Goal: Task Accomplishment & Management: Complete application form

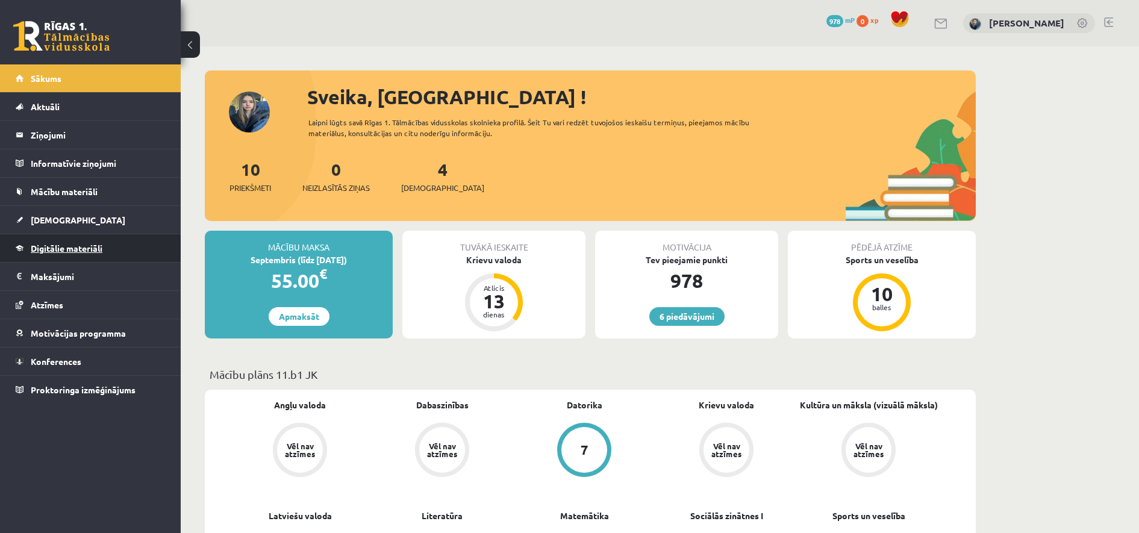
click at [62, 248] on span "Digitālie materiāli" at bounding box center [67, 248] width 72 height 11
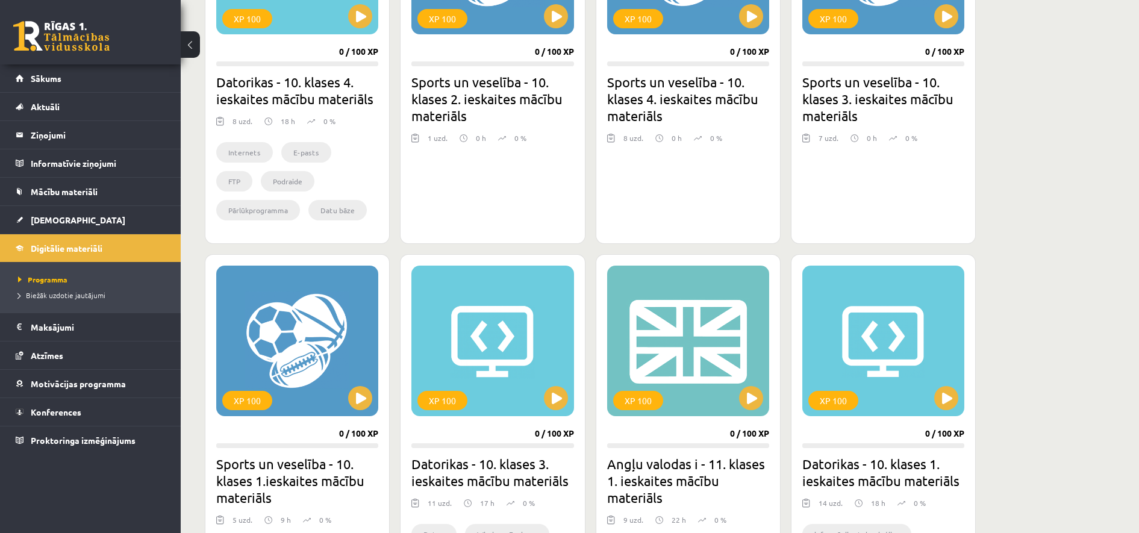
scroll to position [602, 0]
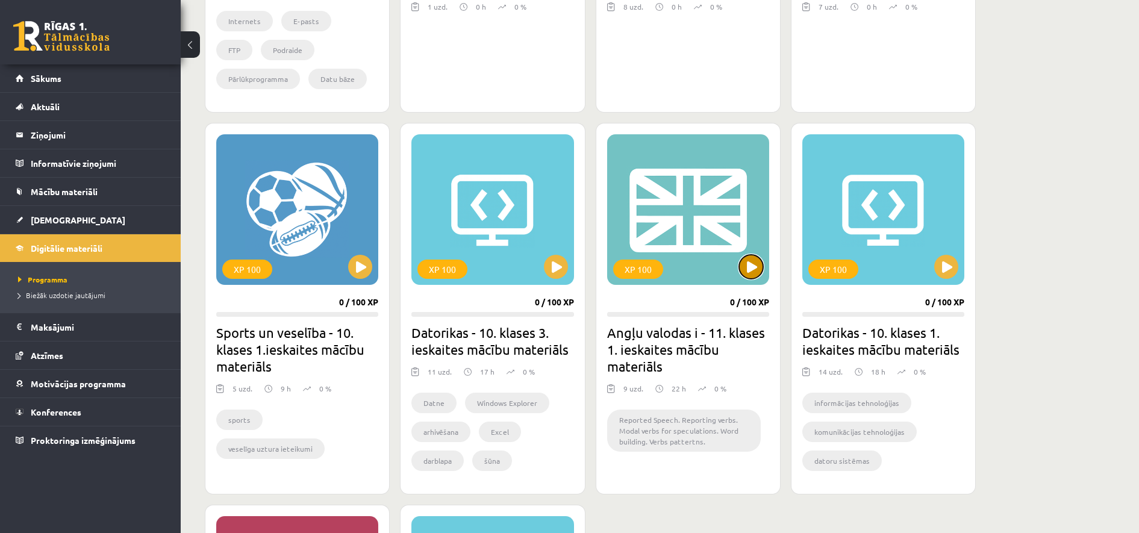
click at [742, 273] on button at bounding box center [751, 267] width 24 height 24
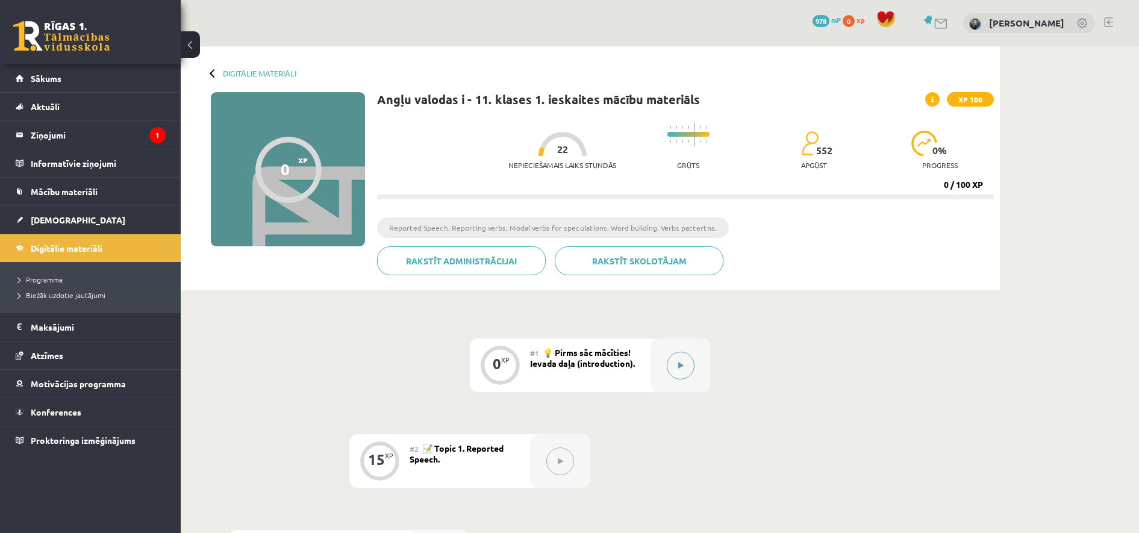
click at [690, 361] on button at bounding box center [681, 366] width 28 height 28
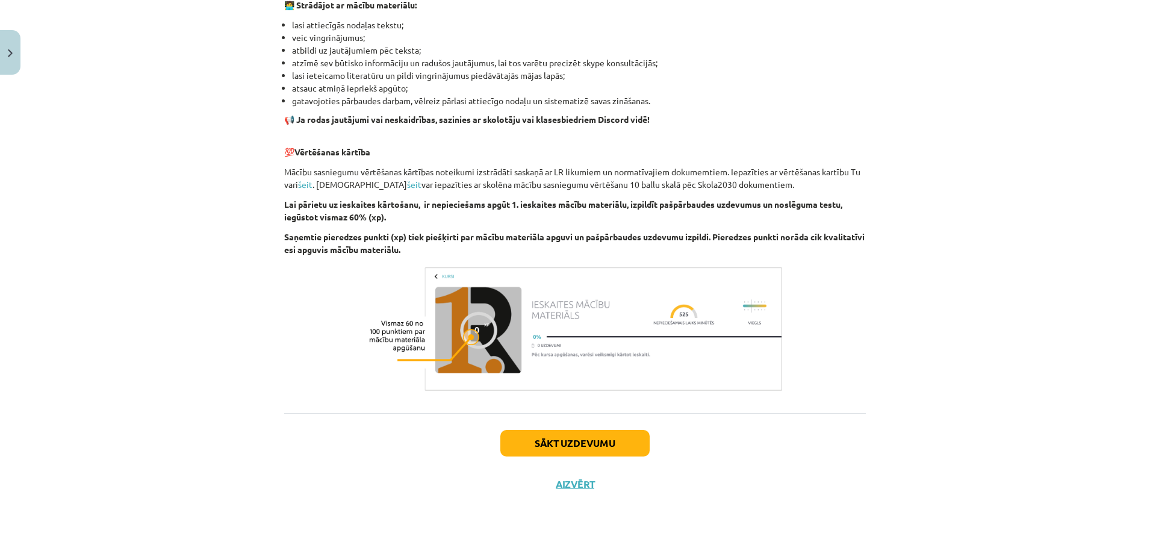
scroll to position [734, 0]
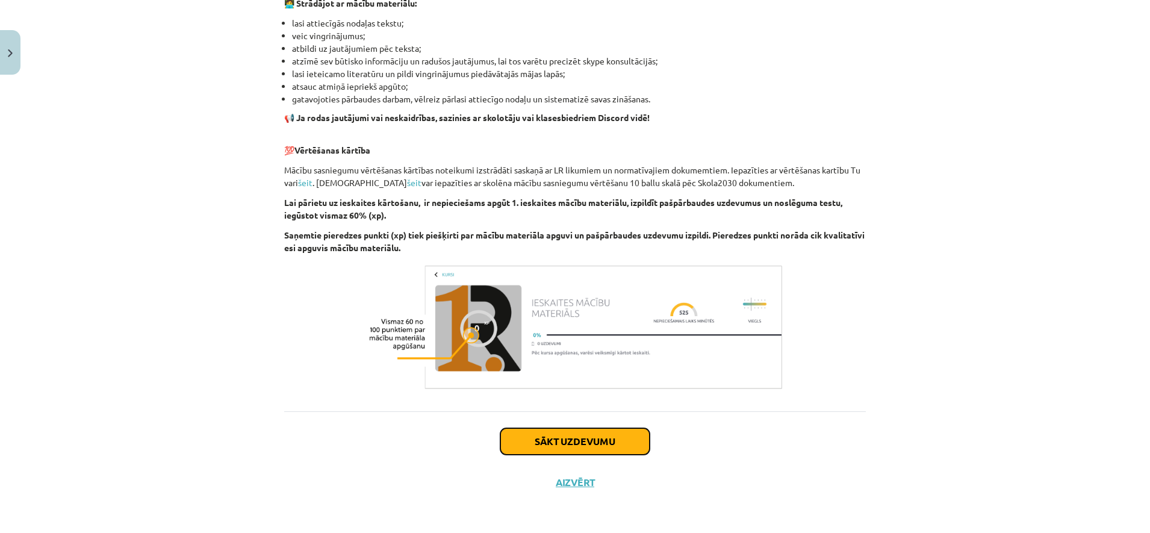
click at [541, 443] on button "Sākt uzdevumu" at bounding box center [574, 441] width 149 height 27
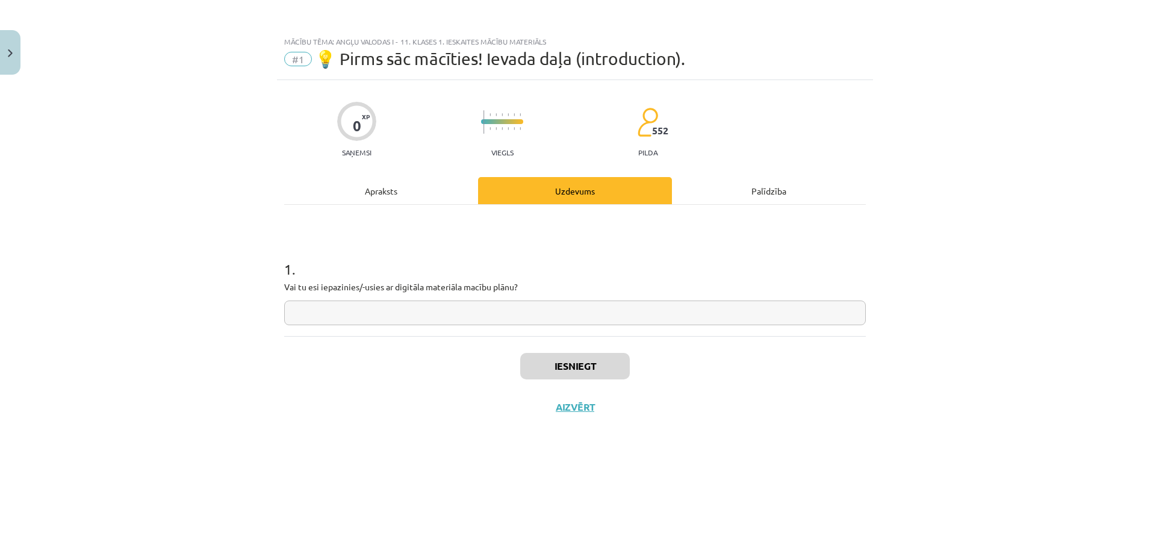
scroll to position [0, 0]
click at [378, 310] on input "text" at bounding box center [575, 313] width 582 height 25
type input "**********"
click at [546, 360] on button "Iesniegt" at bounding box center [575, 366] width 110 height 27
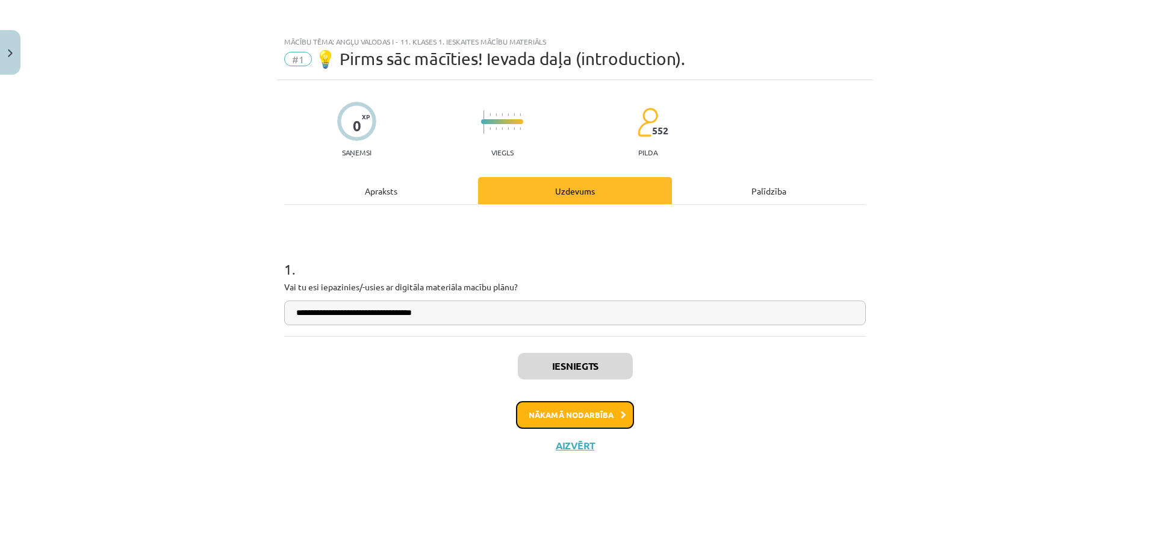
click at [571, 416] on button "Nākamā nodarbība" at bounding box center [575, 415] width 118 height 28
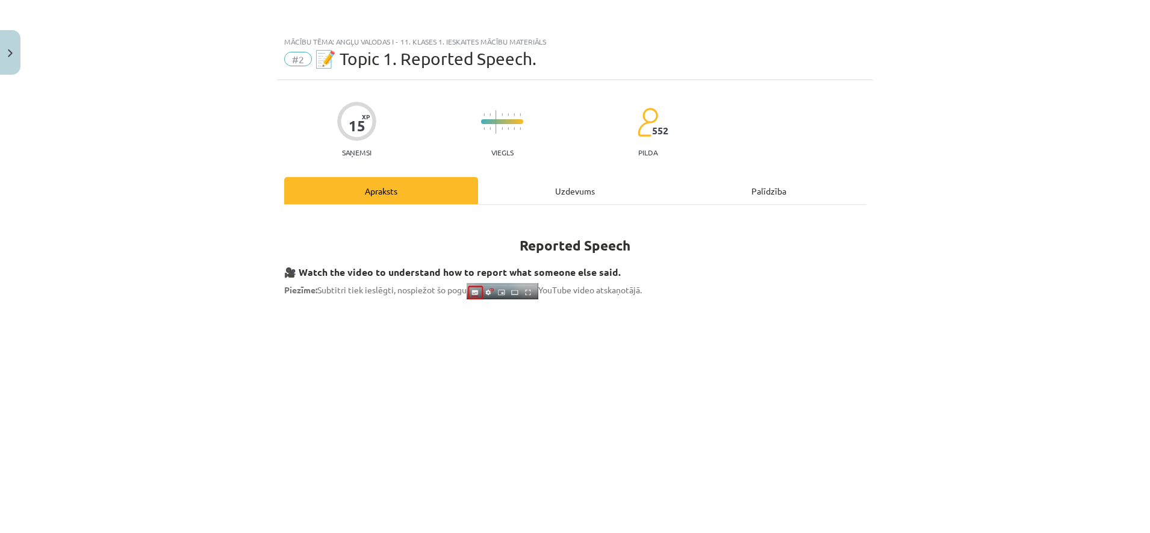
click at [582, 186] on div "Uzdevums" at bounding box center [575, 190] width 194 height 27
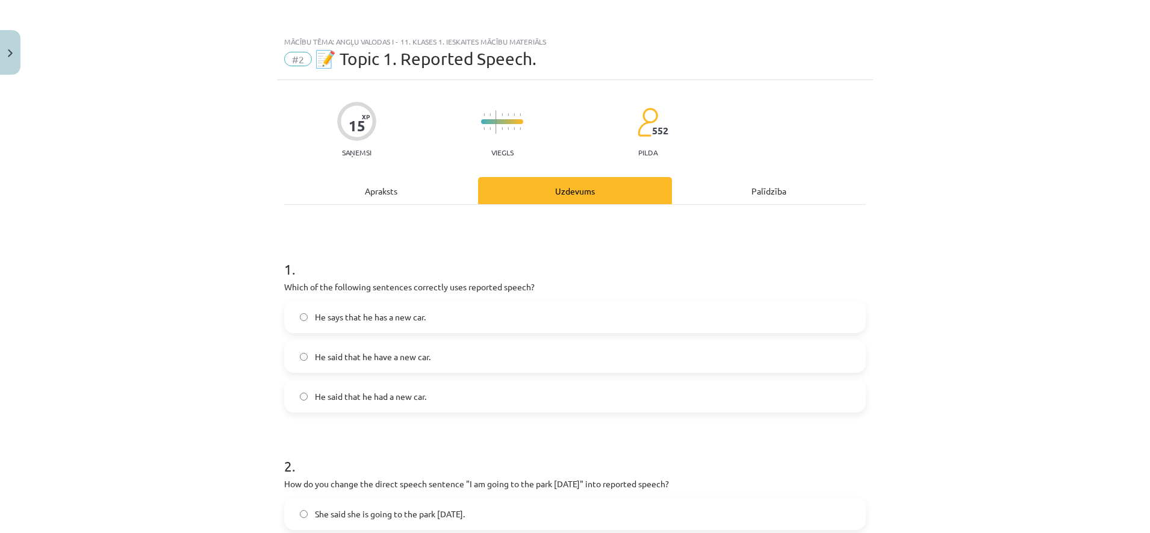
scroll to position [30, 0]
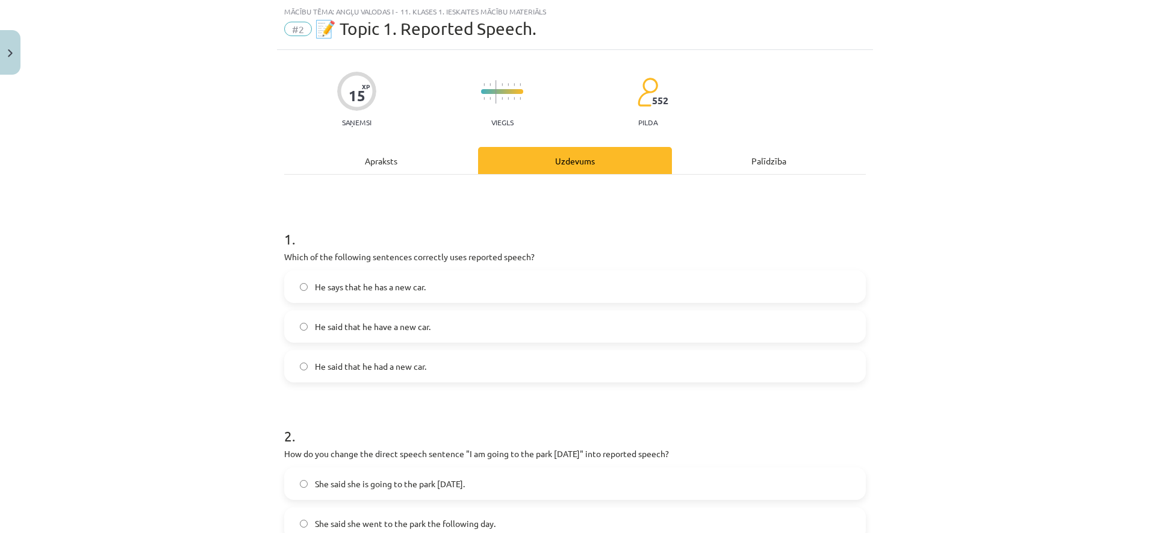
click at [429, 157] on div "Apraksts" at bounding box center [381, 160] width 194 height 27
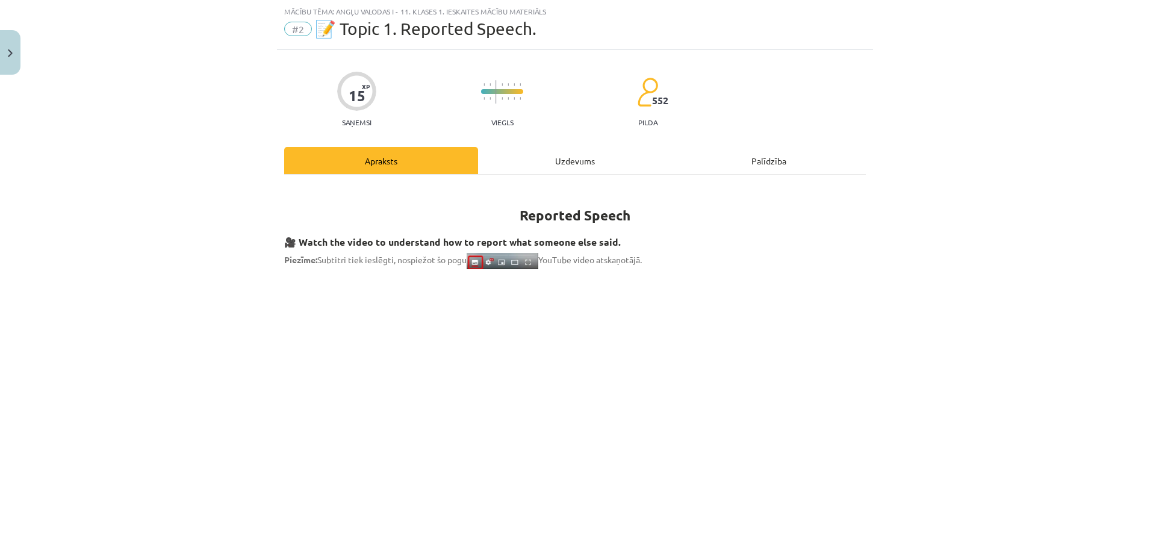
click at [547, 164] on div "Uzdevums" at bounding box center [575, 160] width 194 height 27
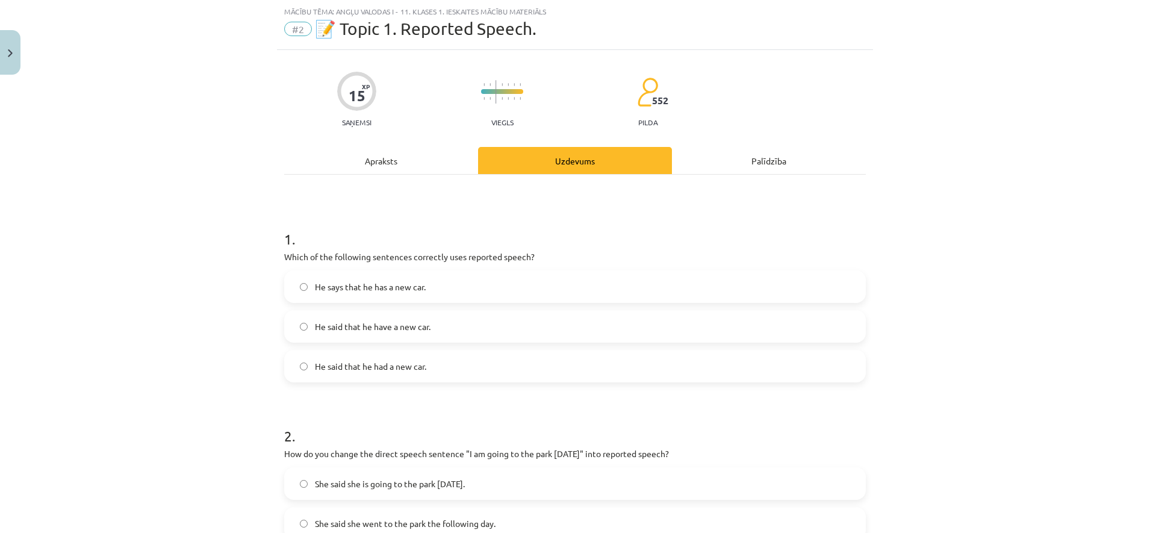
click at [374, 369] on span "He said that he had a new car." at bounding box center [370, 366] width 111 height 13
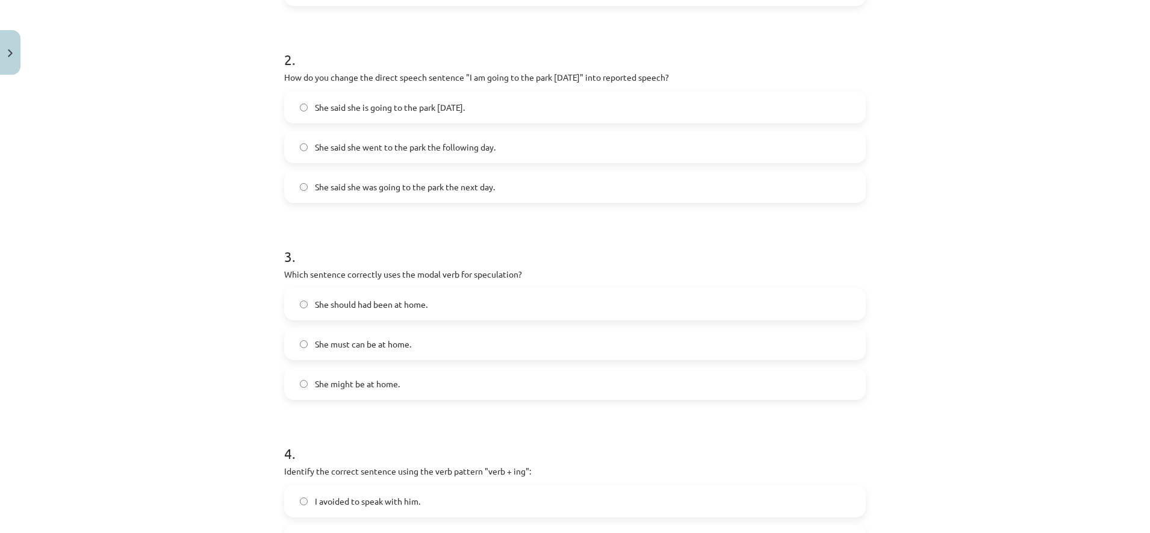
scroll to position [331, 0]
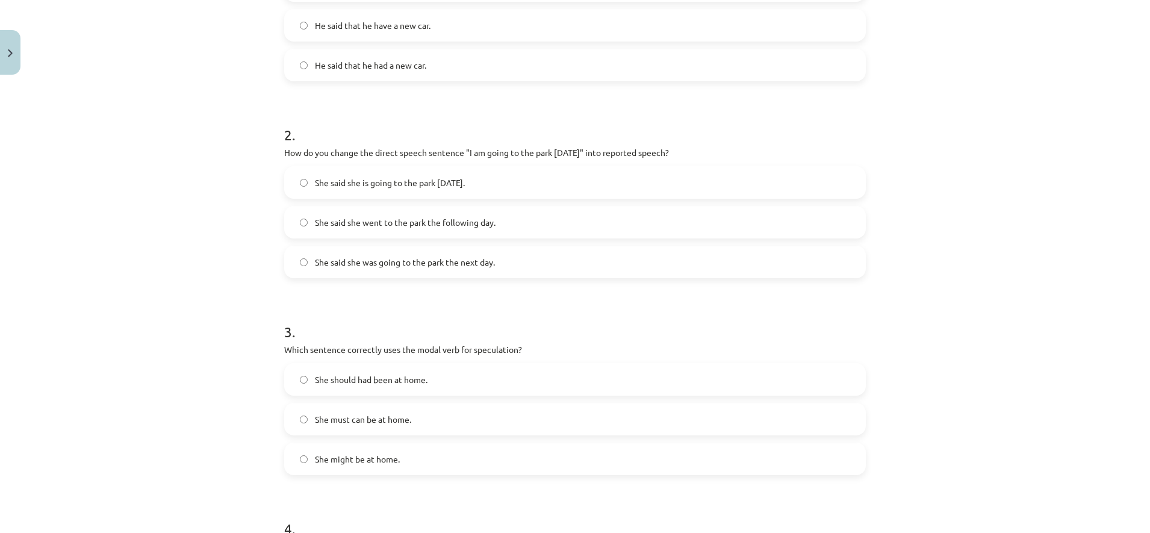
click at [366, 184] on span "She said she is going to the park tomorrow." at bounding box center [390, 182] width 150 height 13
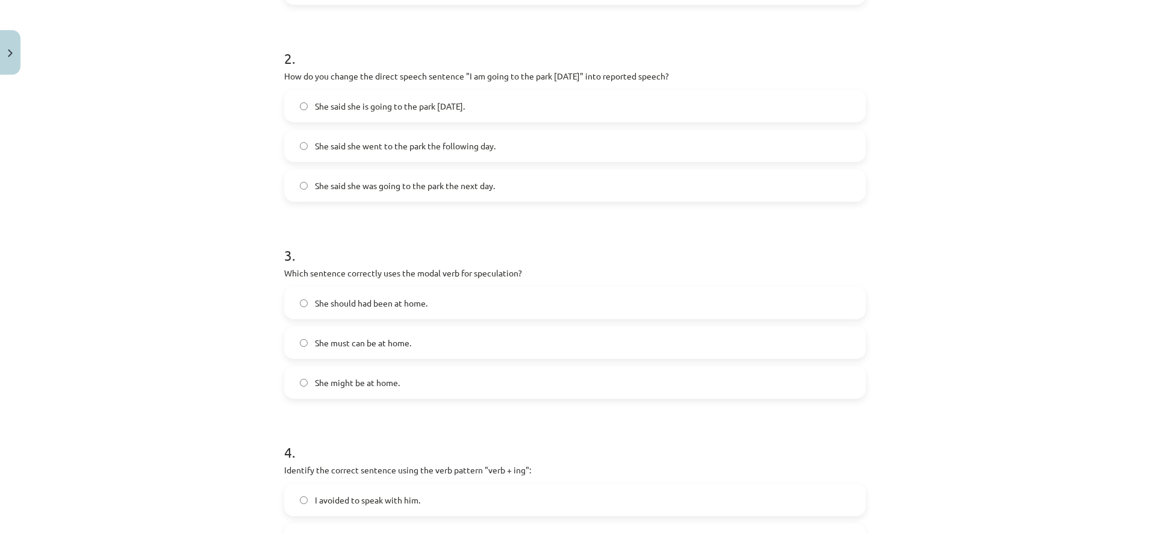
scroll to position [482, 0]
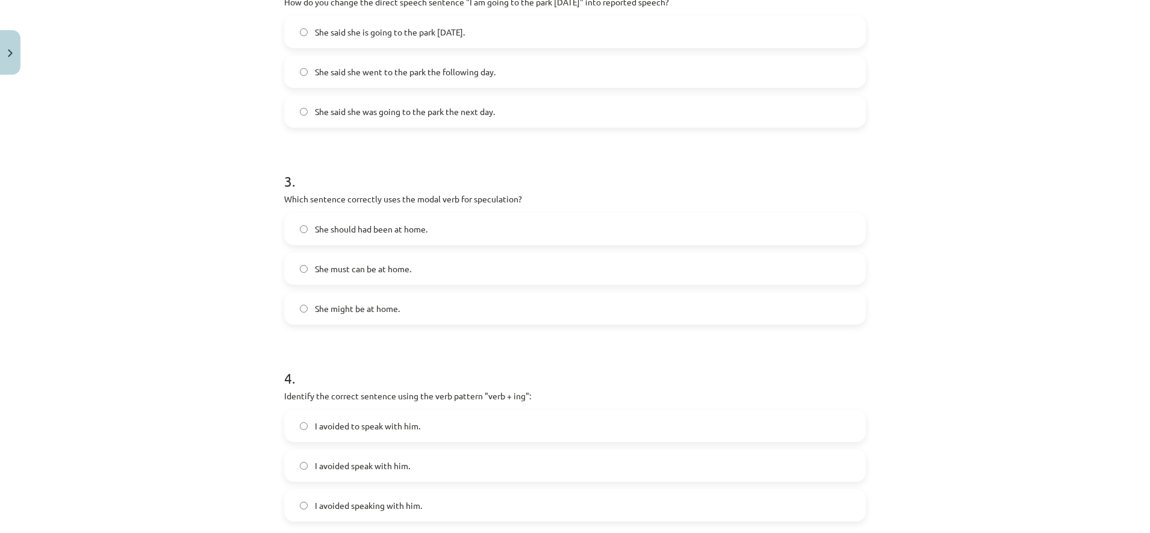
click at [393, 236] on label "She should had been at home." at bounding box center [574, 229] width 579 height 30
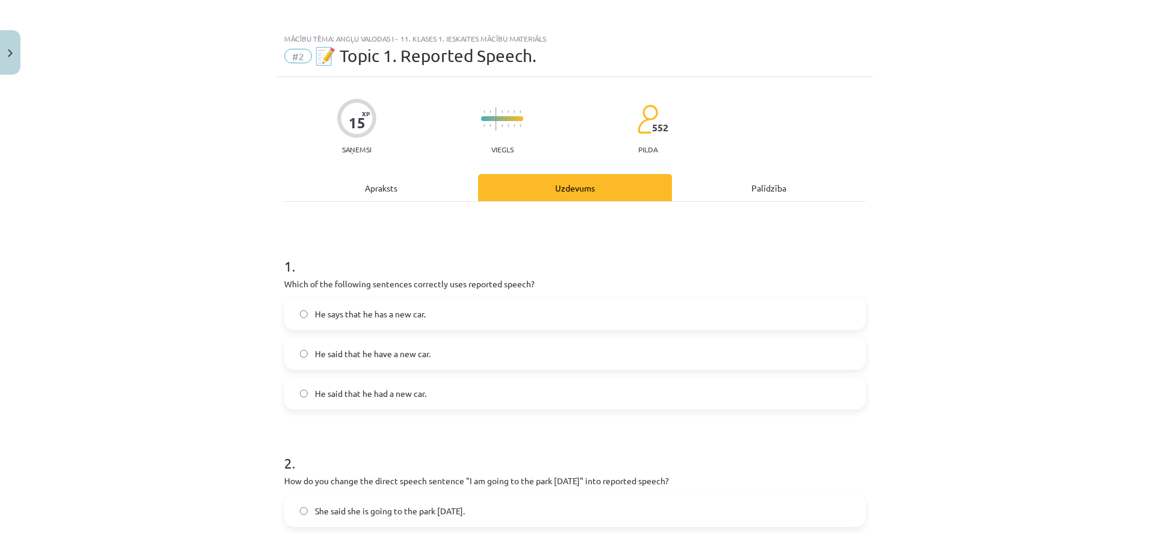
scroll to position [0, 0]
click at [387, 179] on div "Apraksts" at bounding box center [381, 190] width 194 height 27
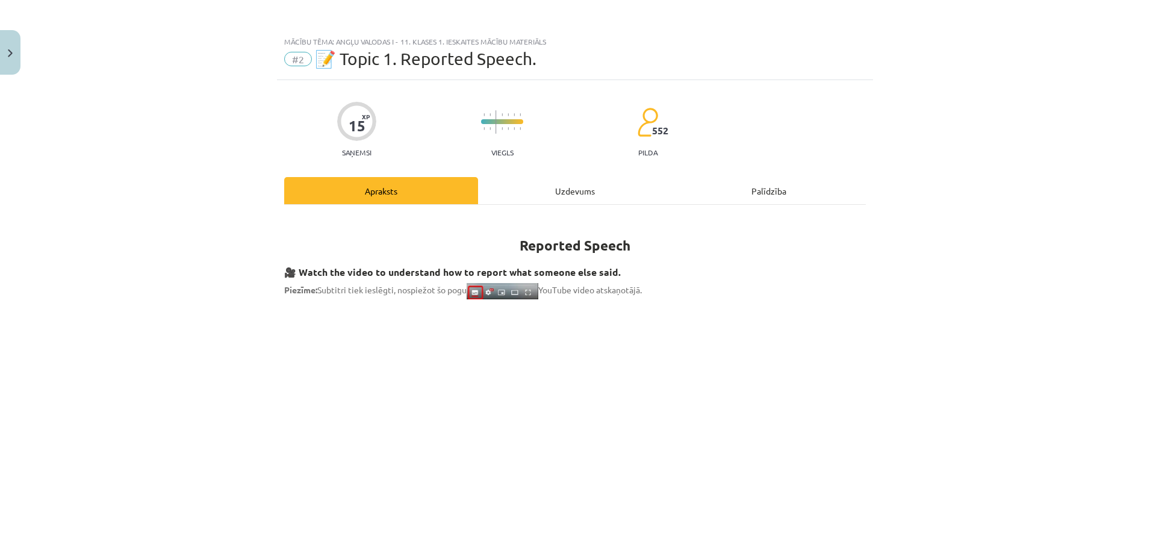
click at [535, 184] on div "Uzdevums" at bounding box center [575, 190] width 194 height 27
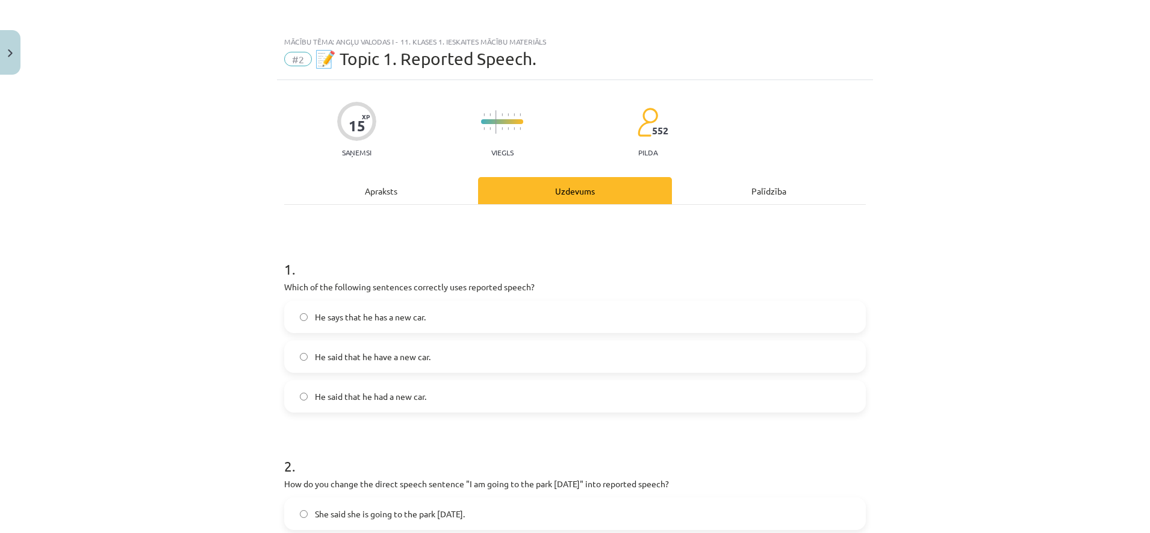
click at [413, 190] on div "Apraksts" at bounding box center [381, 190] width 194 height 27
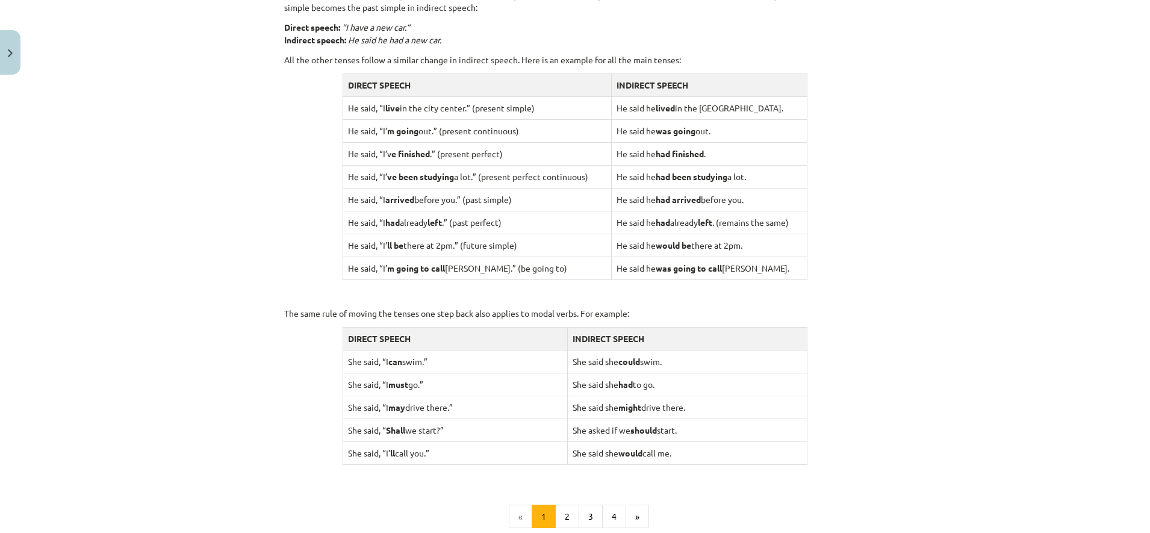
scroll to position [1084, 0]
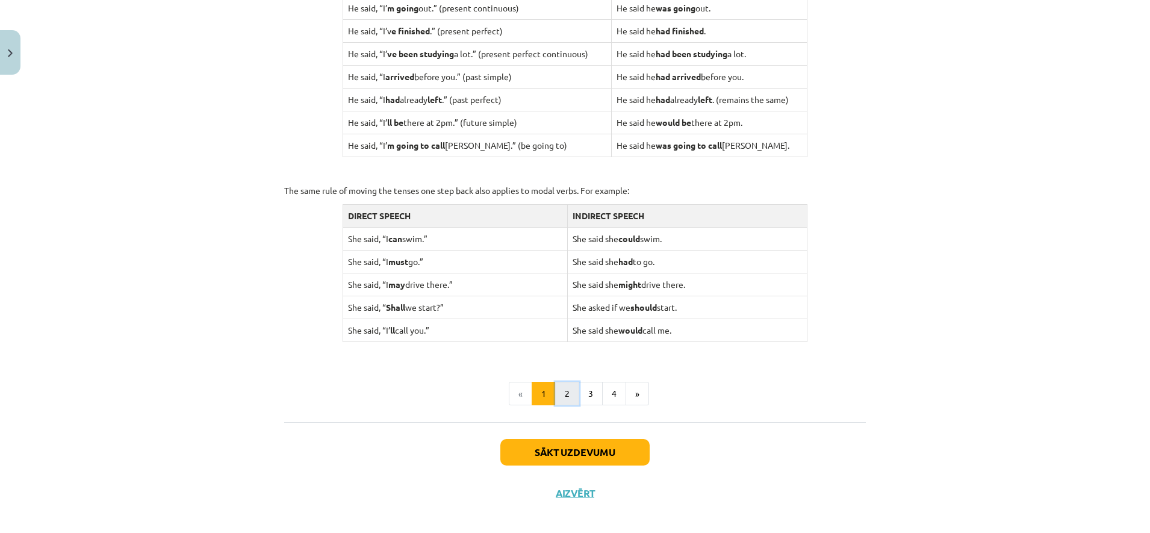
click at [560, 398] on button "2" at bounding box center [567, 394] width 24 height 24
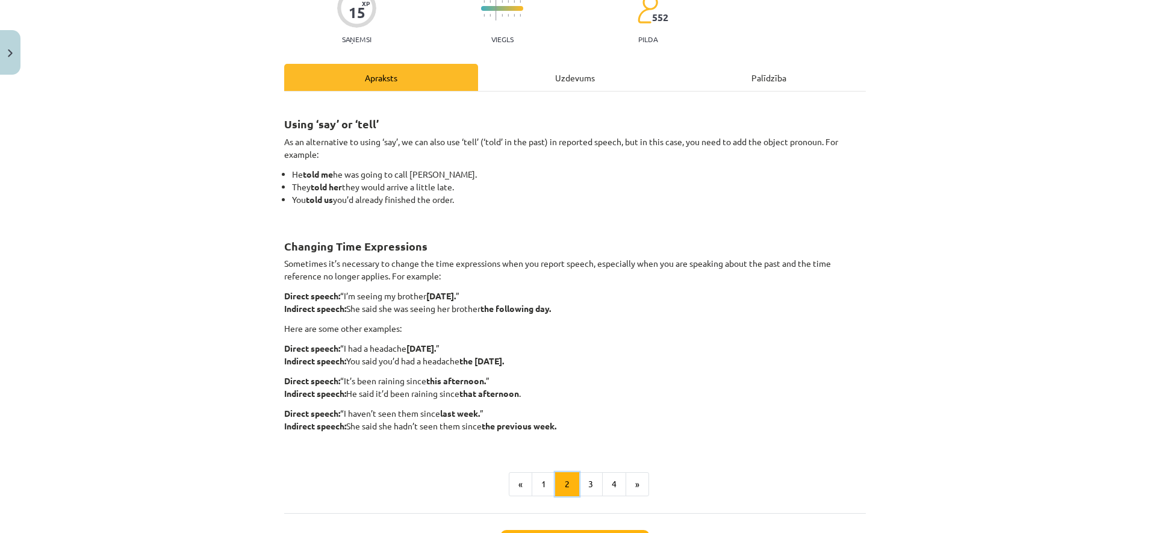
scroll to position [151, 0]
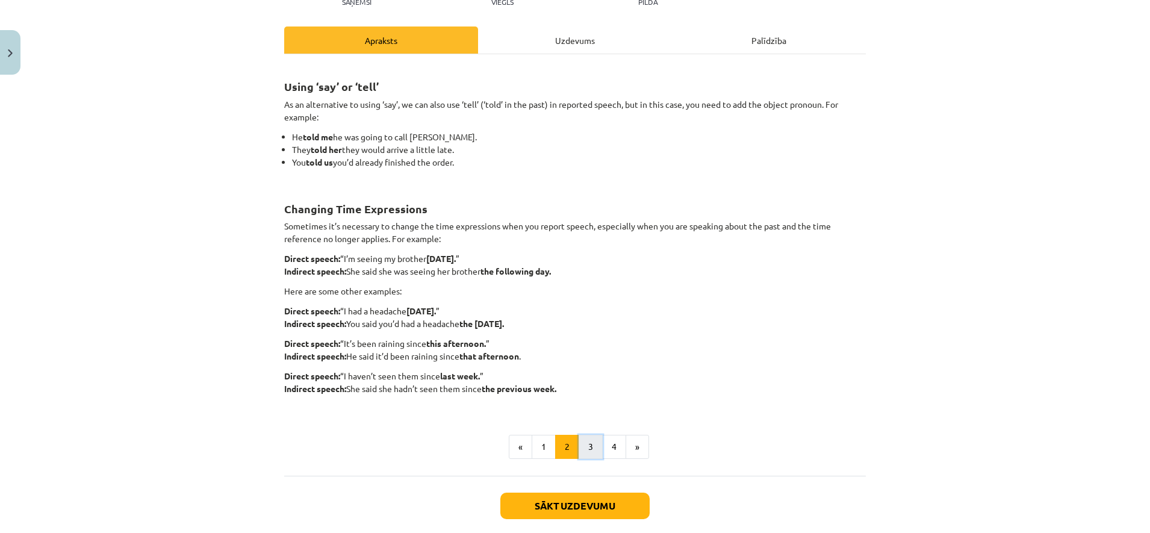
click at [585, 444] on button "3" at bounding box center [591, 447] width 24 height 24
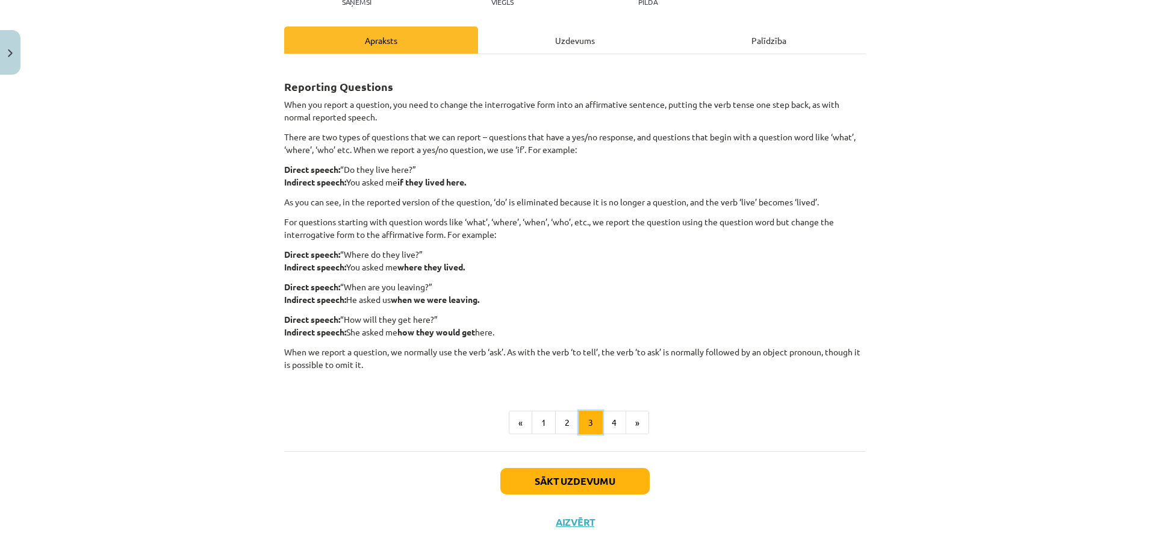
scroll to position [190, 0]
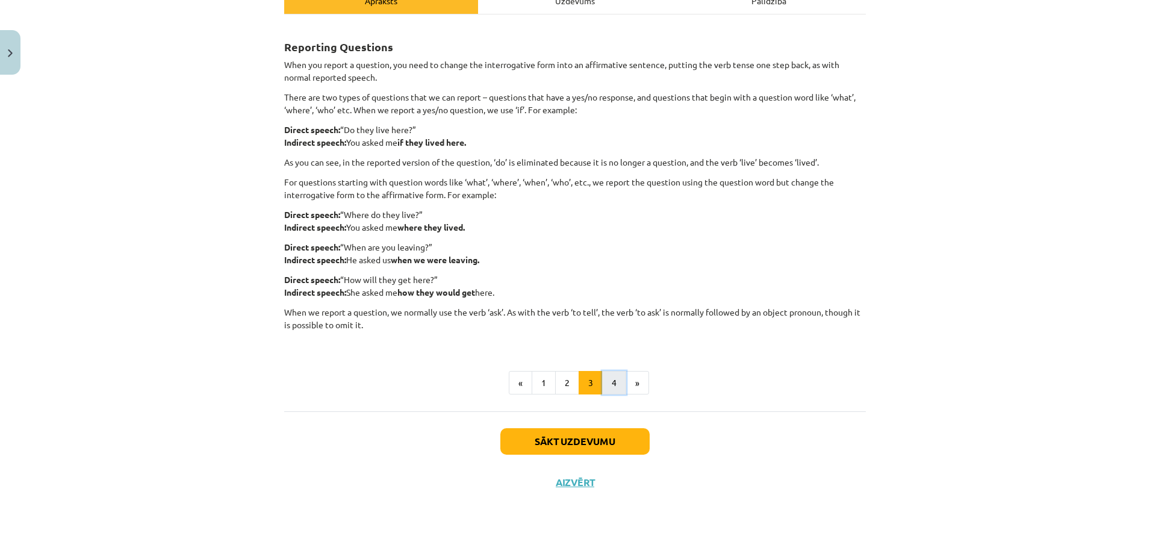
click at [603, 381] on button "4" at bounding box center [614, 383] width 24 height 24
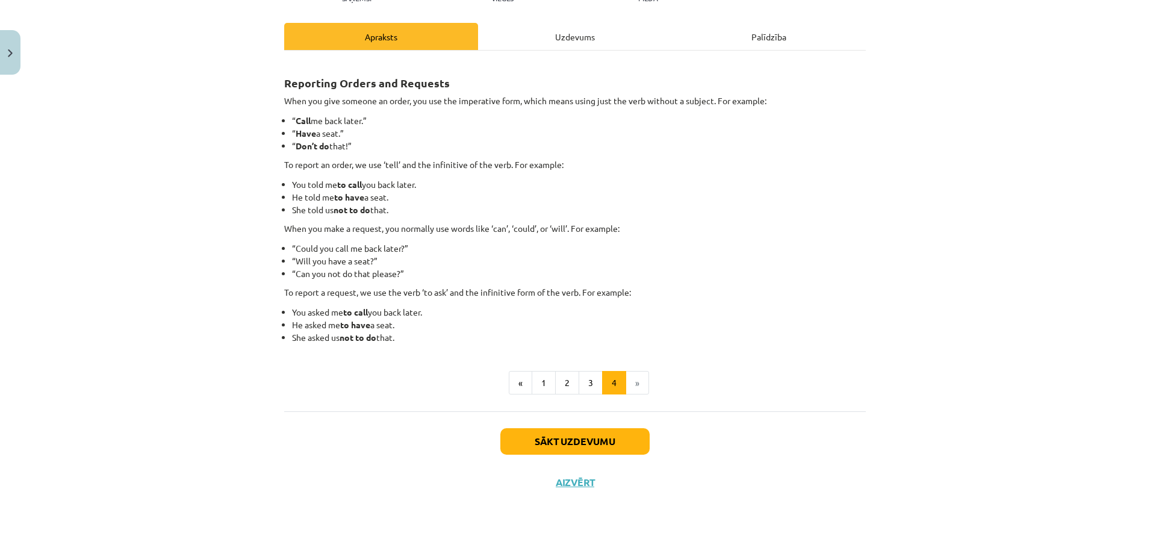
click at [564, 34] on div "Uzdevums" at bounding box center [575, 36] width 194 height 27
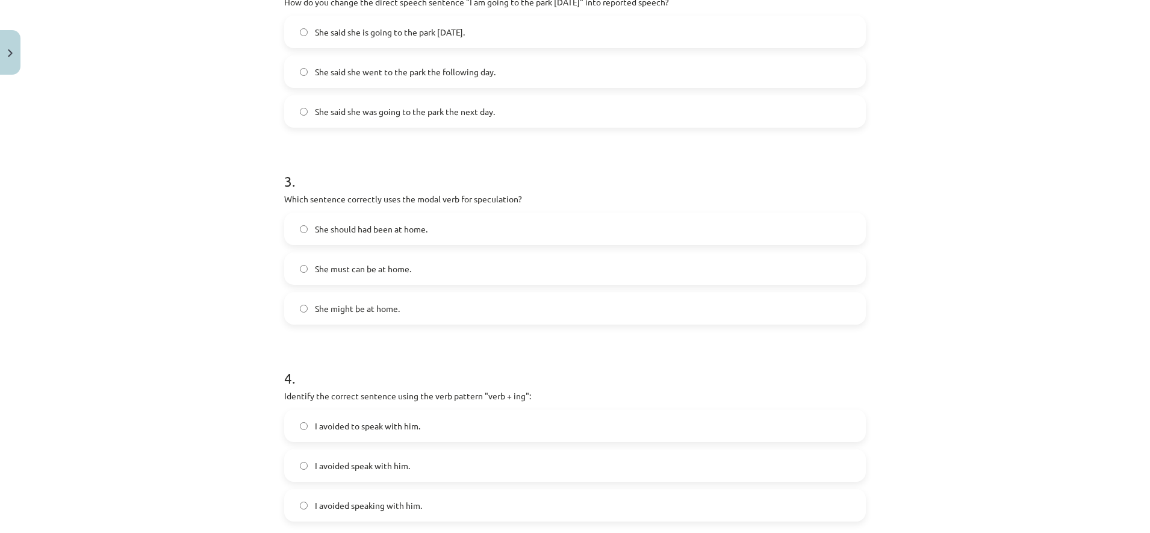
scroll to position [557, 0]
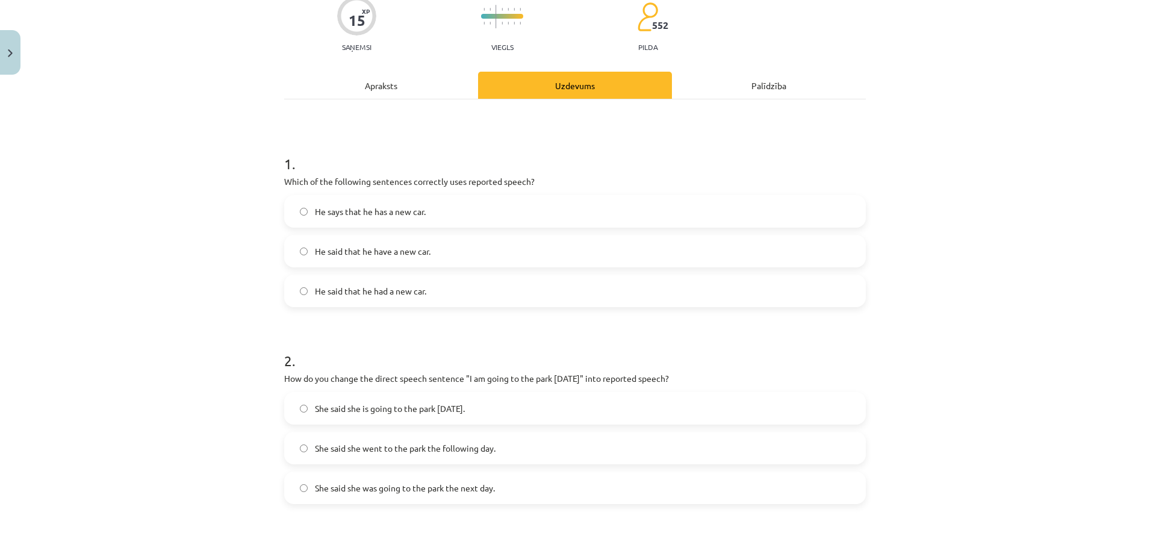
click at [408, 96] on div "Apraksts" at bounding box center [381, 85] width 194 height 27
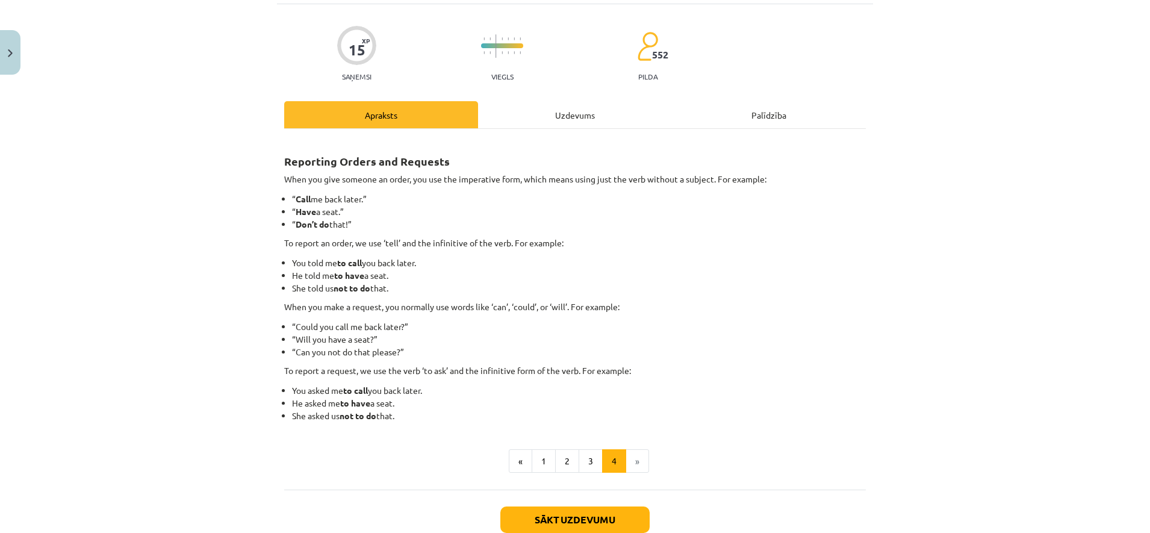
scroll to position [154, 0]
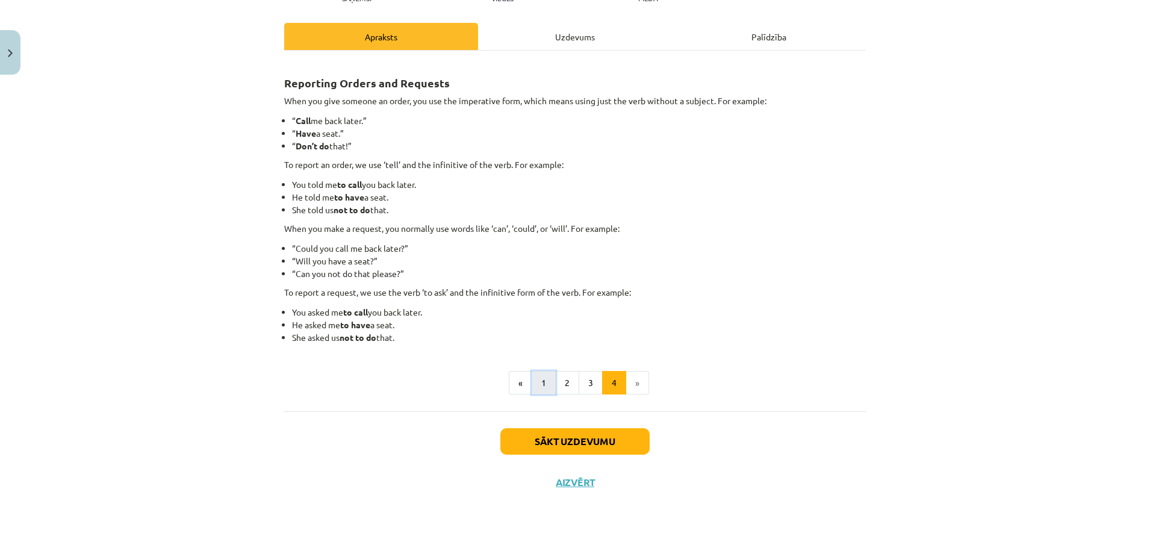
click at [532, 385] on button "1" at bounding box center [544, 383] width 24 height 24
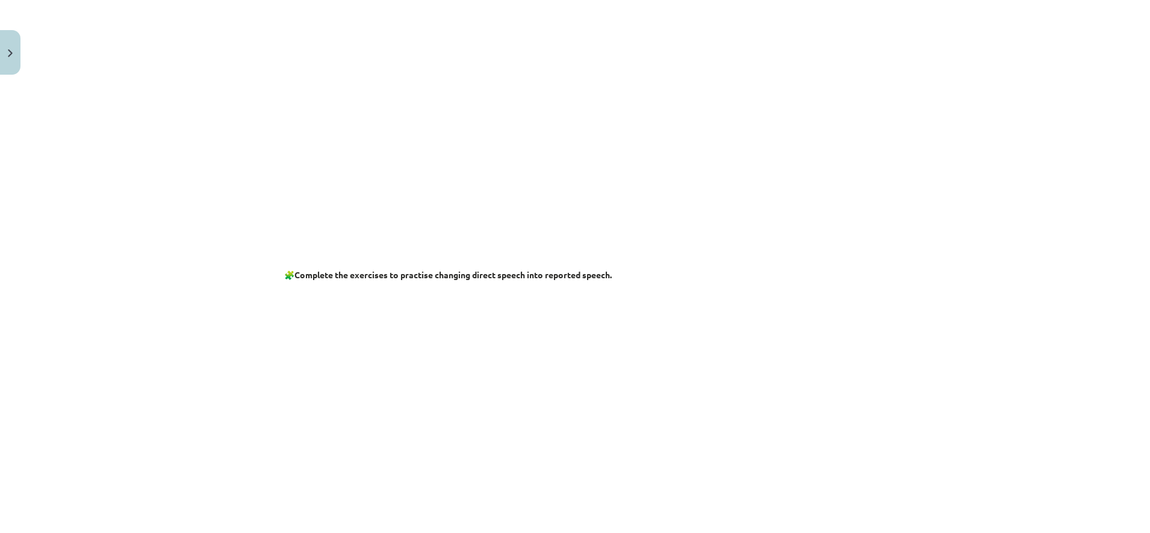
scroll to position [0, 0]
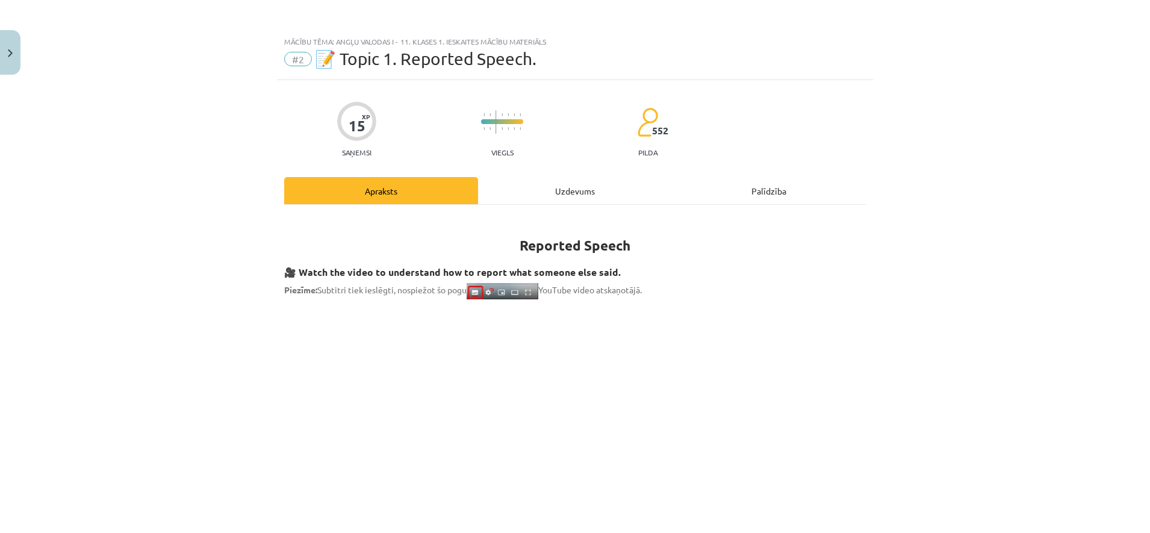
click at [560, 201] on div "Uzdevums" at bounding box center [575, 190] width 194 height 27
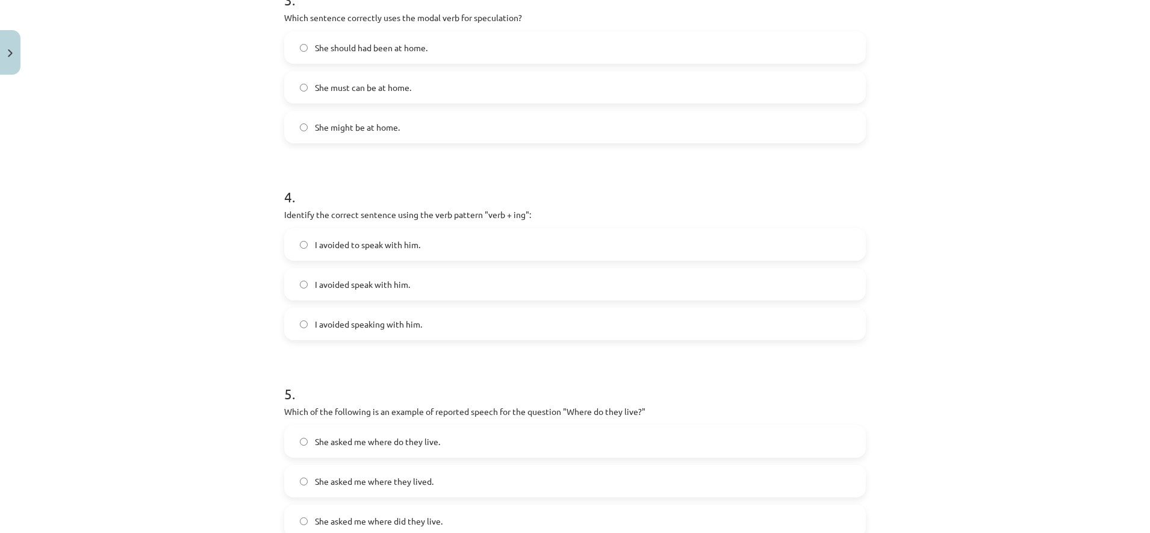
scroll to position [632, 0]
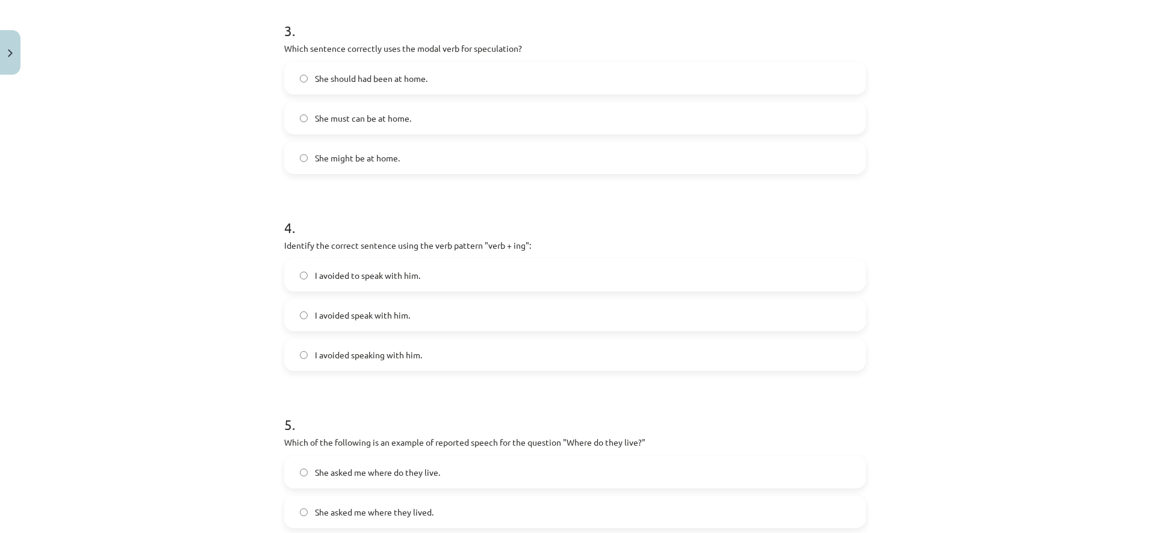
click at [505, 352] on label "I avoided speaking with him." at bounding box center [574, 355] width 579 height 30
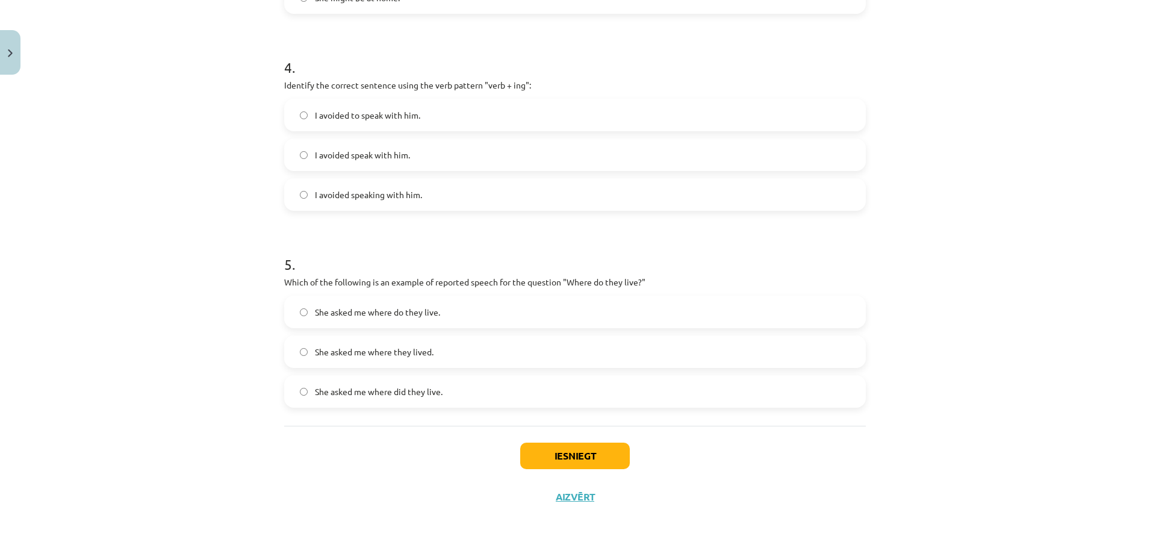
scroll to position [807, 0]
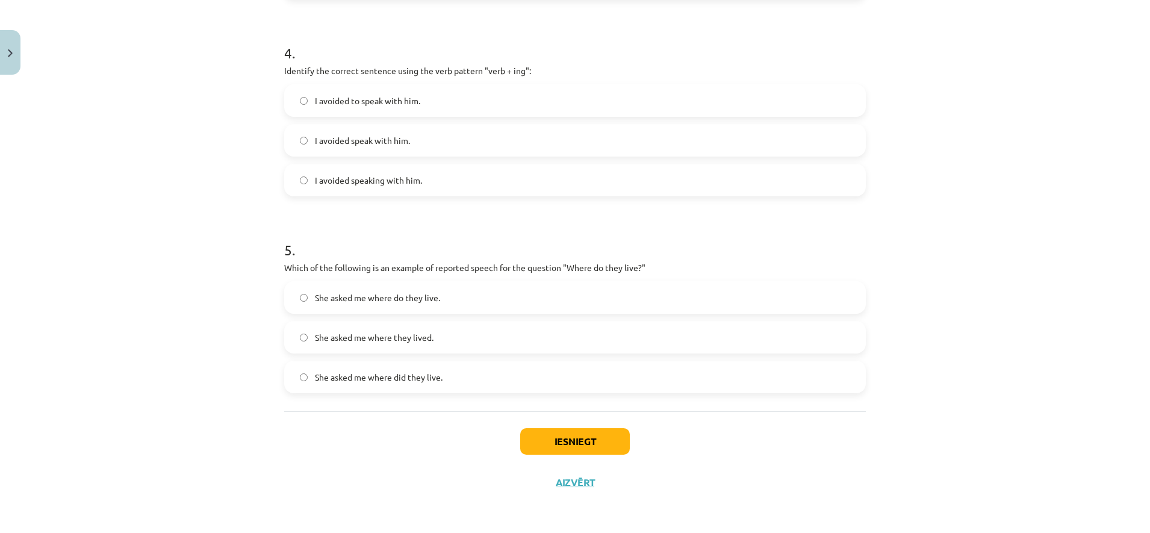
click at [430, 385] on label "She asked me where did they live." at bounding box center [574, 377] width 579 height 30
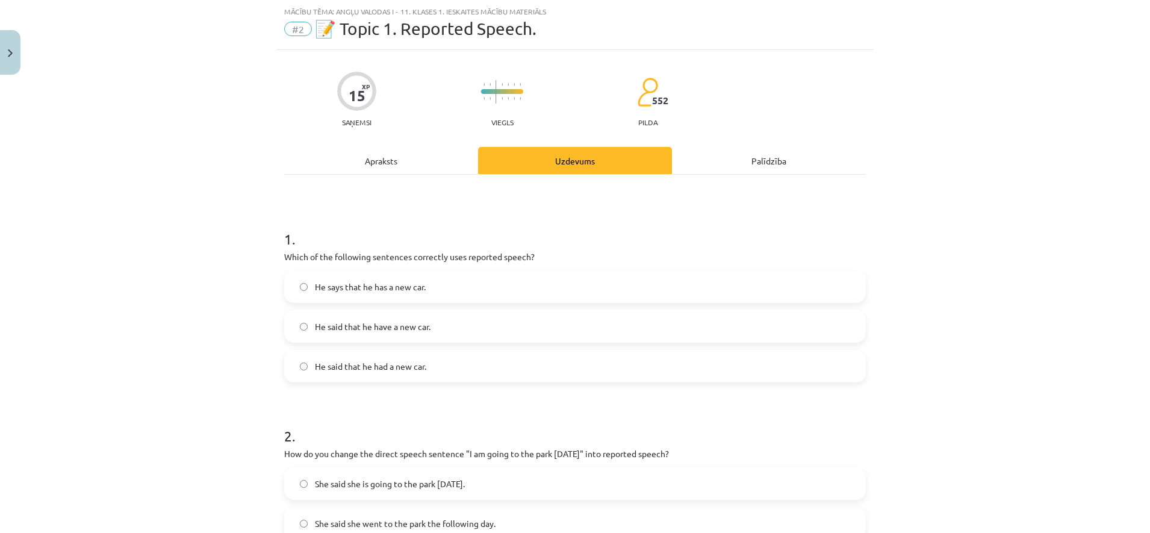
scroll to position [0, 0]
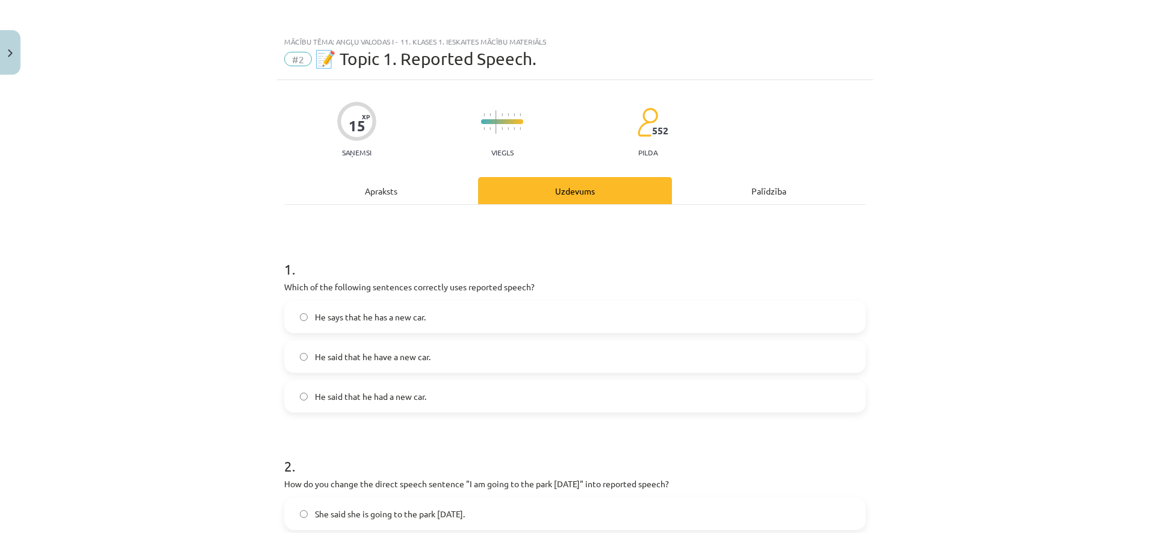
click at [361, 184] on div "Apraksts" at bounding box center [381, 190] width 194 height 27
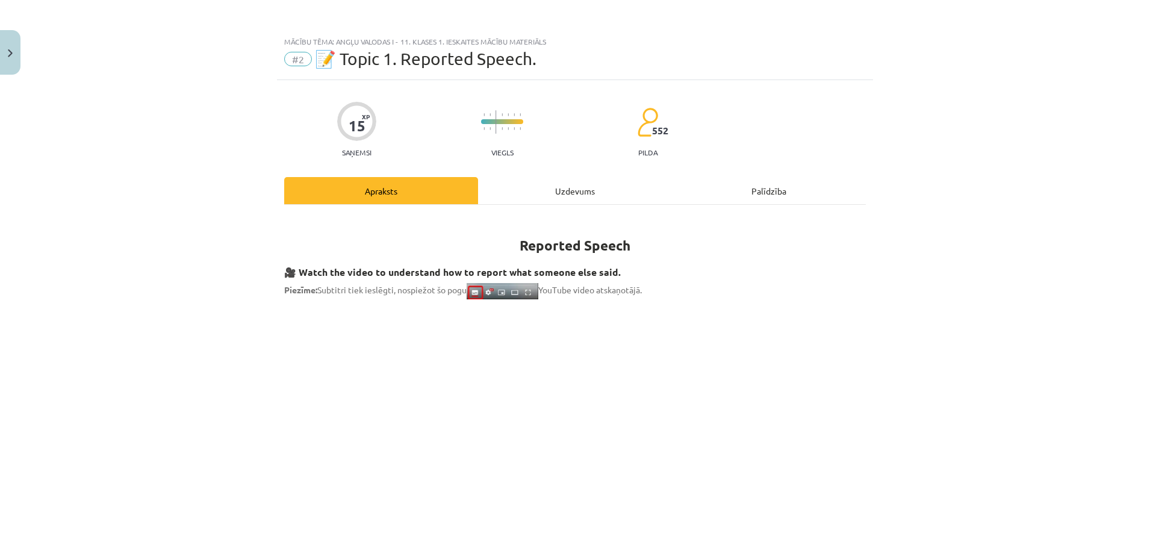
click at [530, 187] on div "Uzdevums" at bounding box center [575, 190] width 194 height 27
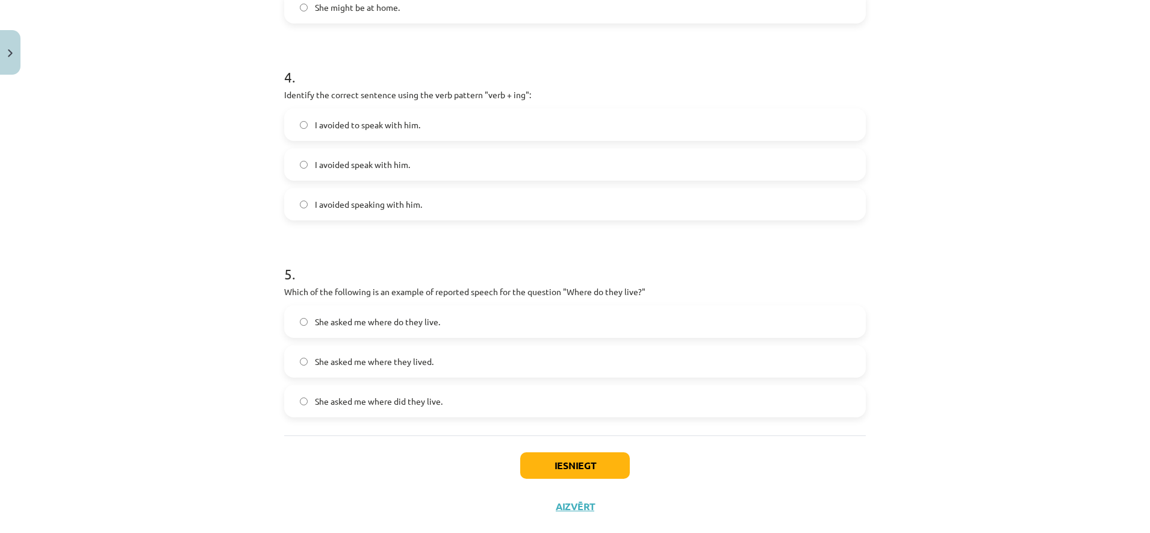
scroll to position [807, 0]
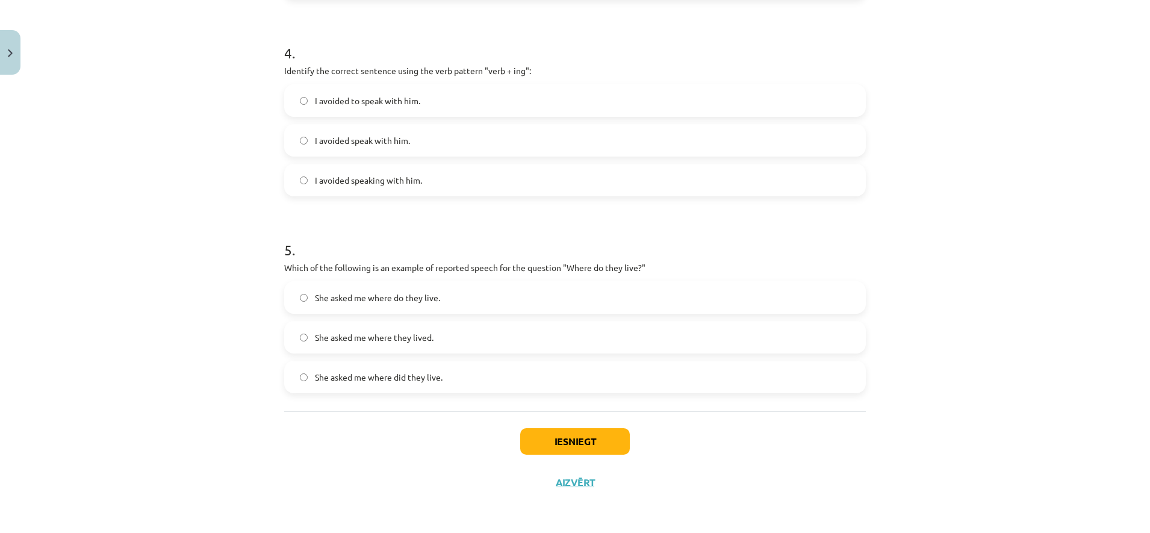
click at [438, 310] on label "She asked me where do they live." at bounding box center [574, 297] width 579 height 30
click at [577, 454] on button "Iesniegt" at bounding box center [575, 441] width 110 height 27
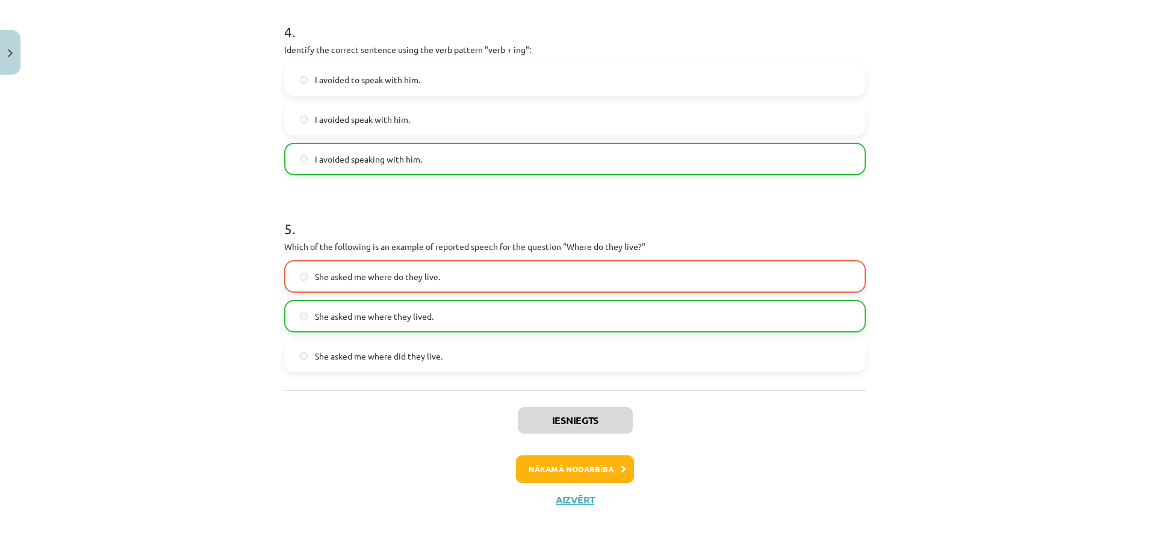
scroll to position [846, 0]
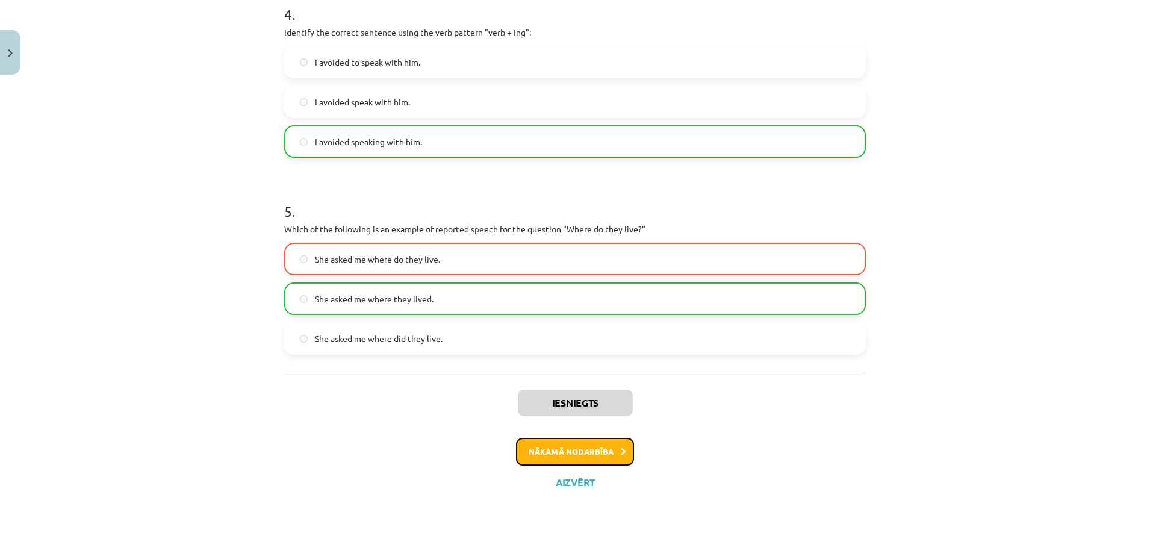
click at [600, 440] on button "Nākamā nodarbība" at bounding box center [575, 452] width 118 height 28
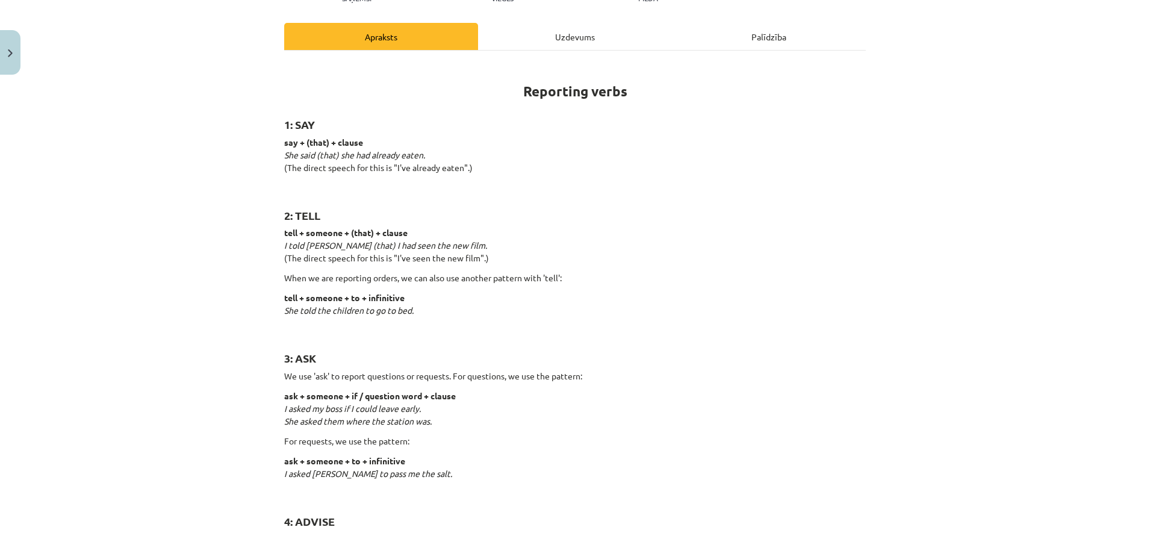
scroll to position [0, 0]
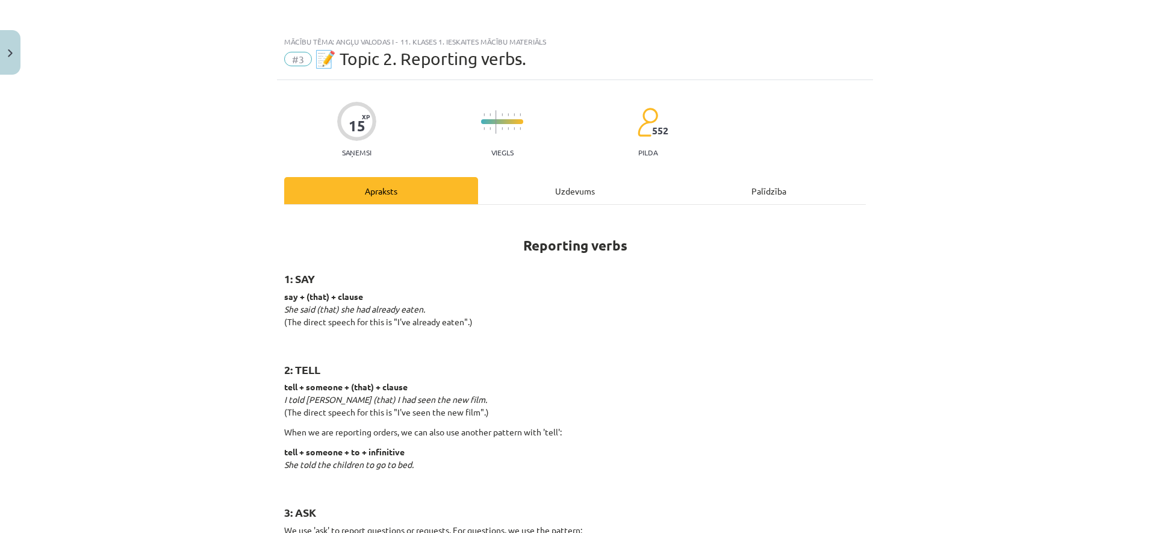
click at [560, 186] on div "Uzdevums" at bounding box center [575, 190] width 194 height 27
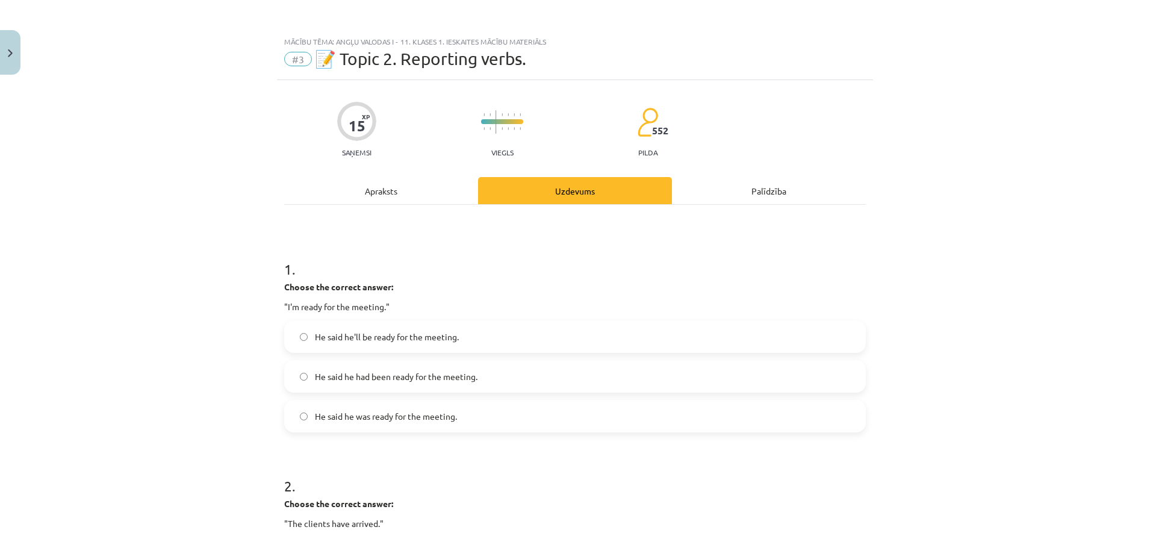
scroll to position [30, 0]
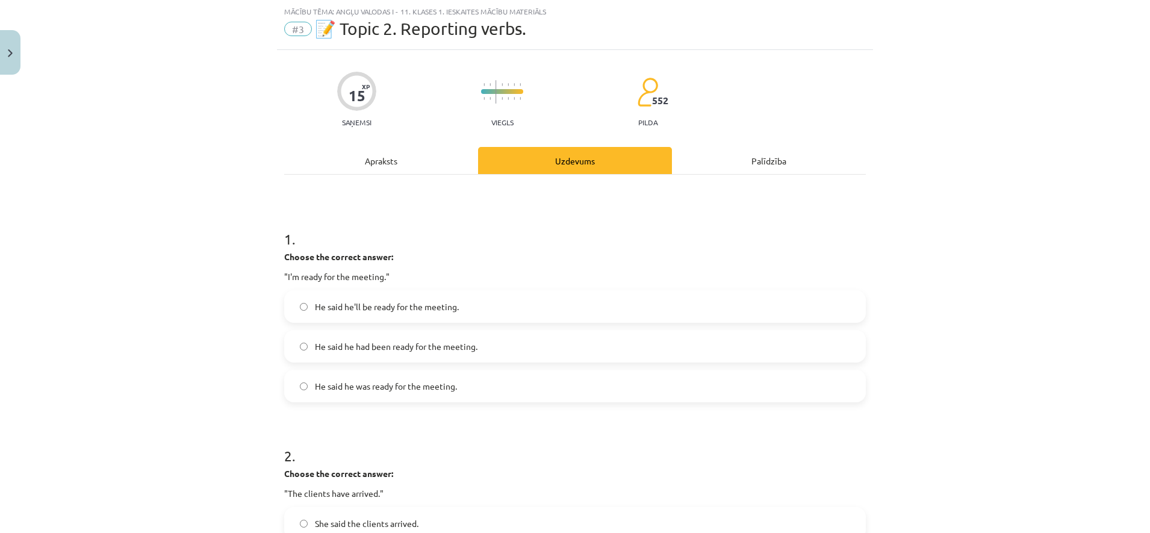
click at [407, 391] on span "He said he was ready for the meeting." at bounding box center [386, 386] width 142 height 13
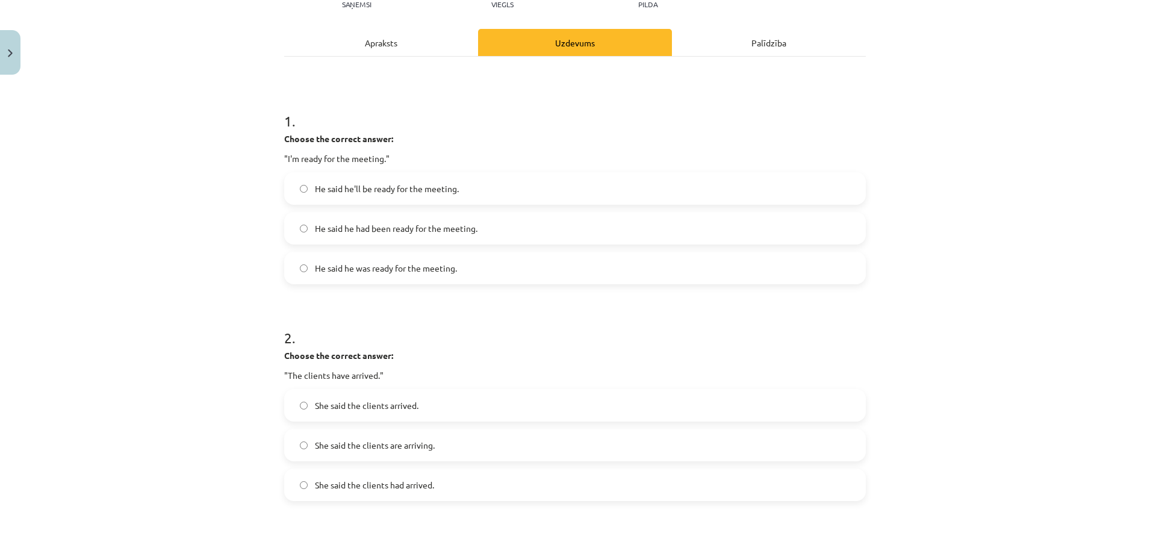
scroll to position [0, 0]
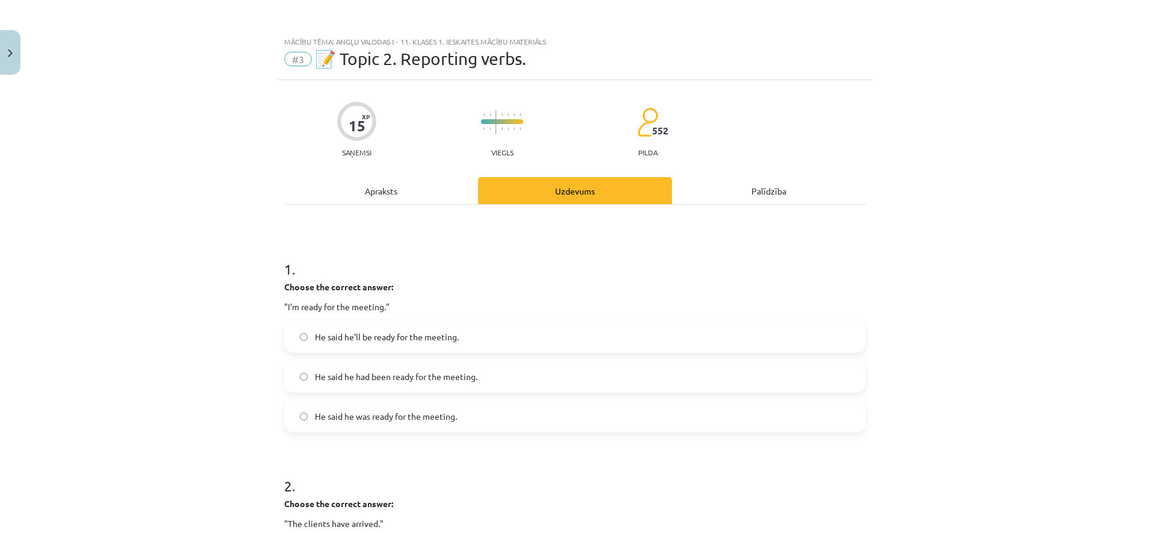
click at [378, 187] on div "Apraksts" at bounding box center [381, 190] width 194 height 27
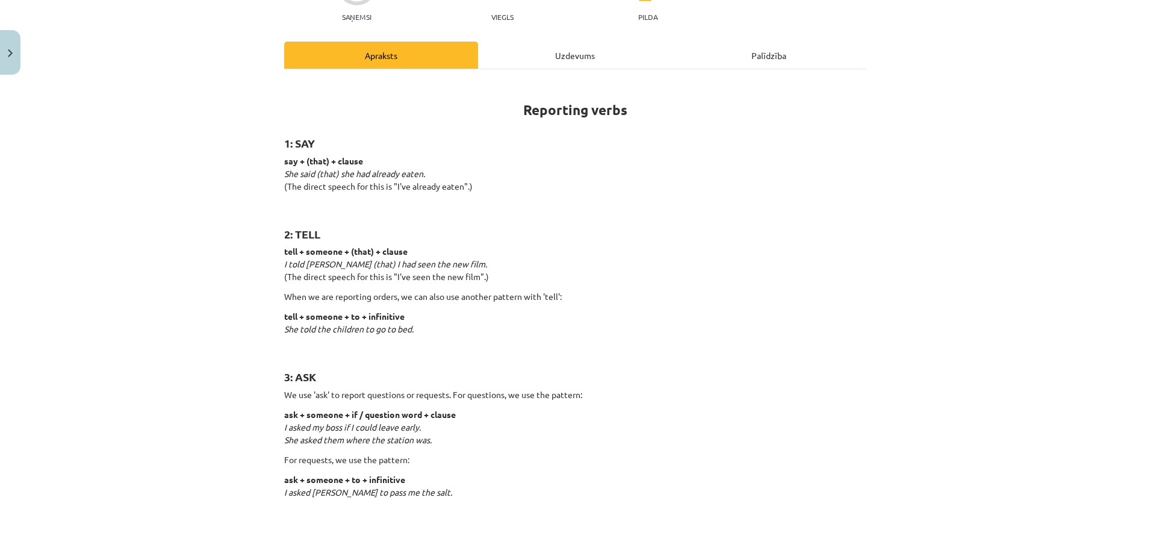
scroll to position [60, 0]
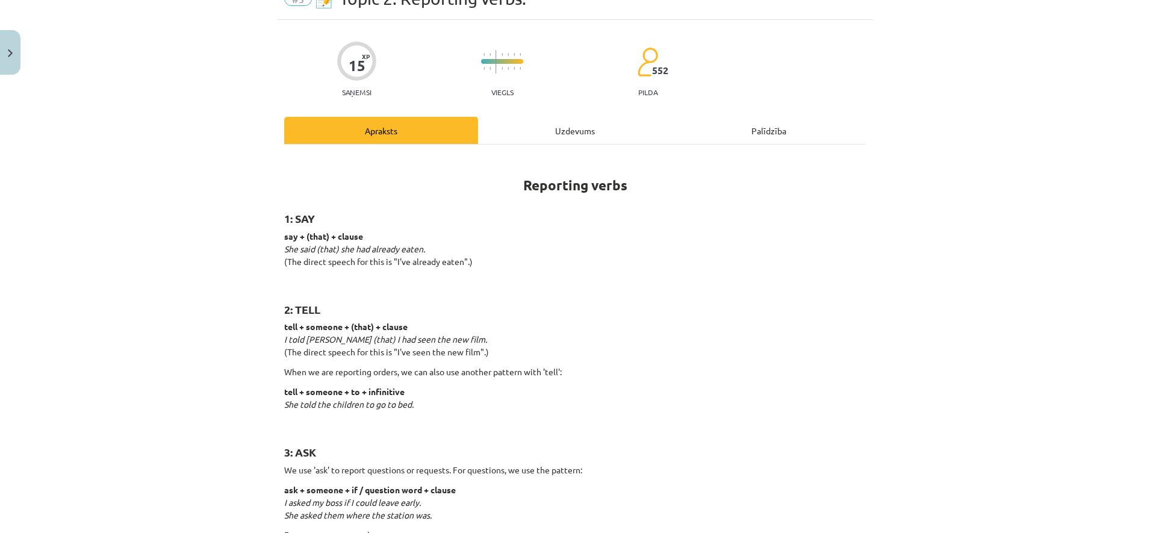
click at [540, 136] on div "Uzdevums" at bounding box center [575, 130] width 194 height 27
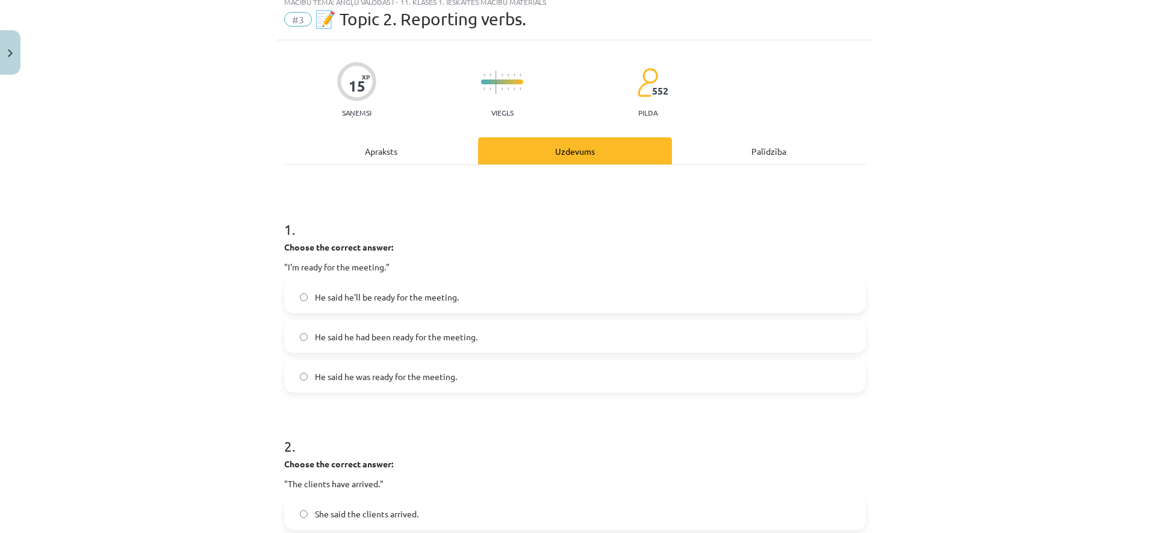
scroll to position [0, 0]
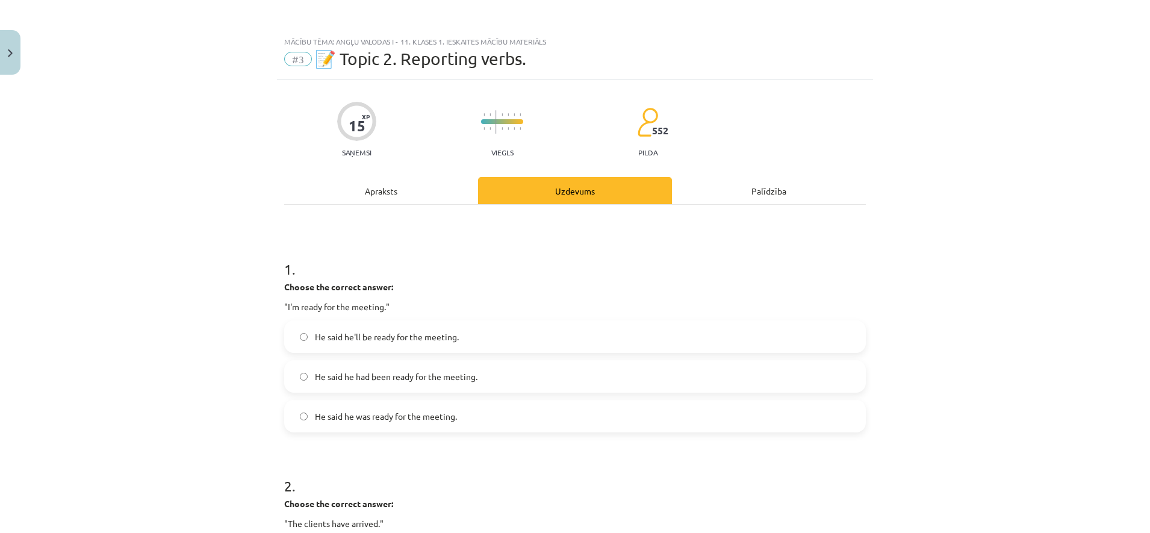
click at [402, 195] on div "Apraksts" at bounding box center [381, 190] width 194 height 27
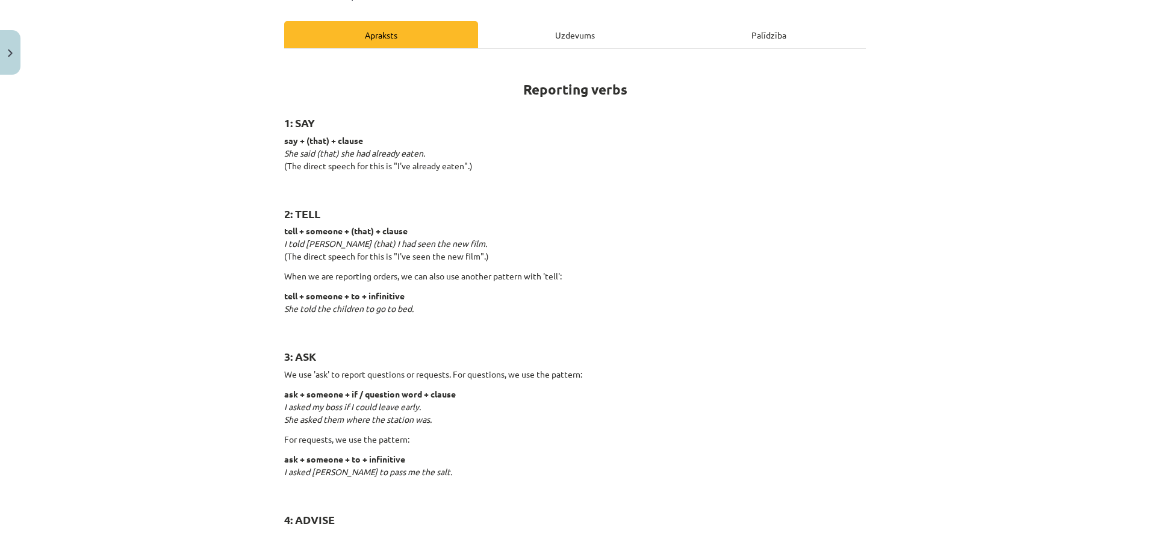
scroll to position [105, 0]
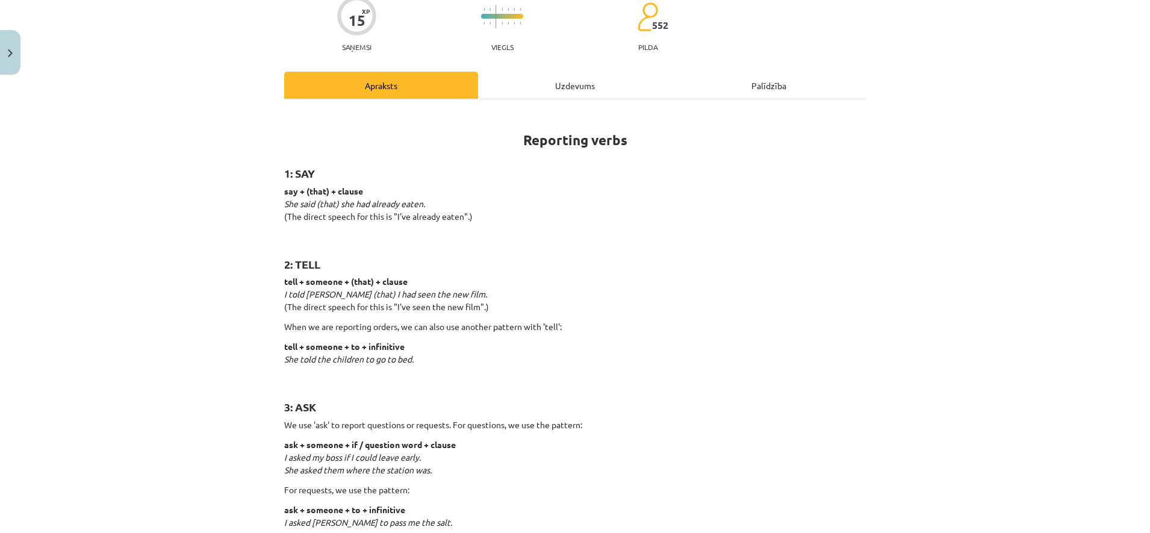
click at [572, 85] on div "Uzdevums" at bounding box center [575, 85] width 194 height 27
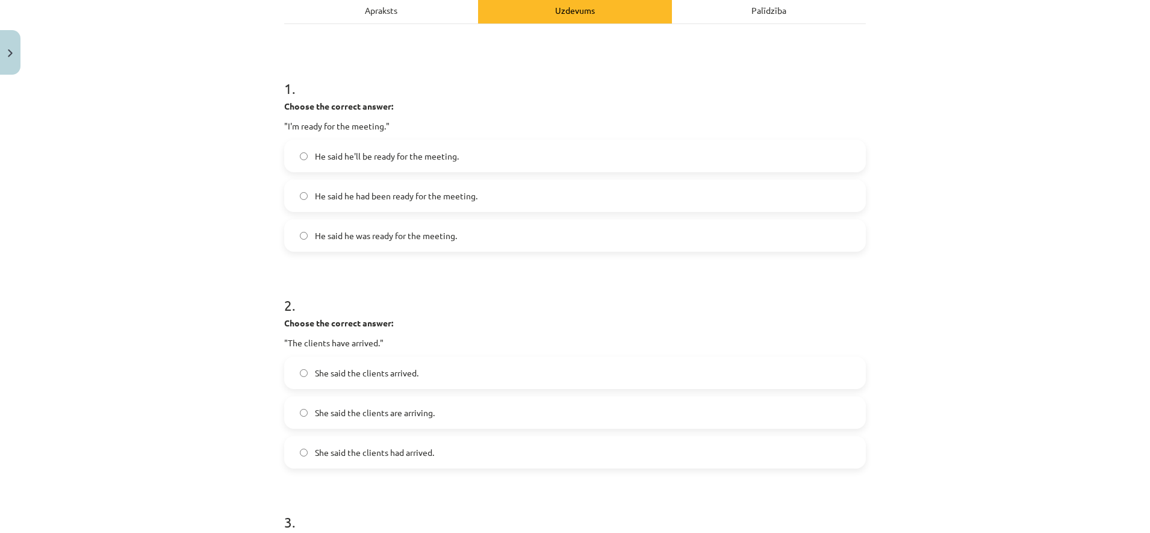
scroll to position [256, 0]
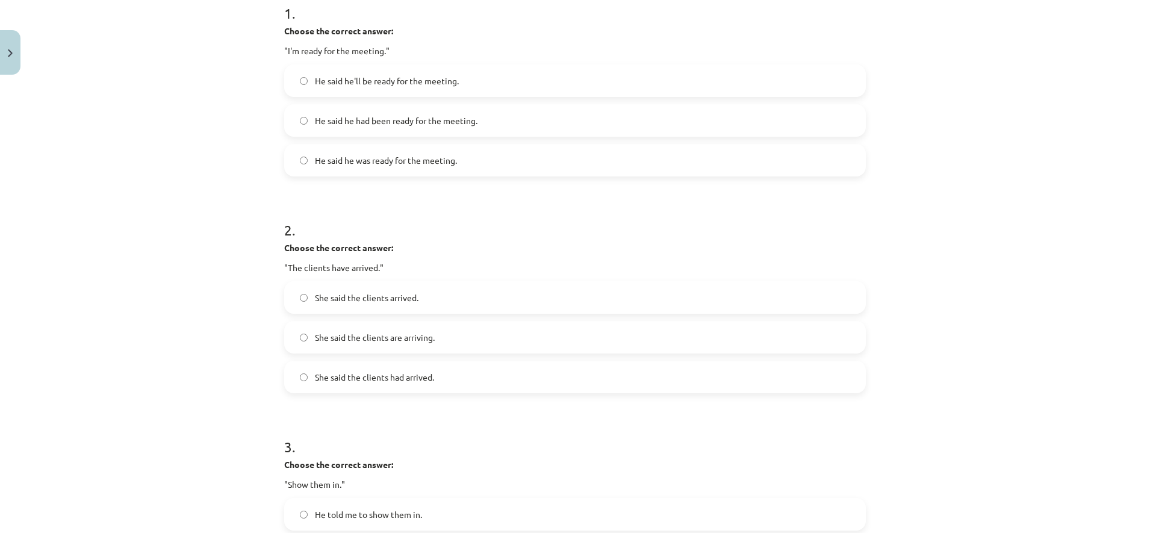
click at [393, 387] on label "She said the clients had arrived." at bounding box center [574, 377] width 579 height 30
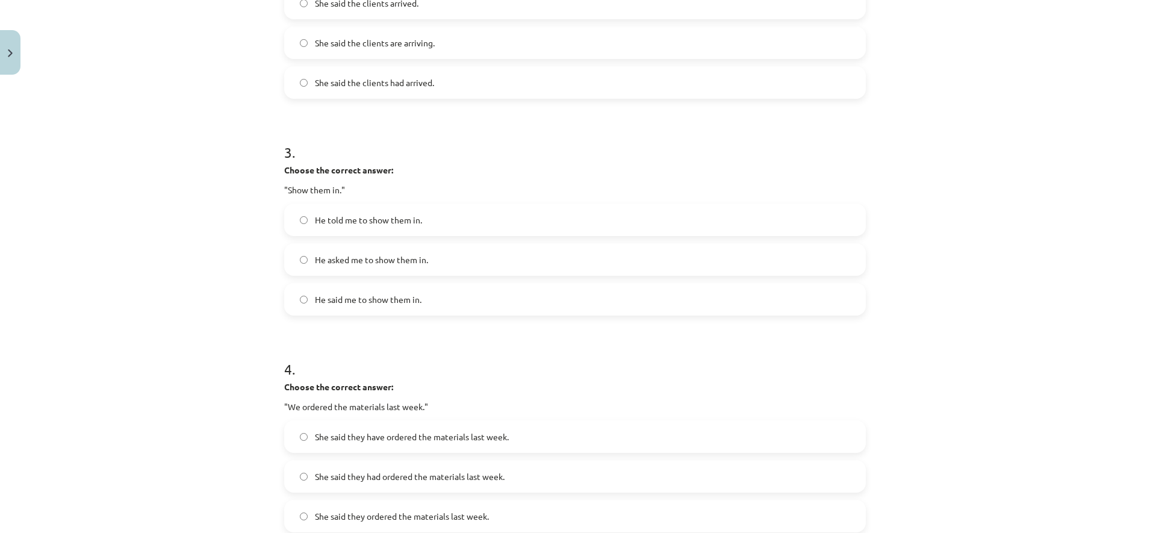
scroll to position [557, 0]
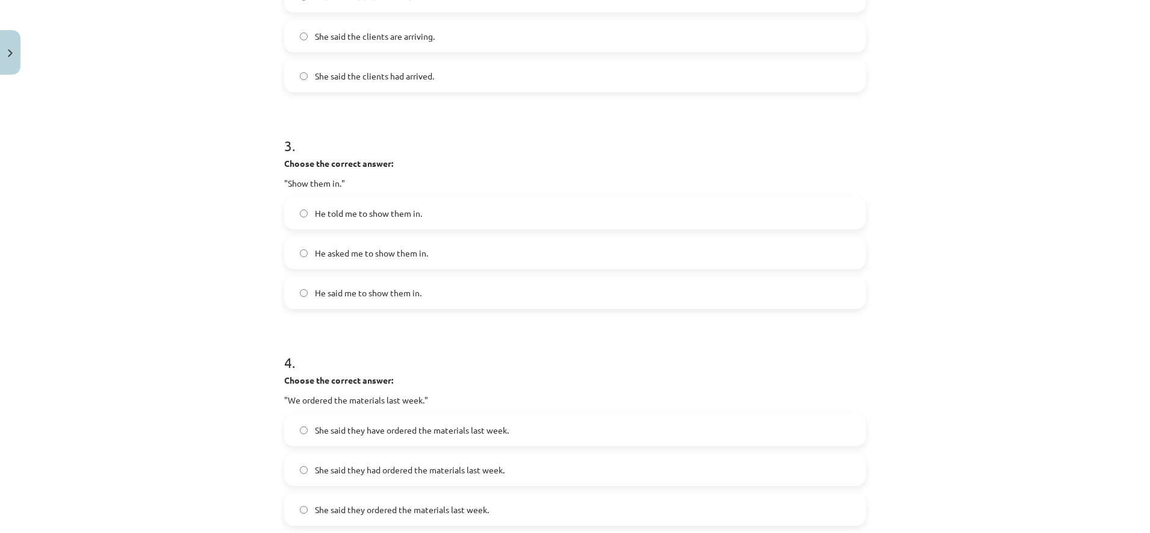
click at [322, 255] on span "He asked me to show them in." at bounding box center [371, 253] width 113 height 13
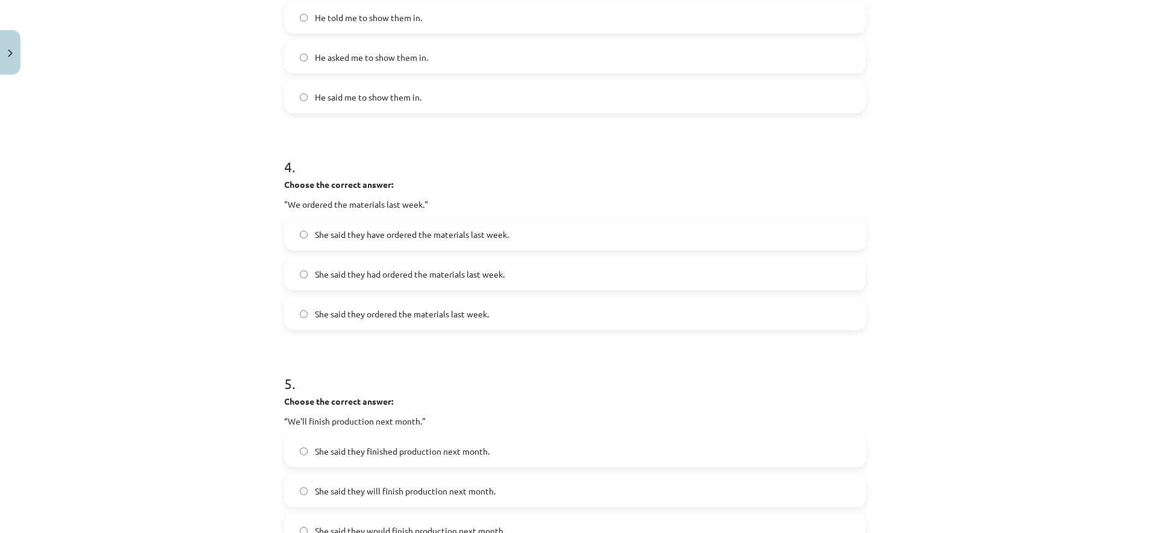
scroll to position [783, 0]
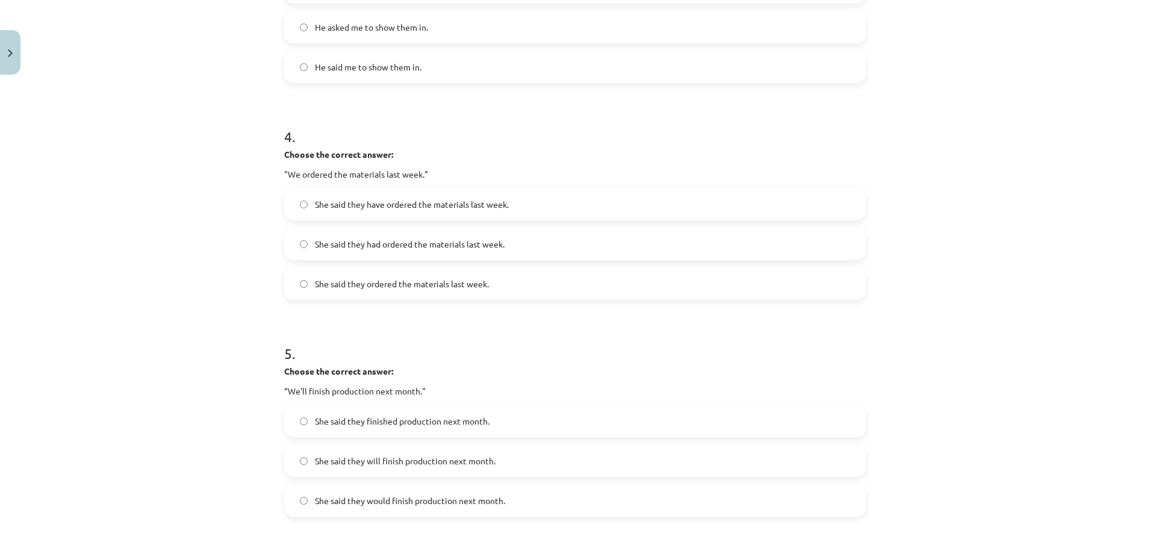
click at [391, 249] on span "She said they had ordered the materials last week." at bounding box center [410, 244] width 190 height 13
click at [389, 295] on label "She said they ordered the materials last week." at bounding box center [574, 284] width 579 height 30
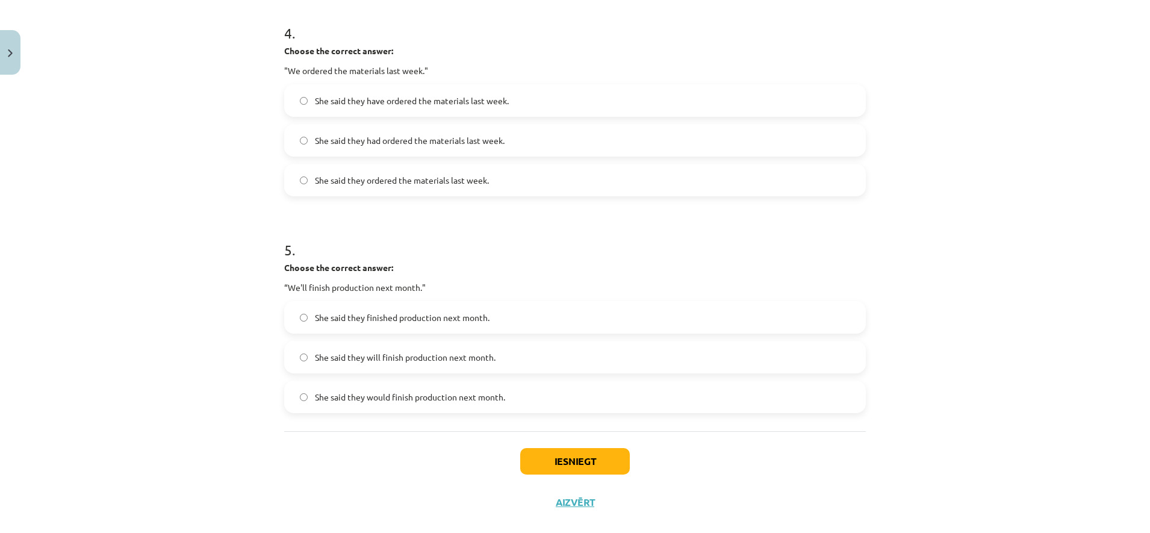
scroll to position [906, 0]
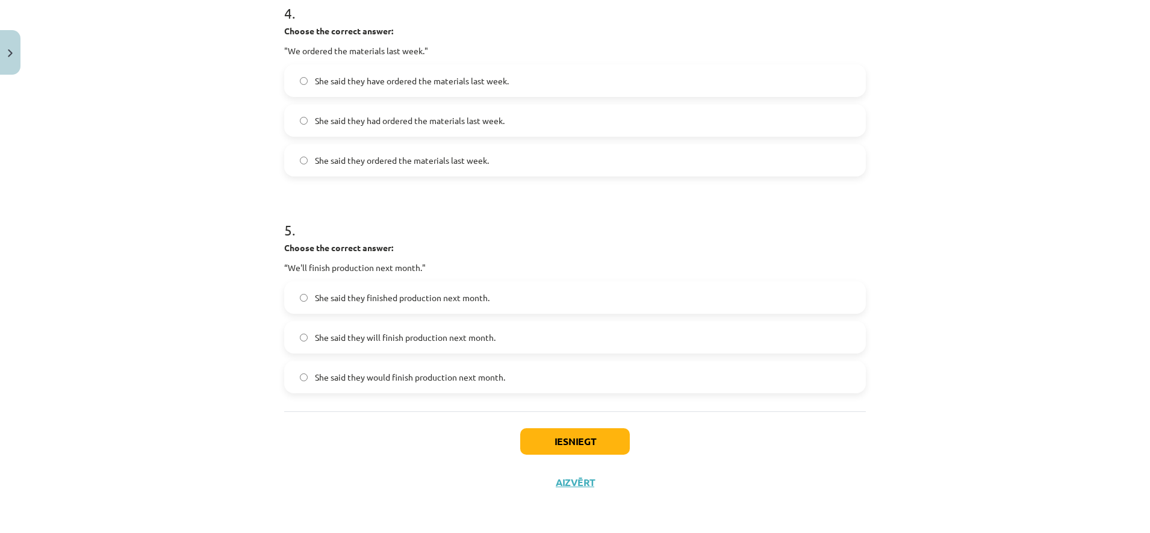
click at [368, 337] on span "She said they will finish production next month." at bounding box center [405, 337] width 181 height 13
click at [549, 444] on button "Iesniegt" at bounding box center [575, 441] width 110 height 27
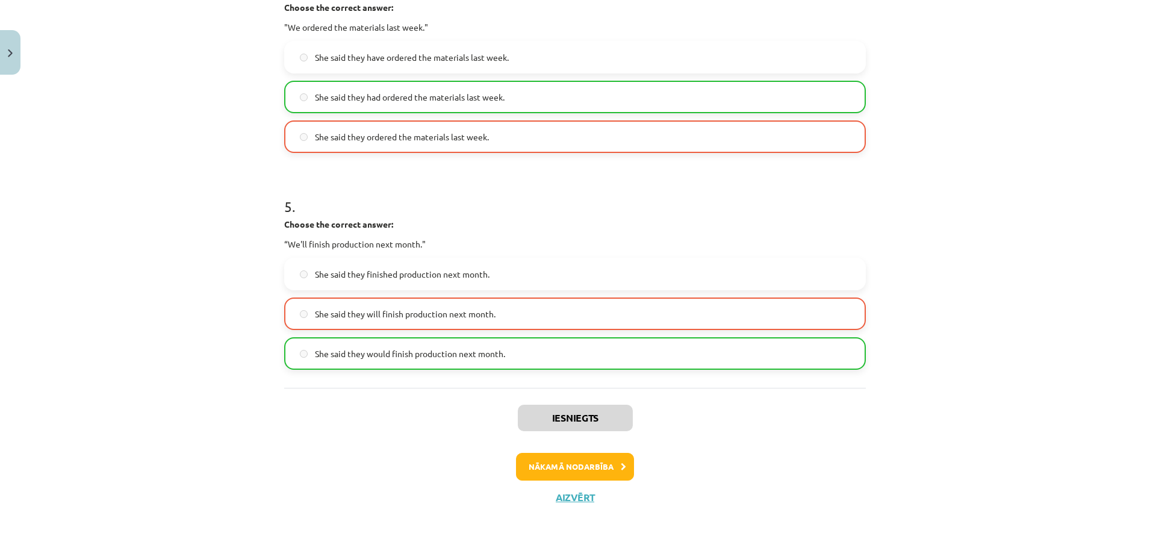
scroll to position [945, 0]
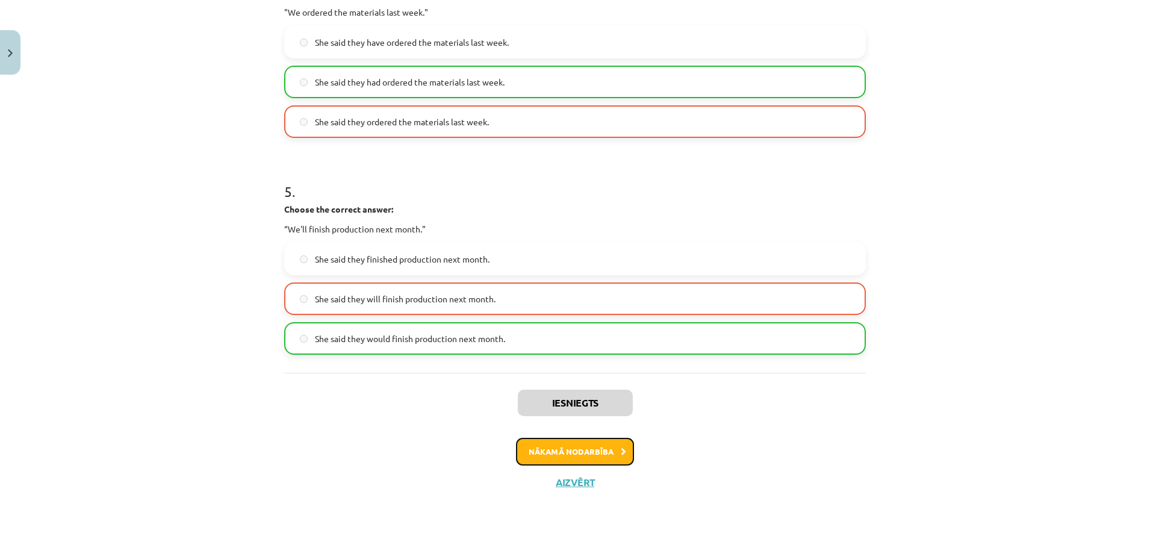
click at [585, 452] on button "Nākamā nodarbība" at bounding box center [575, 452] width 118 height 28
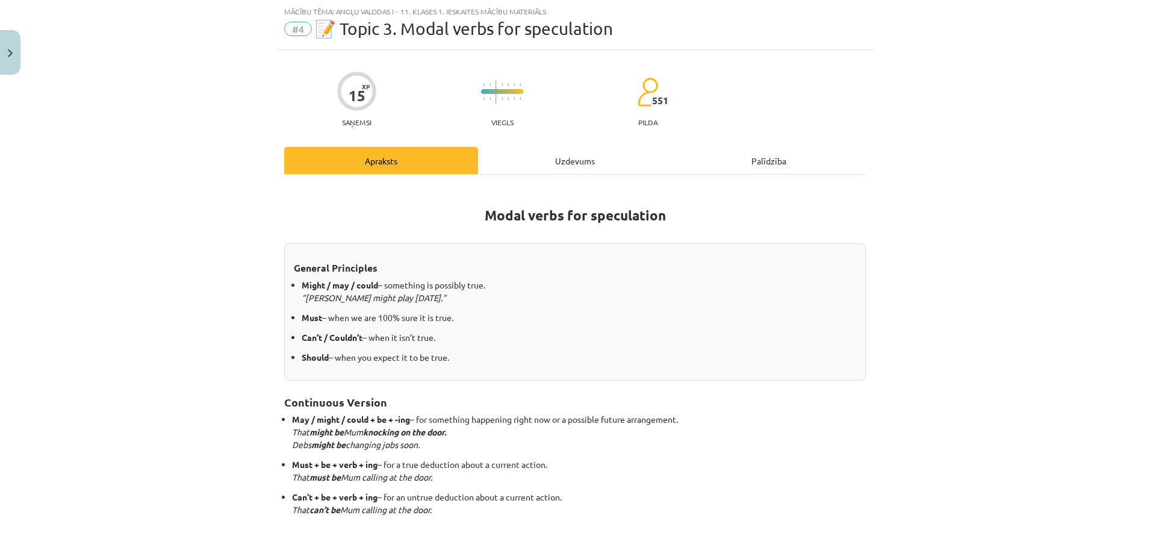
scroll to position [105, 0]
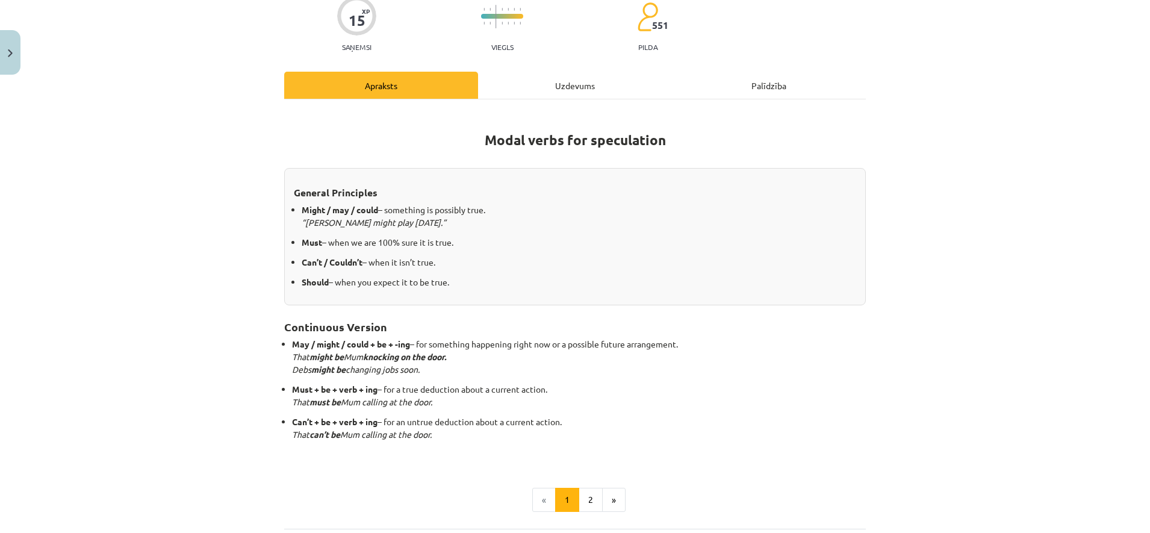
click at [560, 92] on div "Uzdevums" at bounding box center [575, 85] width 194 height 27
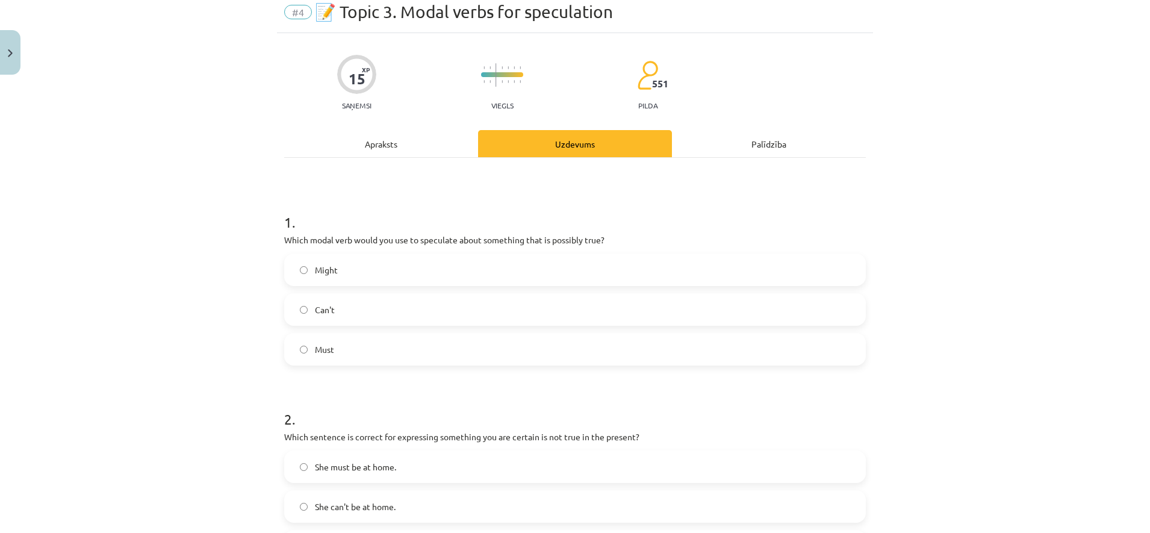
scroll to position [30, 0]
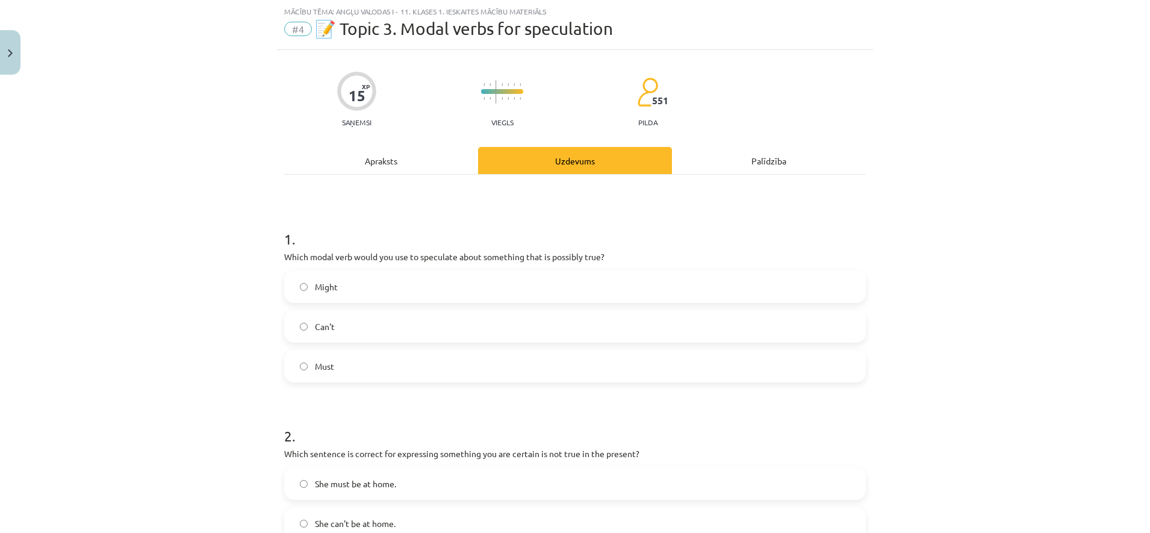
click at [337, 373] on label "Must" at bounding box center [574, 366] width 579 height 30
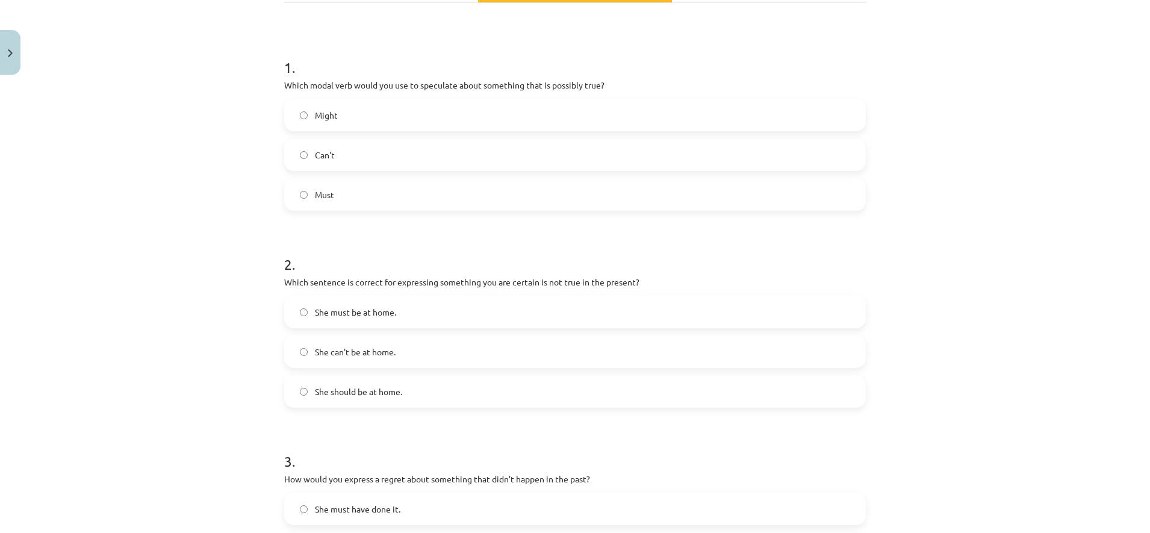
scroll to position [256, 0]
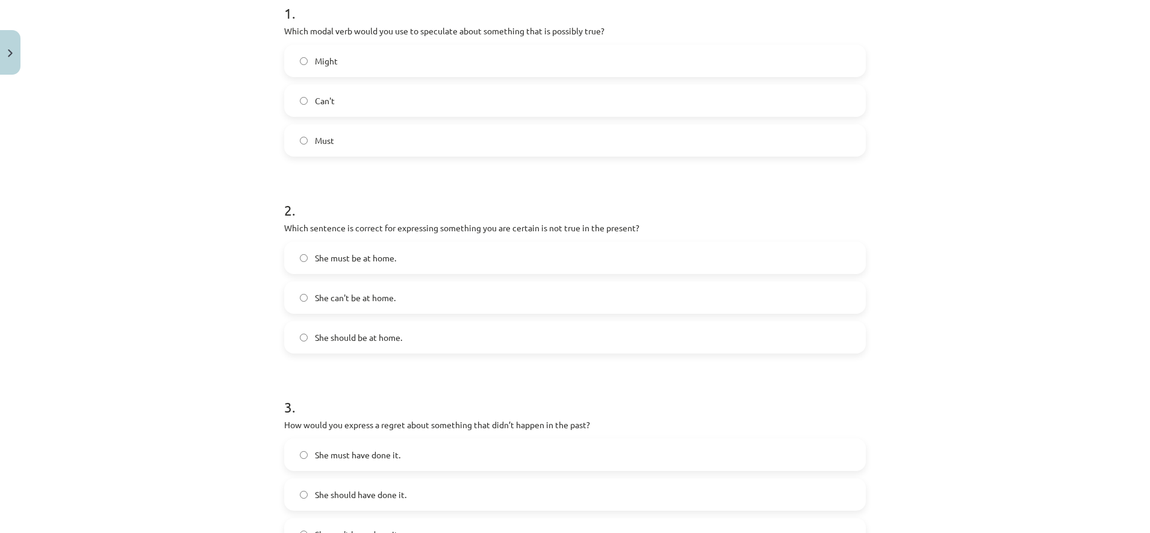
click at [406, 292] on label "She can't be at home." at bounding box center [574, 297] width 579 height 30
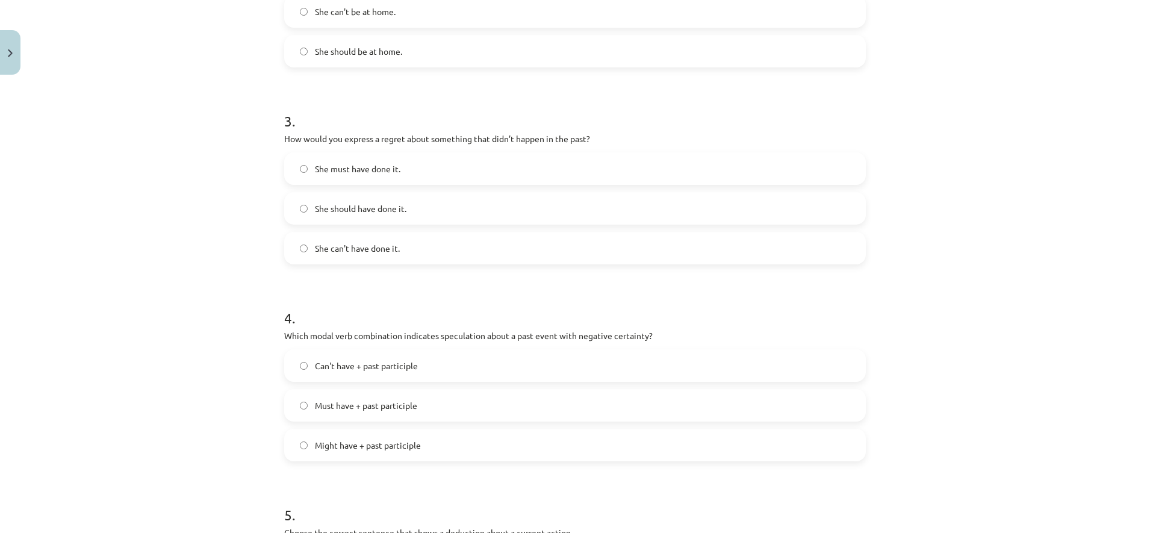
scroll to position [557, 0]
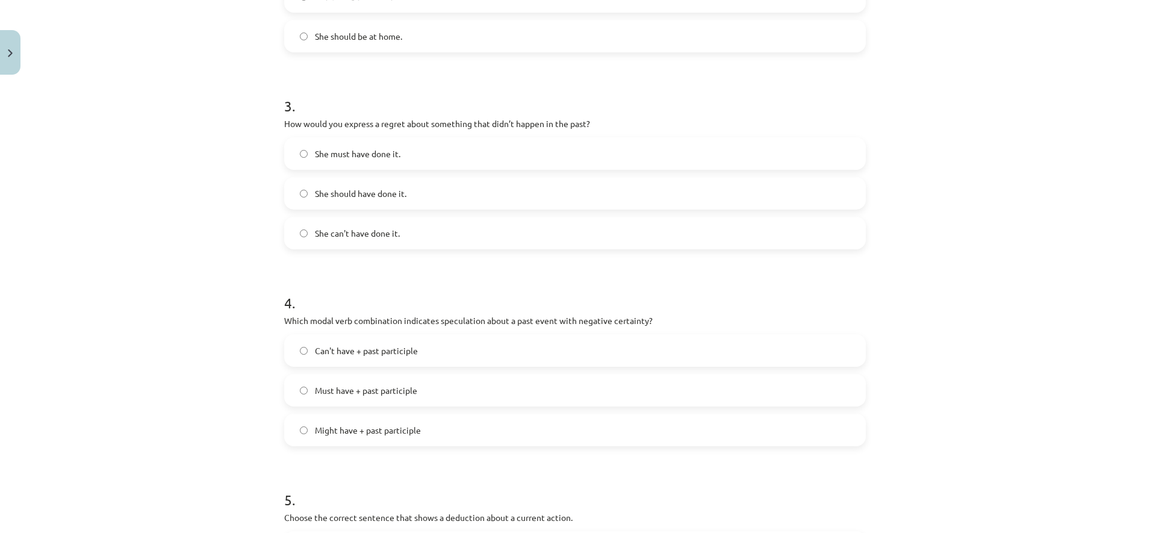
click at [389, 233] on span "She can't have done it." at bounding box center [357, 233] width 85 height 13
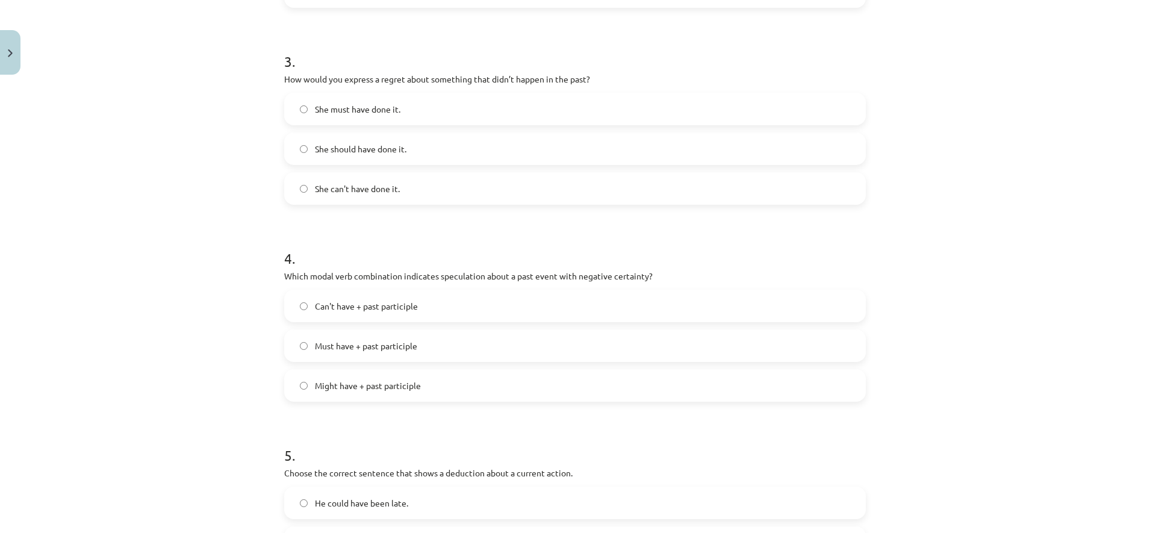
scroll to position [632, 0]
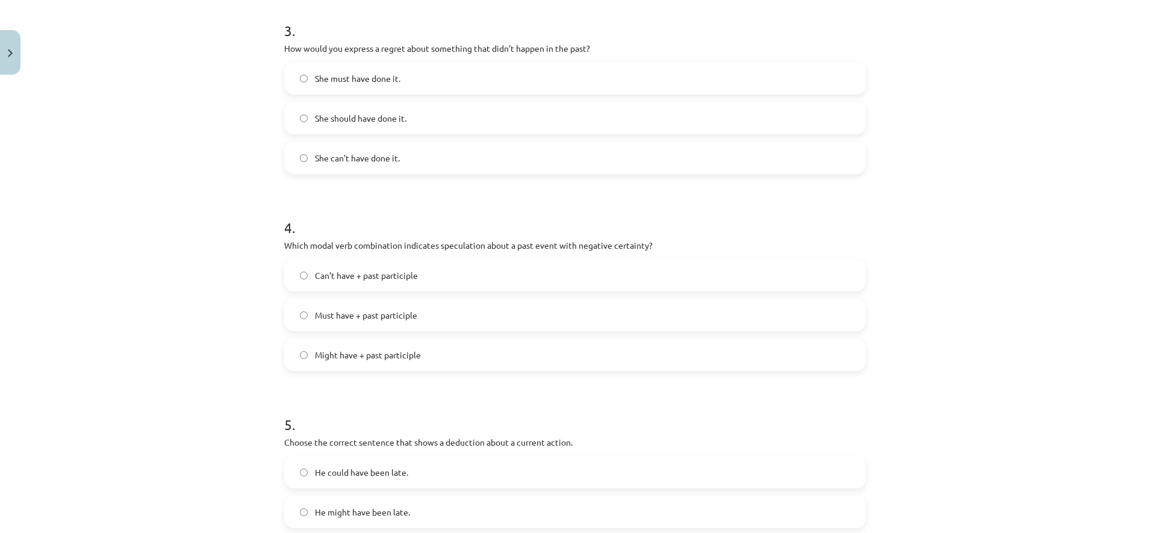
click at [416, 272] on label "Can't have + past participle" at bounding box center [574, 275] width 579 height 30
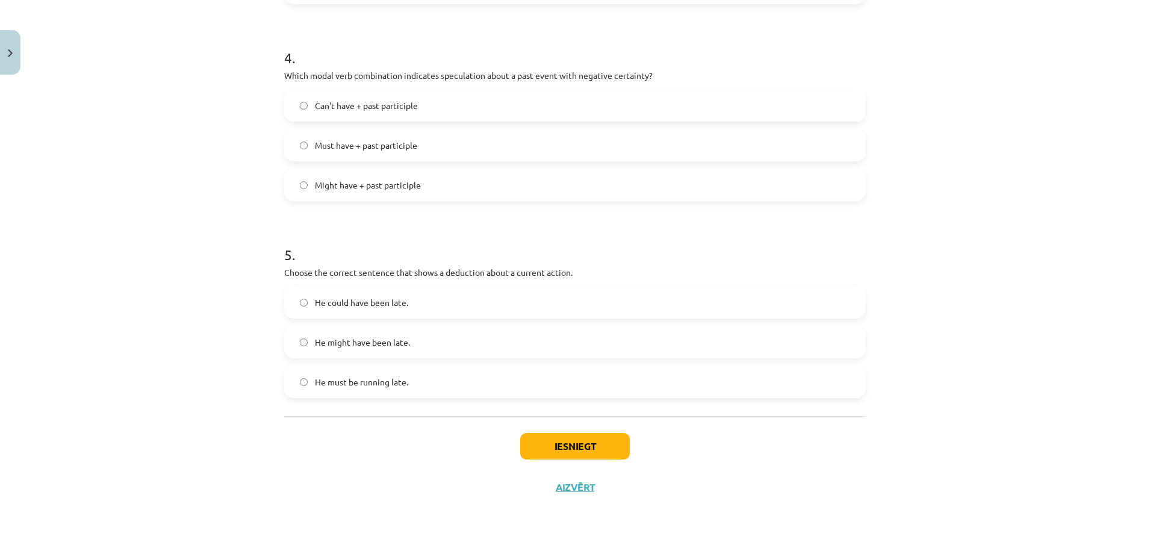
scroll to position [807, 0]
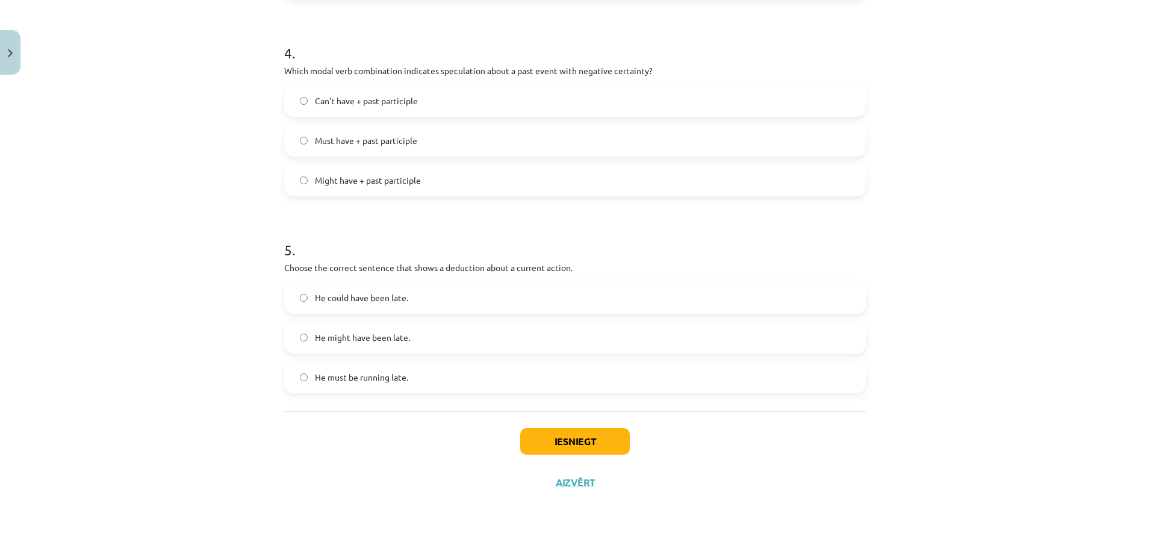
click at [402, 306] on label "He could have been late." at bounding box center [574, 297] width 579 height 30
click at [549, 434] on button "Iesniegt" at bounding box center [575, 441] width 110 height 27
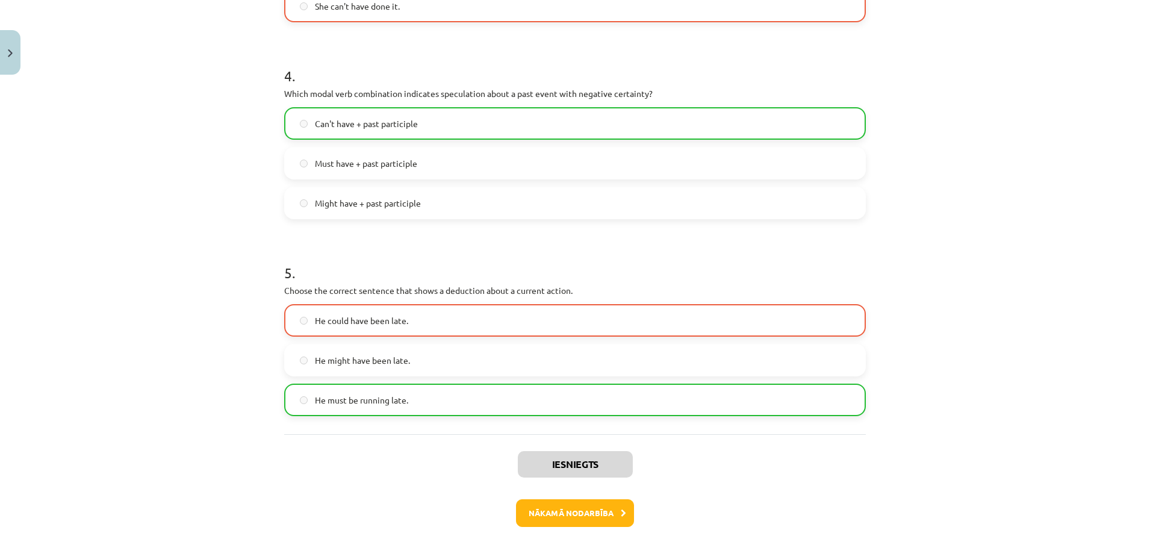
scroll to position [846, 0]
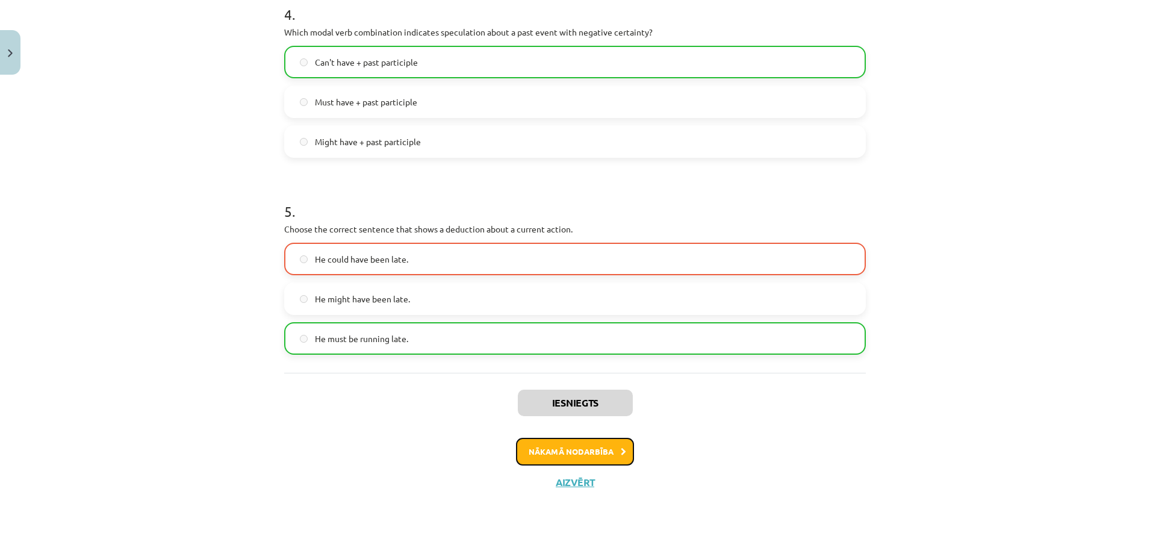
click at [585, 452] on button "Nākamā nodarbība" at bounding box center [575, 452] width 118 height 28
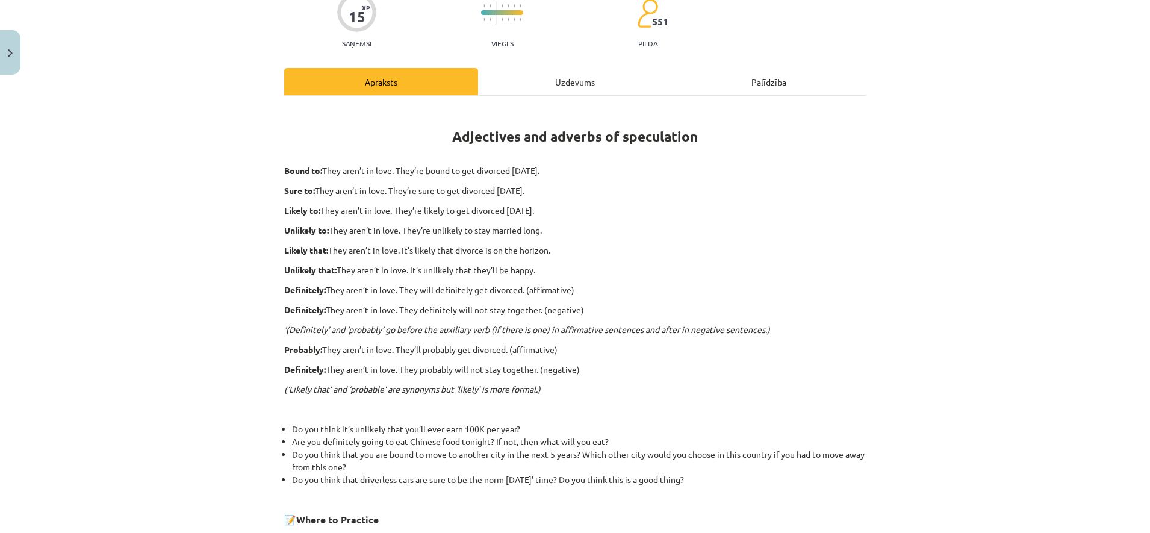
scroll to position [30, 0]
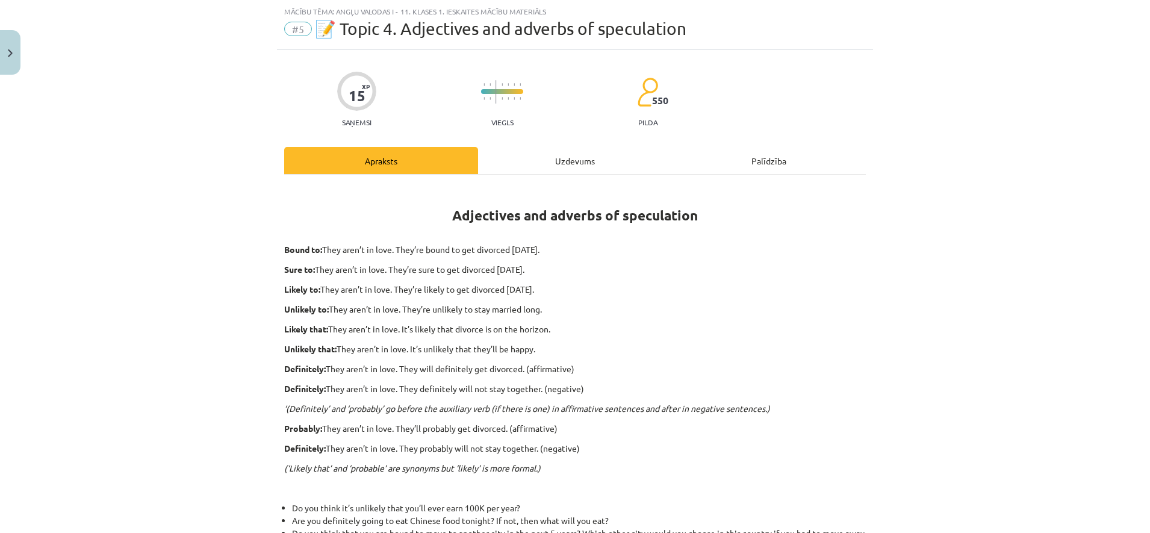
click at [546, 161] on div "Uzdevums" at bounding box center [575, 160] width 194 height 27
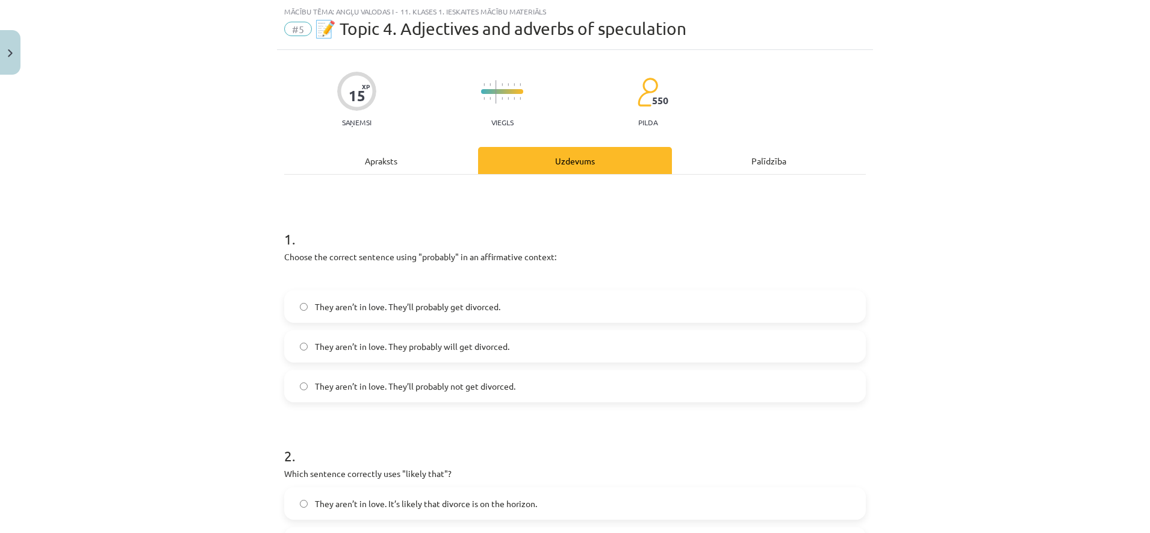
click at [407, 172] on div "Apraksts" at bounding box center [381, 160] width 194 height 27
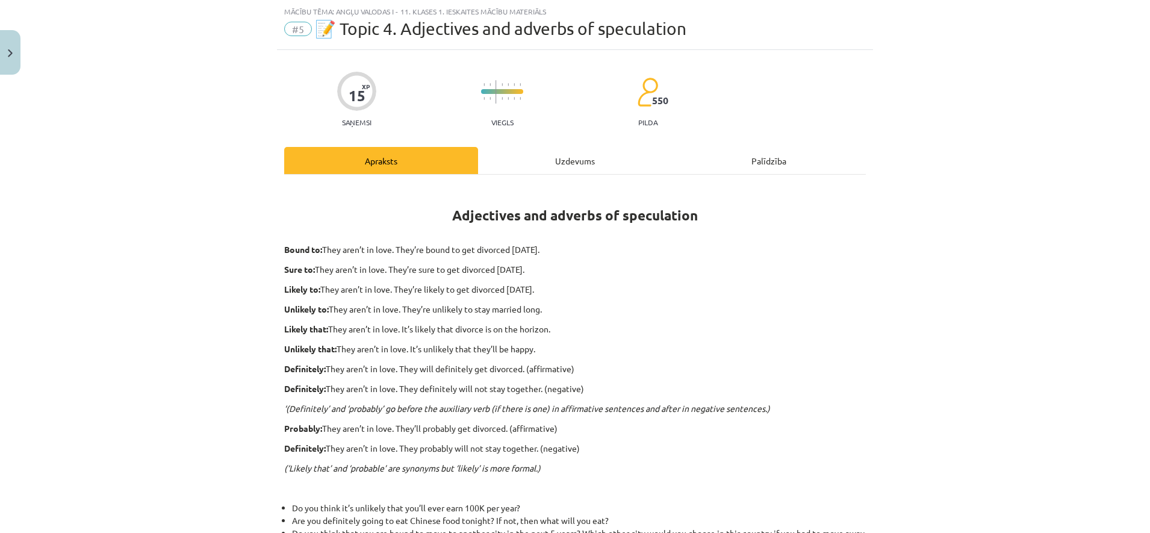
click at [560, 166] on div "Uzdevums" at bounding box center [575, 160] width 194 height 27
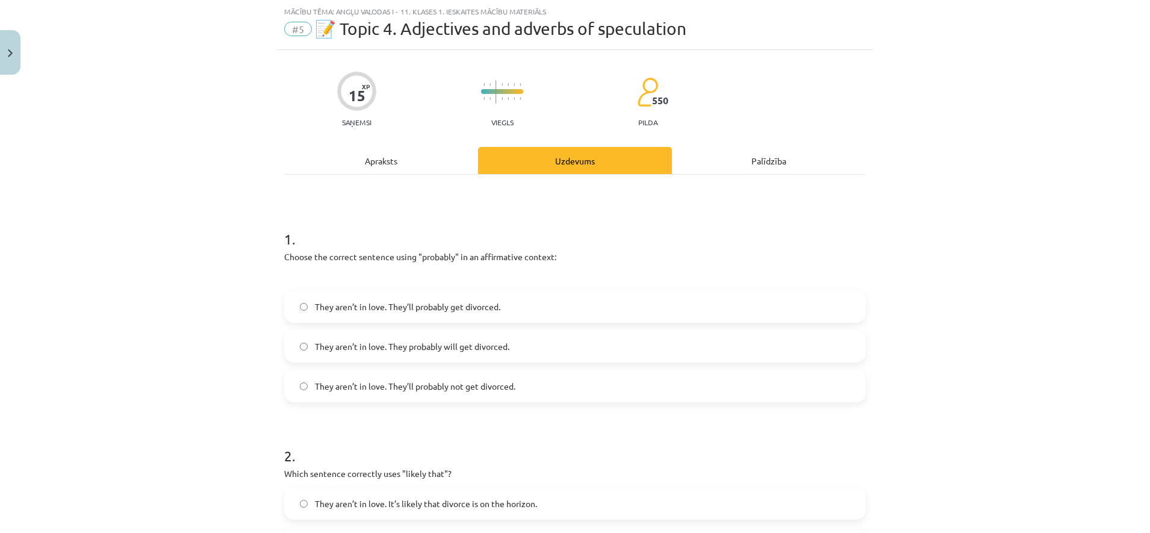
click at [413, 163] on div "Apraksts" at bounding box center [381, 160] width 194 height 27
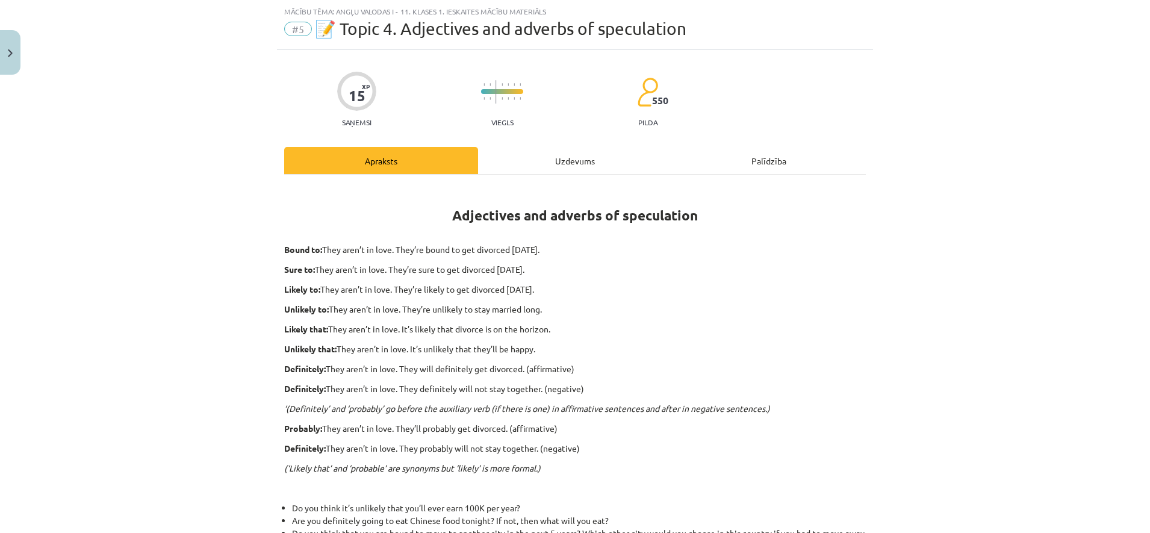
click at [532, 180] on div "Adjectives and adverbs of speculation Bound to: They aren’t in love. They’re bo…" at bounding box center [575, 427] width 582 height 505
click at [540, 164] on div "Uzdevums" at bounding box center [575, 160] width 194 height 27
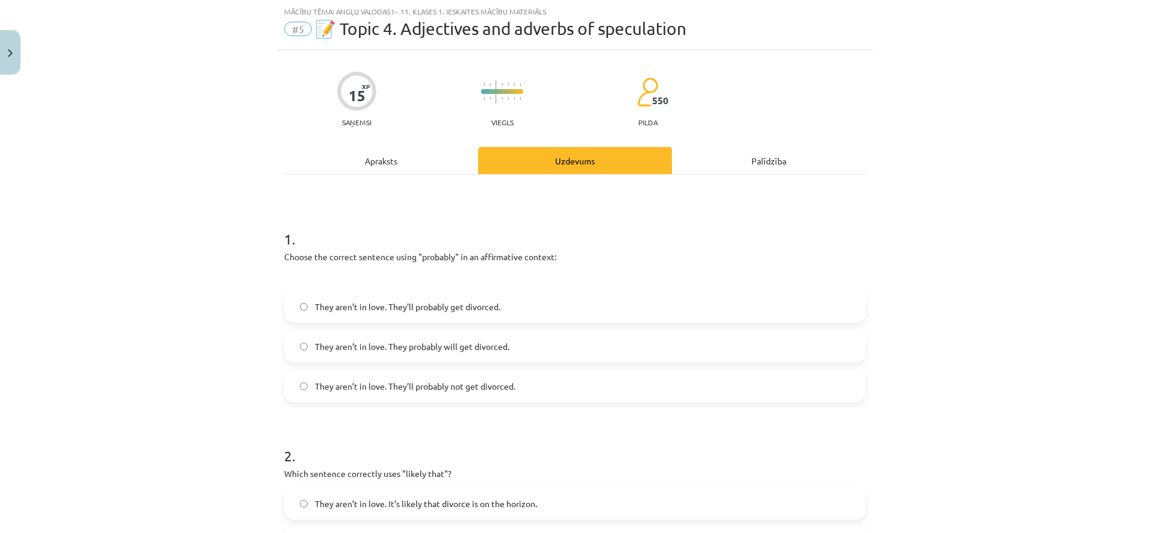
click at [429, 310] on span "They aren’t in love. They’ll probably get divorced." at bounding box center [408, 307] width 186 height 13
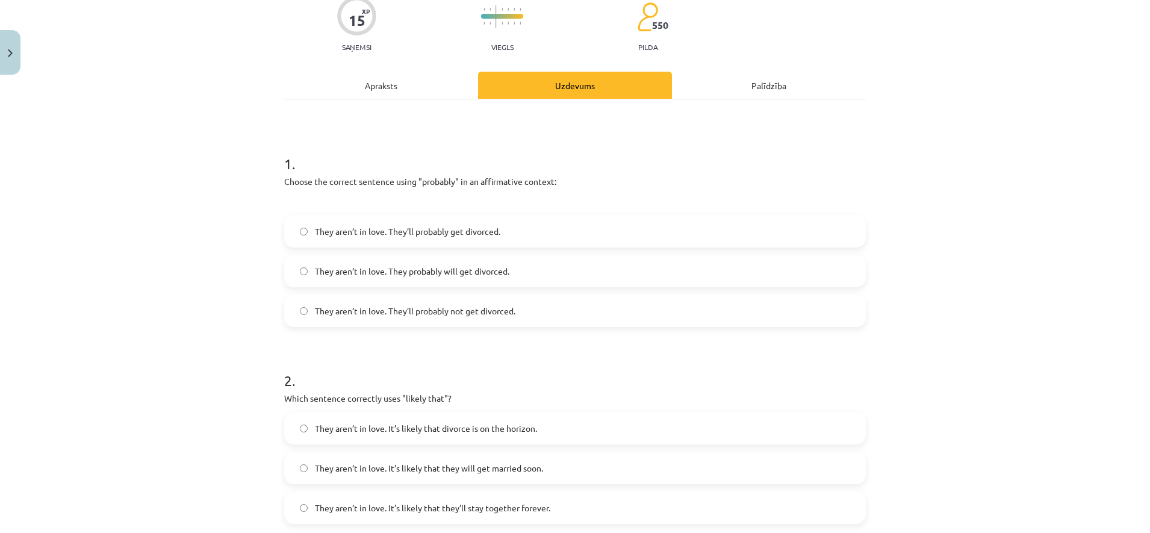
click at [376, 86] on div "Apraksts" at bounding box center [381, 85] width 194 height 27
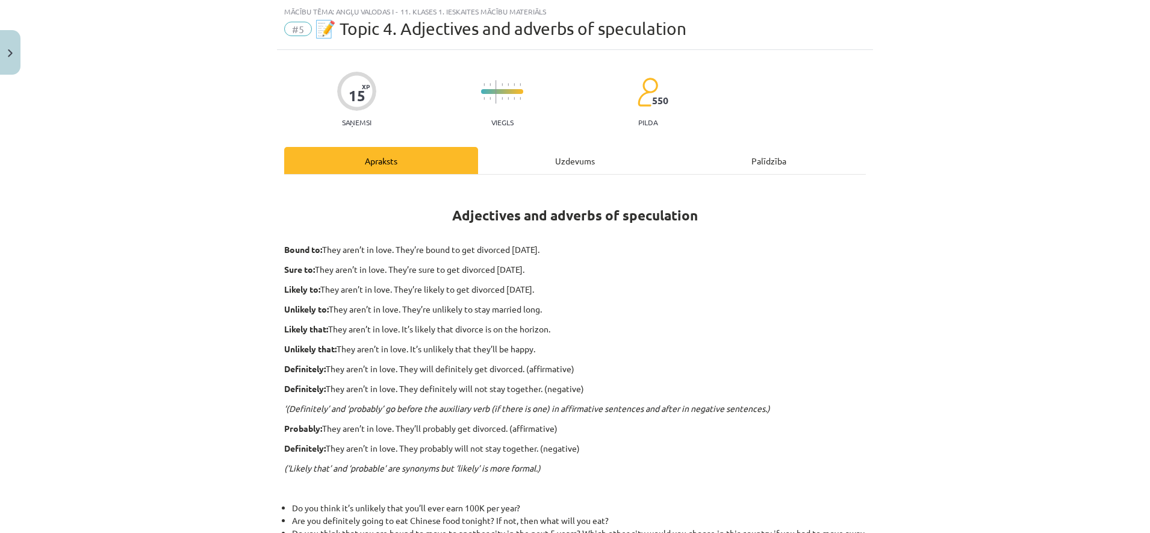
click at [552, 163] on div "Uzdevums" at bounding box center [575, 160] width 194 height 27
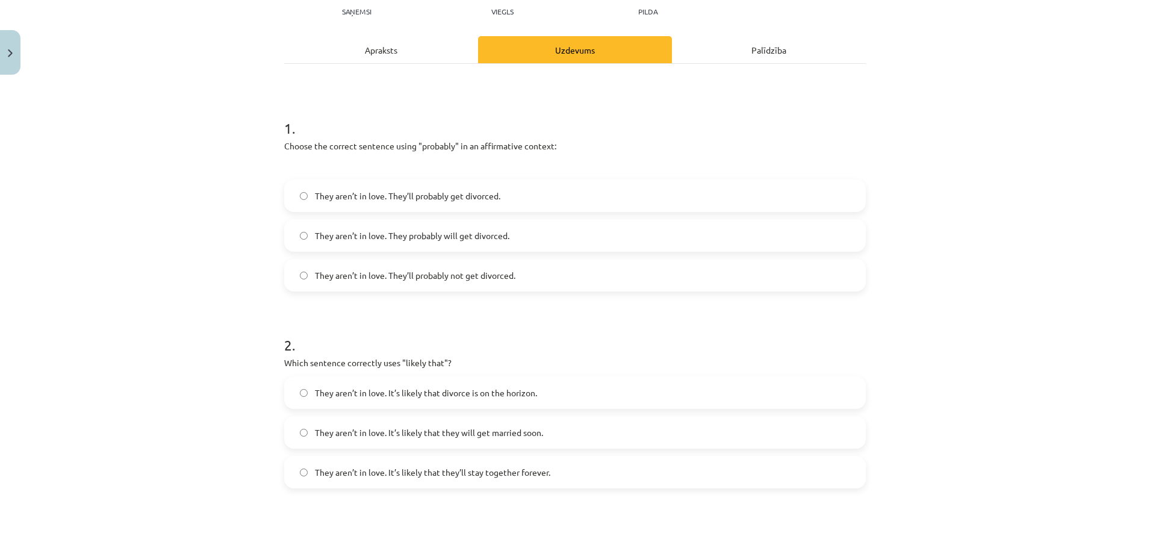
scroll to position [256, 0]
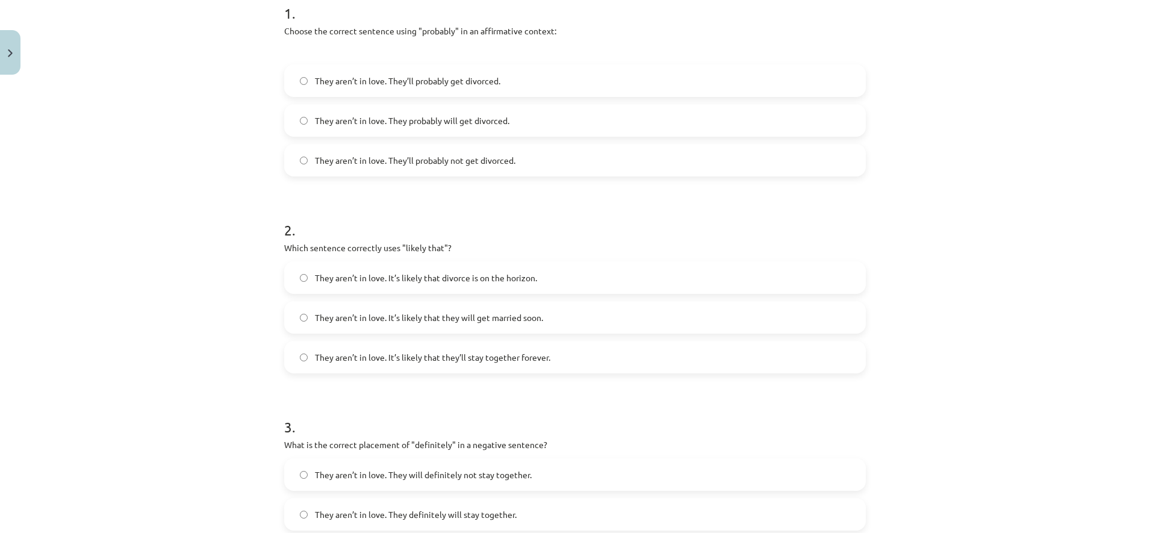
click at [453, 282] on span "They aren’t in love. It’s likely that divorce is on the horizon." at bounding box center [426, 278] width 222 height 13
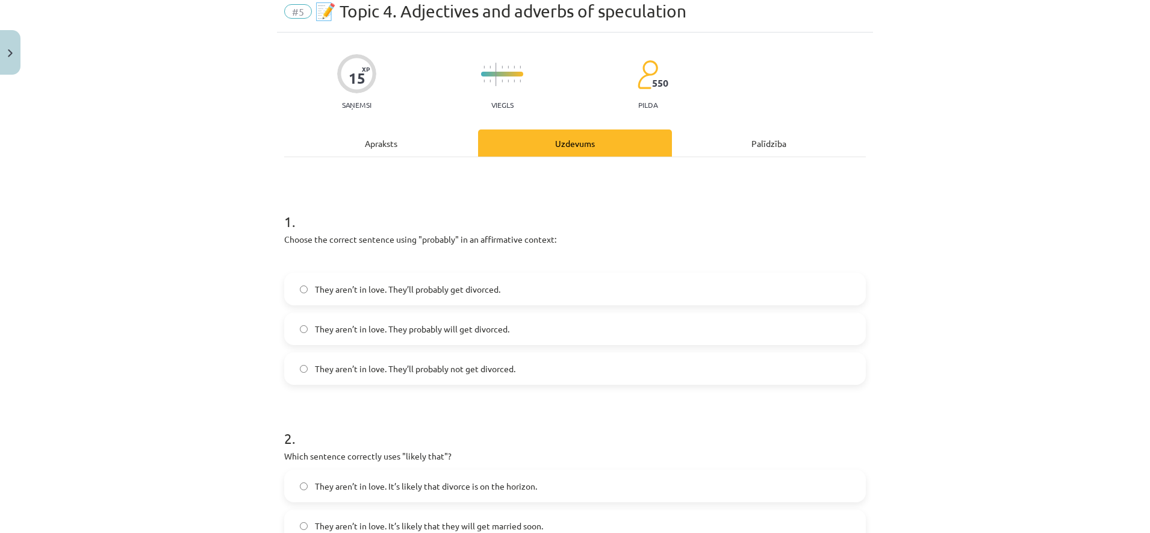
scroll to position [0, 0]
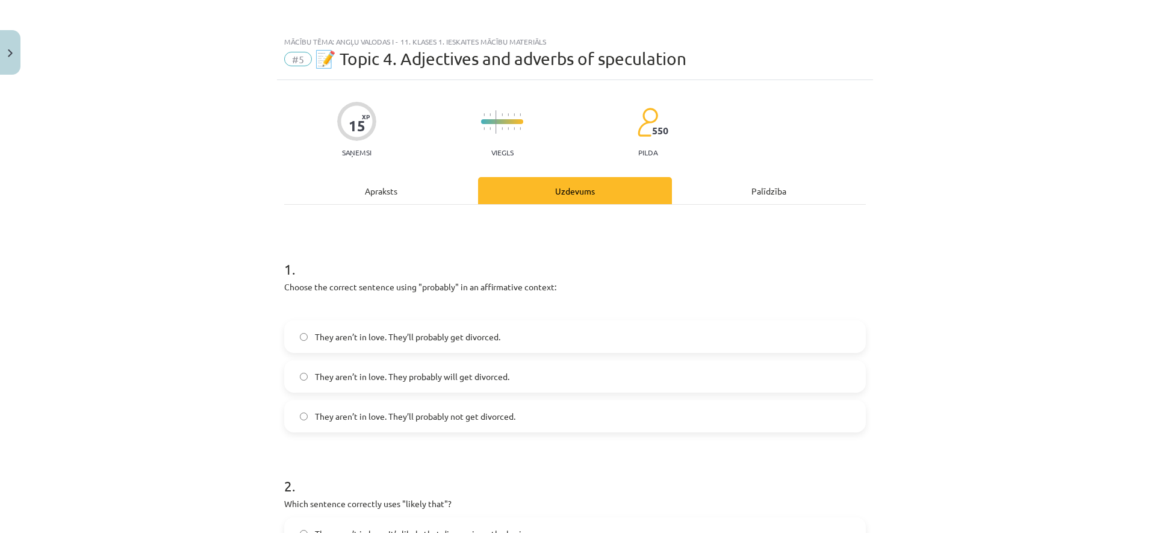
click at [382, 192] on div "Apraksts" at bounding box center [381, 190] width 194 height 27
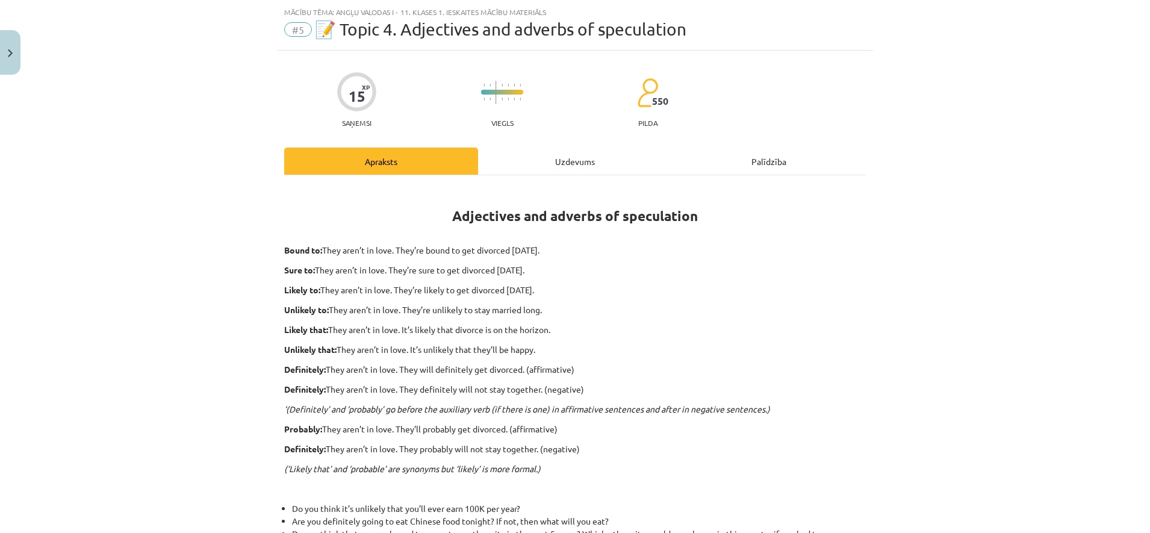
scroll to position [30, 0]
click at [531, 167] on div "Uzdevums" at bounding box center [575, 160] width 194 height 27
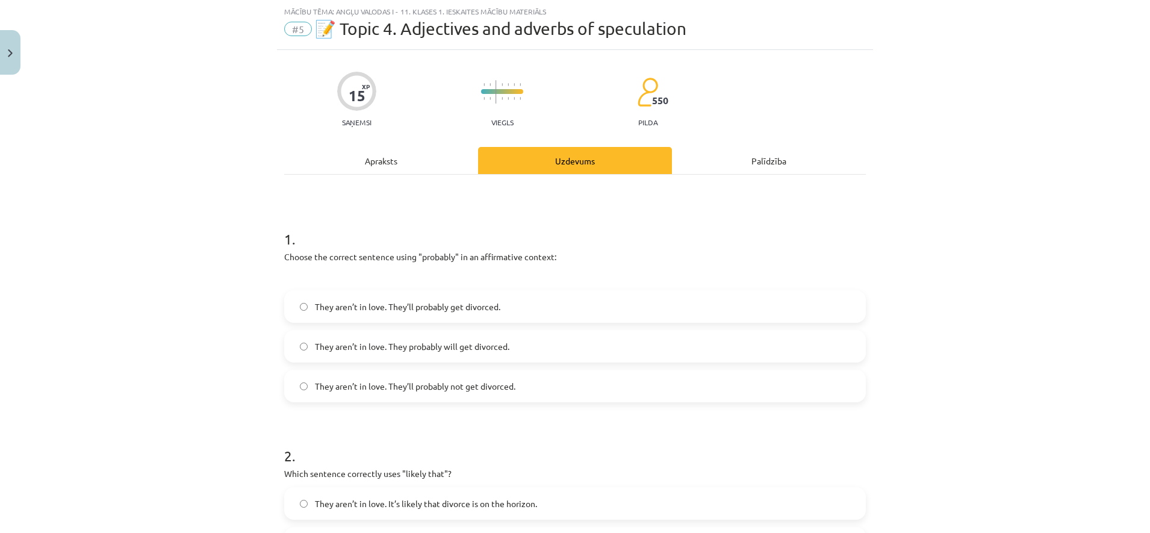
click at [390, 149] on div "Apraksts" at bounding box center [381, 160] width 194 height 27
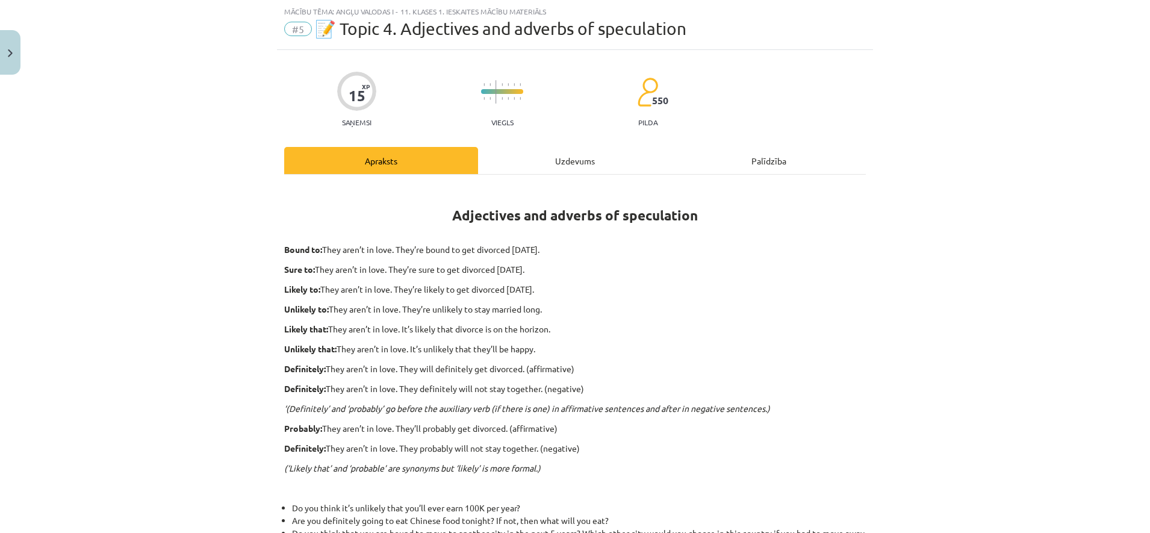
click at [544, 146] on div "15 XP Saņemsi Viegls 550 pilda Apraksts Uzdevums Palīdzība Adjectives and adver…" at bounding box center [575, 411] width 596 height 722
click at [564, 158] on div "Uzdevums" at bounding box center [575, 160] width 194 height 27
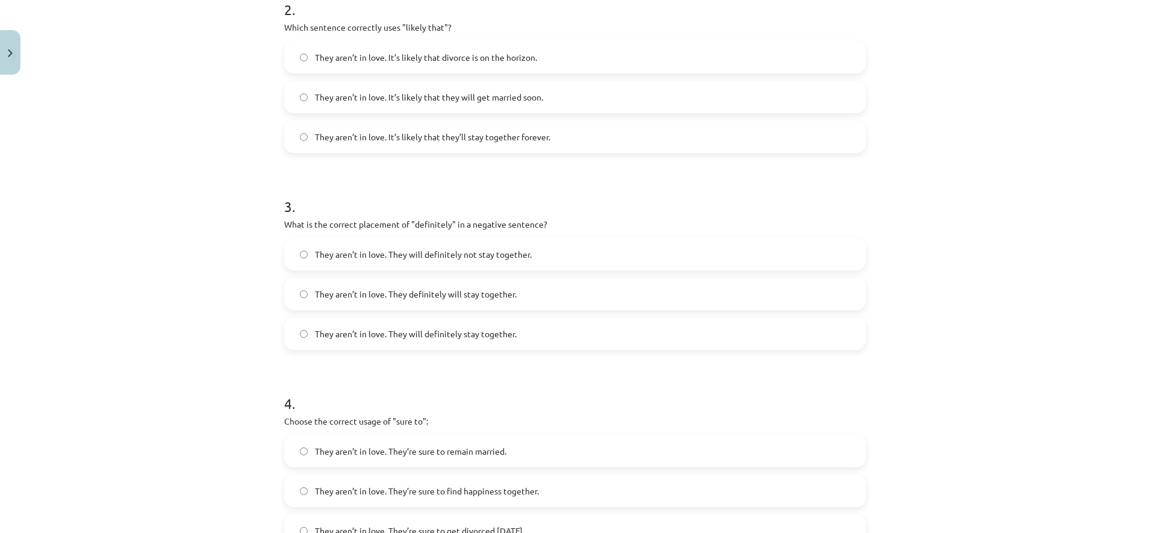
scroll to position [482, 0]
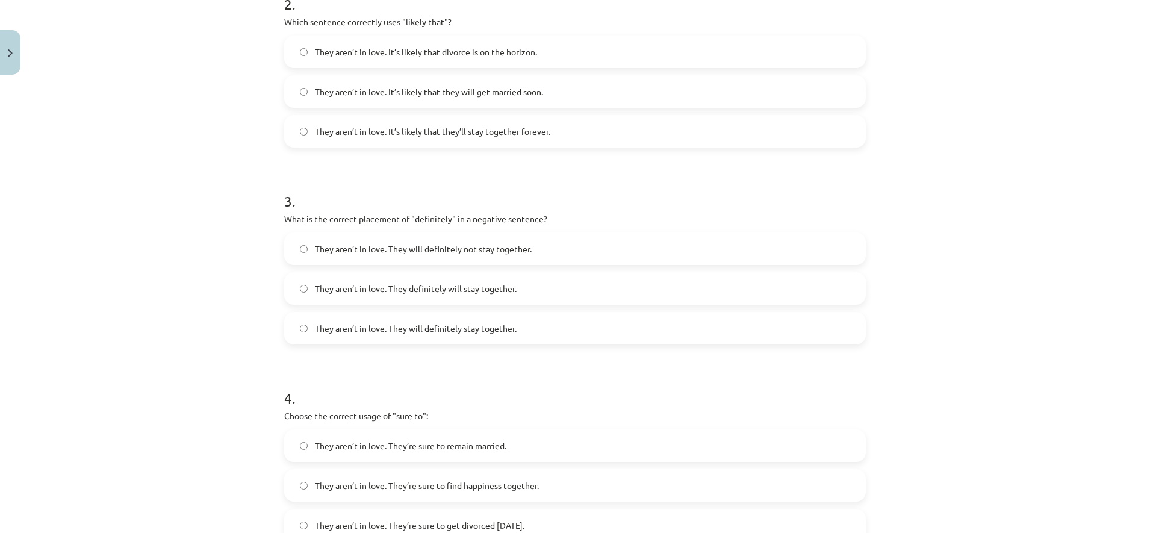
click at [482, 257] on label "They aren’t in love. They will definitely not stay together." at bounding box center [574, 249] width 579 height 30
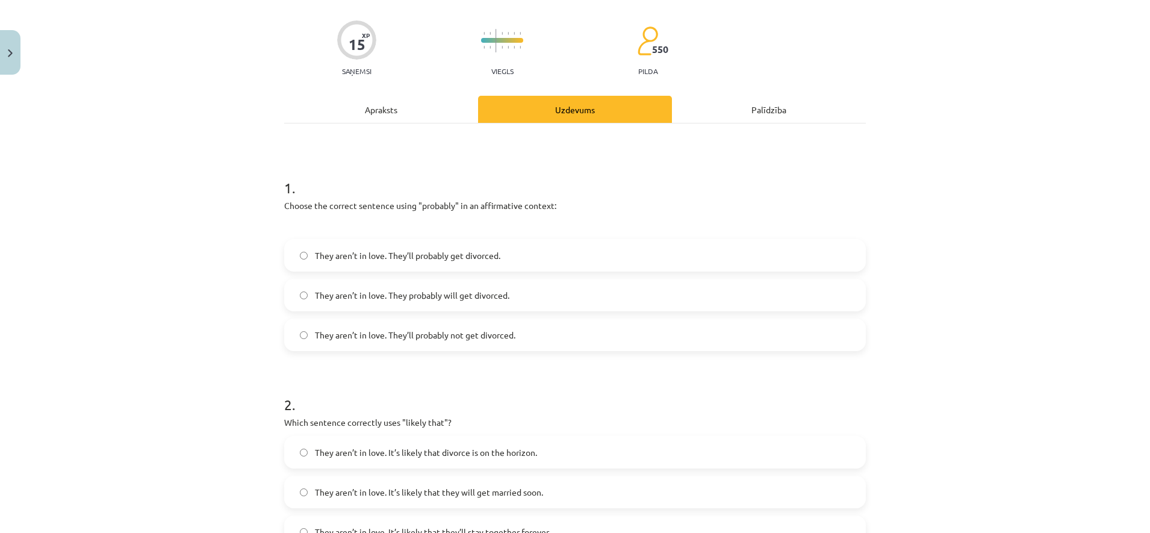
scroll to position [0, 0]
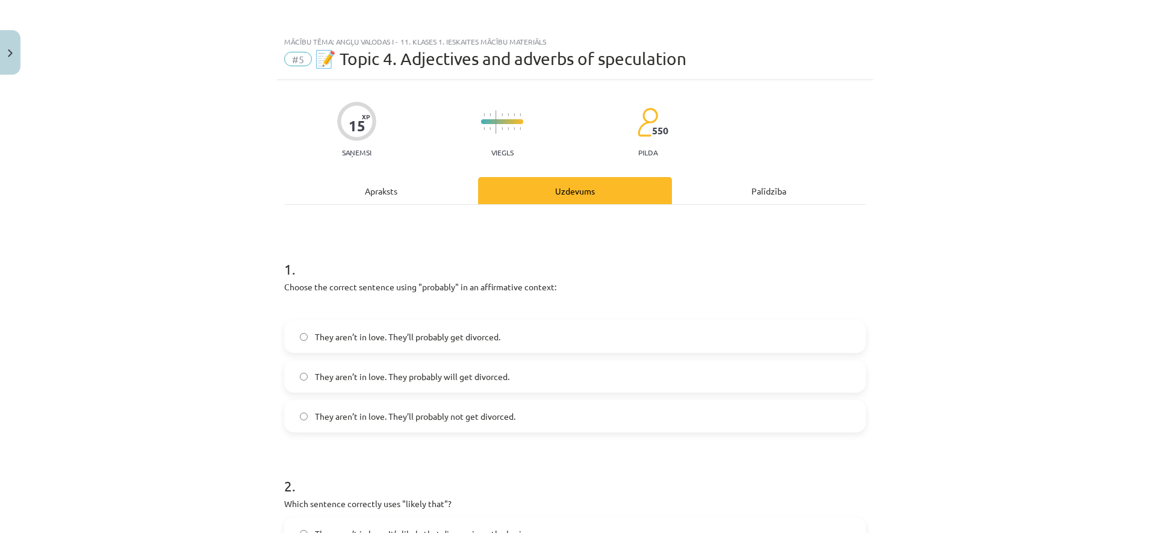
click at [416, 203] on div "Apraksts" at bounding box center [381, 190] width 194 height 27
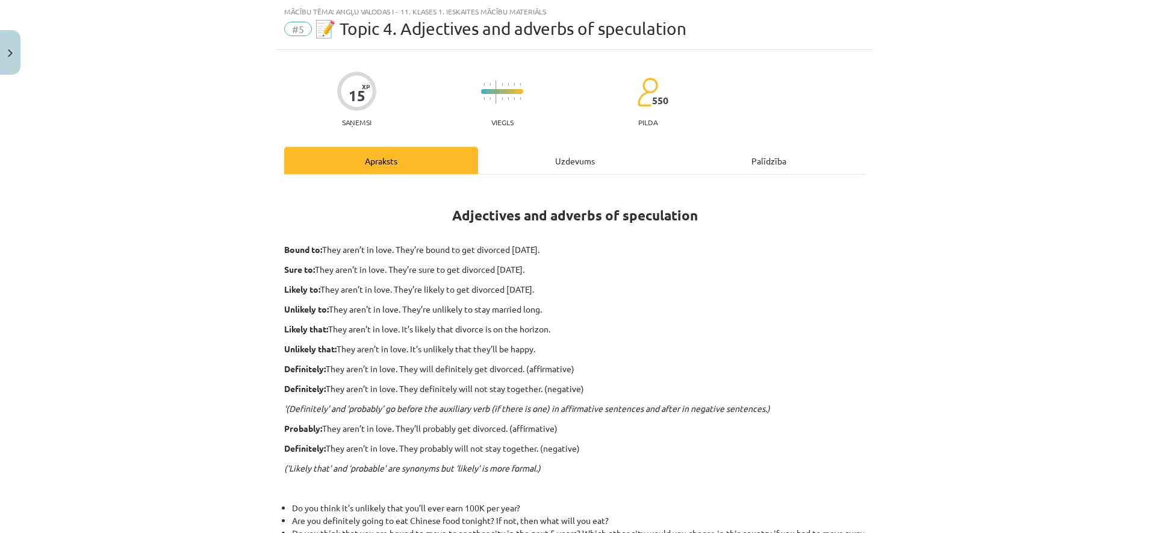
scroll to position [105, 0]
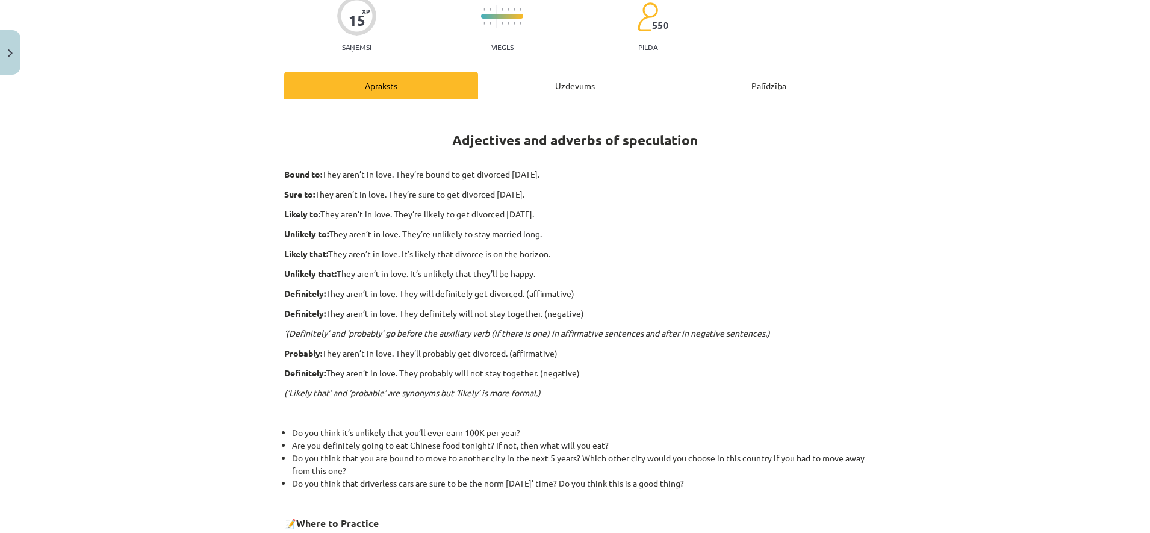
click at [567, 76] on div "Uzdevums" at bounding box center [575, 85] width 194 height 27
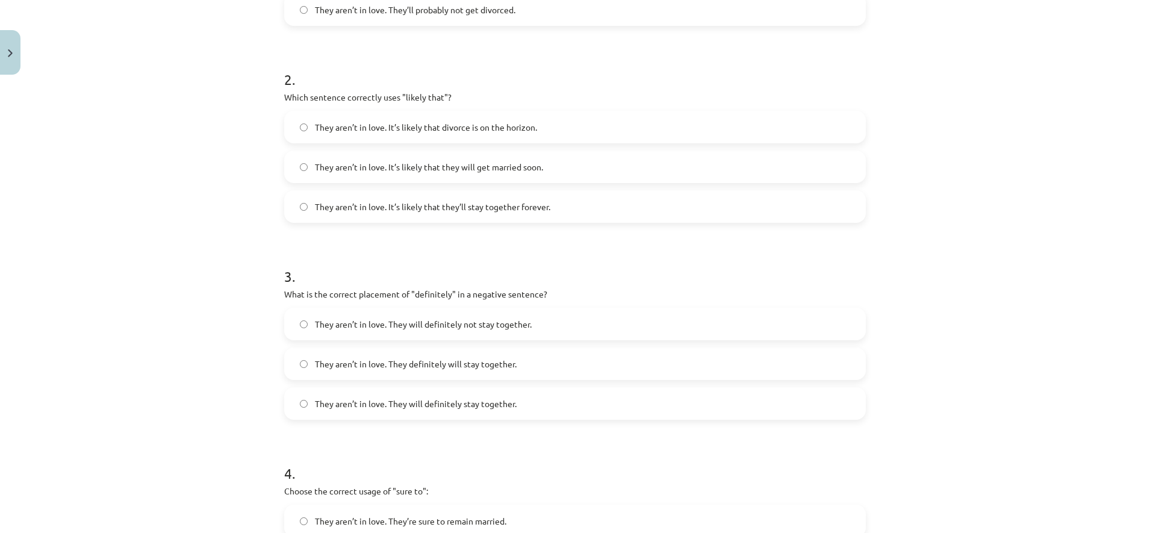
scroll to position [708, 0]
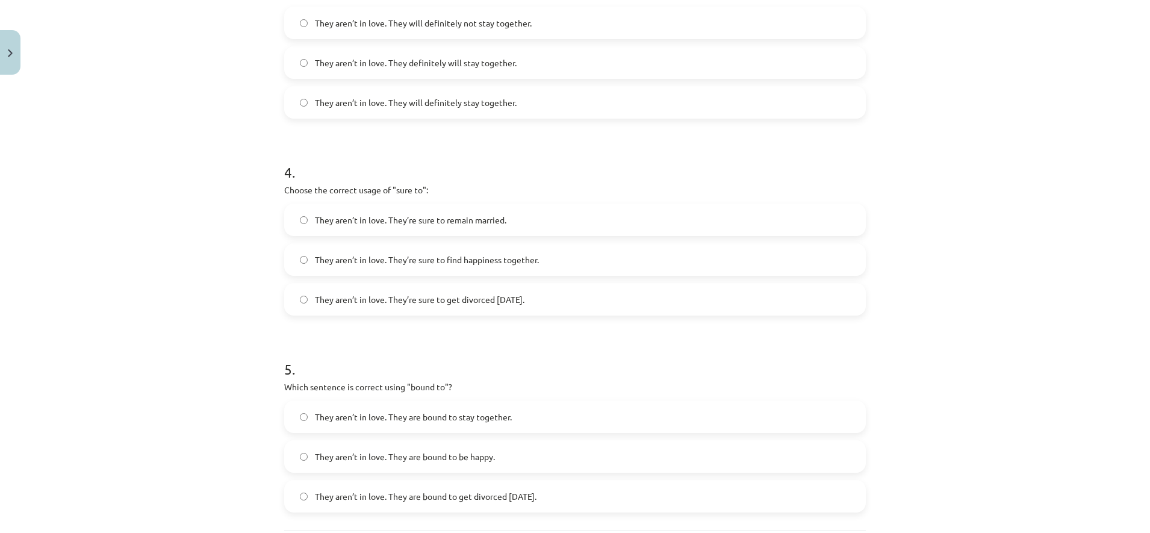
click at [410, 303] on span "They aren’t in love. They’re sure to get divorced within six months." at bounding box center [420, 299] width 210 height 13
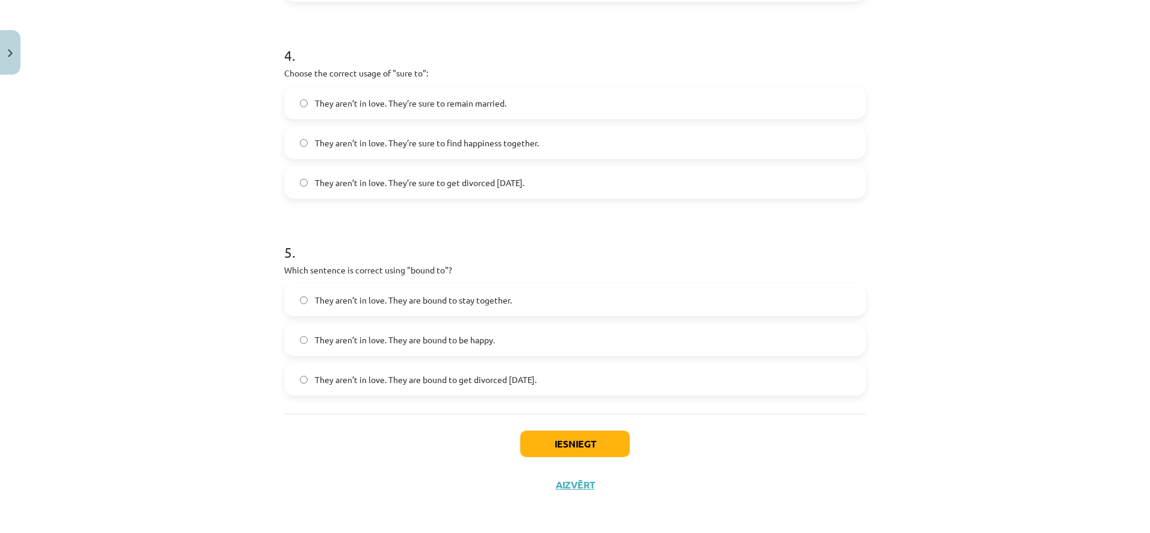
scroll to position [827, 0]
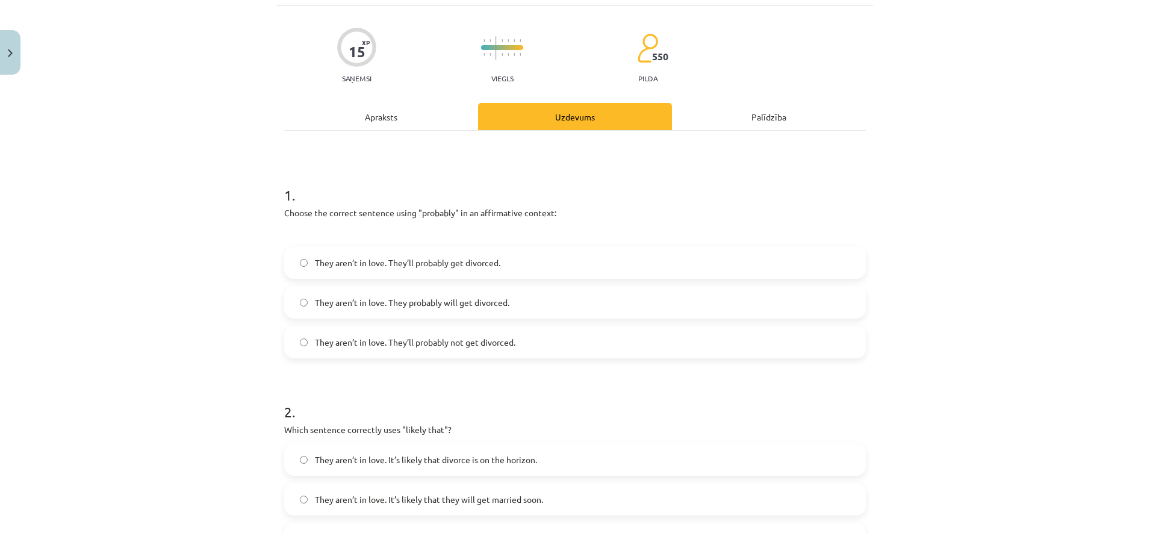
click at [366, 120] on div "Apraksts" at bounding box center [381, 116] width 194 height 27
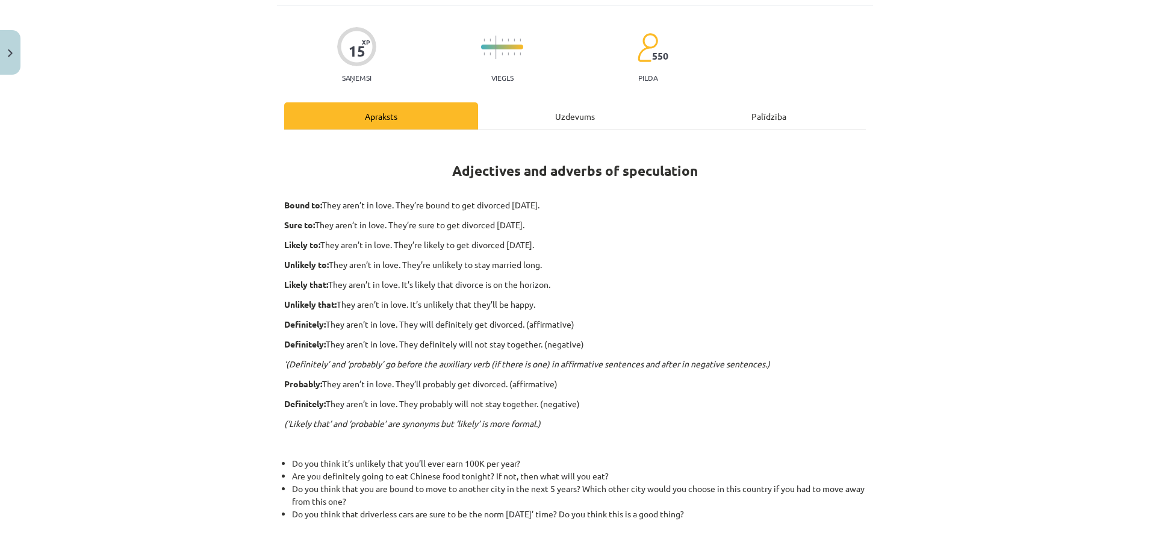
scroll to position [105, 0]
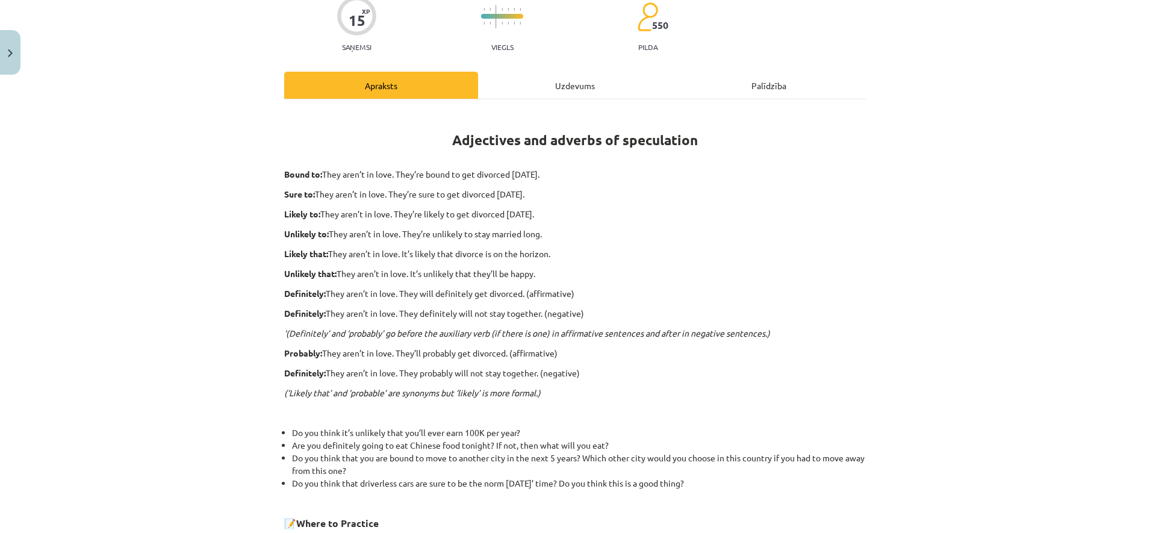
click at [542, 89] on div "Uzdevums" at bounding box center [575, 85] width 194 height 27
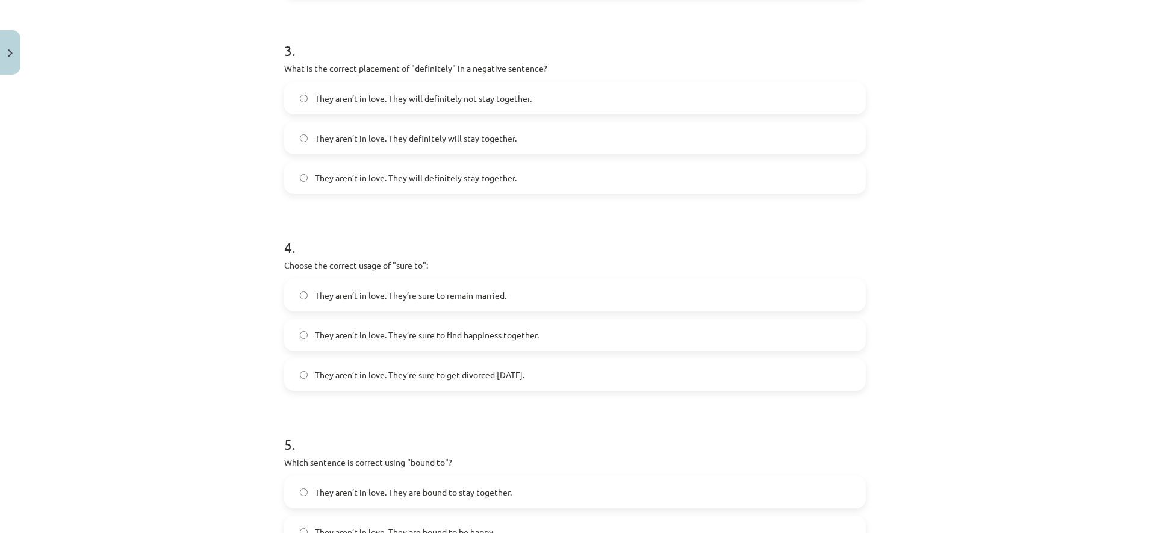
scroll to position [827, 0]
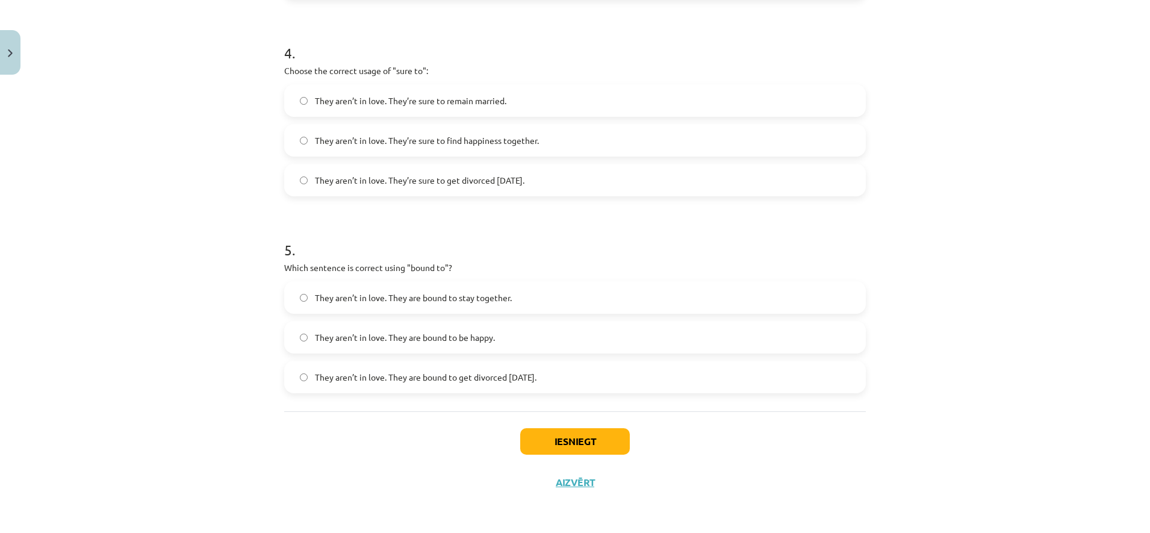
click at [361, 382] on span "They aren’t in love. They are bound to get divorced within six months." at bounding box center [426, 377] width 222 height 13
click at [576, 438] on button "Iesniegt" at bounding box center [575, 441] width 110 height 27
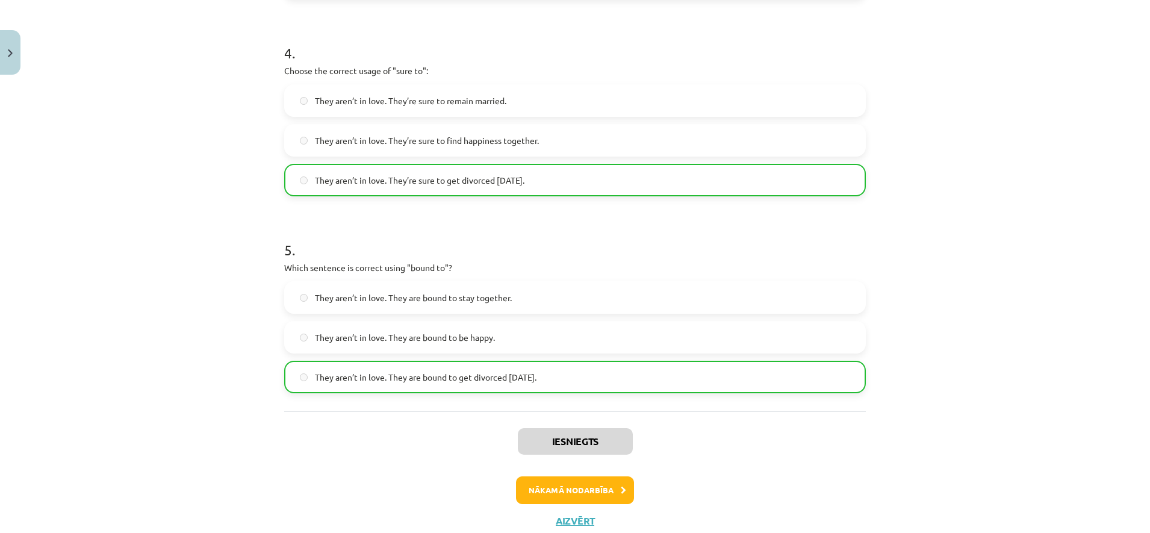
scroll to position [865, 0]
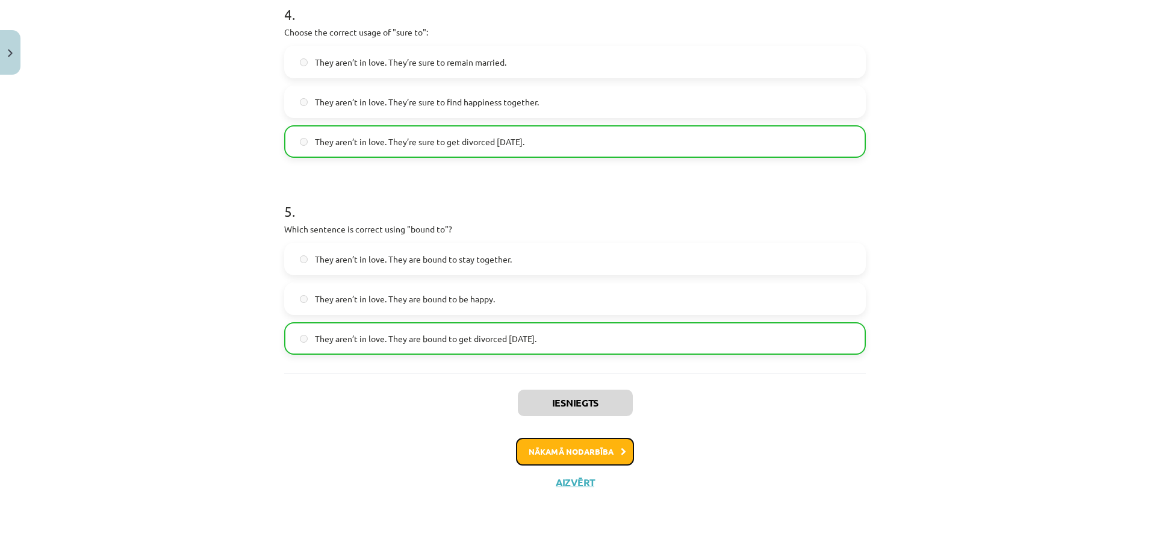
click at [590, 458] on button "Nākamā nodarbība" at bounding box center [575, 452] width 118 height 28
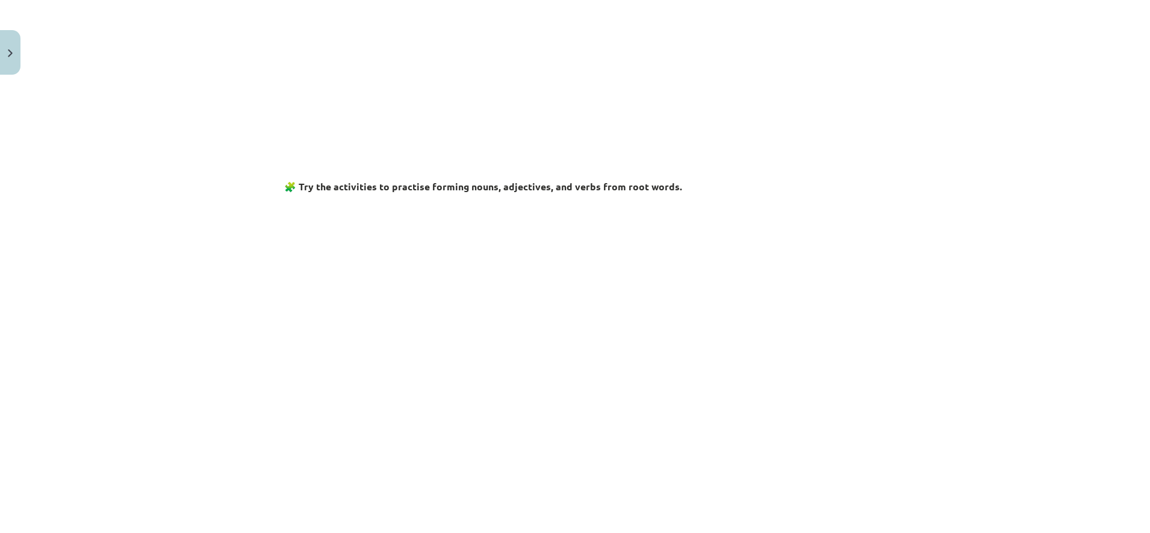
scroll to position [153, 0]
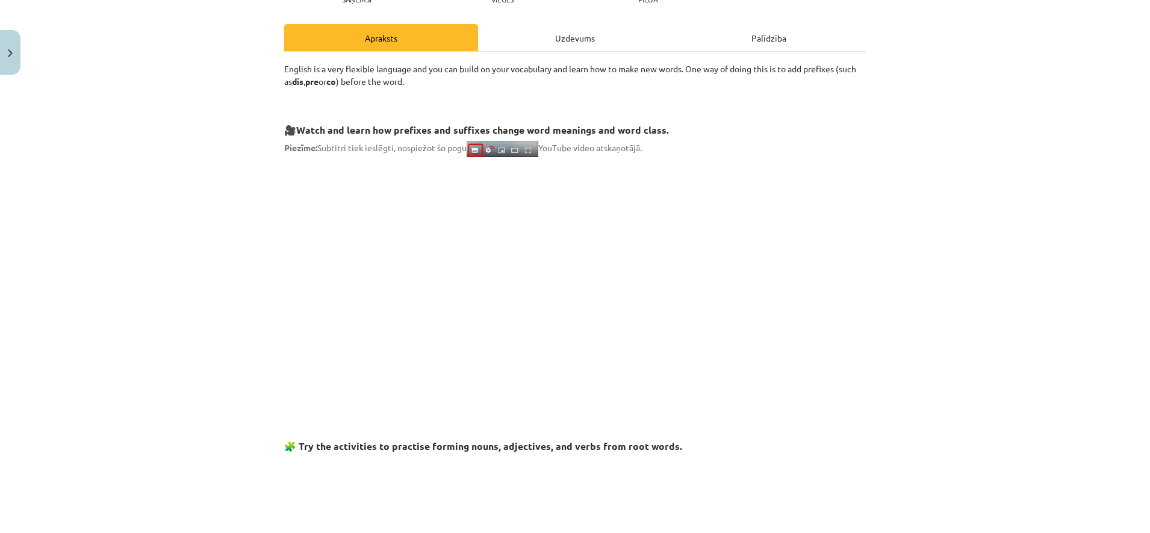
click at [532, 37] on div "Uzdevums" at bounding box center [575, 37] width 194 height 27
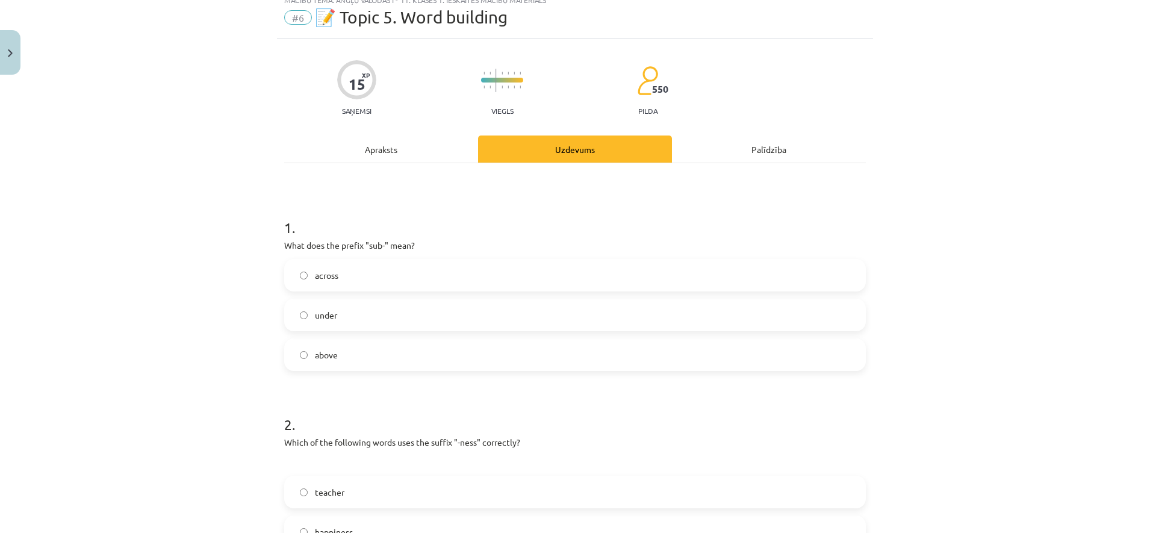
scroll to position [30, 0]
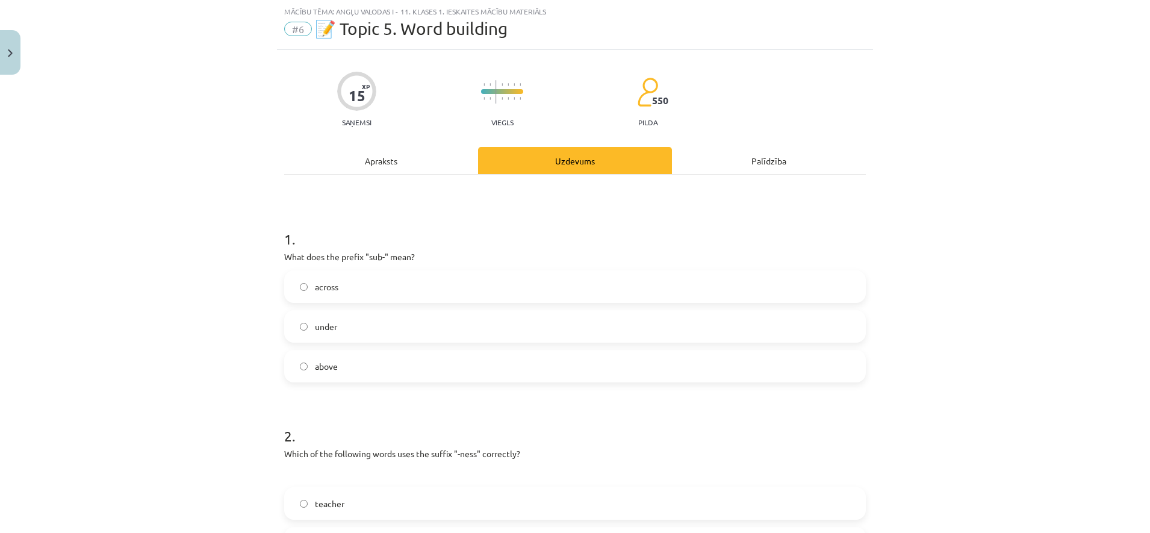
click at [362, 169] on div "Apraksts" at bounding box center [381, 160] width 194 height 27
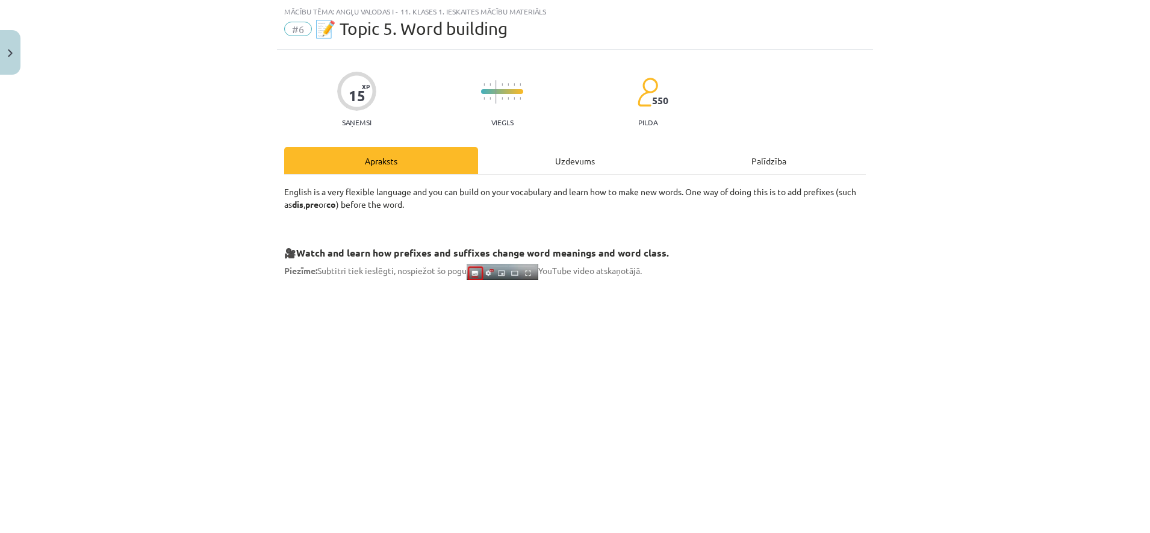
click at [546, 171] on div "Uzdevums" at bounding box center [575, 160] width 194 height 27
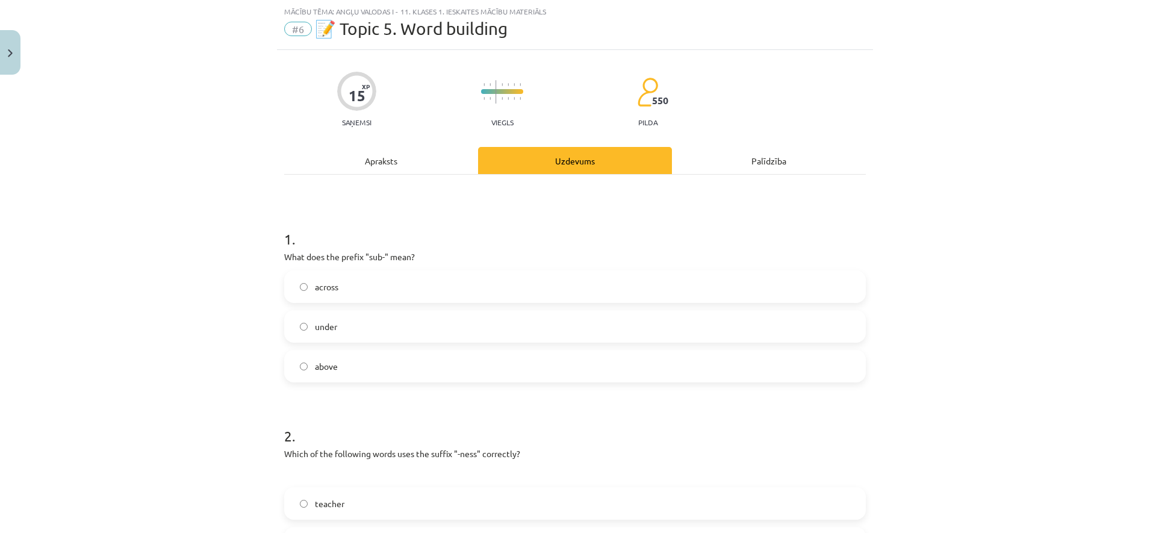
click at [331, 173] on div "Apraksts" at bounding box center [381, 160] width 194 height 27
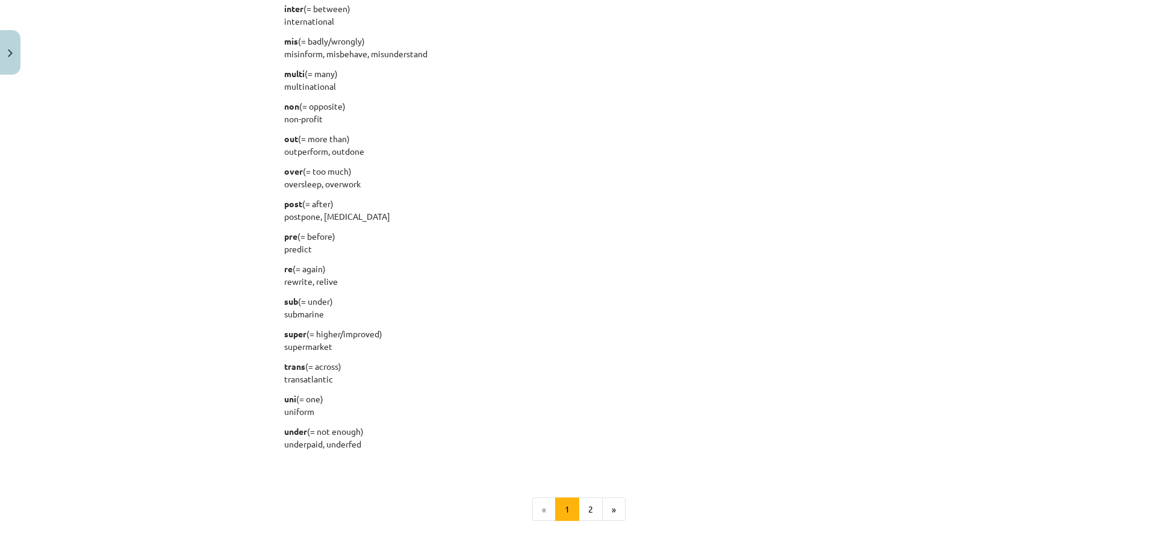
scroll to position [1310, 0]
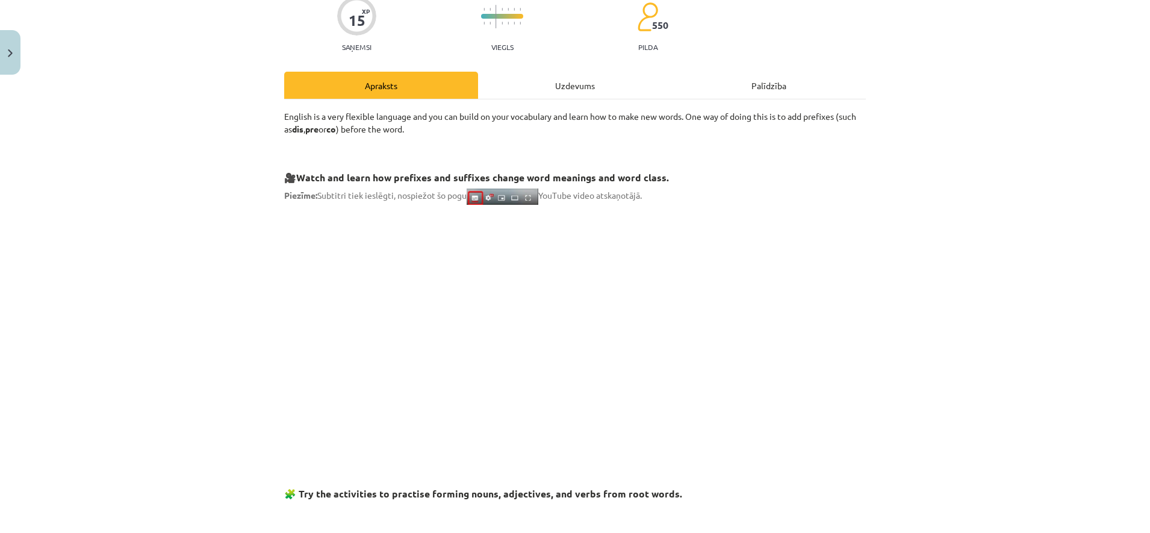
click at [552, 95] on div "Uzdevums" at bounding box center [575, 85] width 194 height 27
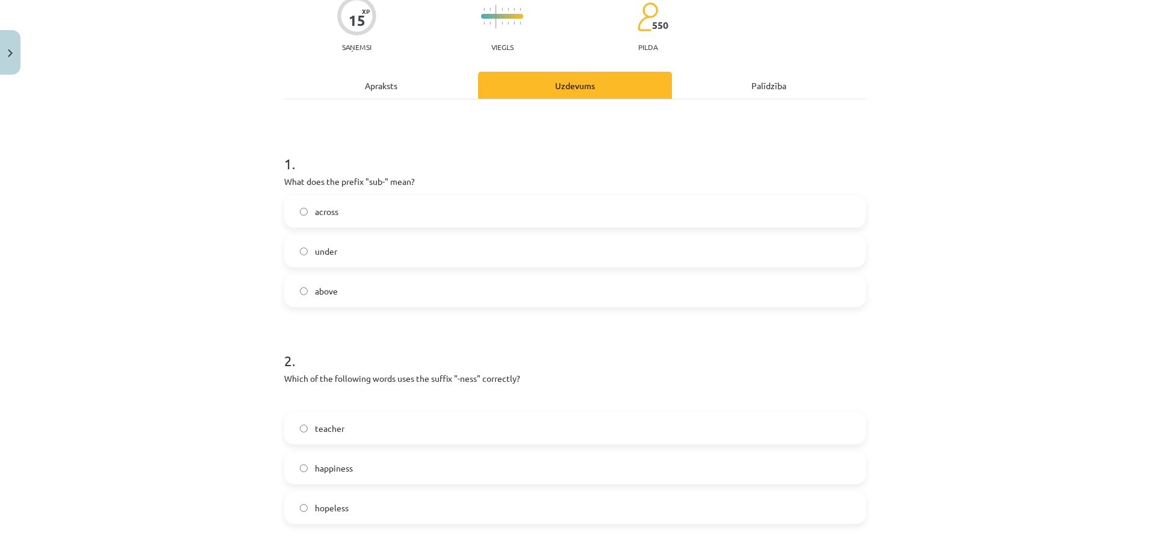
scroll to position [30, 0]
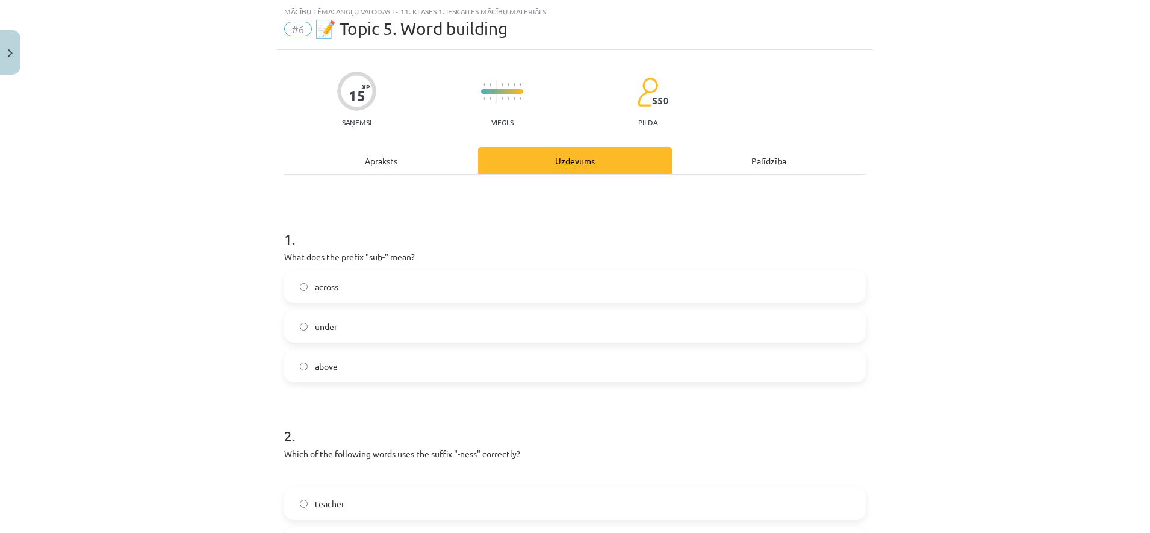
click at [374, 158] on div "Apraksts" at bounding box center [381, 160] width 194 height 27
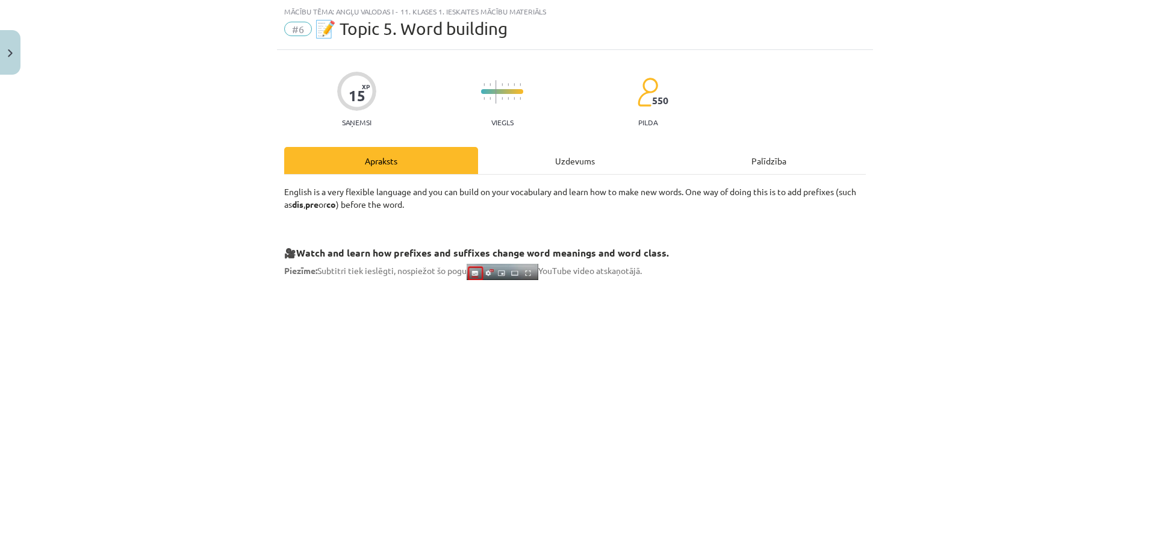
scroll to position [181, 0]
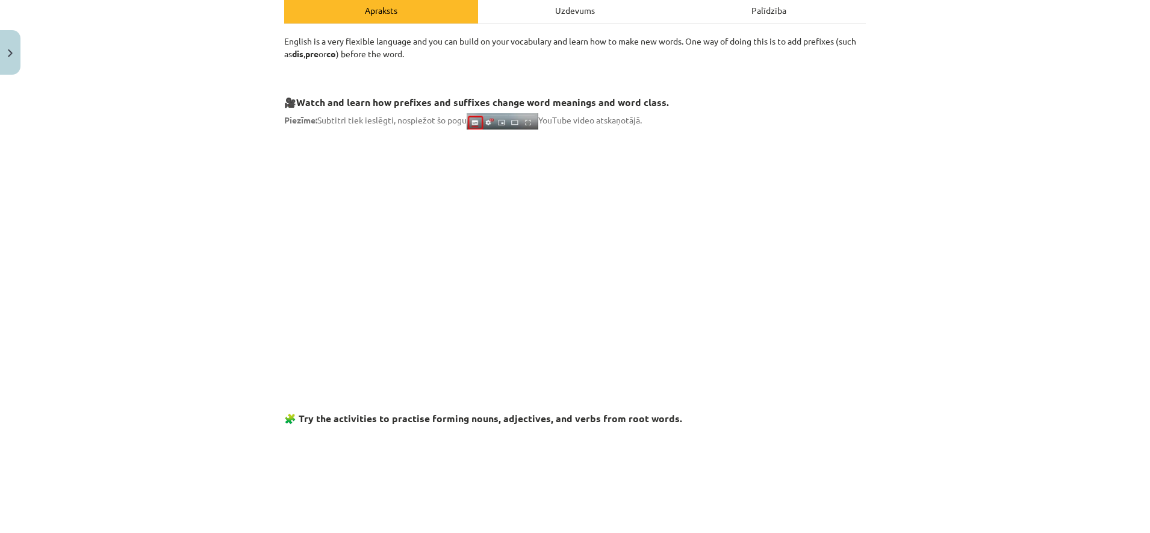
click at [788, 264] on p at bounding box center [575, 247] width 582 height 220
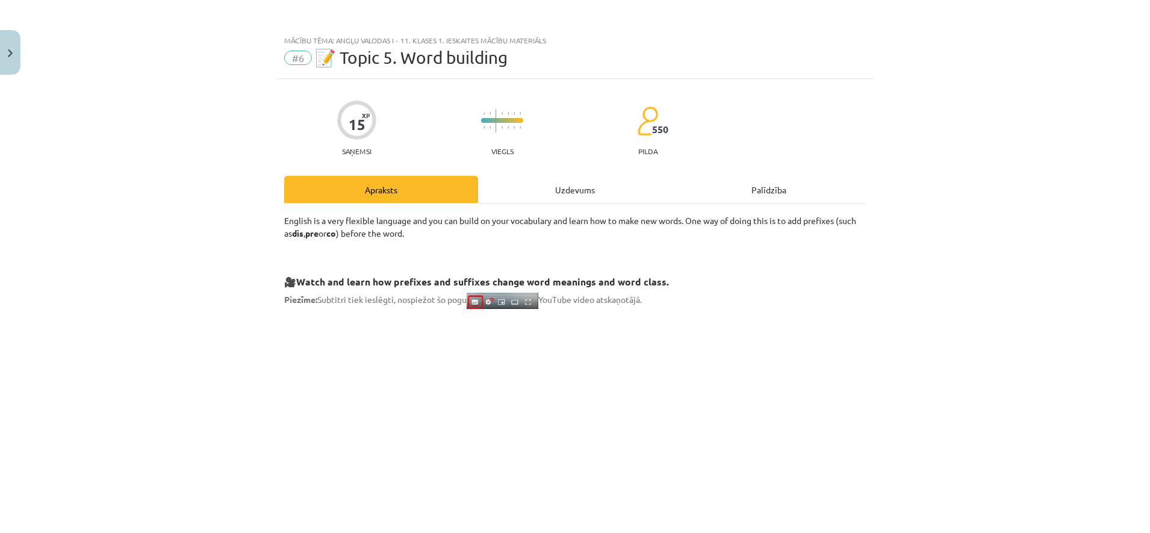
scroll to position [0, 0]
click at [557, 184] on div "Uzdevums" at bounding box center [575, 190] width 194 height 27
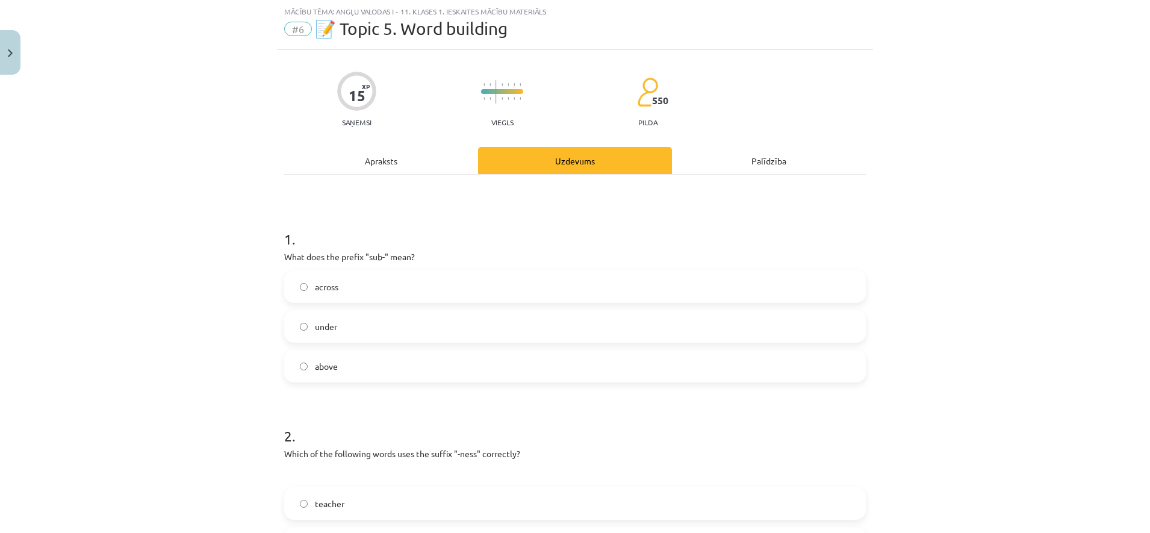
click at [443, 325] on label "under" at bounding box center [574, 326] width 579 height 30
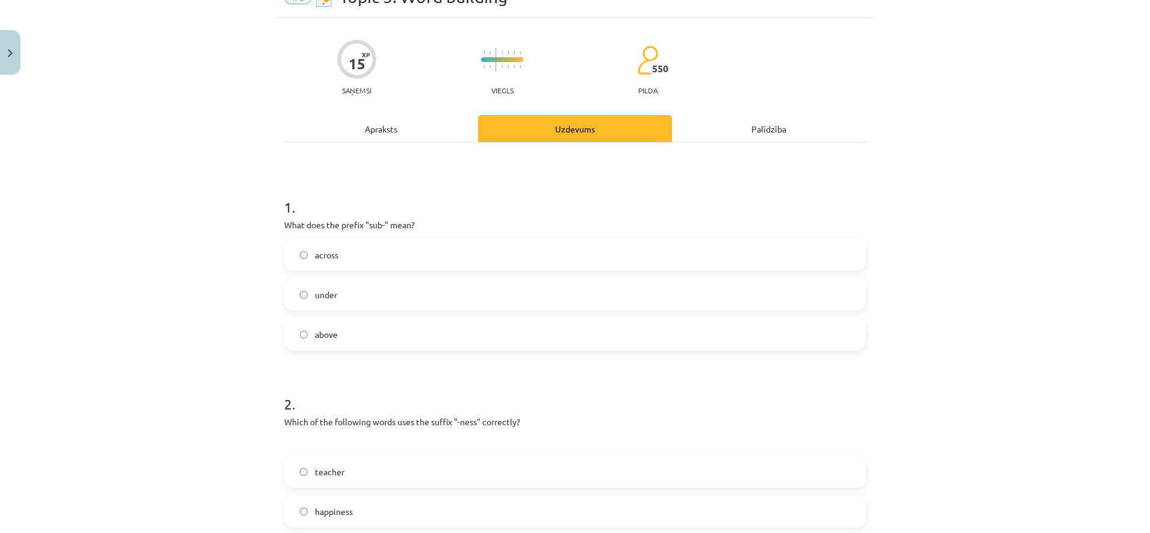
scroll to position [0, 0]
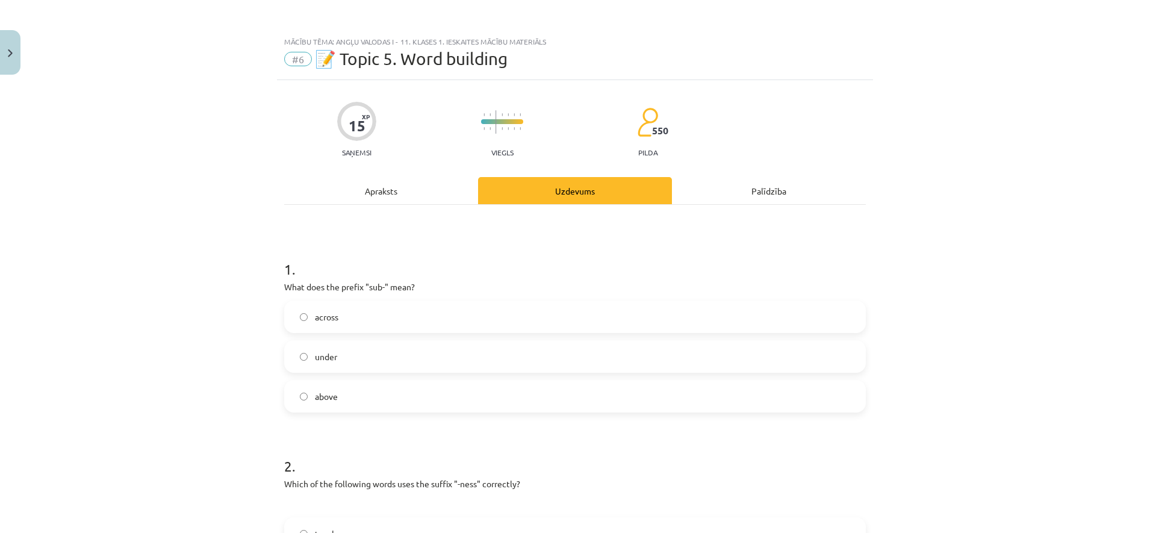
click at [398, 201] on div "Apraksts" at bounding box center [381, 190] width 194 height 27
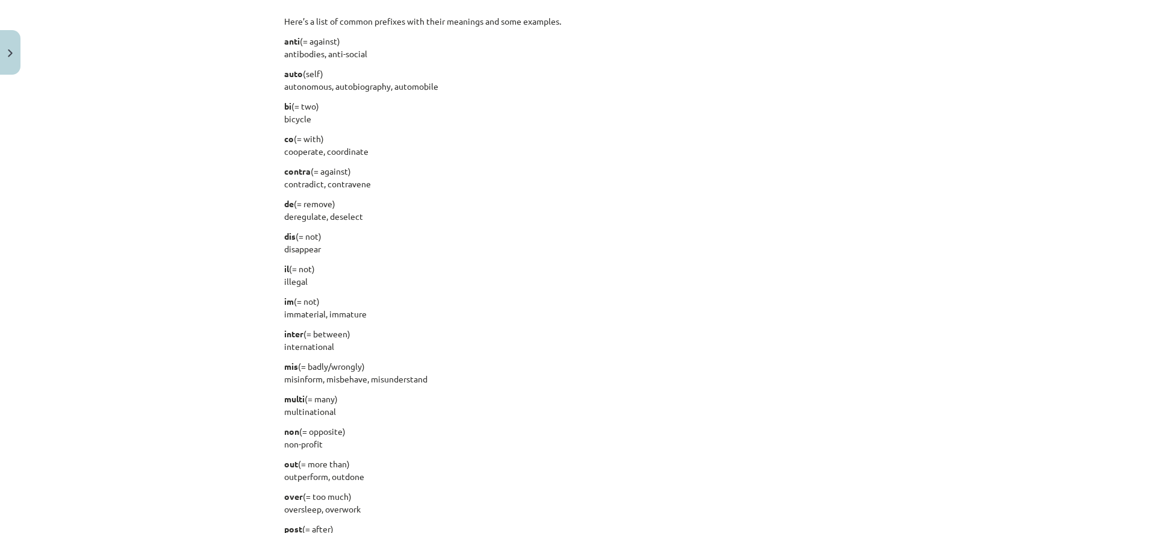
scroll to position [1433, 0]
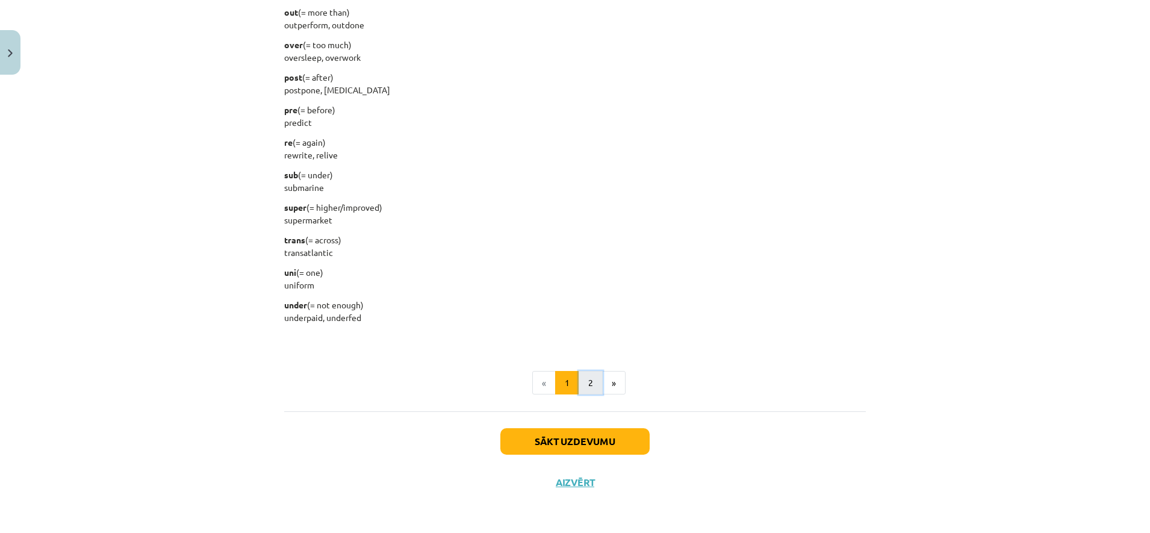
click at [588, 379] on button "2" at bounding box center [591, 383] width 24 height 24
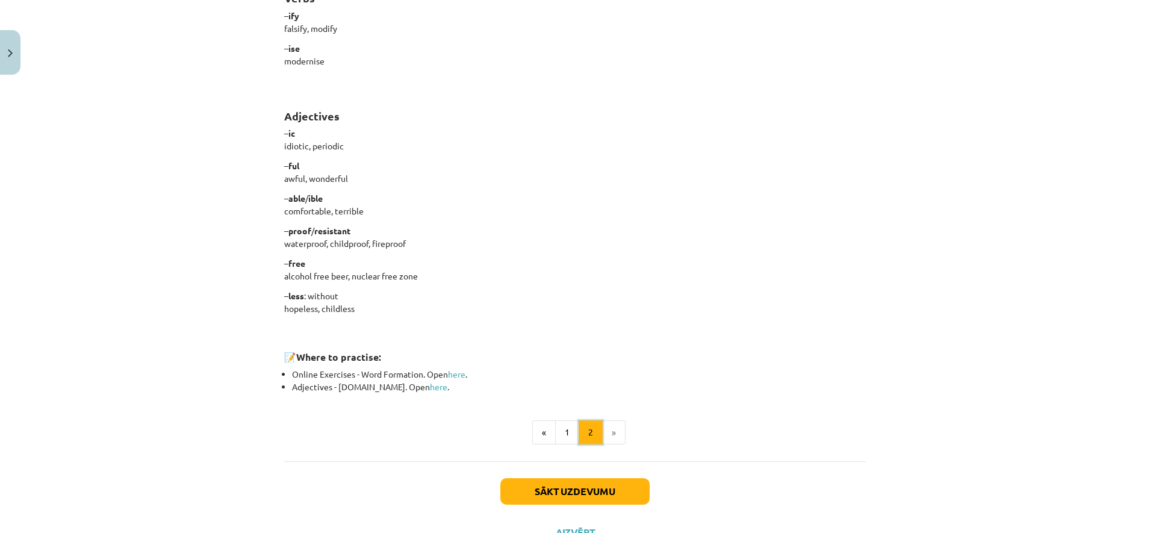
scroll to position [893, 0]
click at [556, 427] on button "1" at bounding box center [567, 431] width 24 height 24
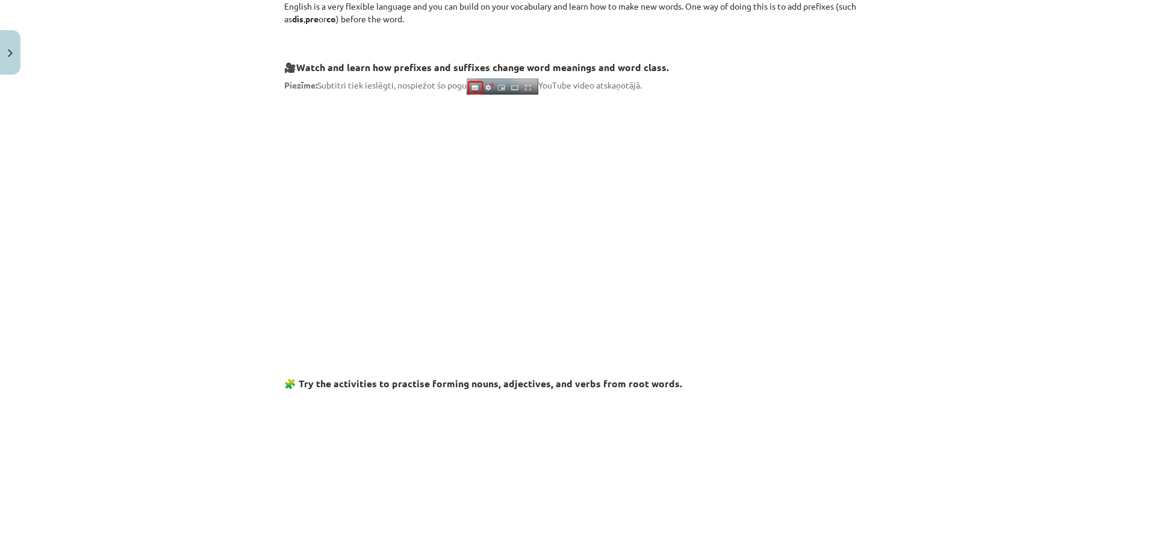
scroll to position [0, 0]
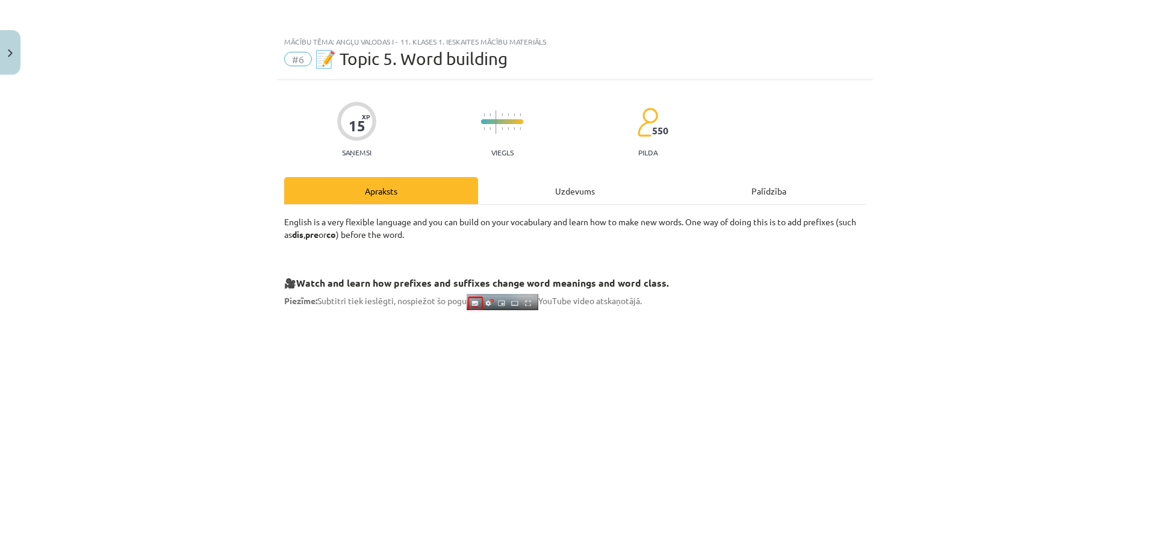
click at [544, 193] on div "Uzdevums" at bounding box center [575, 190] width 194 height 27
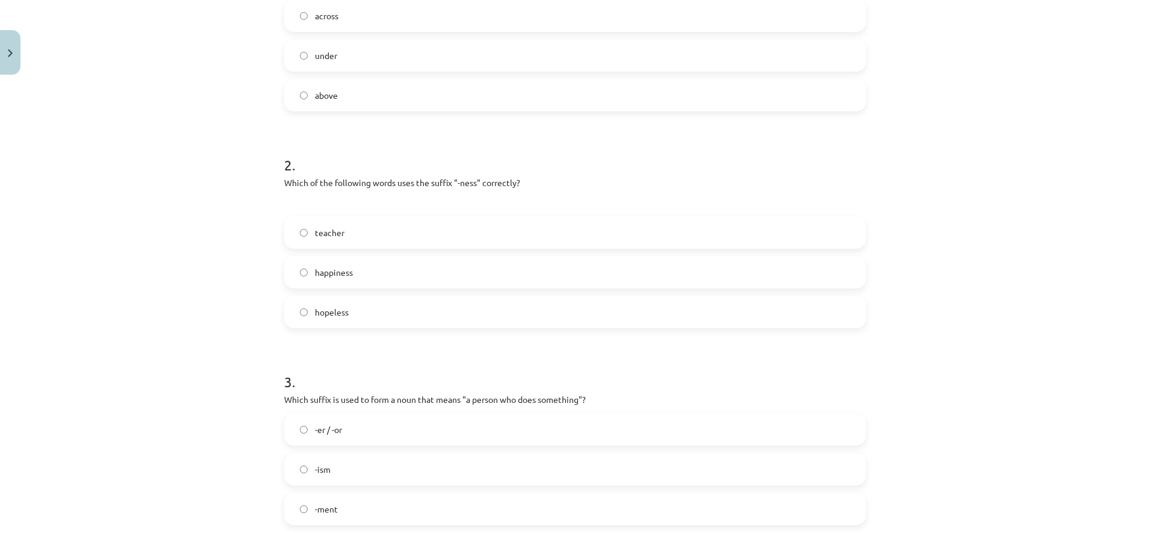
scroll to position [331, 0]
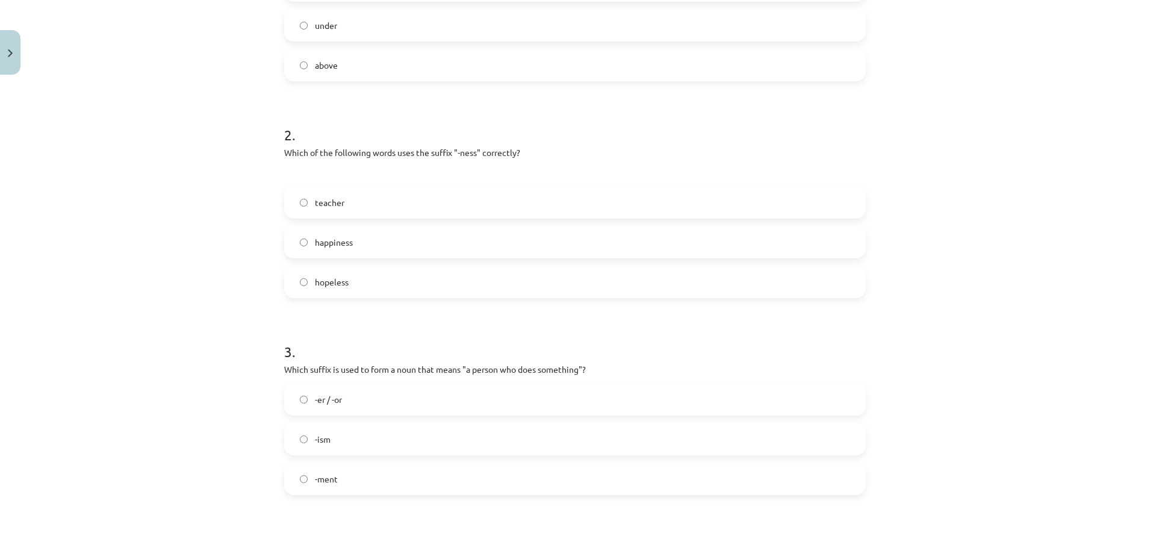
click at [381, 244] on label "happiness" at bounding box center [574, 242] width 579 height 30
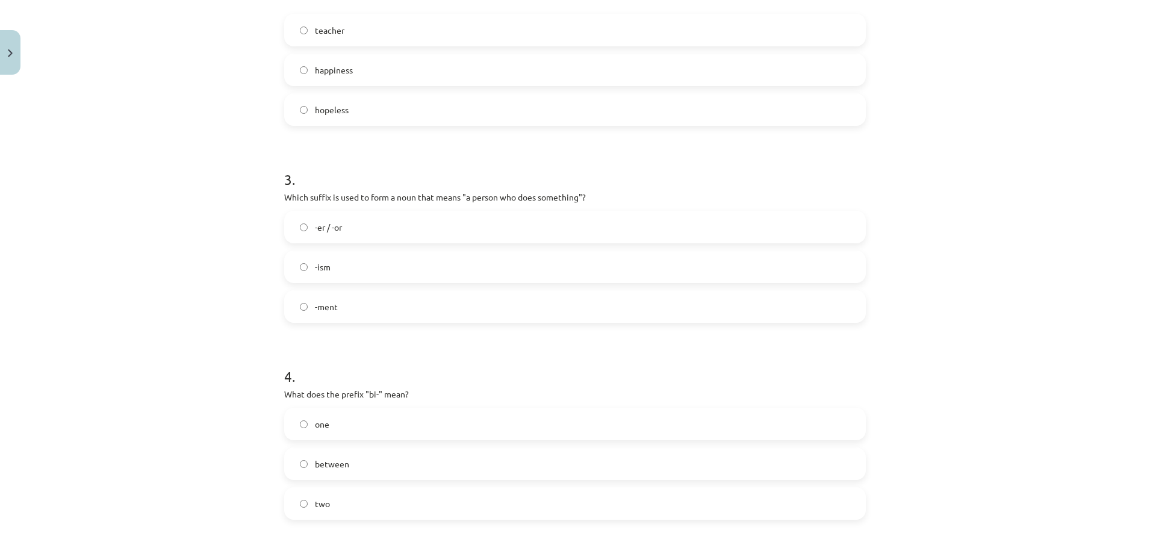
scroll to position [557, 0]
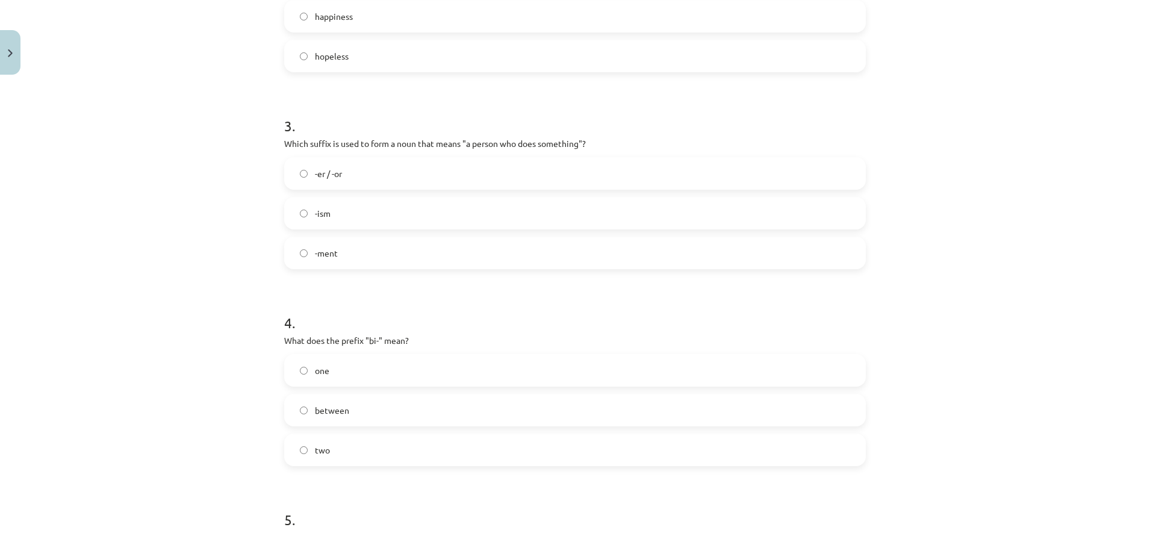
click at [392, 176] on label "-er / -or" at bounding box center [574, 173] width 579 height 30
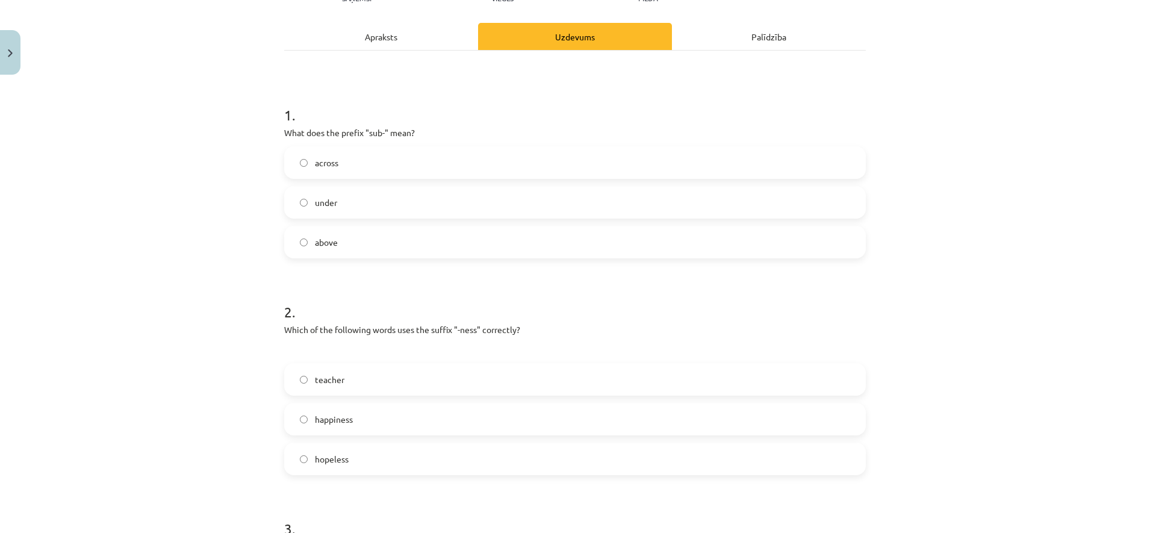
scroll to position [0, 0]
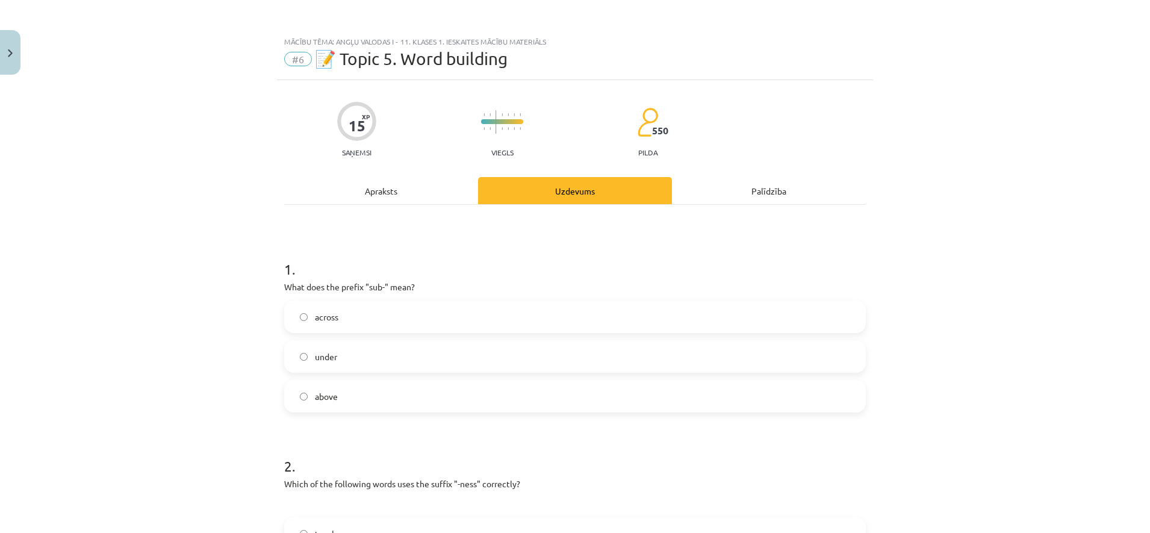
click at [416, 196] on div "Apraksts" at bounding box center [381, 190] width 194 height 27
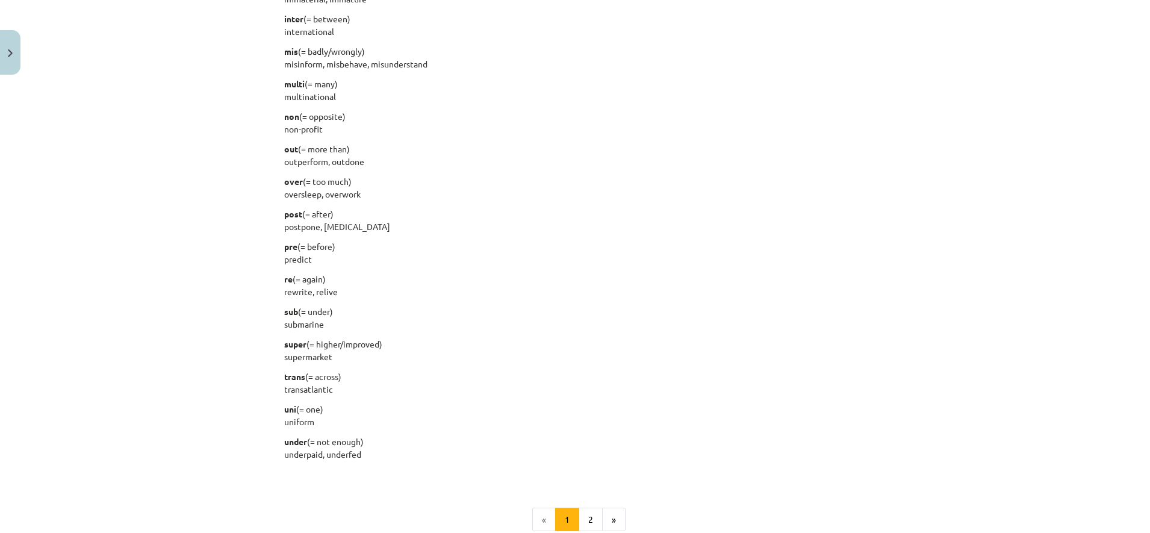
scroll to position [1310, 0]
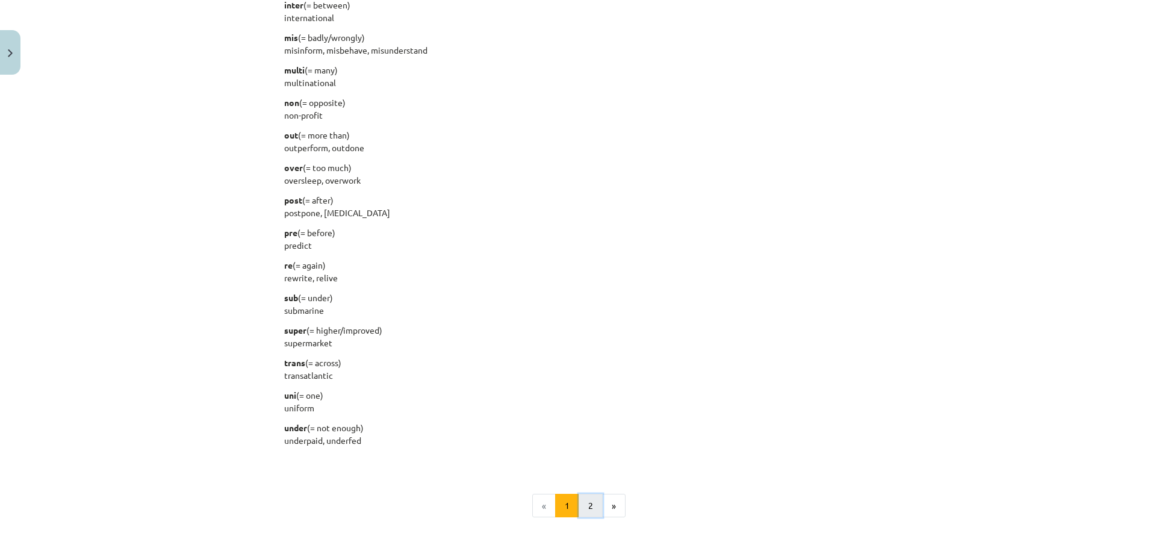
click at [579, 505] on button "2" at bounding box center [591, 506] width 24 height 24
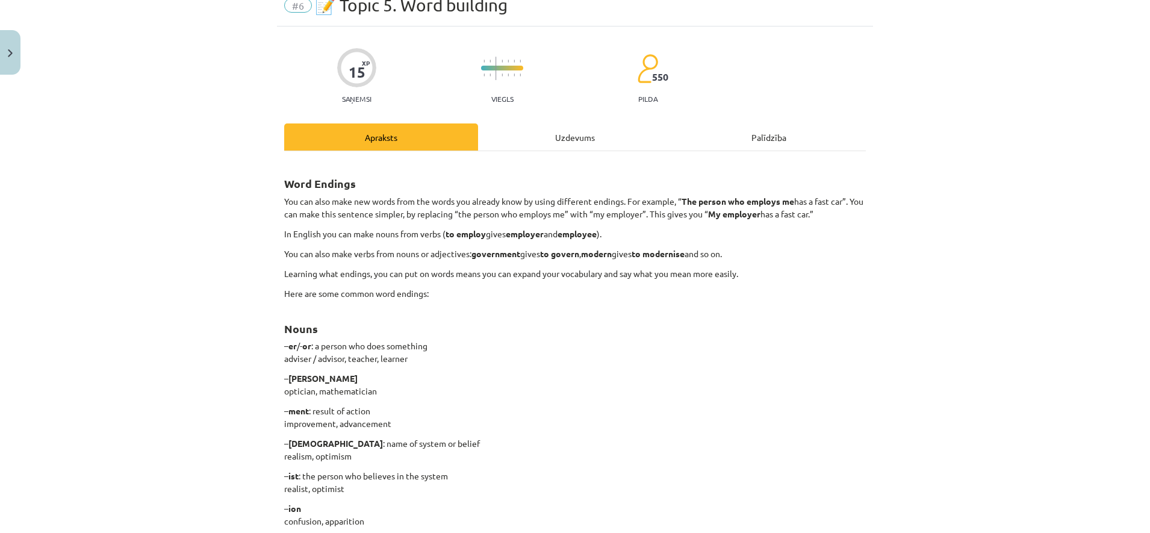
scroll to position [0, 0]
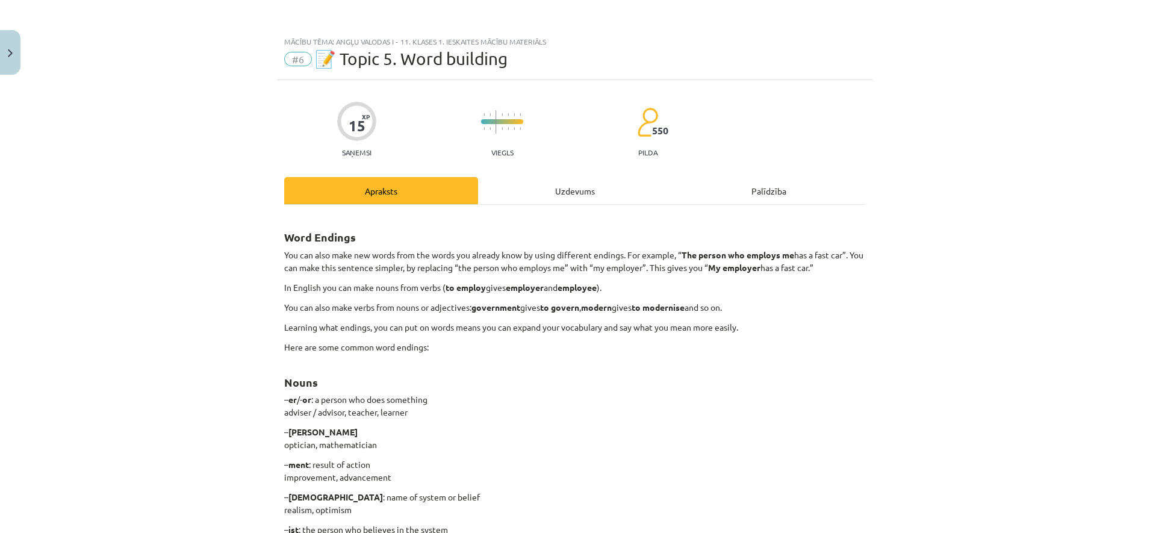
click at [584, 204] on div "Uzdevums" at bounding box center [575, 190] width 194 height 27
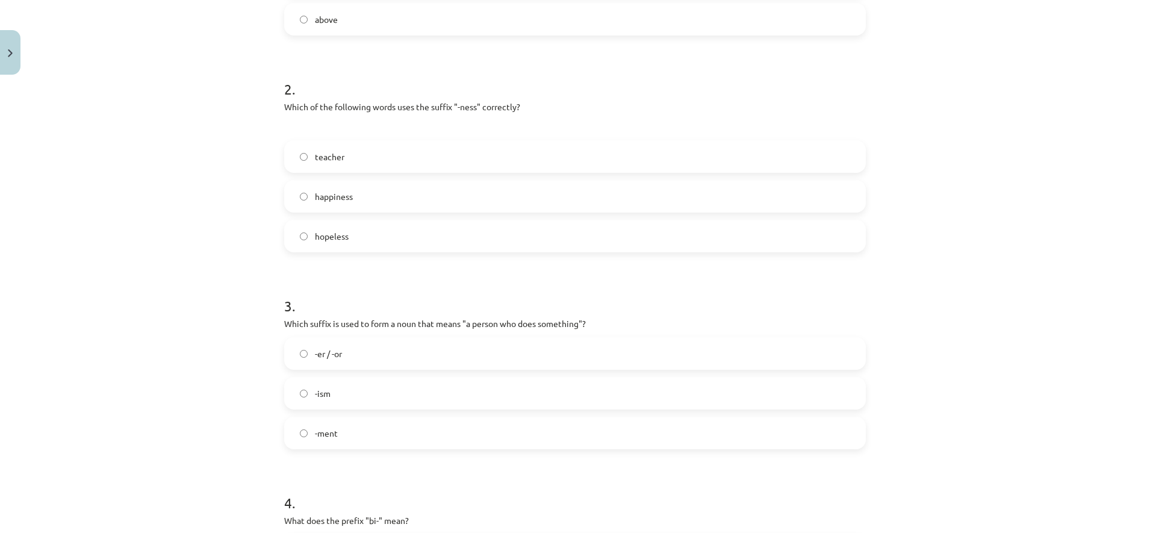
scroll to position [181, 0]
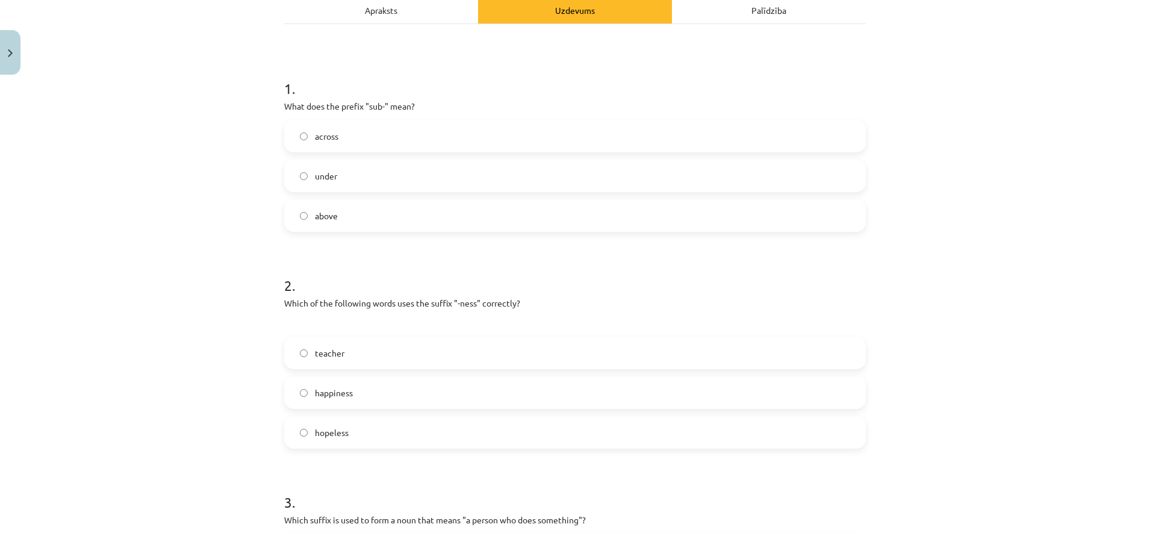
click at [388, 21] on div "Apraksts" at bounding box center [381, 9] width 194 height 27
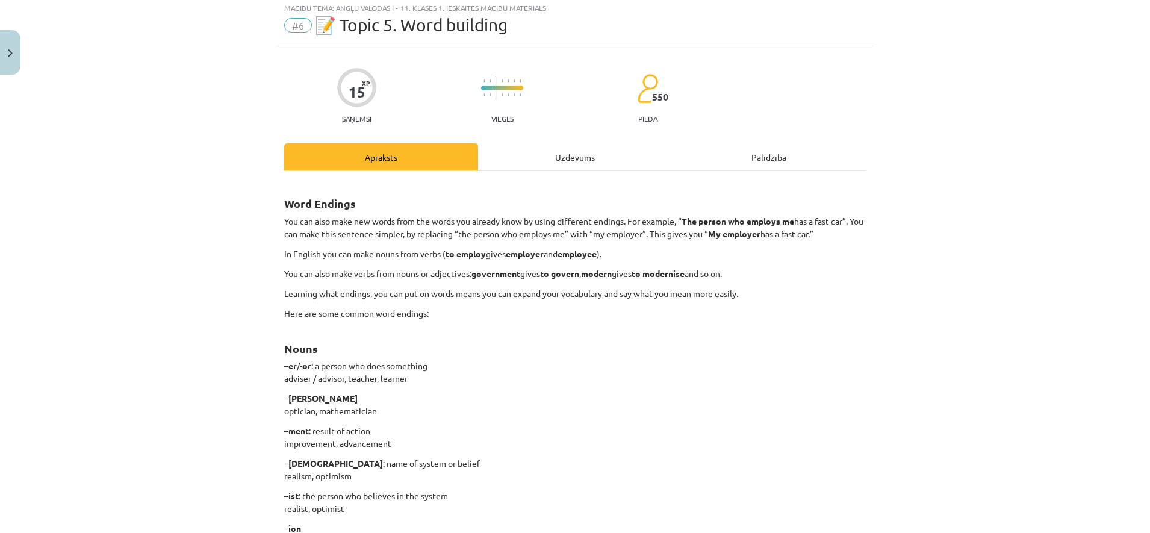
scroll to position [30, 0]
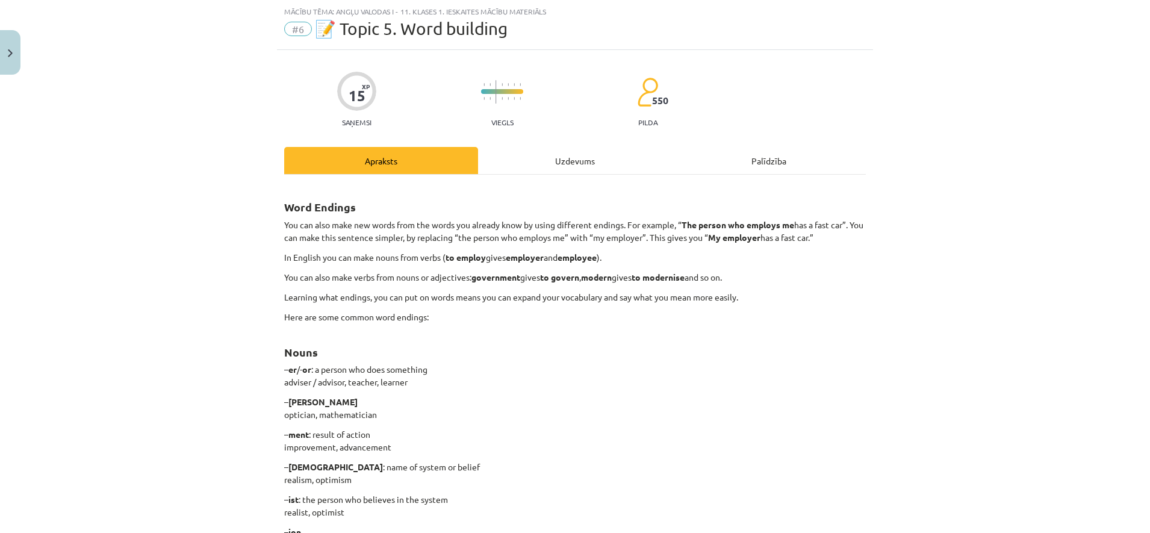
click at [566, 167] on div "Uzdevums" at bounding box center [575, 160] width 194 height 27
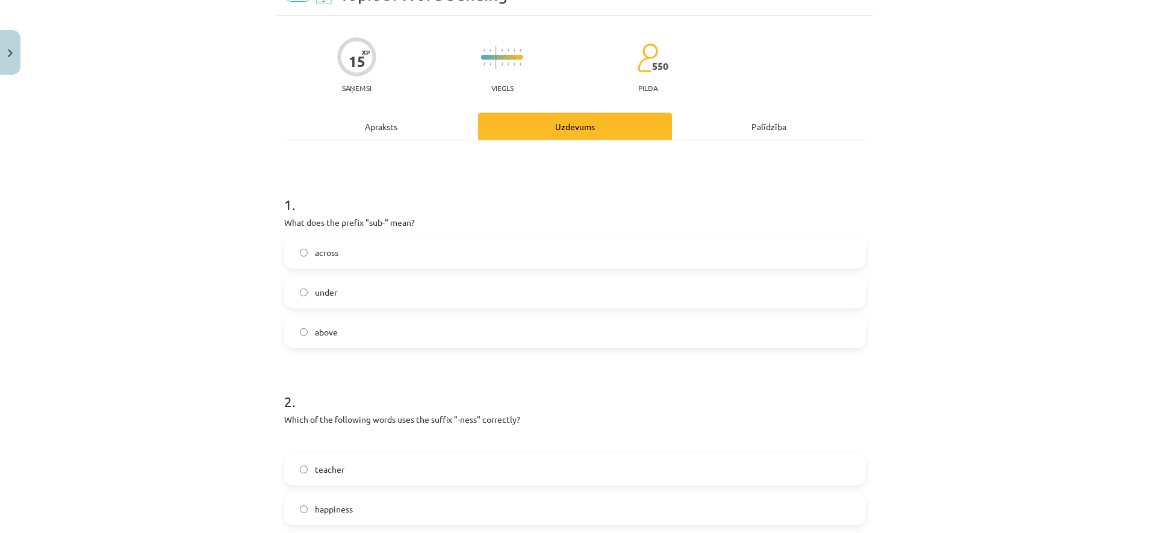
scroll to position [0, 0]
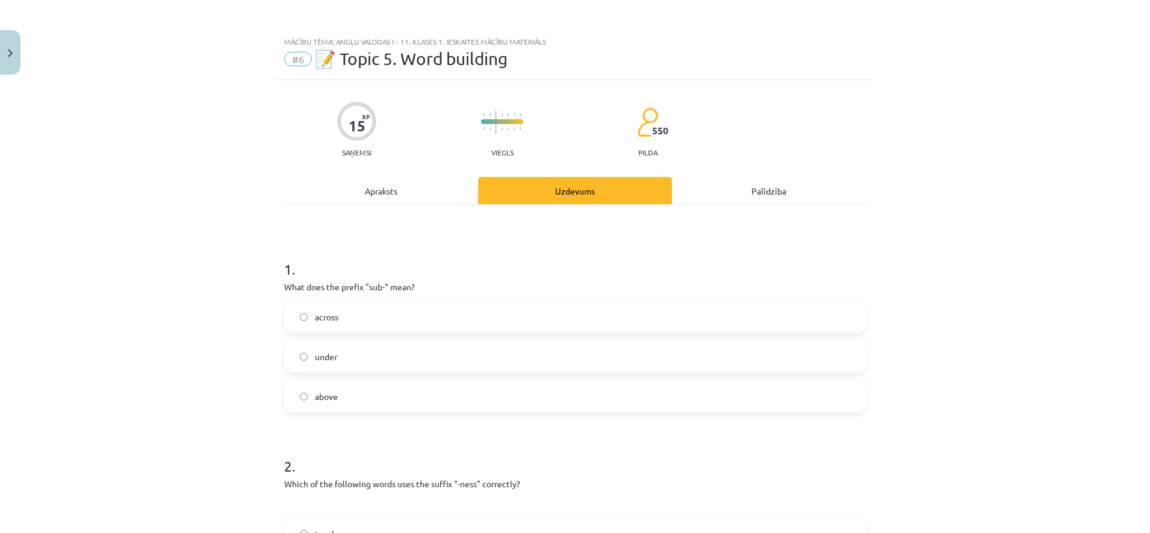
click at [387, 193] on div "Apraksts" at bounding box center [381, 190] width 194 height 27
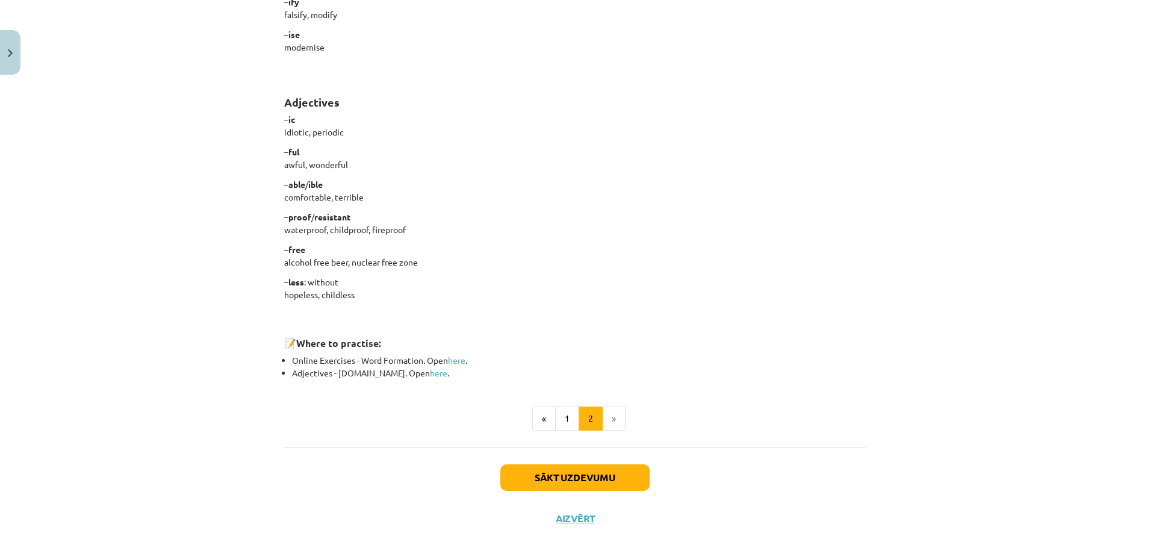
scroll to position [934, 0]
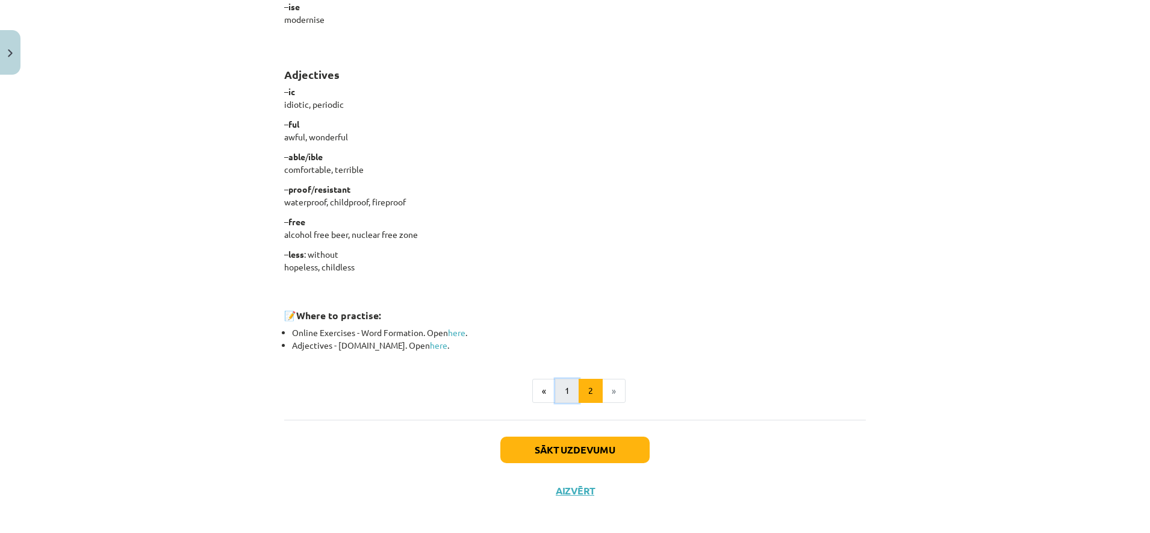
click at [555, 391] on button "1" at bounding box center [567, 391] width 24 height 24
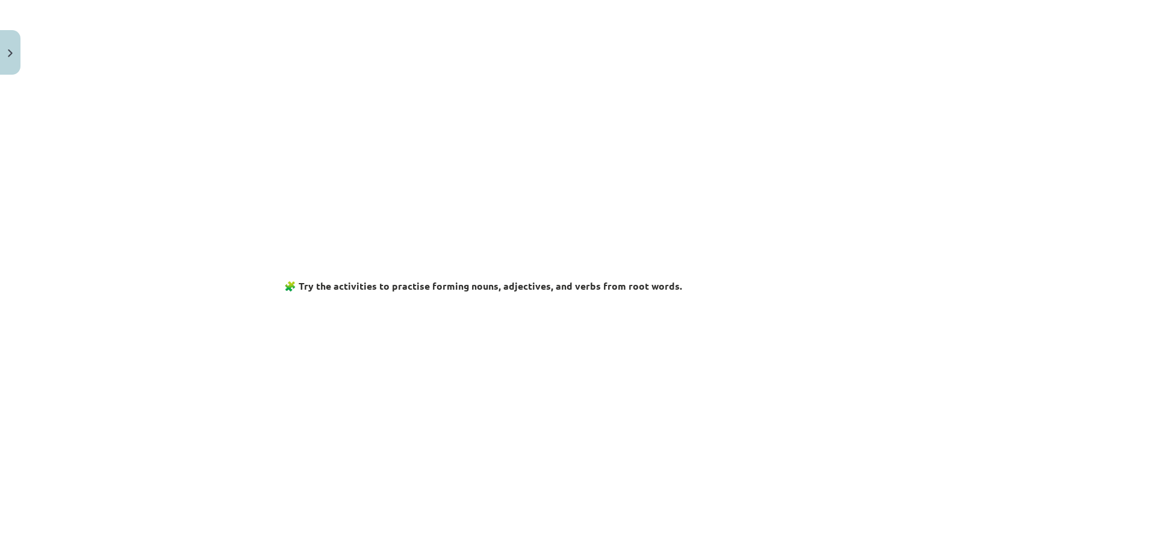
scroll to position [176, 0]
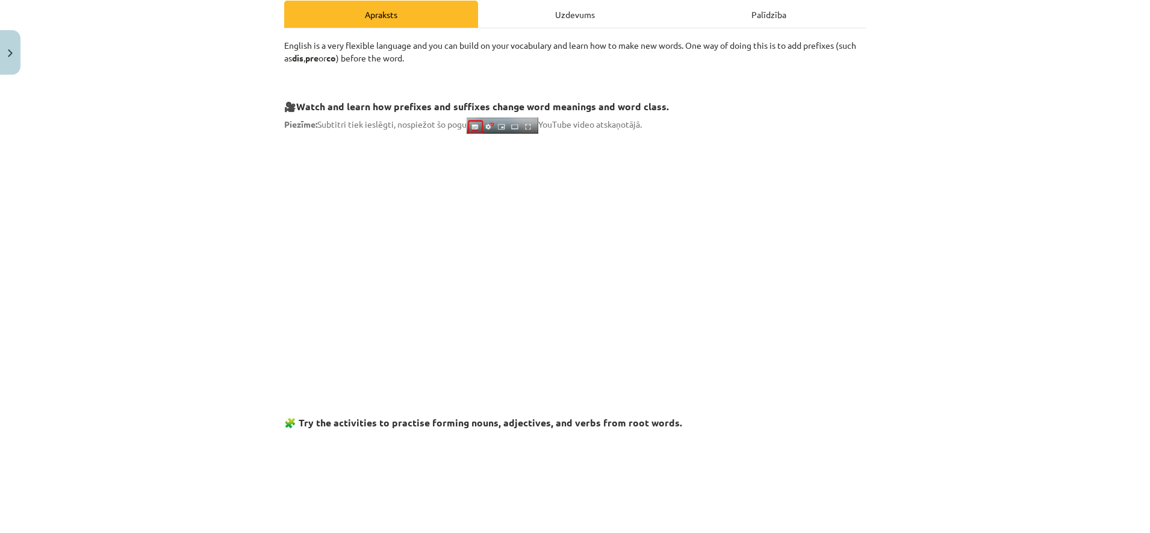
click at [555, 25] on div "Uzdevums" at bounding box center [575, 14] width 194 height 27
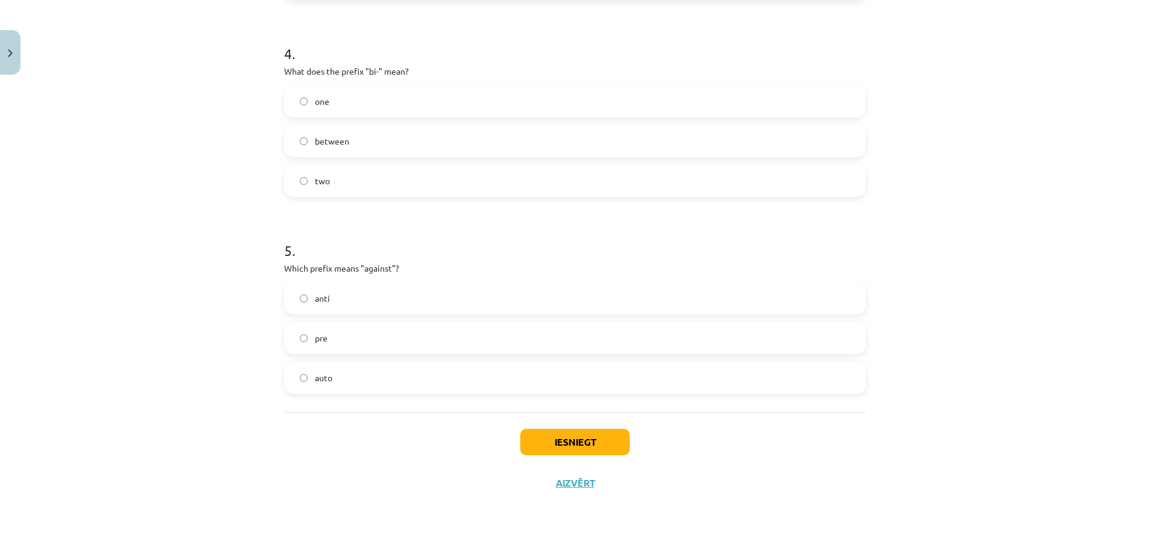
scroll to position [827, 0]
click at [359, 178] on label "two" at bounding box center [574, 180] width 579 height 30
click at [388, 307] on label "anti" at bounding box center [574, 297] width 579 height 30
click at [567, 441] on button "Iesniegt" at bounding box center [575, 441] width 110 height 27
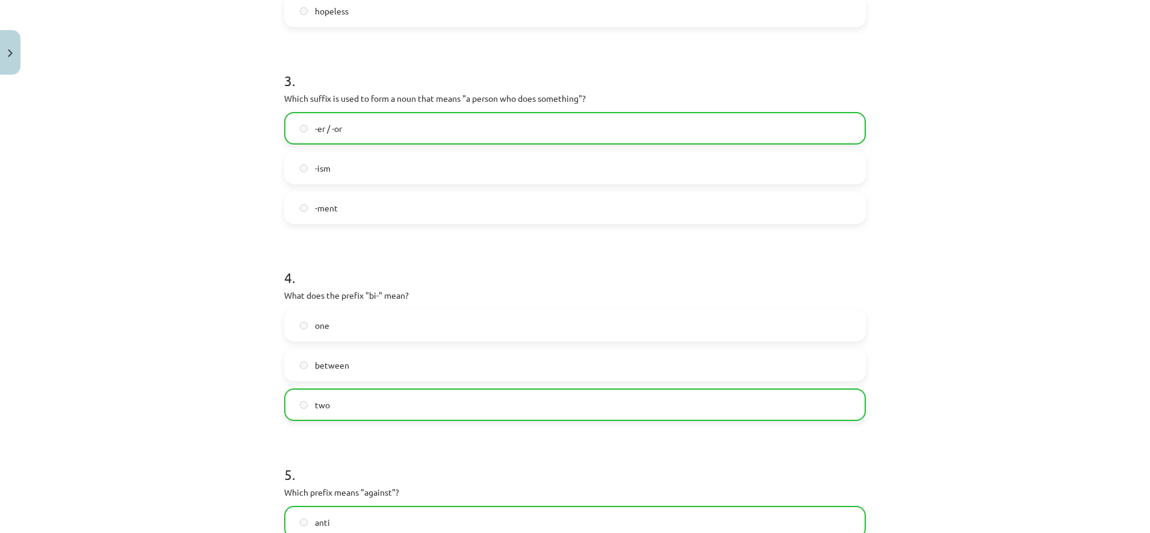
scroll to position [865, 0]
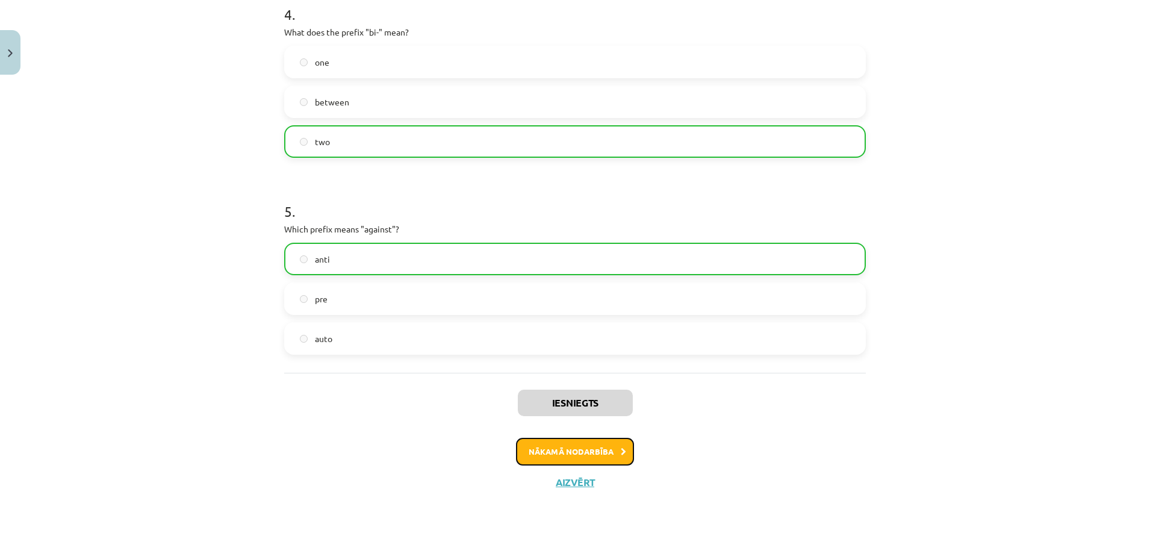
click at [550, 455] on button "Nākamā nodarbība" at bounding box center [575, 452] width 118 height 28
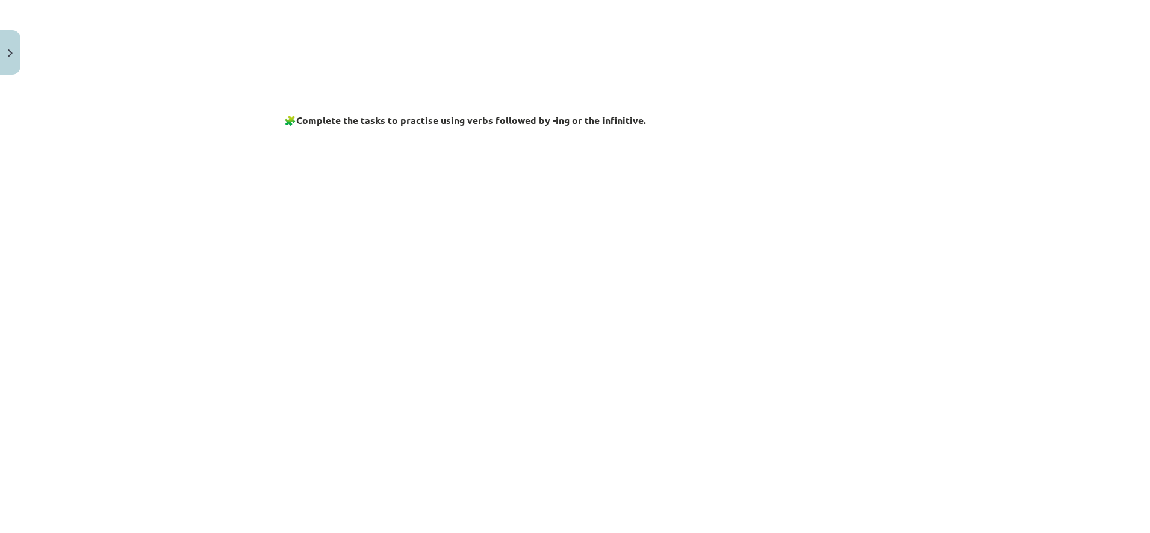
scroll to position [30, 0]
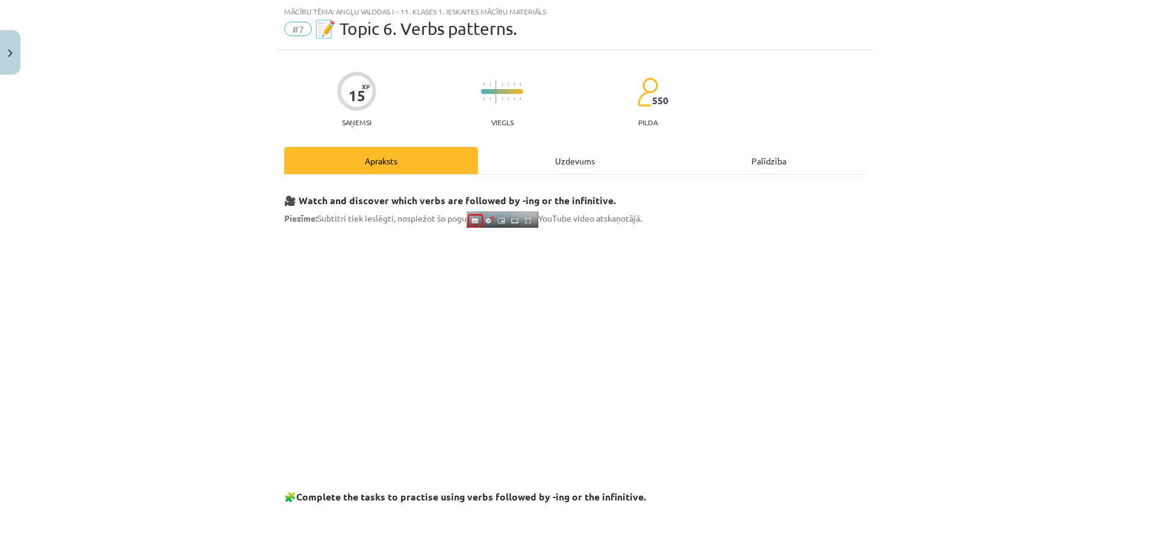
click at [576, 155] on div "Uzdevums" at bounding box center [575, 160] width 194 height 27
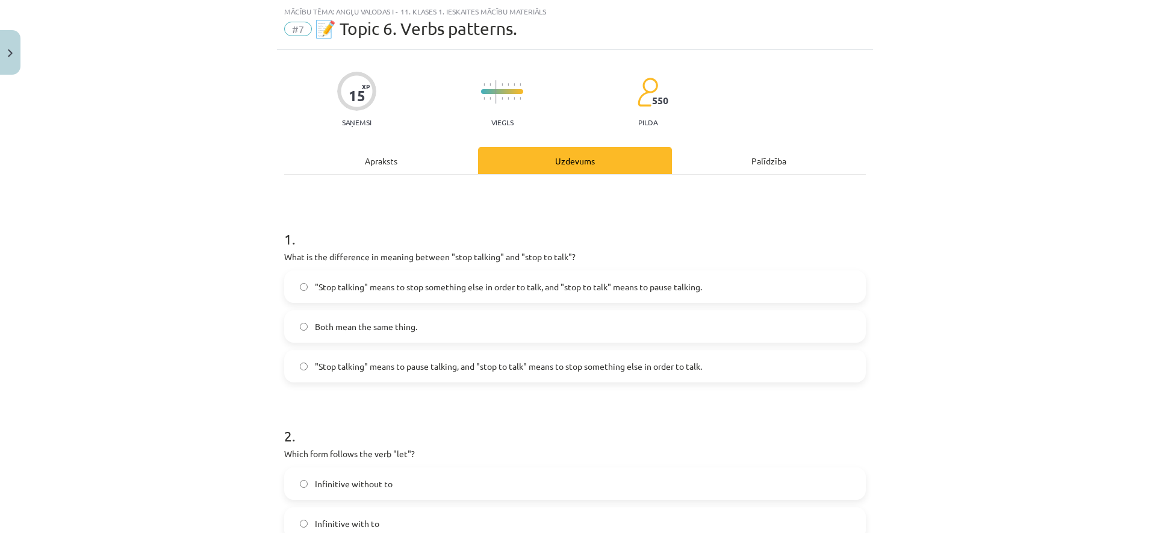
click at [599, 282] on span ""Stop talking" means to stop something else in order to talk, and "stop to talk…" at bounding box center [508, 287] width 387 height 13
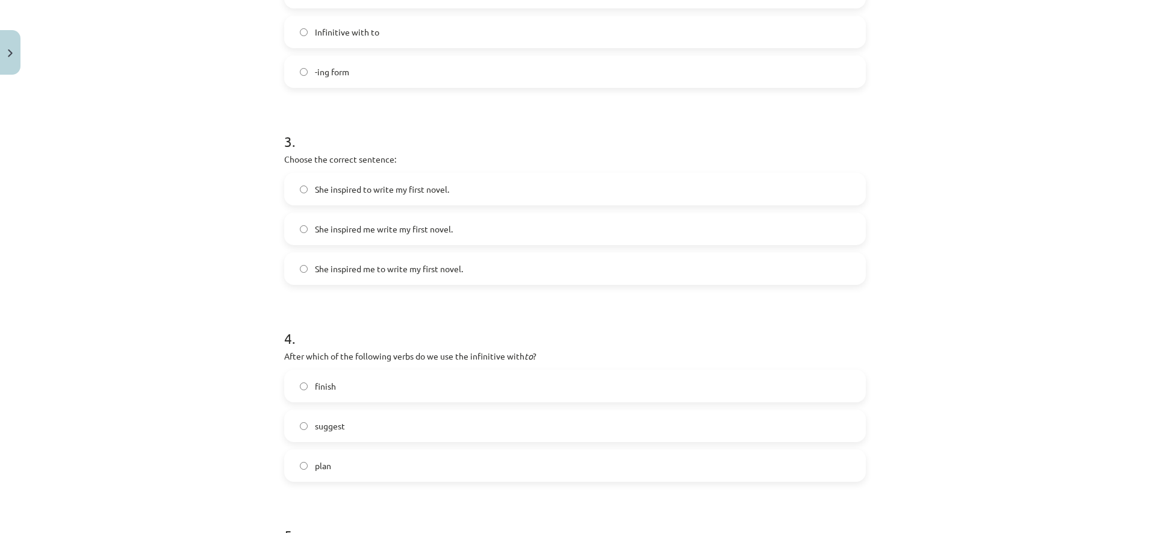
scroll to position [557, 0]
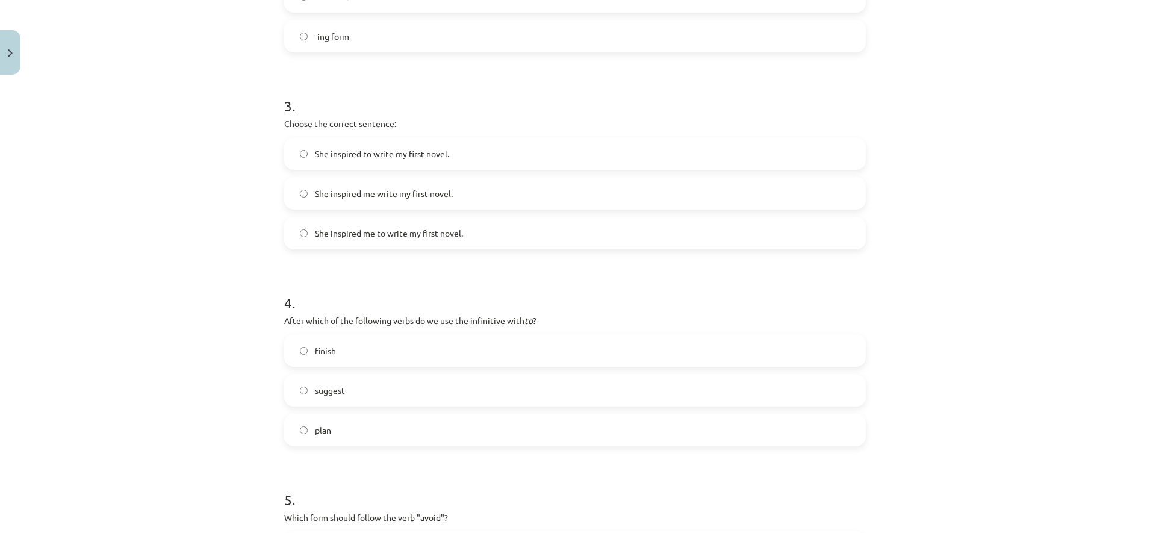
click at [399, 240] on label "She inspired me to write my first novel." at bounding box center [574, 233] width 579 height 30
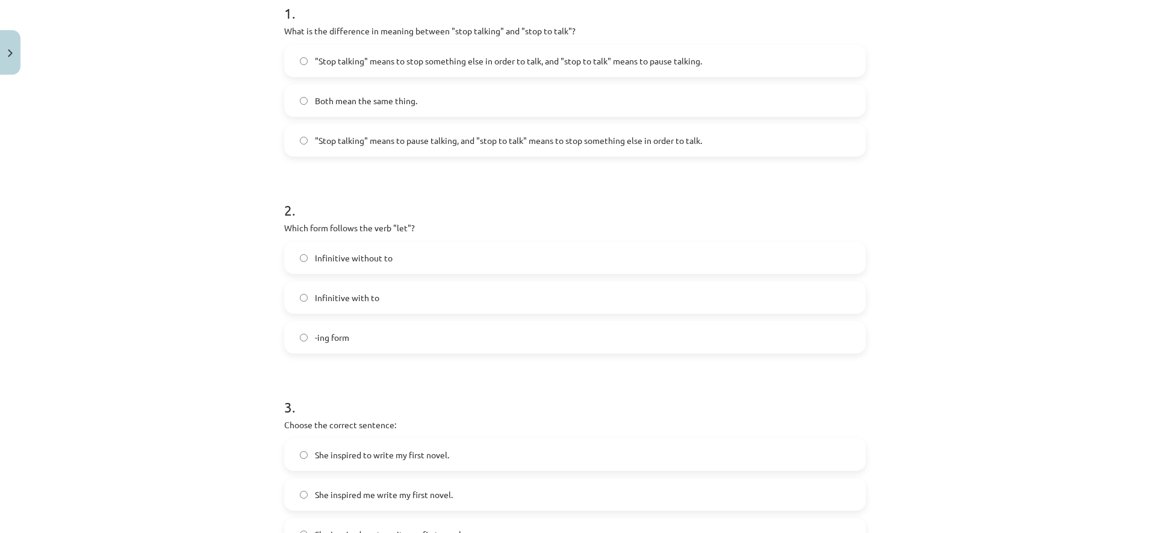
scroll to position [0, 0]
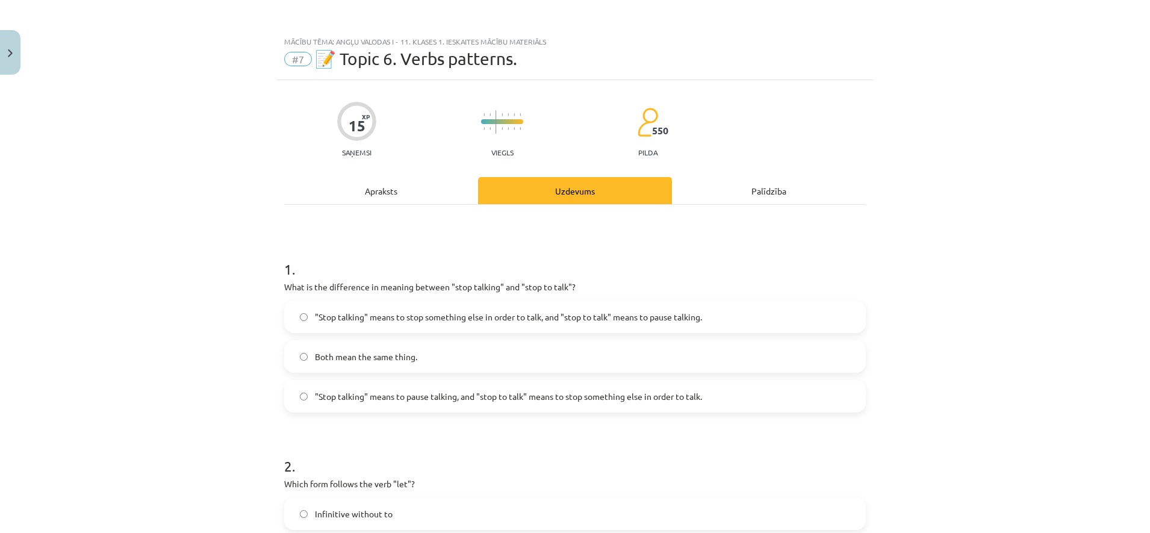
click at [405, 193] on div "Apraksts" at bounding box center [381, 190] width 194 height 27
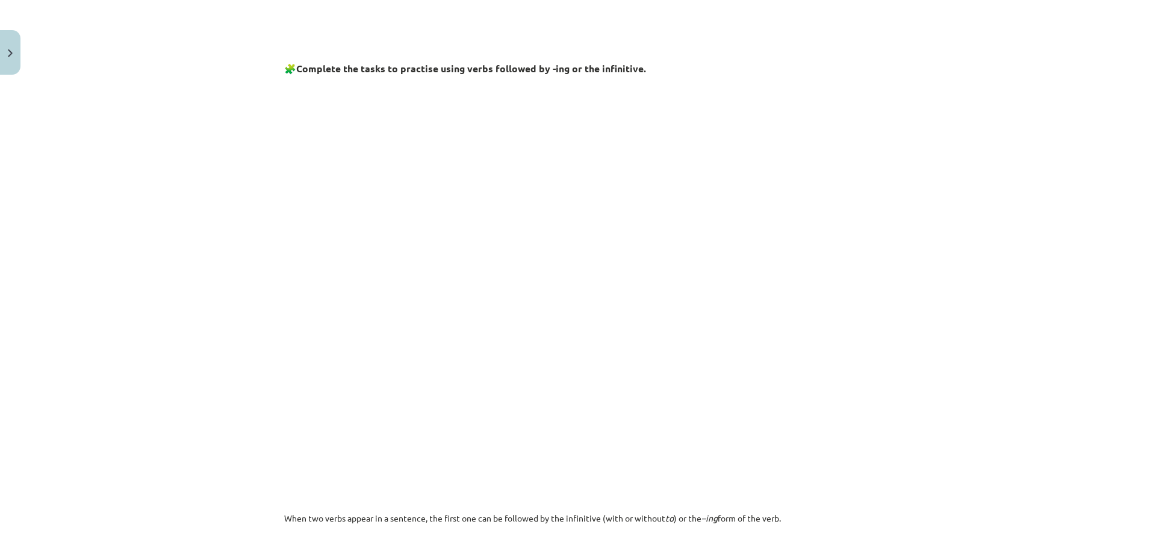
scroll to position [181, 0]
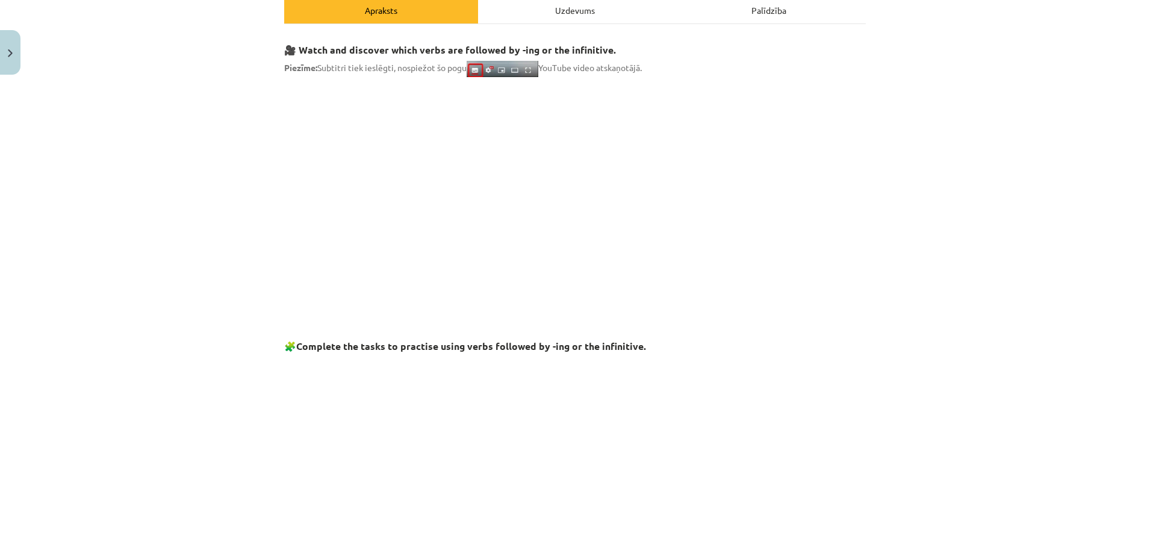
click at [543, 14] on div "Uzdevums" at bounding box center [575, 9] width 194 height 27
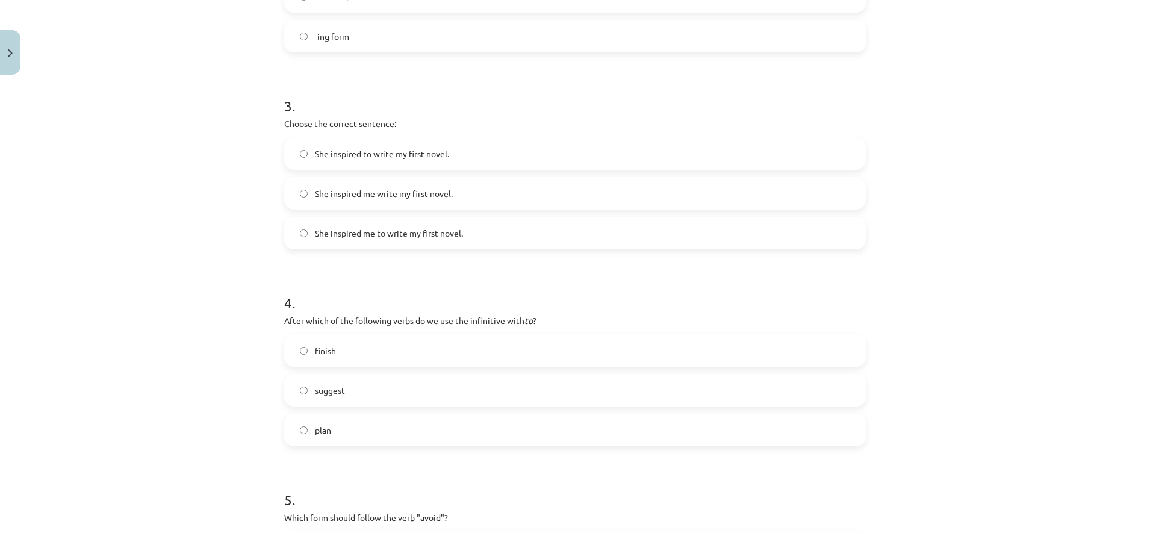
scroll to position [632, 0]
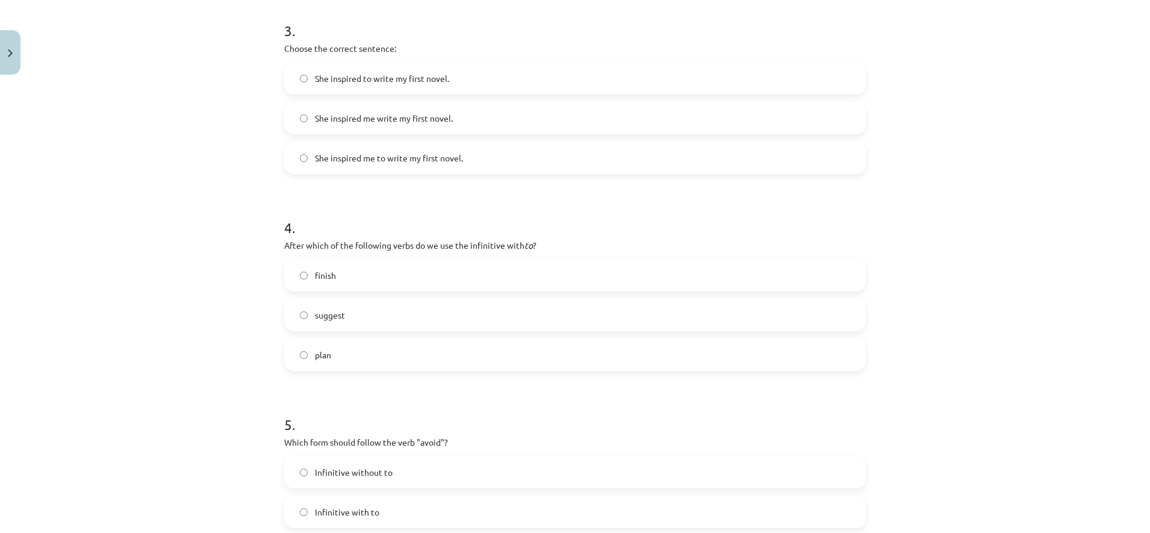
click at [337, 353] on label "plan" at bounding box center [574, 355] width 579 height 30
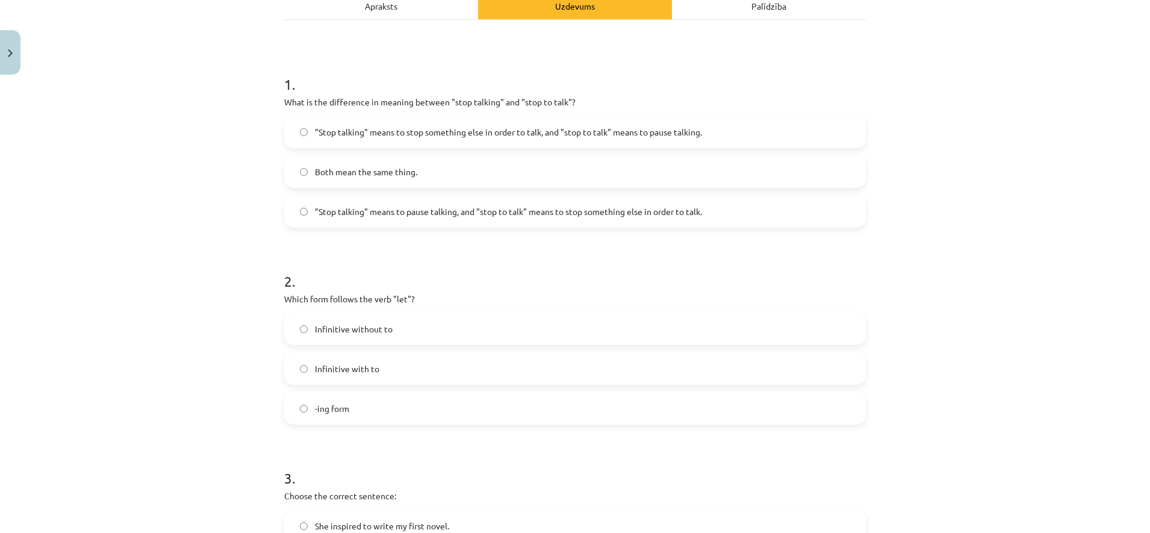
scroll to position [0, 0]
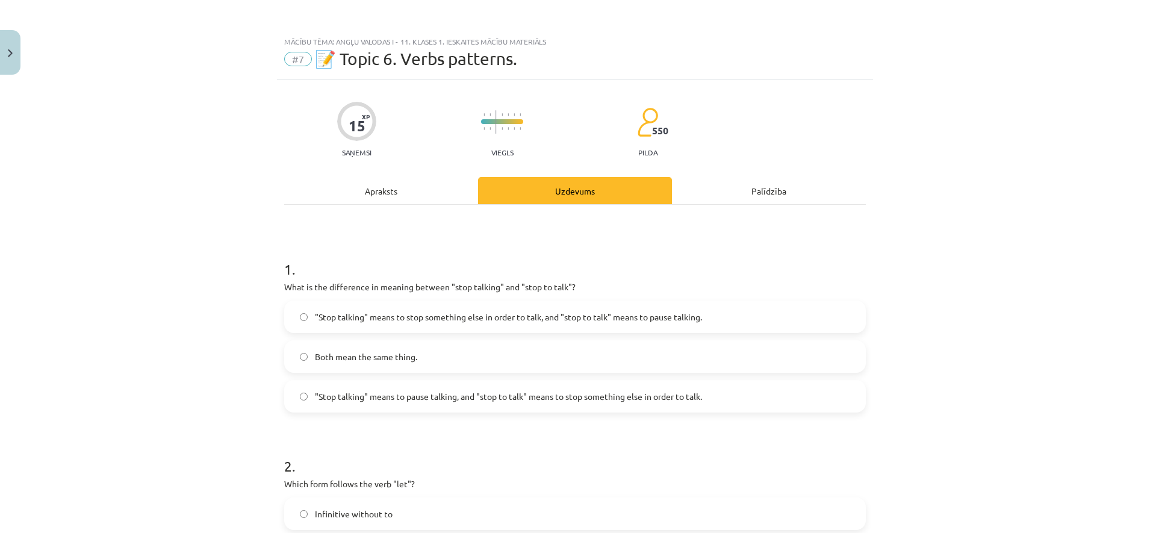
click at [366, 187] on div "Apraksts" at bounding box center [381, 190] width 194 height 27
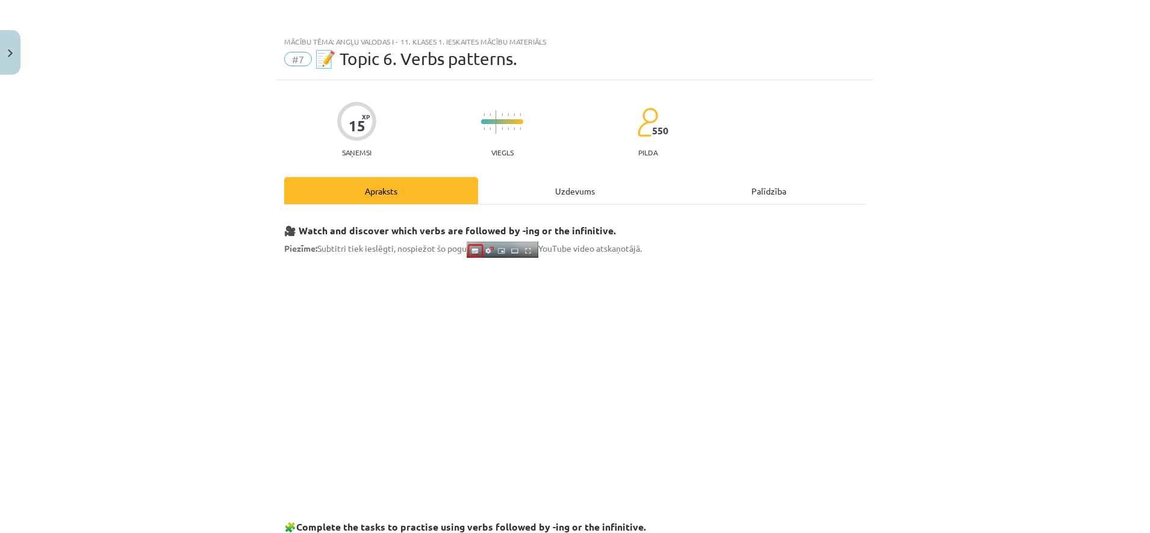
click at [562, 201] on div "Uzdevums" at bounding box center [575, 190] width 194 height 27
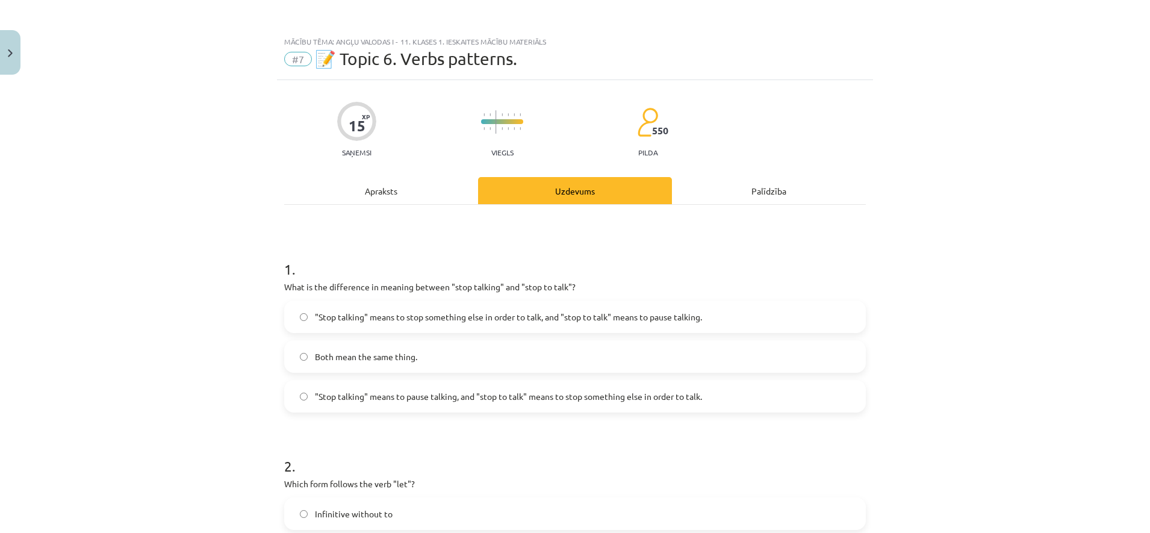
click at [386, 187] on div "Apraksts" at bounding box center [381, 190] width 194 height 27
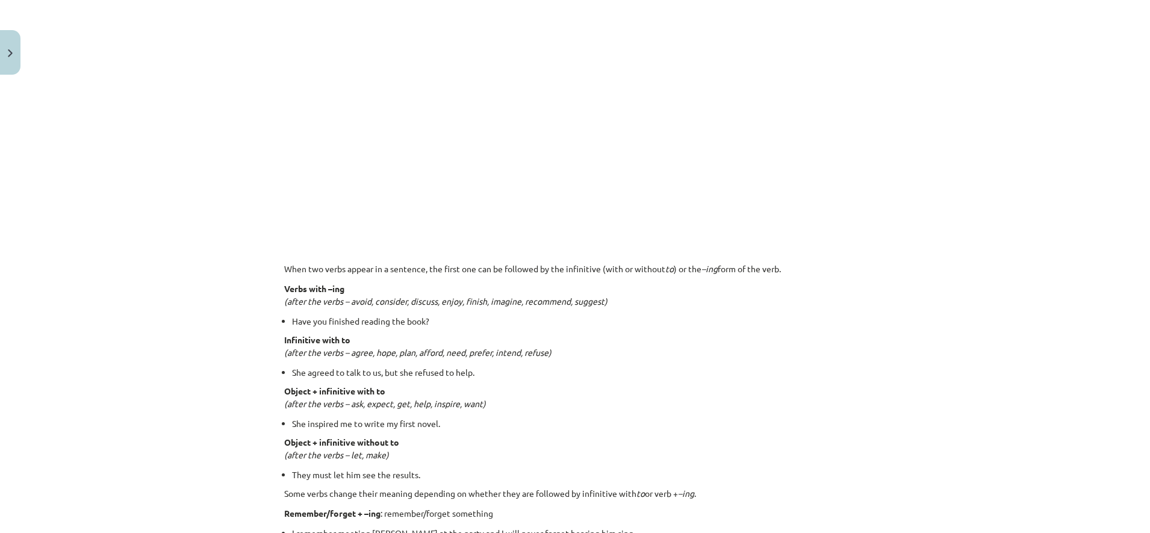
scroll to position [783, 0]
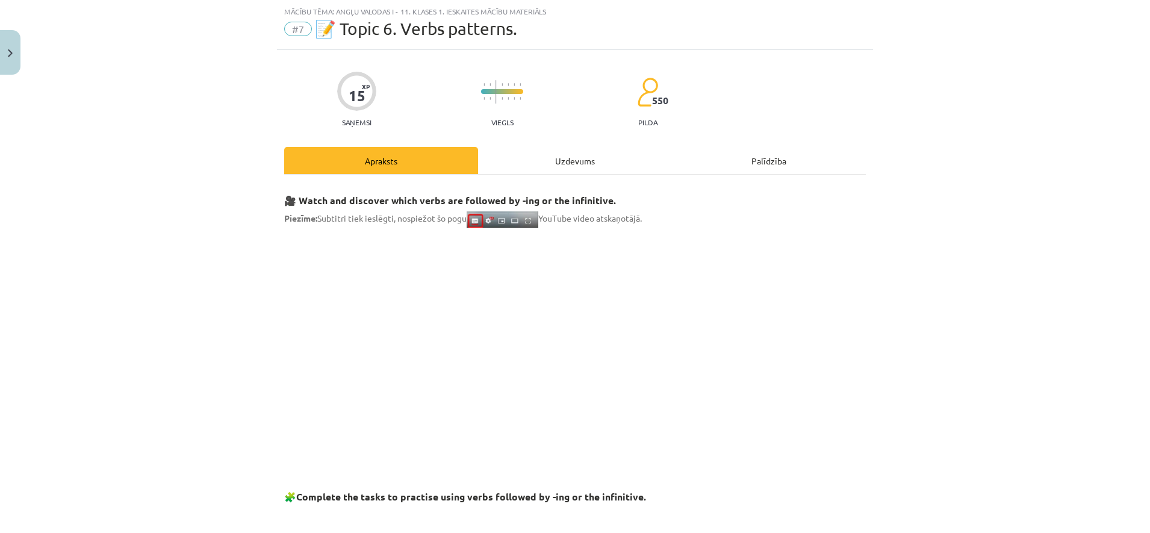
click at [566, 169] on div "Uzdevums" at bounding box center [575, 160] width 194 height 27
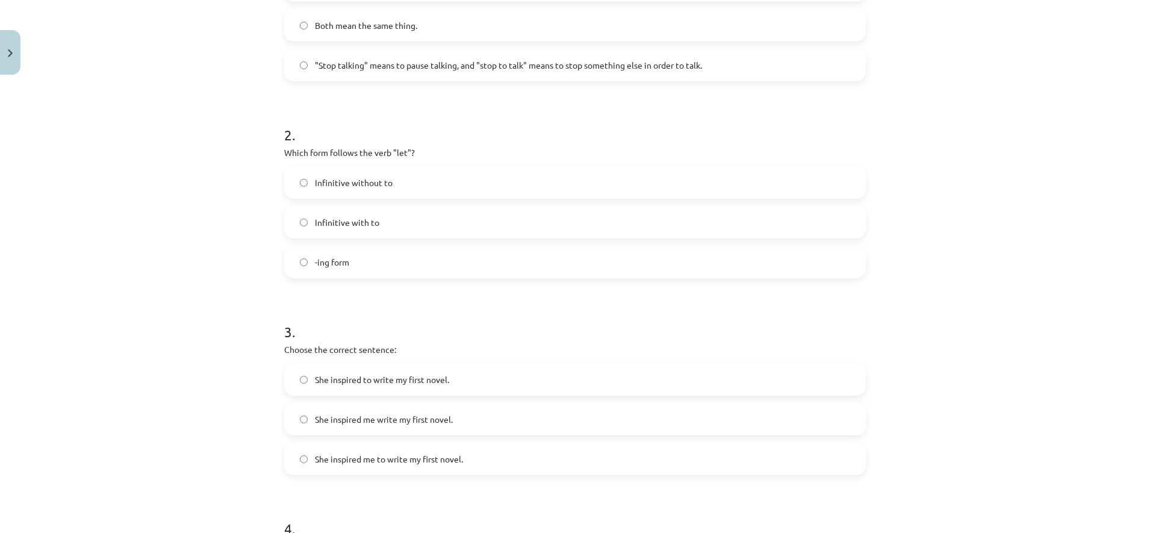
scroll to position [407, 0]
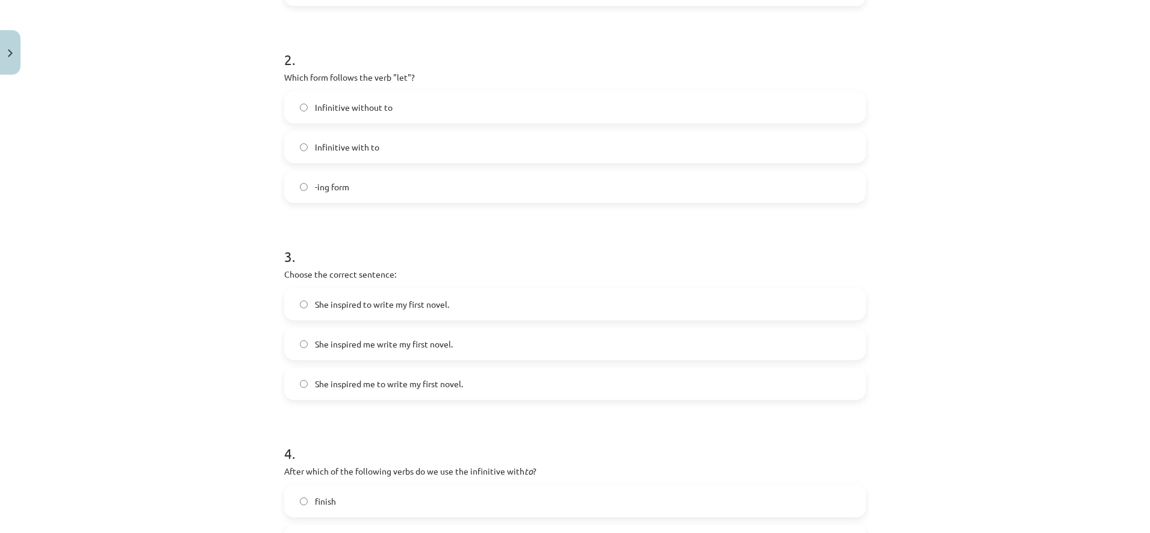
click at [417, 140] on label "Infinitive with to" at bounding box center [574, 147] width 579 height 30
click at [416, 116] on label "Infinitive without to" at bounding box center [574, 107] width 579 height 30
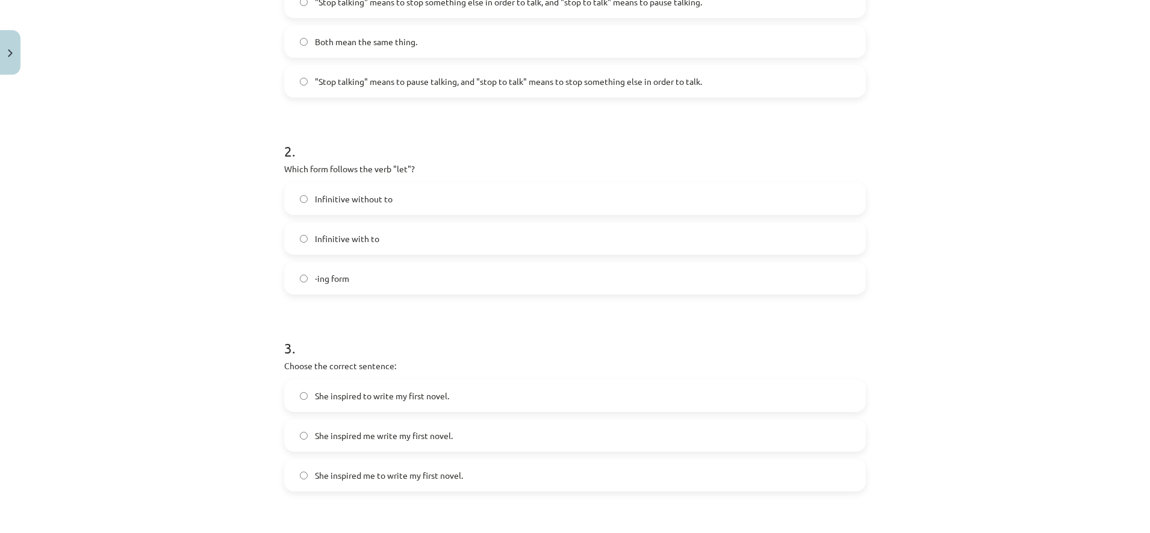
scroll to position [0, 0]
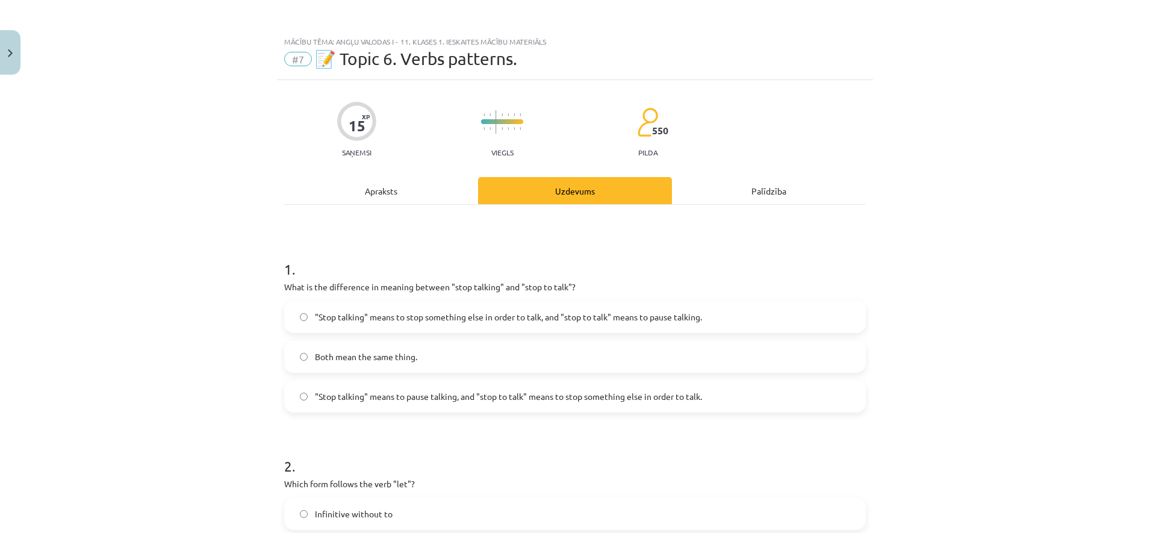
click at [391, 178] on div "Apraksts" at bounding box center [381, 190] width 194 height 27
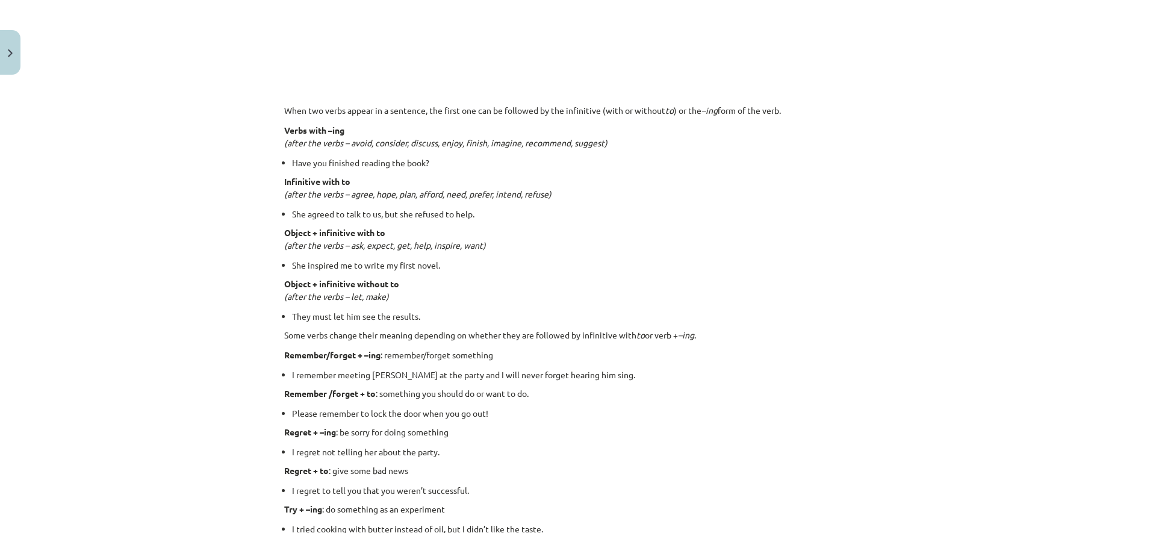
scroll to position [858, 0]
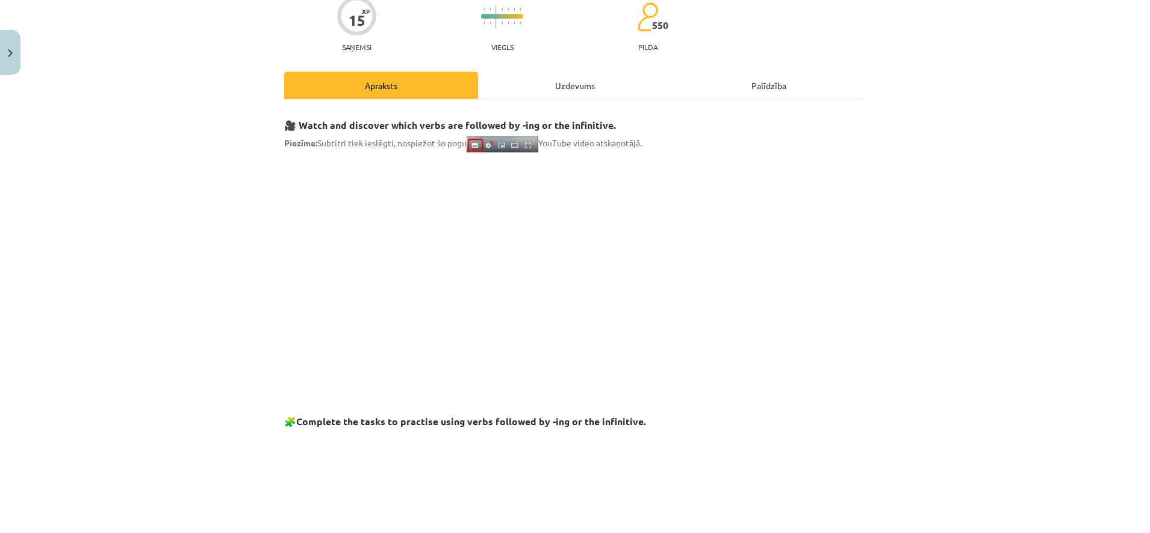
click at [573, 77] on div "Uzdevums" at bounding box center [575, 85] width 194 height 27
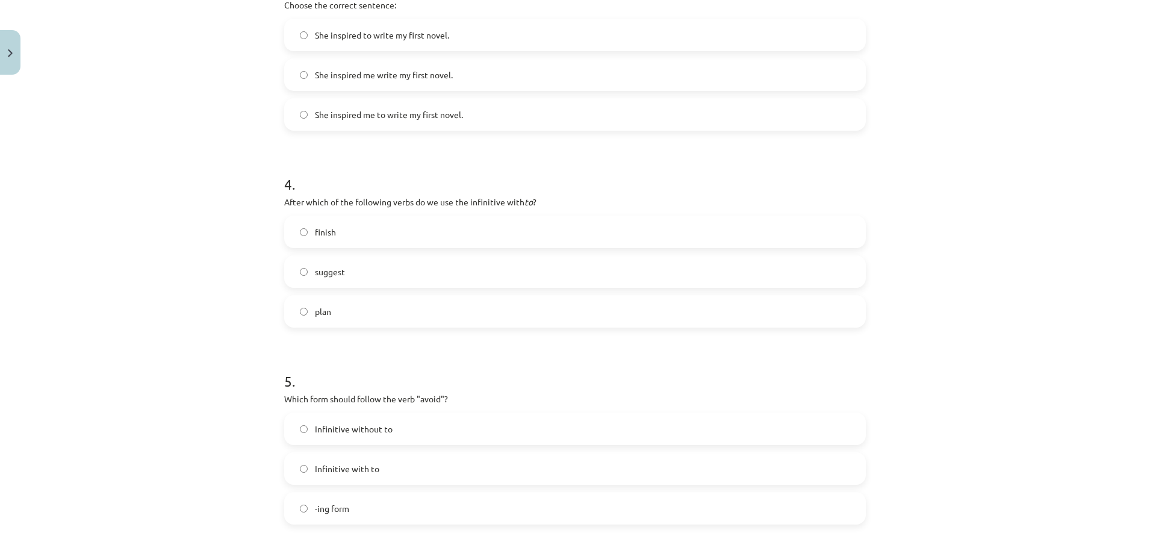
scroll to position [807, 0]
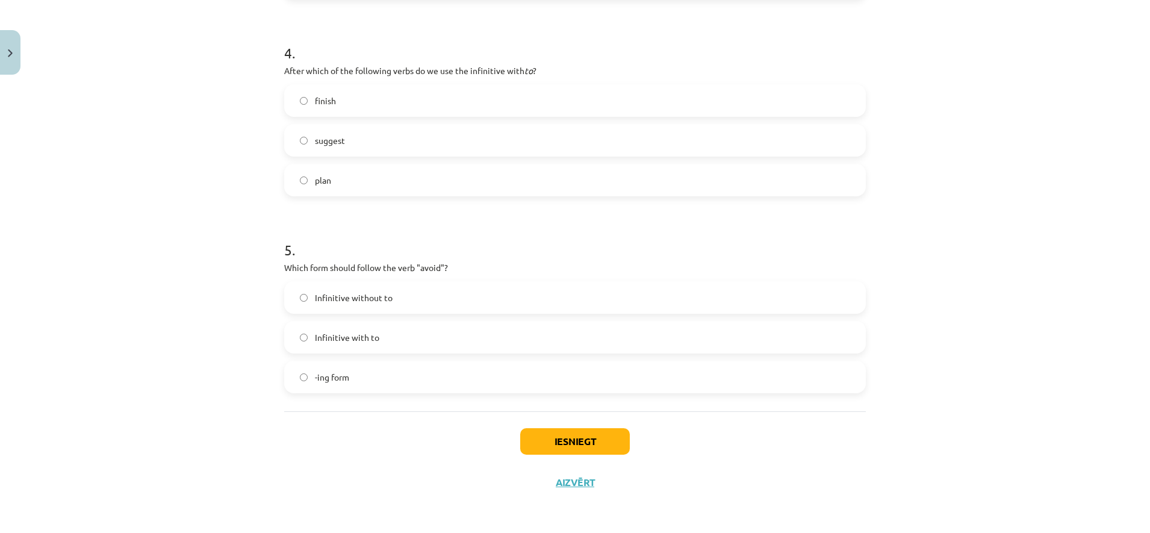
click at [366, 384] on label "-ing form" at bounding box center [574, 377] width 579 height 30
click at [524, 435] on button "Iesniegt" at bounding box center [575, 441] width 110 height 27
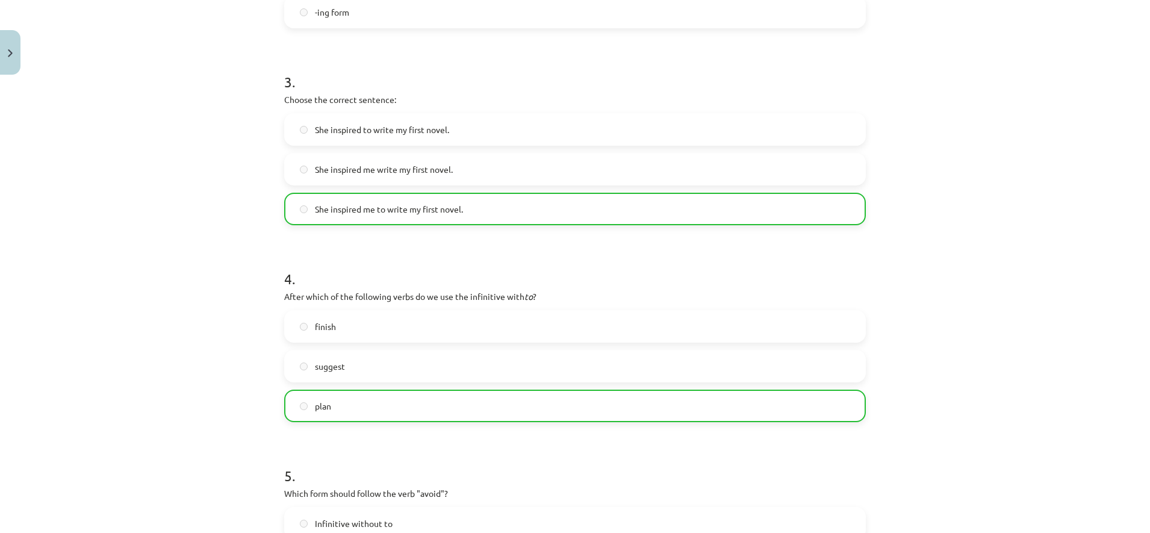
scroll to position [846, 0]
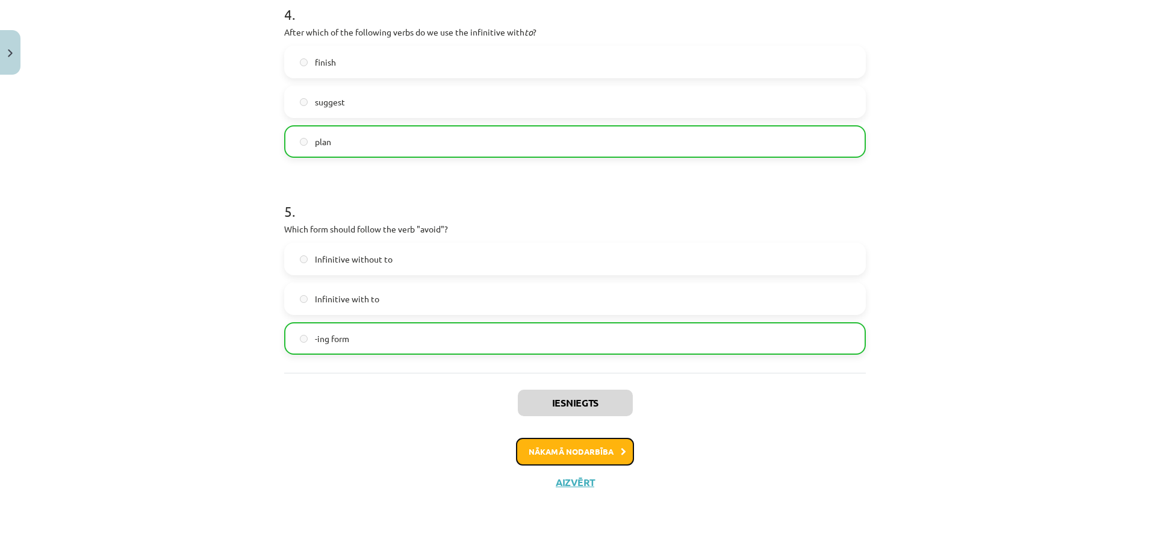
click at [549, 458] on button "Nākamā nodarbība" at bounding box center [575, 452] width 118 height 28
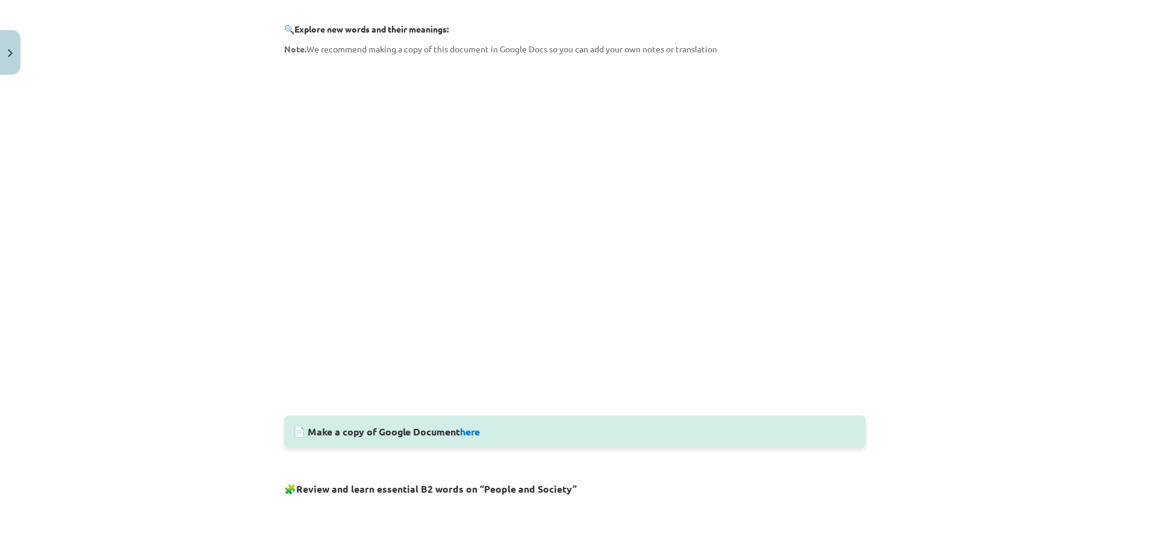
scroll to position [30, 0]
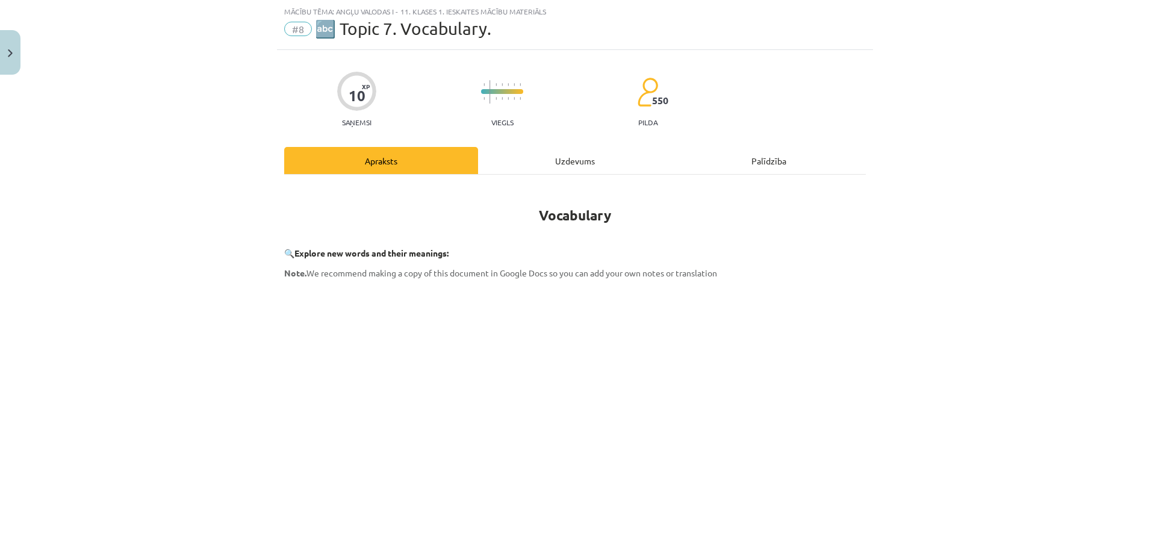
click at [559, 157] on div "Uzdevums" at bounding box center [575, 160] width 194 height 27
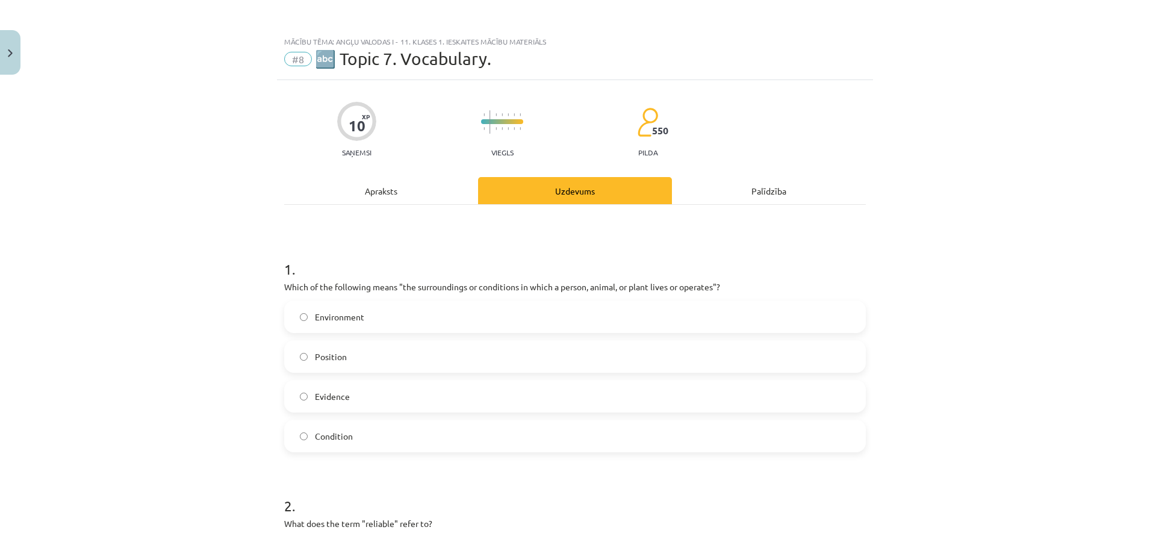
scroll to position [75, 0]
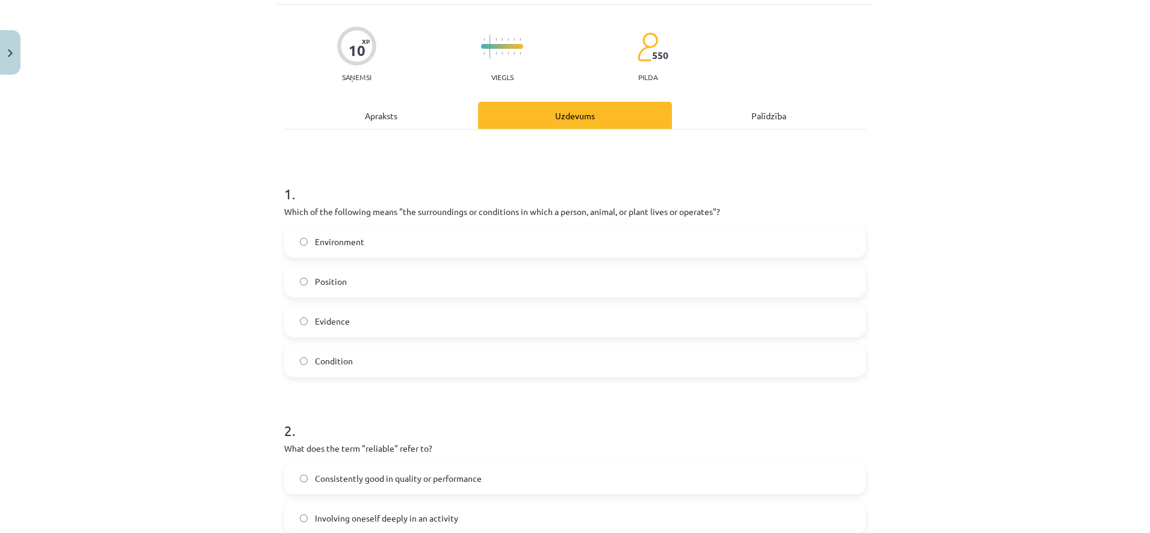
click at [363, 125] on div "Apraksts" at bounding box center [381, 115] width 194 height 27
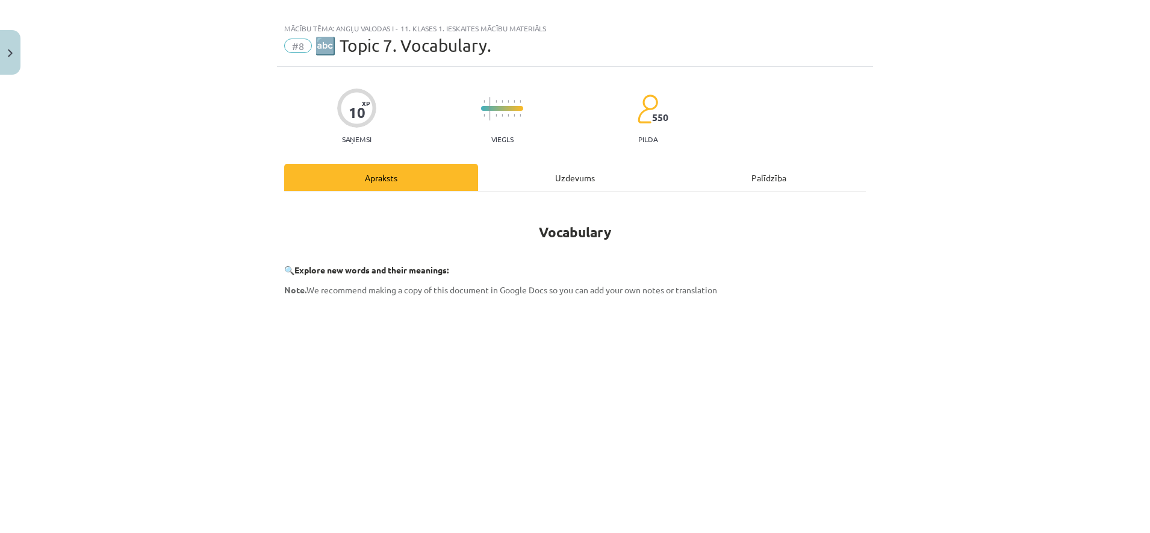
scroll to position [0, 0]
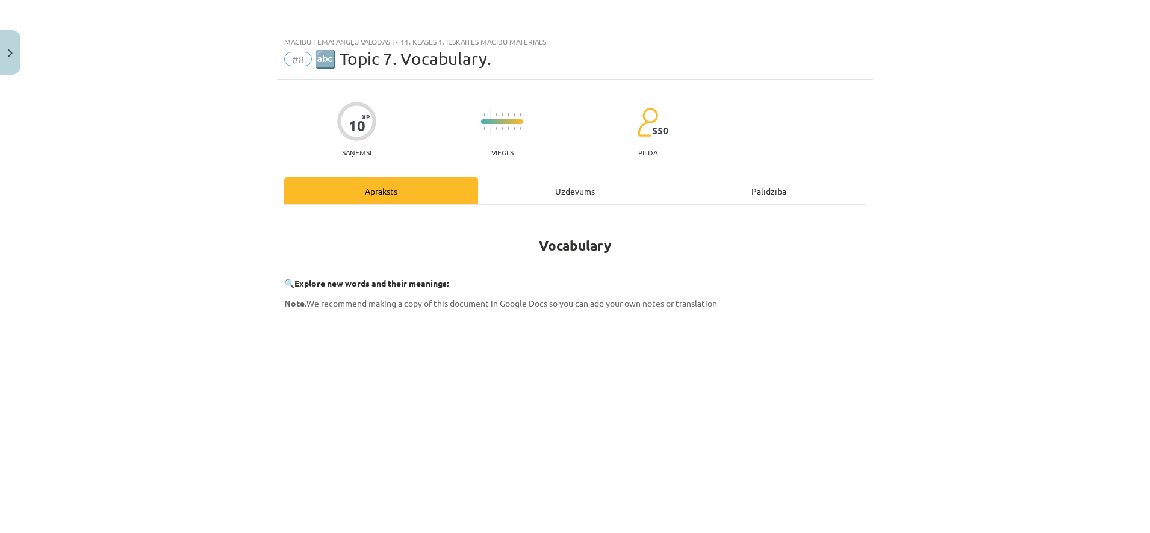
click at [559, 180] on div "Uzdevums" at bounding box center [575, 190] width 194 height 27
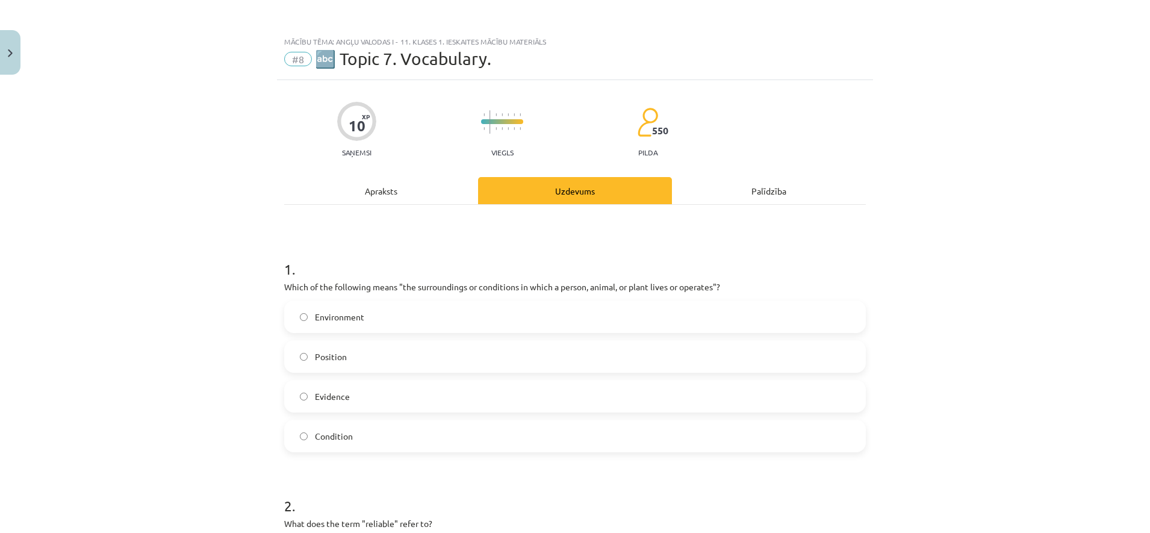
scroll to position [30, 0]
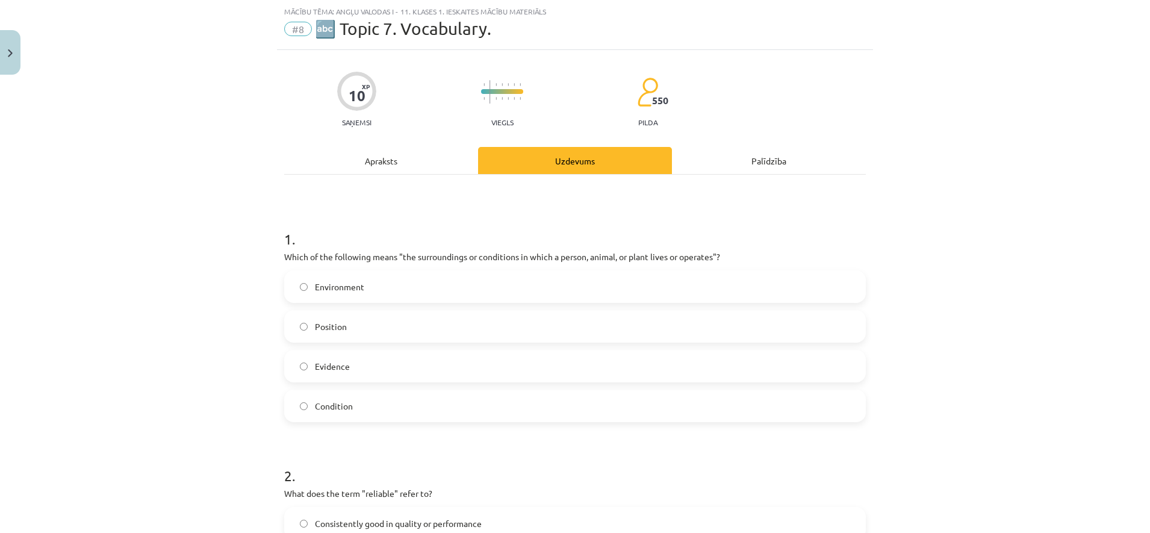
click at [399, 295] on label "Environment" at bounding box center [574, 287] width 579 height 30
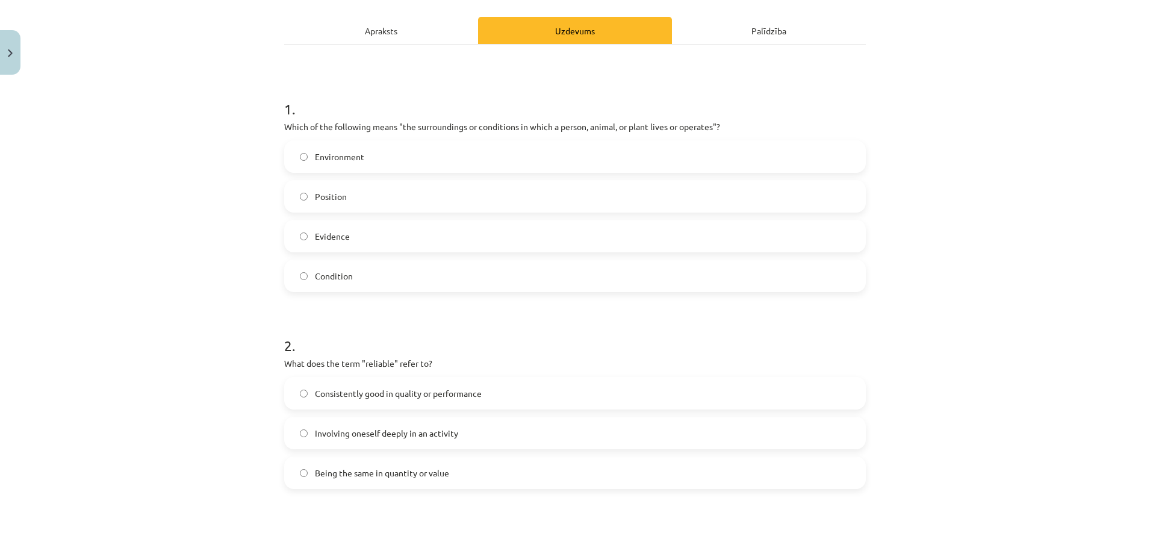
scroll to position [0, 0]
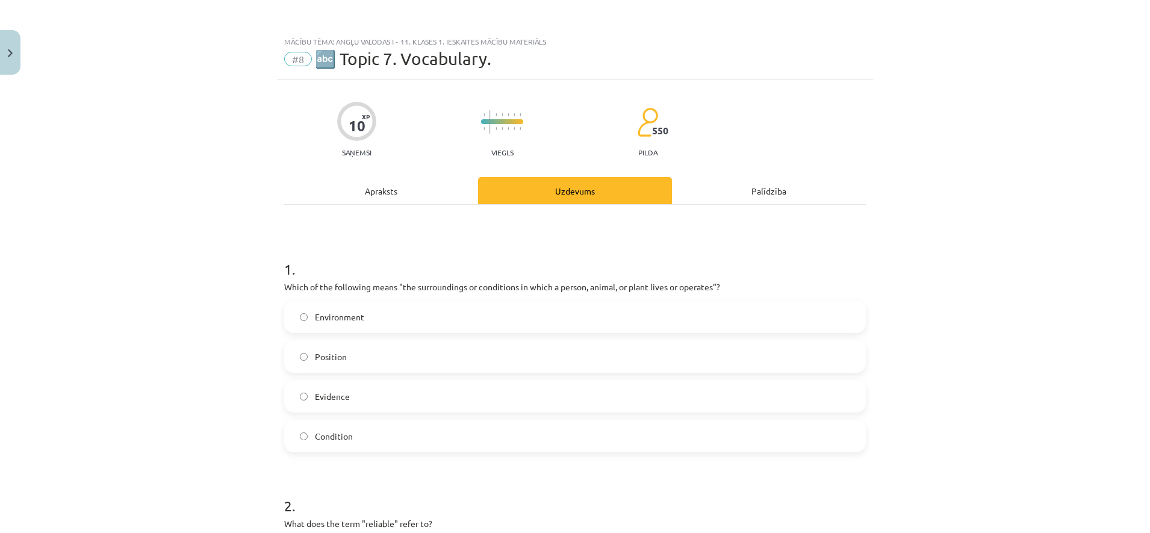
click at [362, 177] on div "Apraksts" at bounding box center [381, 190] width 194 height 27
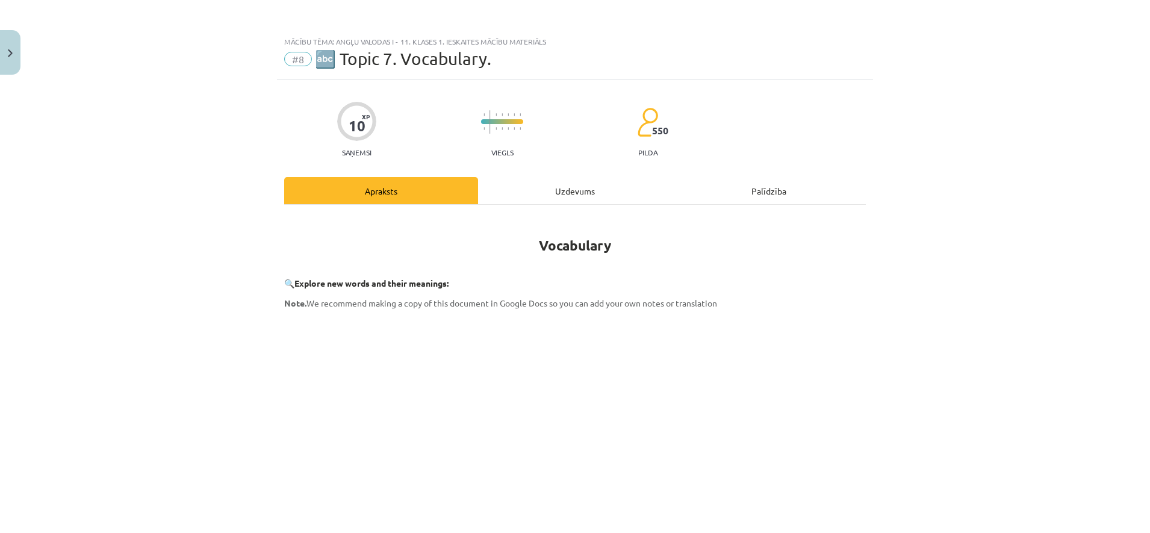
click at [585, 193] on div "Uzdevums" at bounding box center [575, 190] width 194 height 27
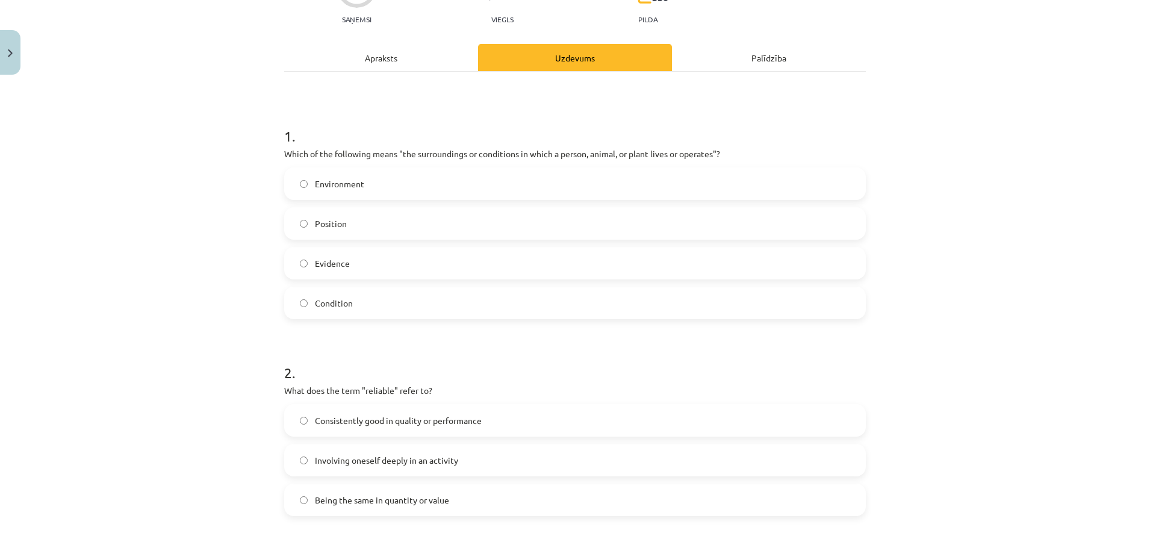
scroll to position [331, 0]
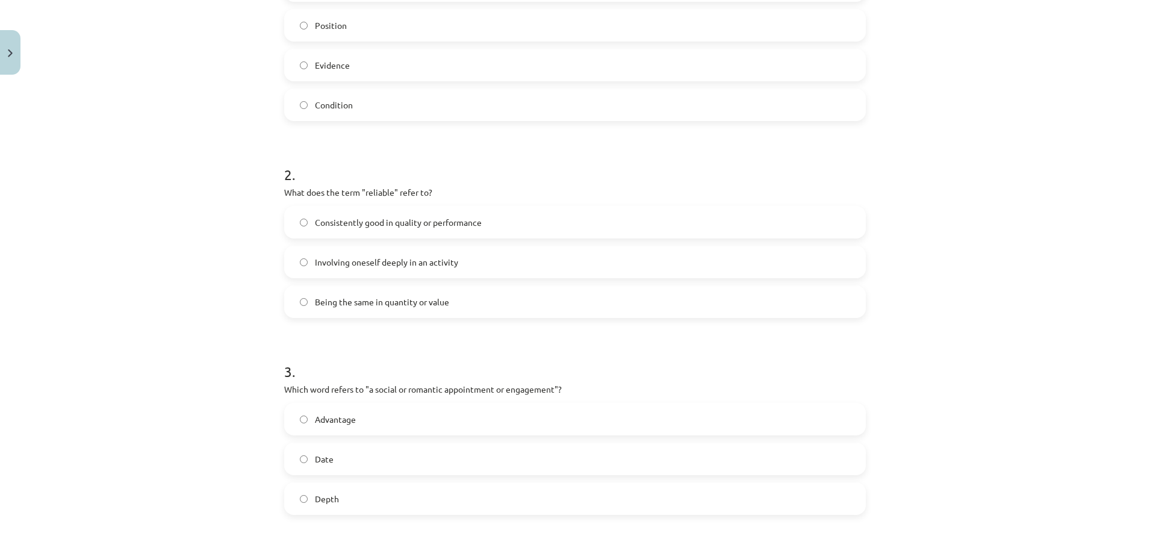
click at [451, 225] on span "Consistently good in quality or performance" at bounding box center [398, 222] width 167 height 13
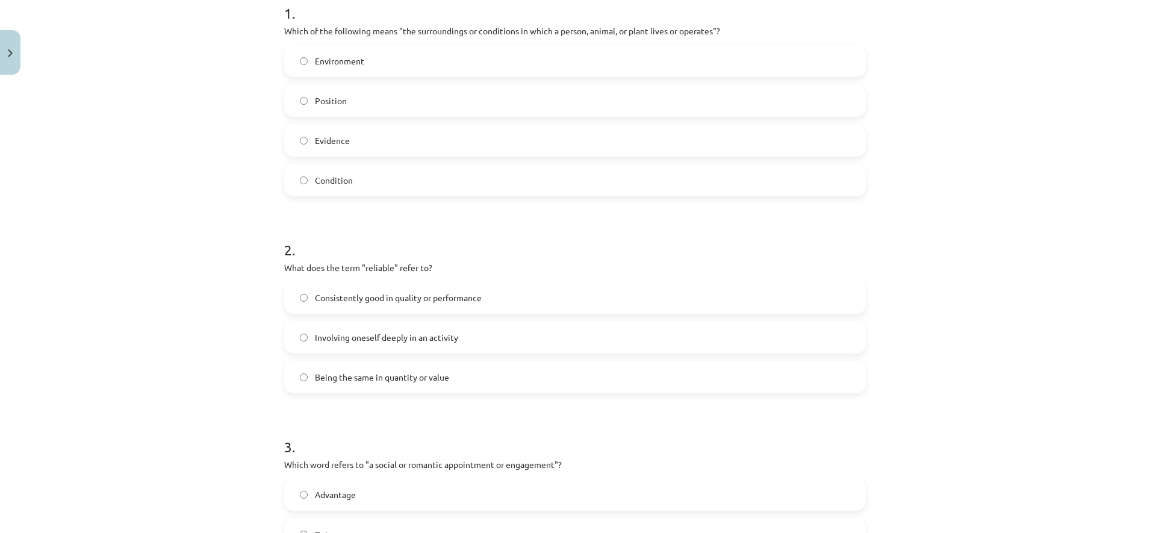
scroll to position [30, 0]
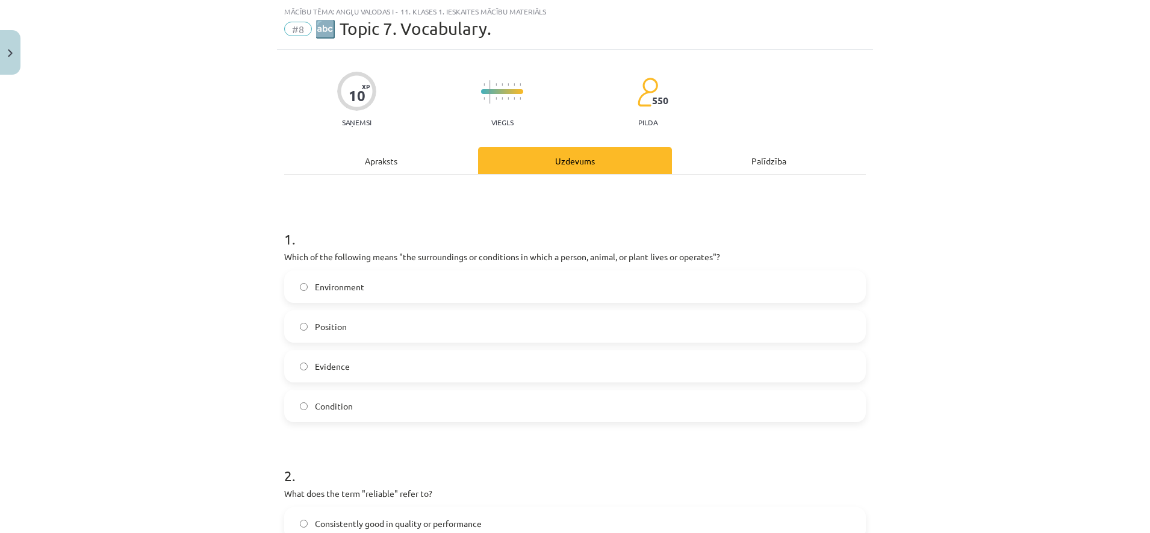
click at [347, 152] on div "Apraksts" at bounding box center [381, 160] width 194 height 27
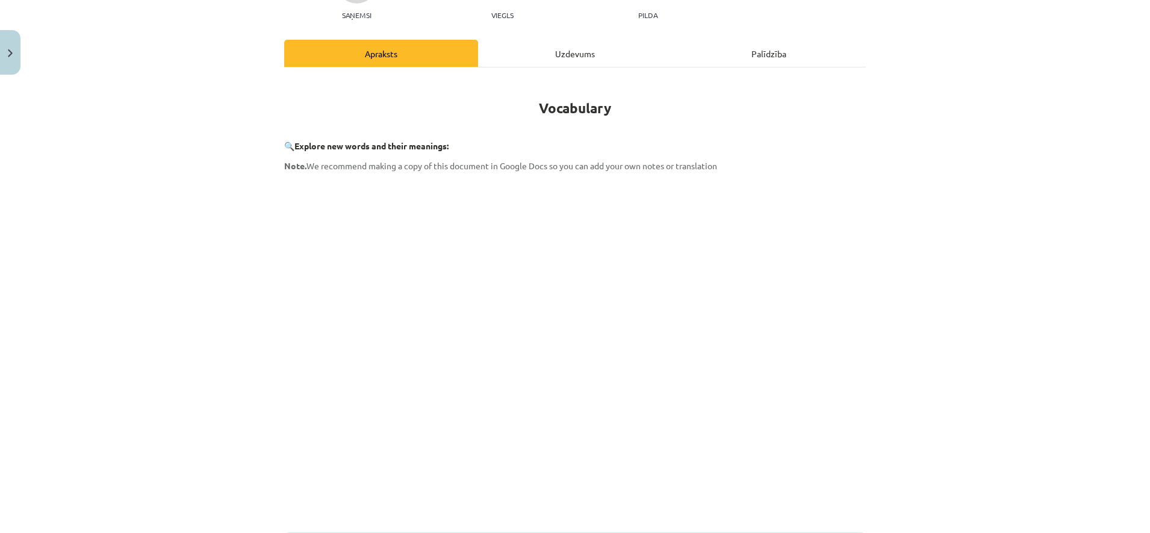
scroll to position [0, 0]
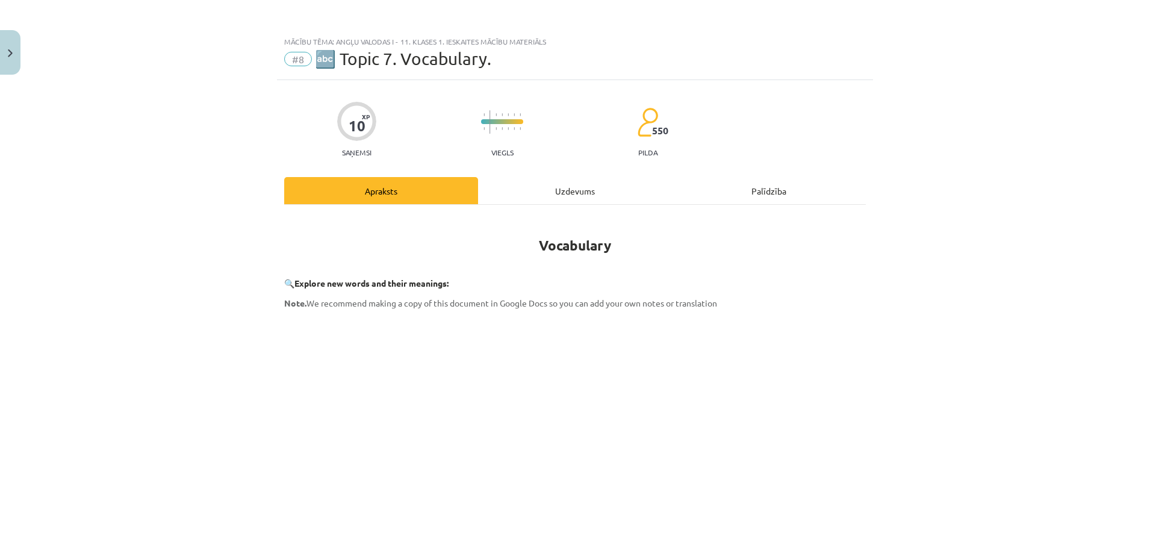
click at [567, 184] on div "Uzdevums" at bounding box center [575, 190] width 194 height 27
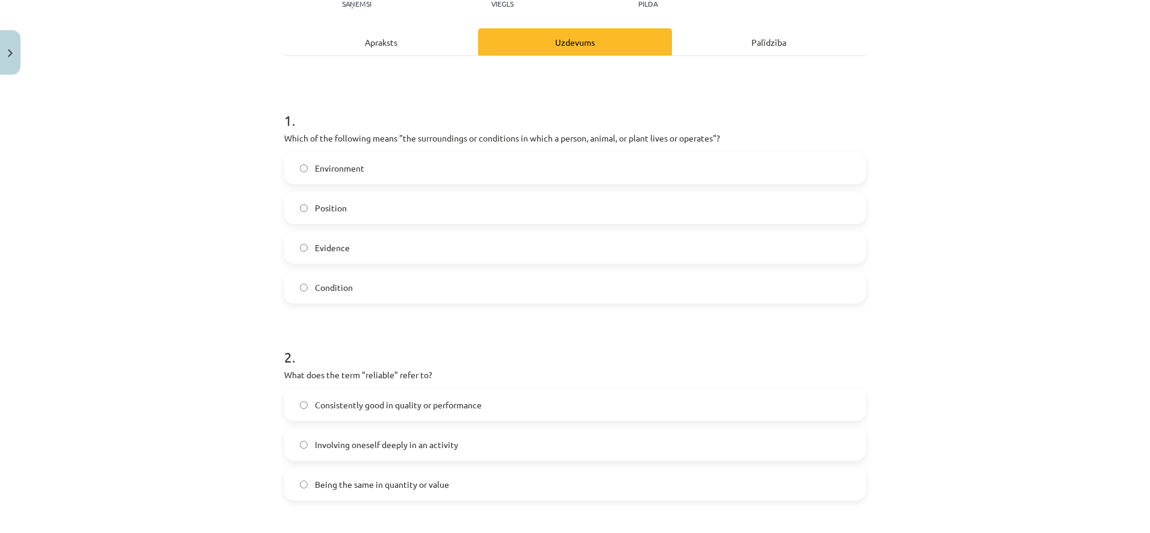
scroll to position [105, 0]
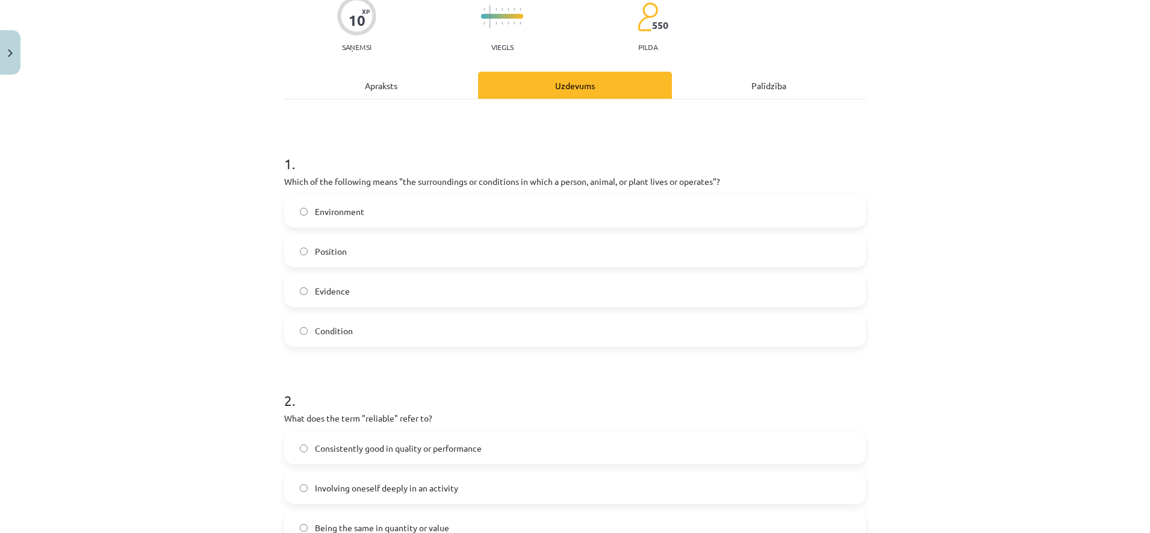
click at [396, 95] on div "Apraksts" at bounding box center [381, 85] width 194 height 27
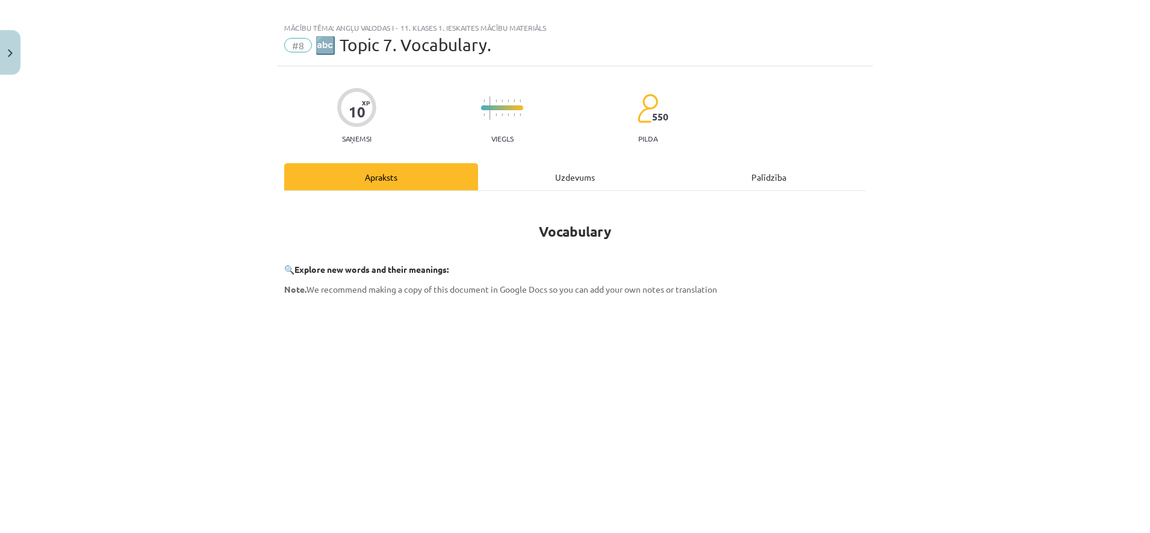
scroll to position [0, 0]
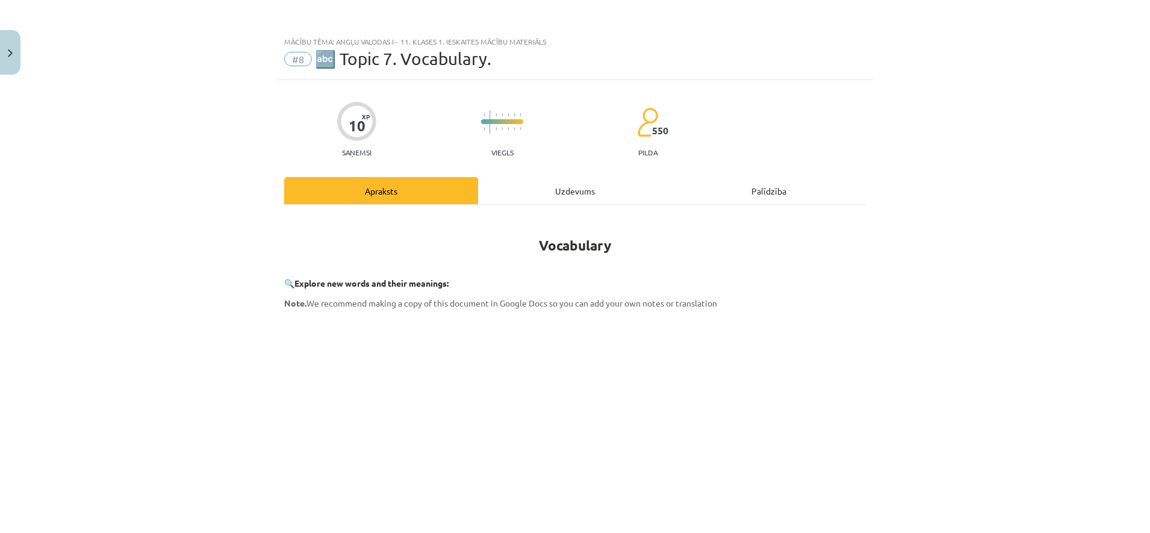
click at [602, 186] on div "Uzdevums" at bounding box center [575, 190] width 194 height 27
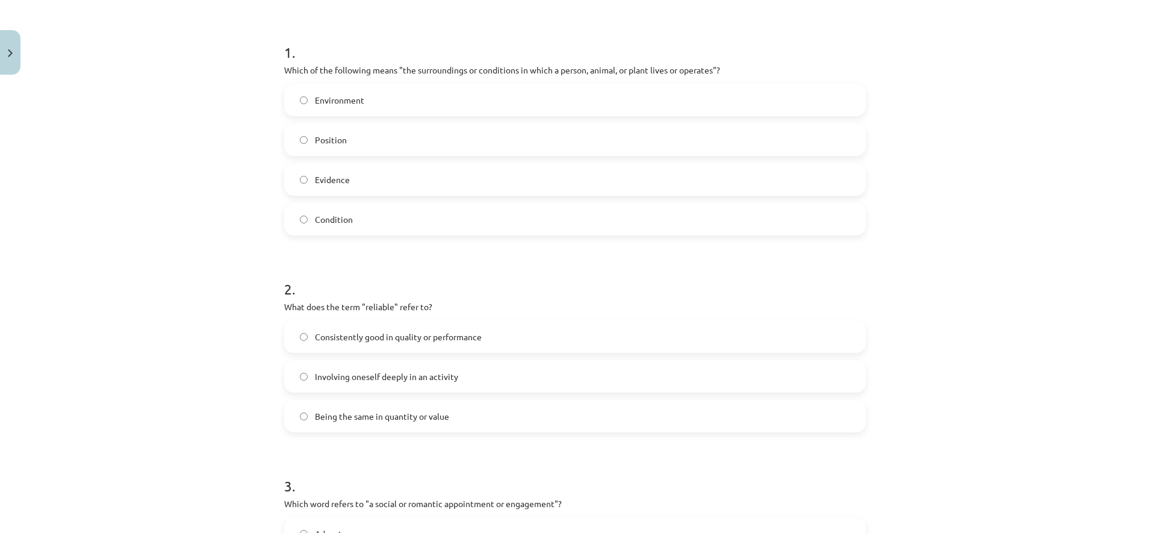
scroll to position [105, 0]
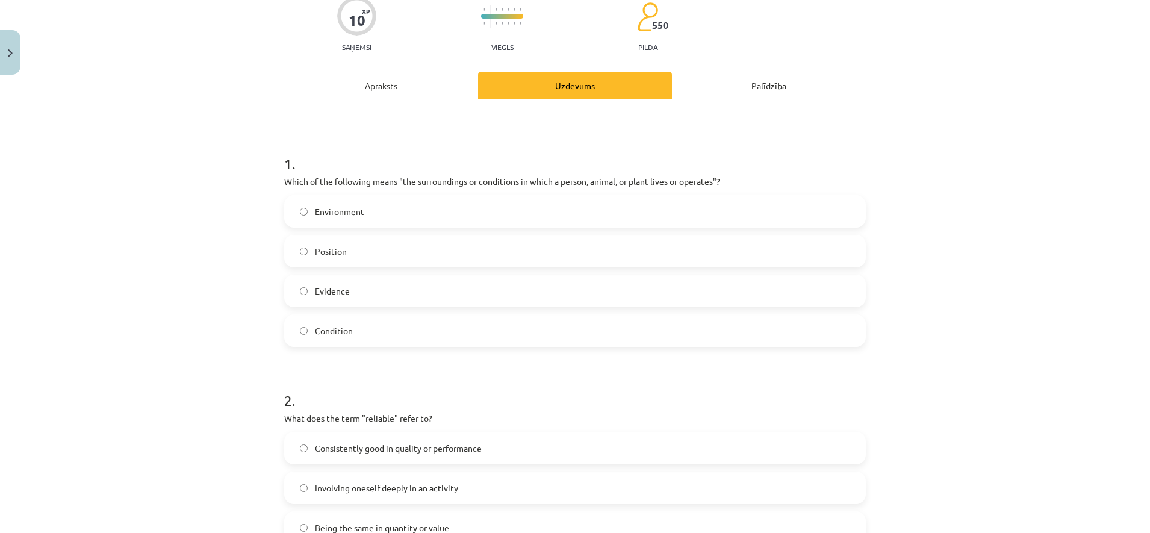
click at [379, 93] on div "Apraksts" at bounding box center [381, 85] width 194 height 27
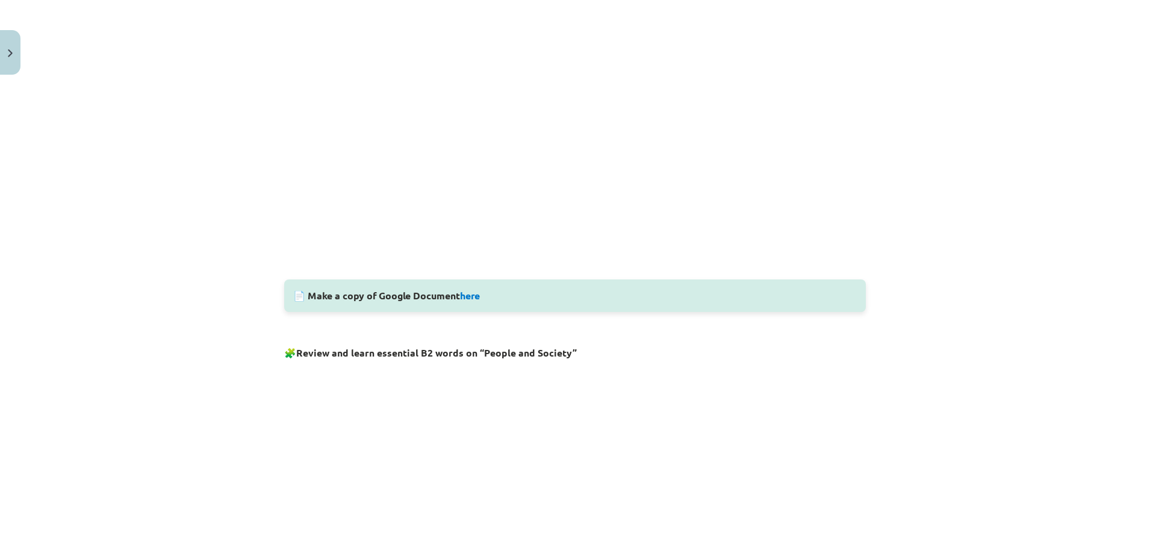
scroll to position [89, 0]
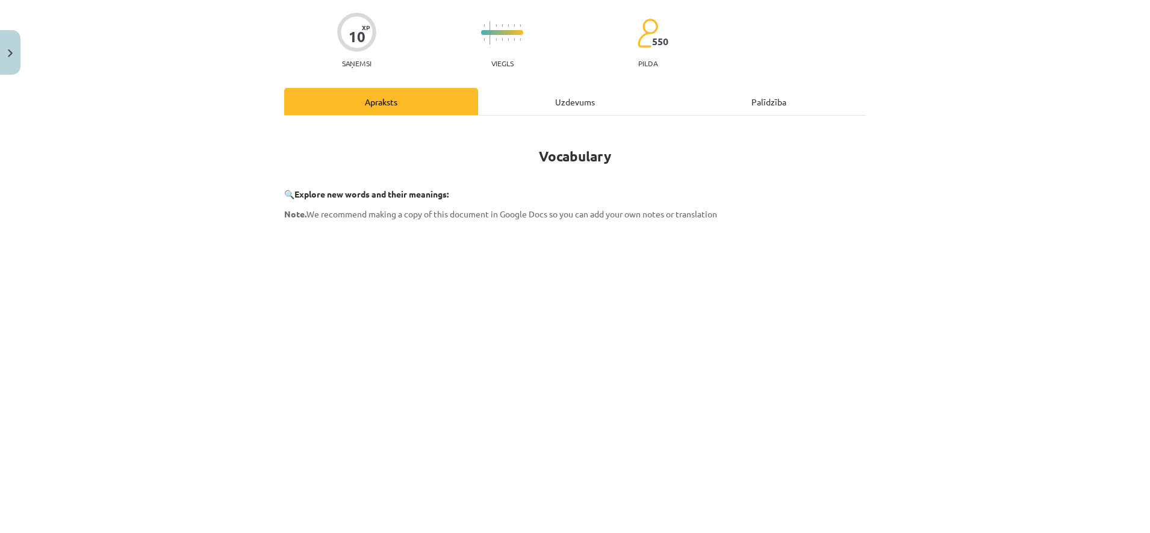
drag, startPoint x: 588, startPoint y: 117, endPoint x: 584, endPoint y: 105, distance: 13.3
click at [580, 103] on div "Uzdevums" at bounding box center [575, 101] width 194 height 27
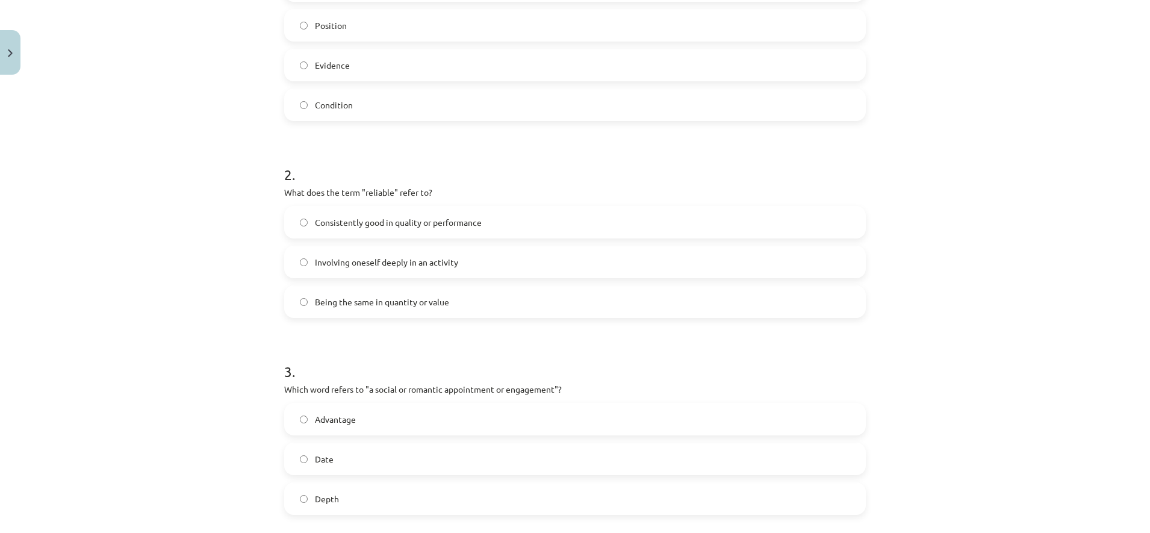
scroll to position [482, 0]
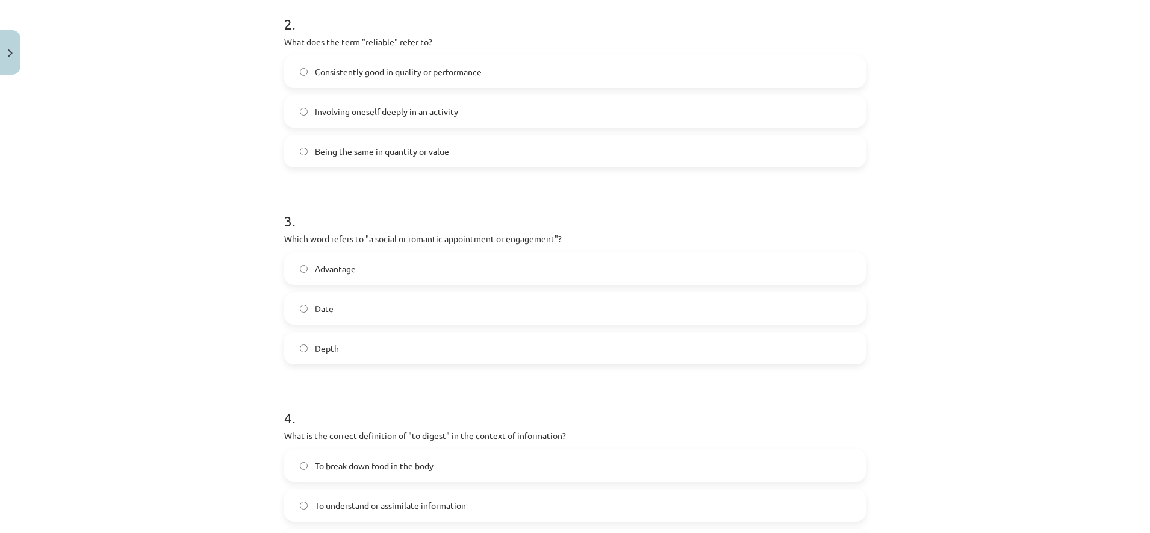
click at [383, 308] on label "Date" at bounding box center [574, 308] width 579 height 30
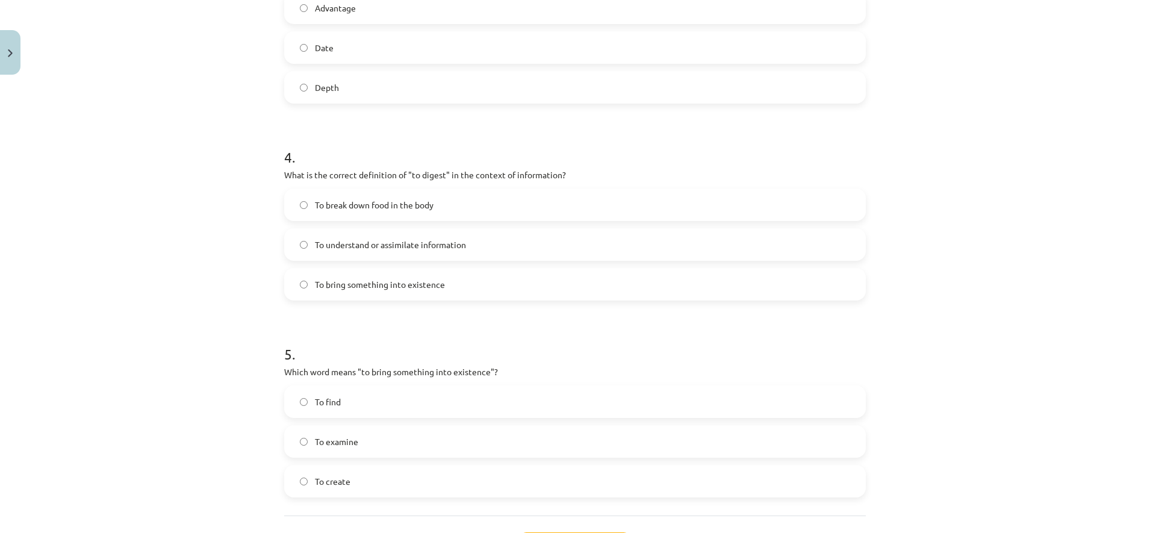
scroll to position [783, 0]
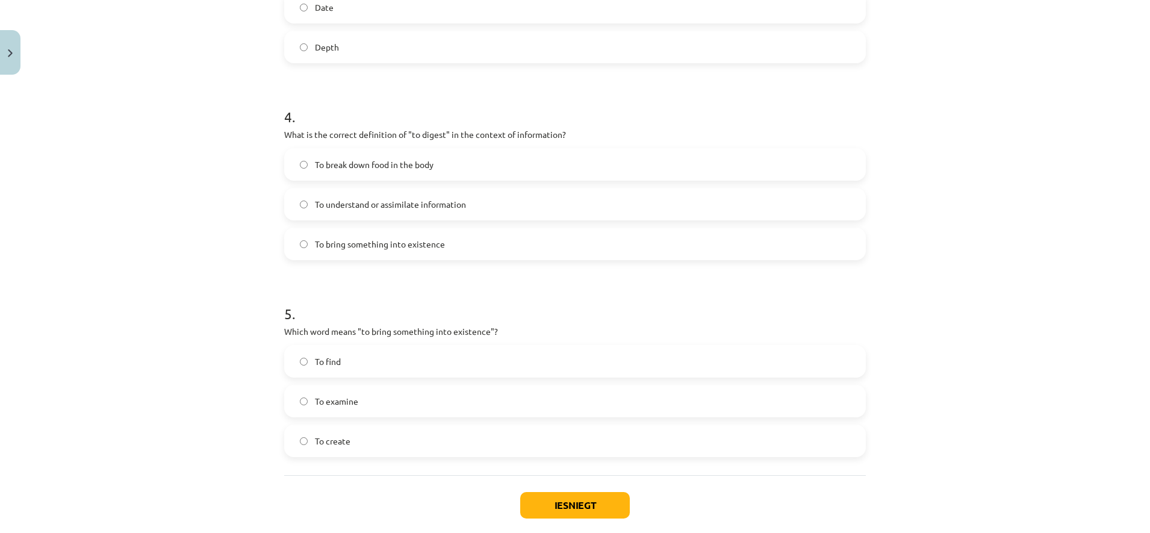
click at [394, 454] on label "To create" at bounding box center [574, 441] width 579 height 30
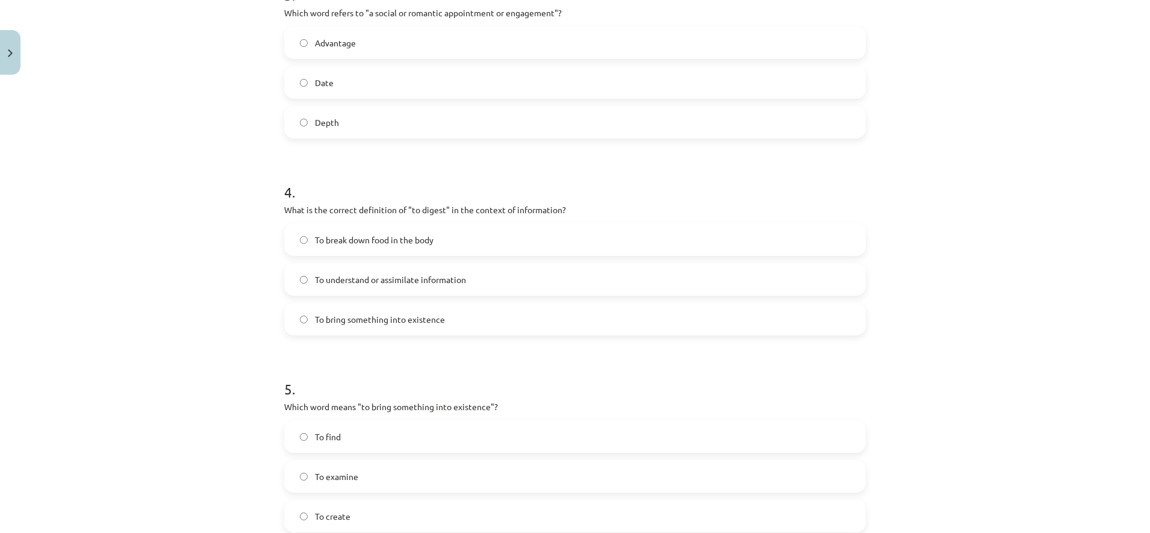
click at [376, 244] on span "To break down food in the body" at bounding box center [374, 240] width 119 height 13
click at [475, 280] on label "To understand or assimilate information" at bounding box center [574, 279] width 579 height 30
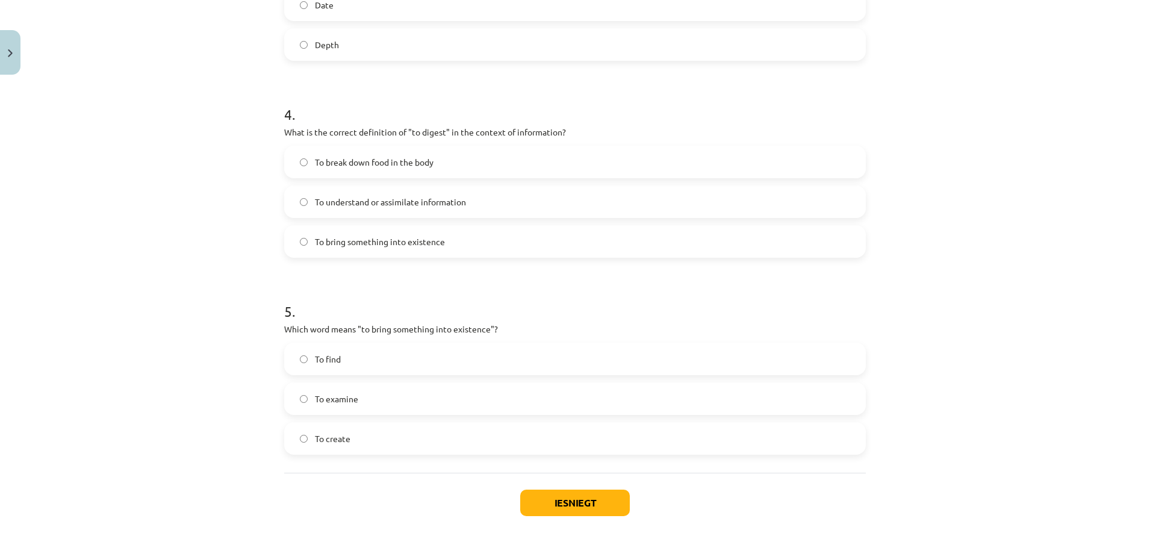
scroll to position [847, 0]
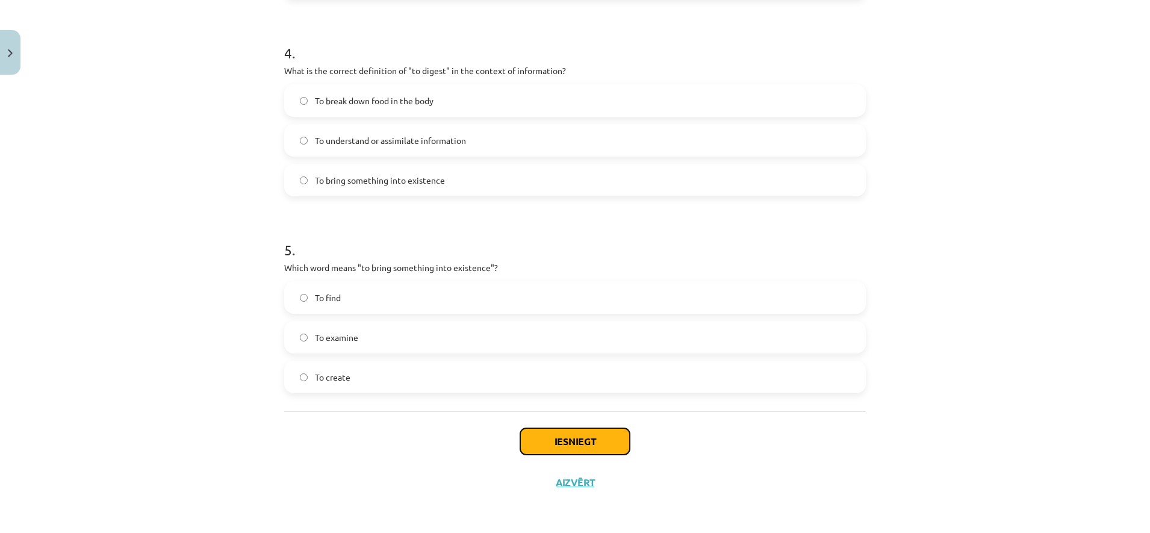
click at [549, 439] on button "Iesniegt" at bounding box center [575, 441] width 110 height 27
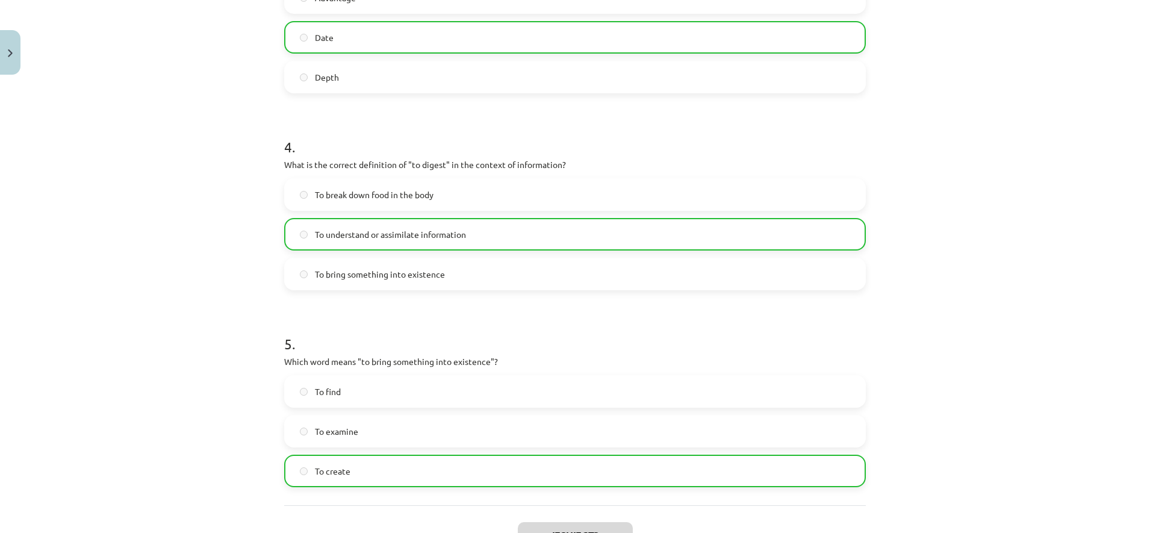
scroll to position [885, 0]
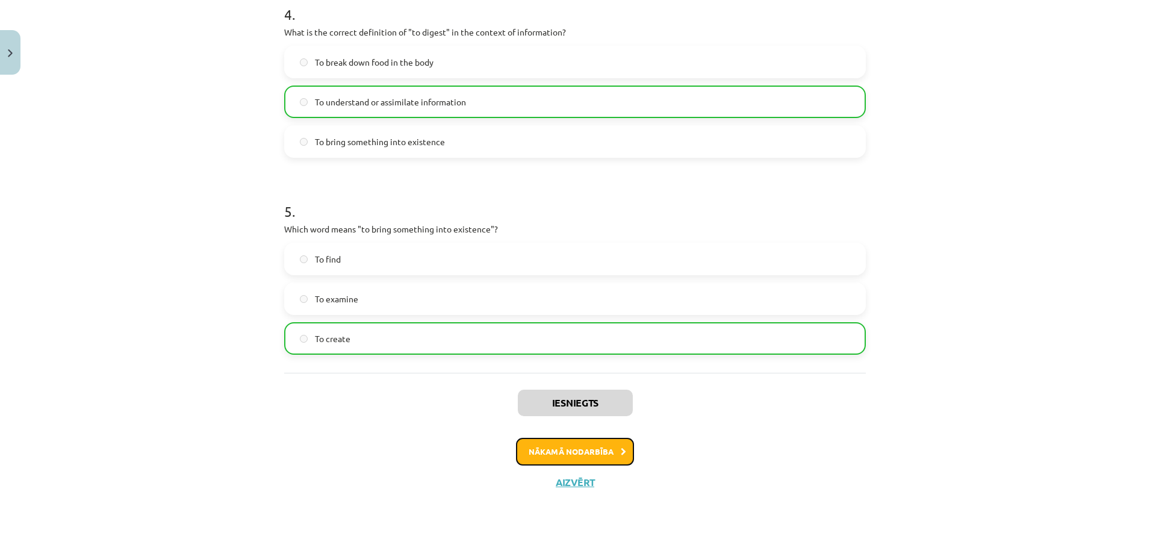
click at [547, 449] on button "Nākamā nodarbība" at bounding box center [575, 452] width 118 height 28
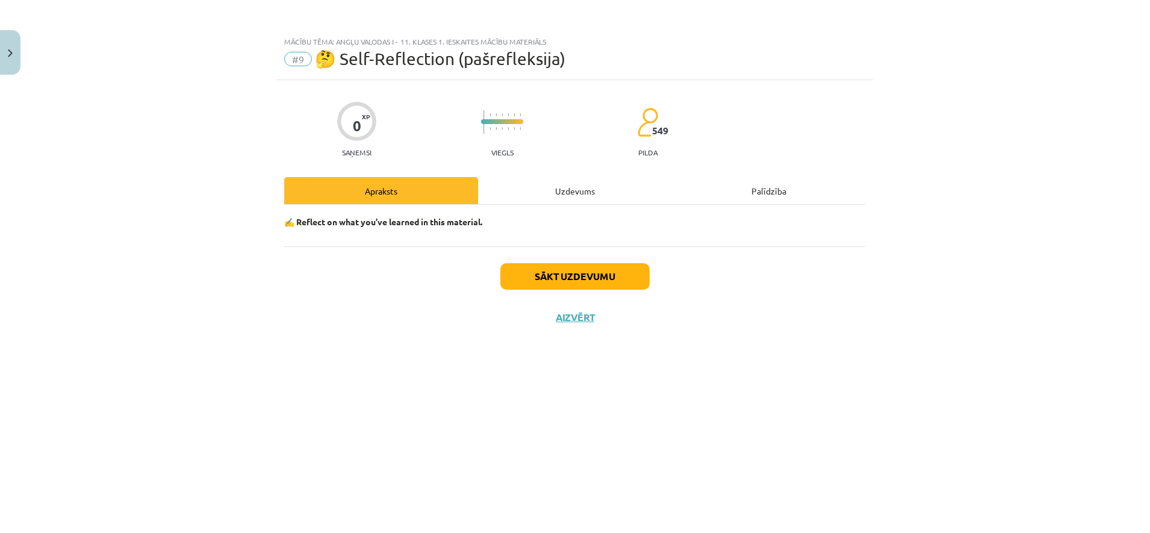
scroll to position [0, 0]
click at [582, 274] on button "Sākt uzdevumu" at bounding box center [574, 276] width 149 height 27
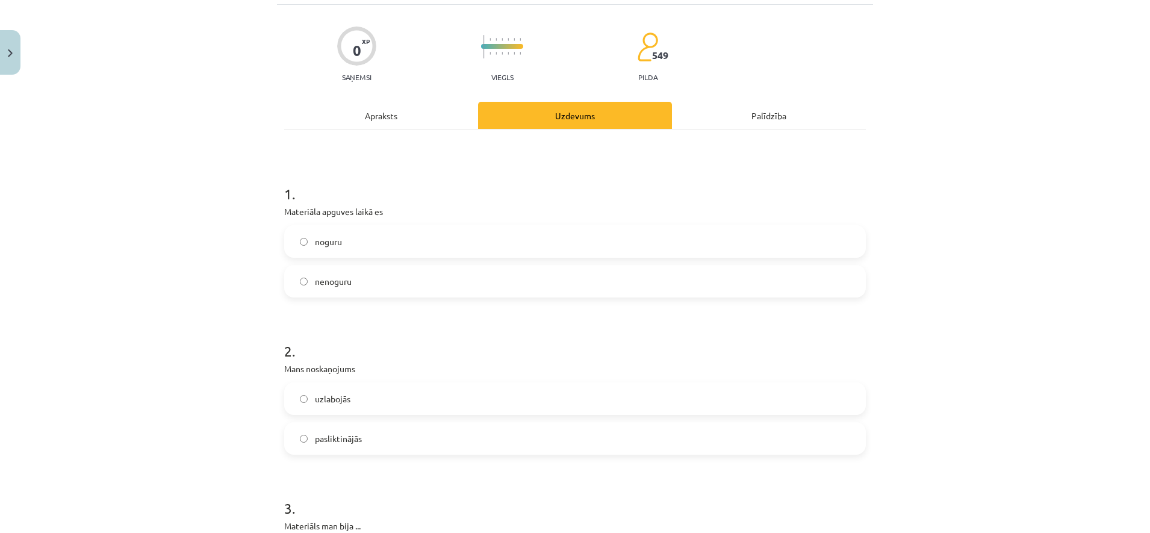
scroll to position [151, 0]
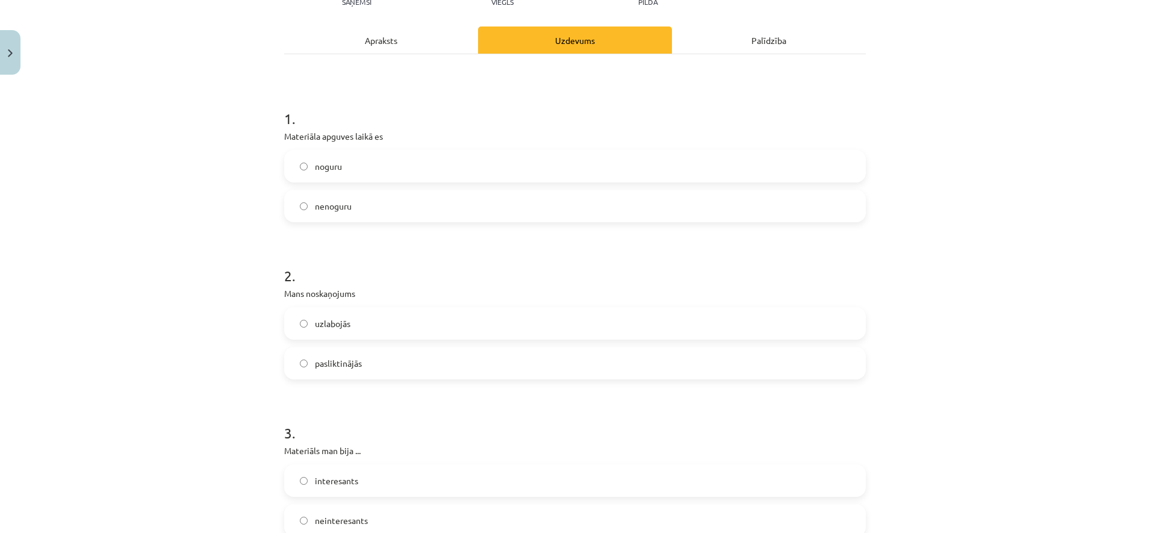
click at [348, 207] on label "nenoguru" at bounding box center [574, 206] width 579 height 30
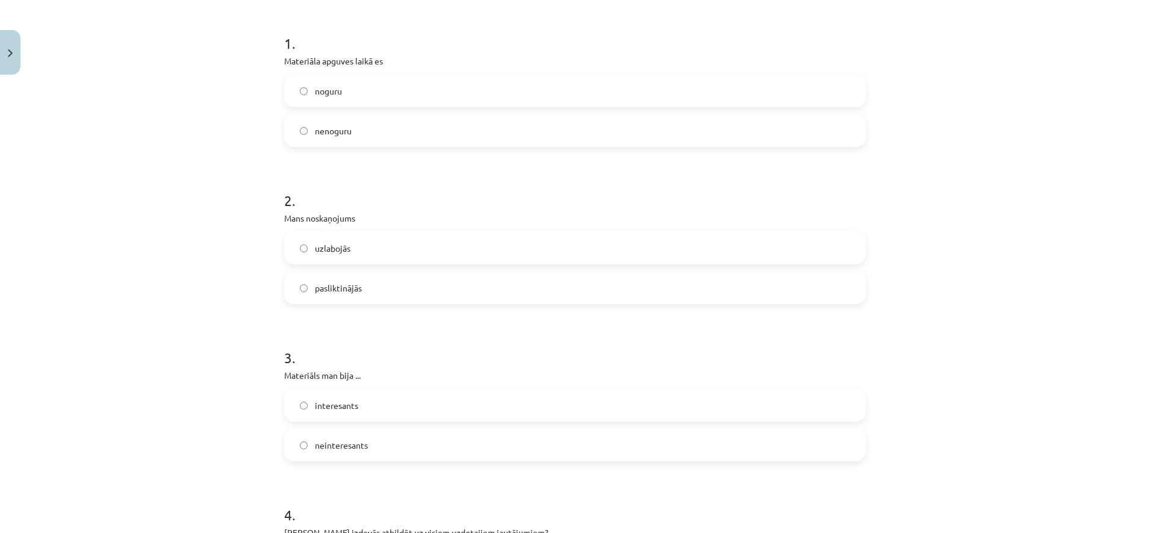
scroll to position [301, 0]
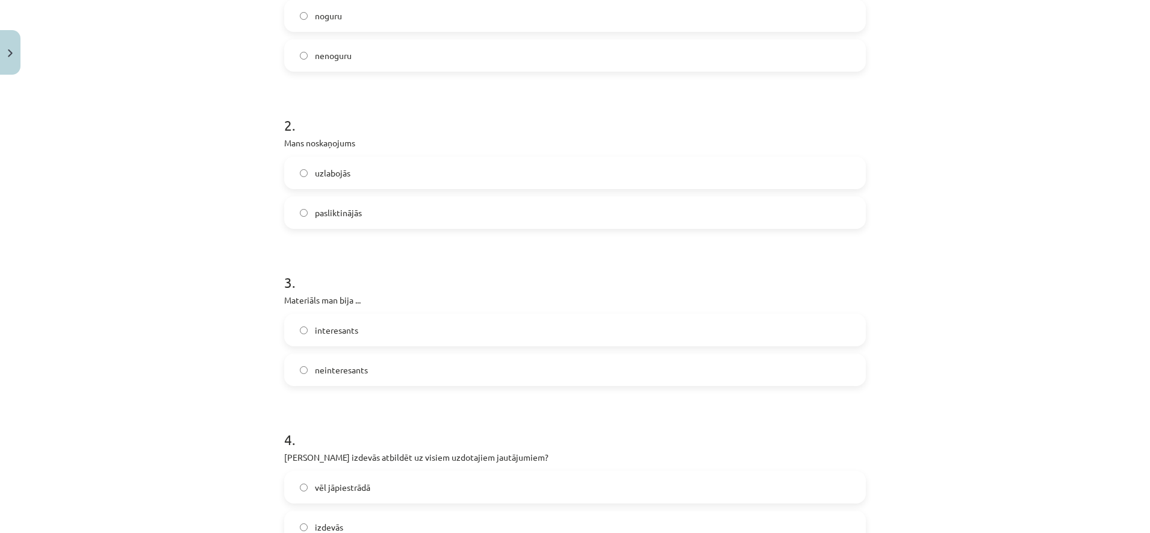
click at [396, 168] on label "uzlabojās" at bounding box center [574, 173] width 579 height 30
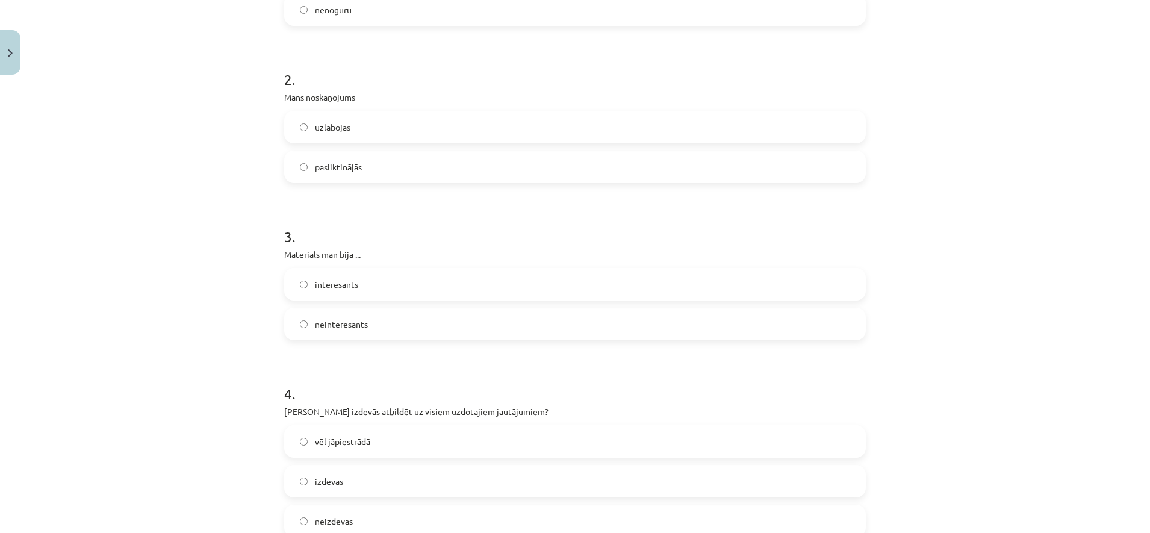
scroll to position [376, 0]
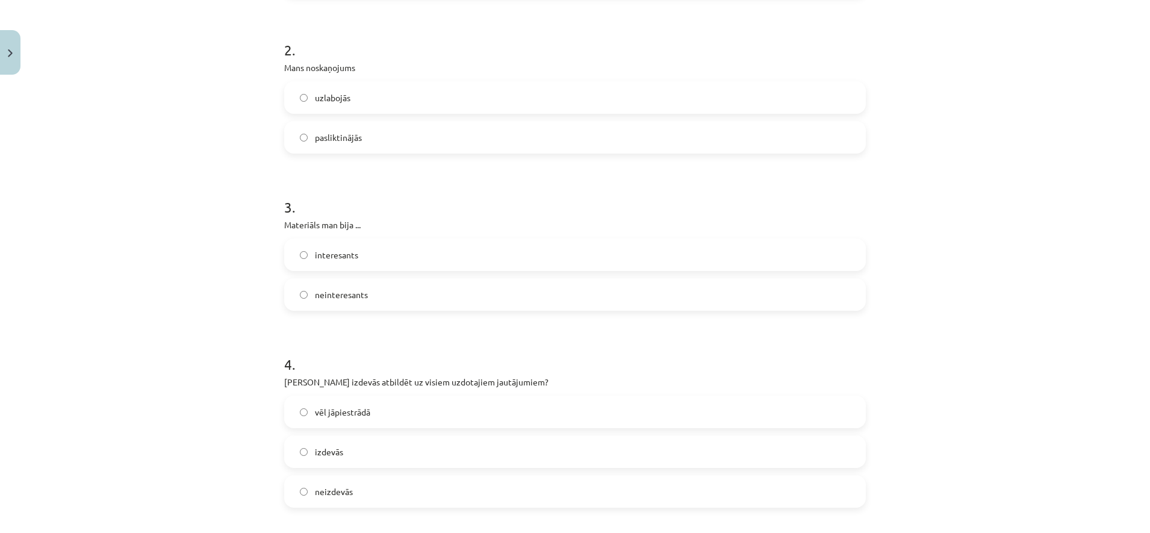
click at [388, 249] on label "interesants" at bounding box center [574, 255] width 579 height 30
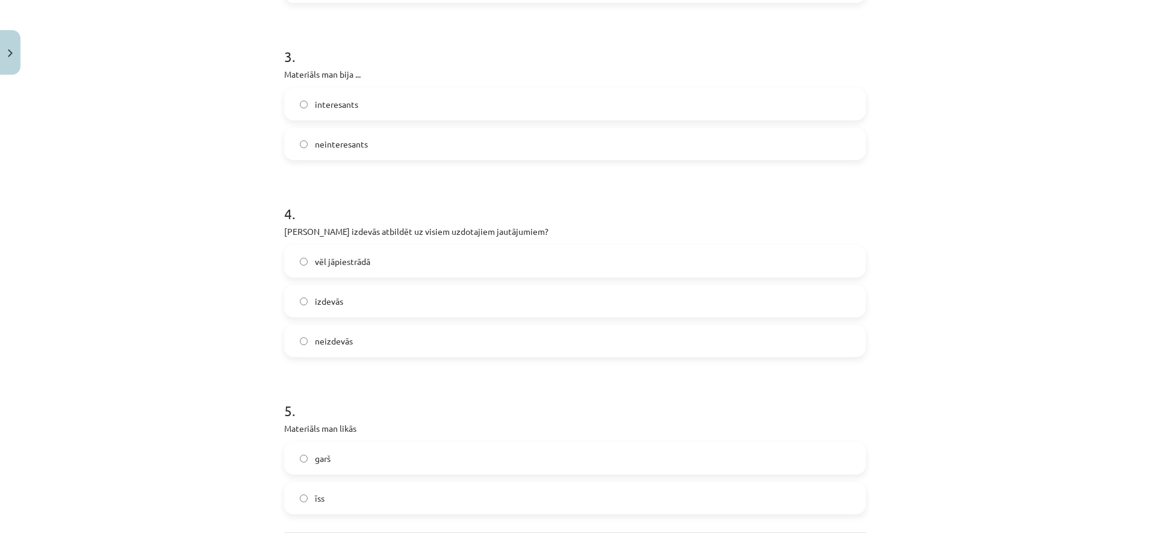
click at [419, 311] on label "izdevās" at bounding box center [574, 301] width 579 height 30
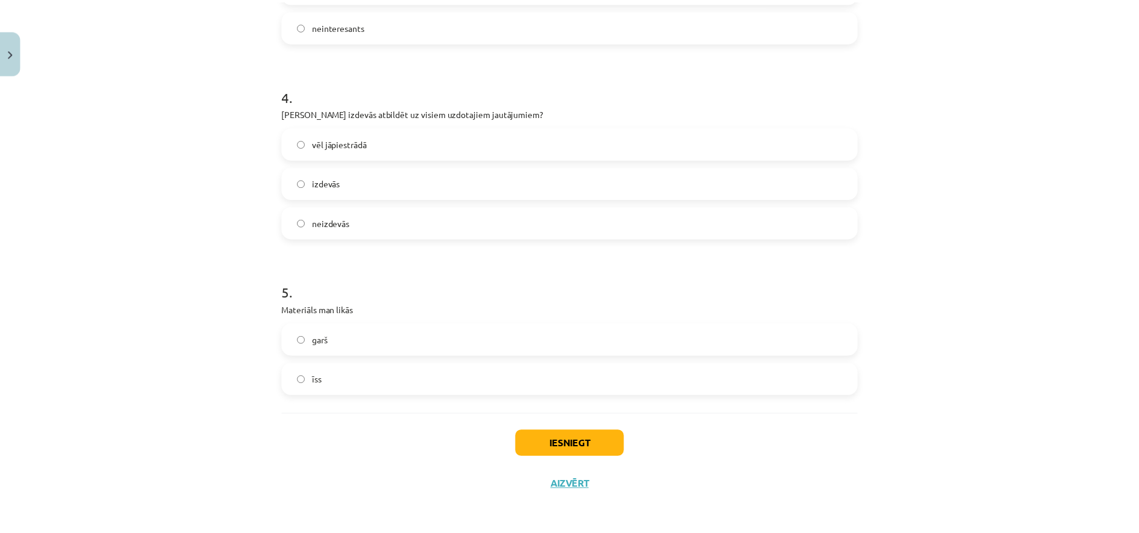
scroll to position [648, 0]
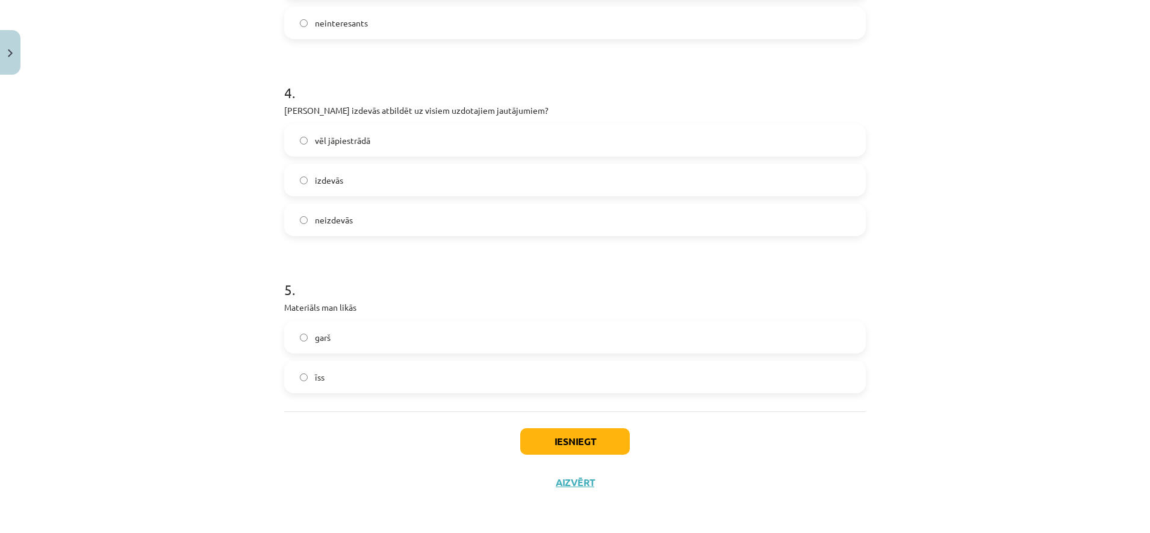
click at [357, 345] on label "garš" at bounding box center [574, 337] width 579 height 30
click at [611, 442] on button "Iesniegt" at bounding box center [575, 441] width 110 height 27
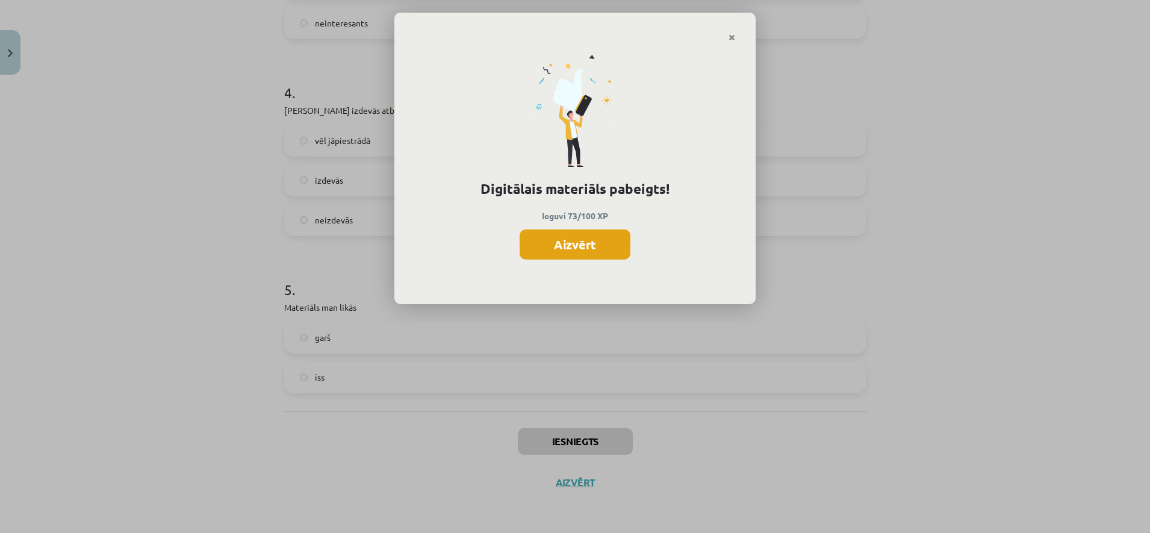
click at [557, 245] on button "Aizvērt" at bounding box center [575, 244] width 111 height 30
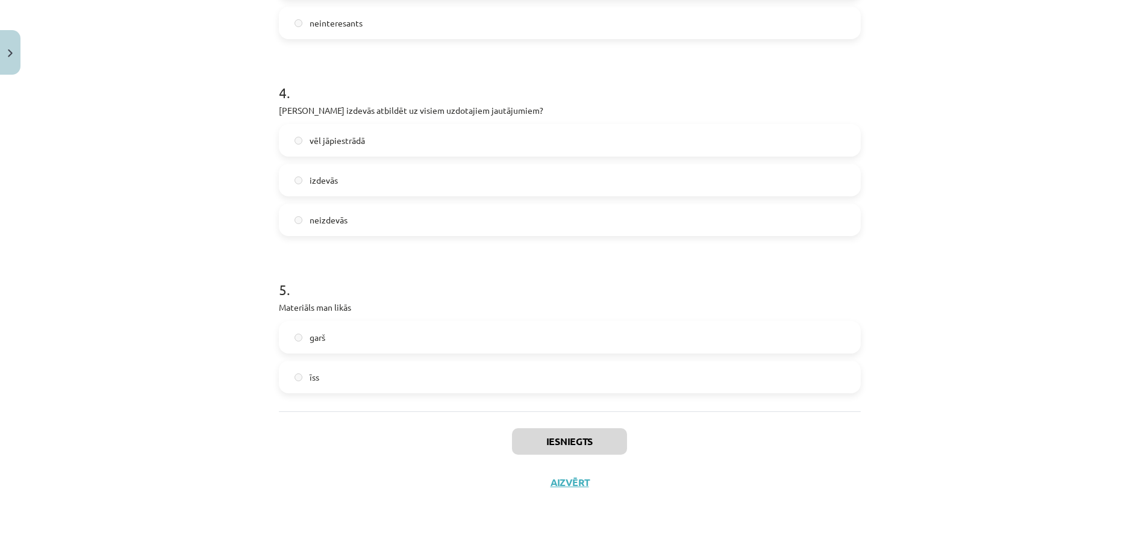
click at [558, 489] on div "Iesniegts Aizvērt" at bounding box center [570, 453] width 582 height 84
click at [560, 479] on button "Aizvērt" at bounding box center [570, 482] width 46 height 12
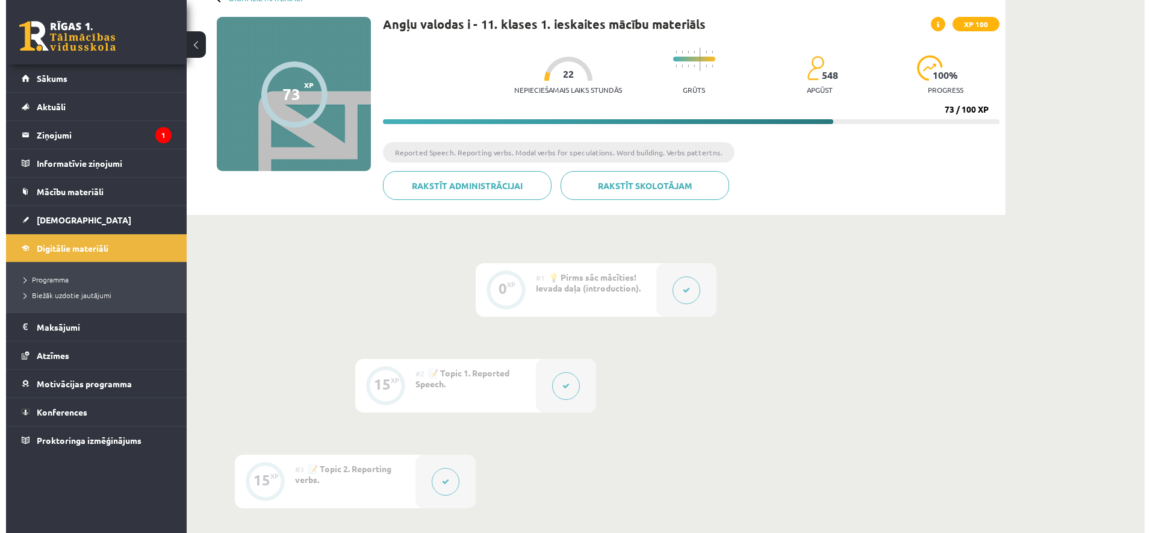
scroll to position [0, 0]
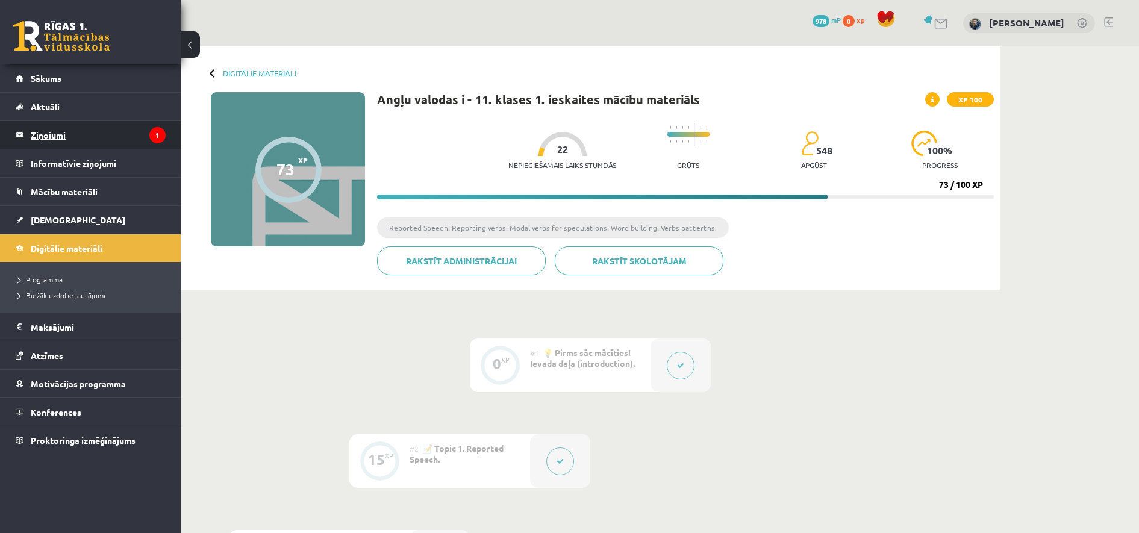
click at [90, 133] on legend "Ziņojumi 1" at bounding box center [98, 135] width 135 height 28
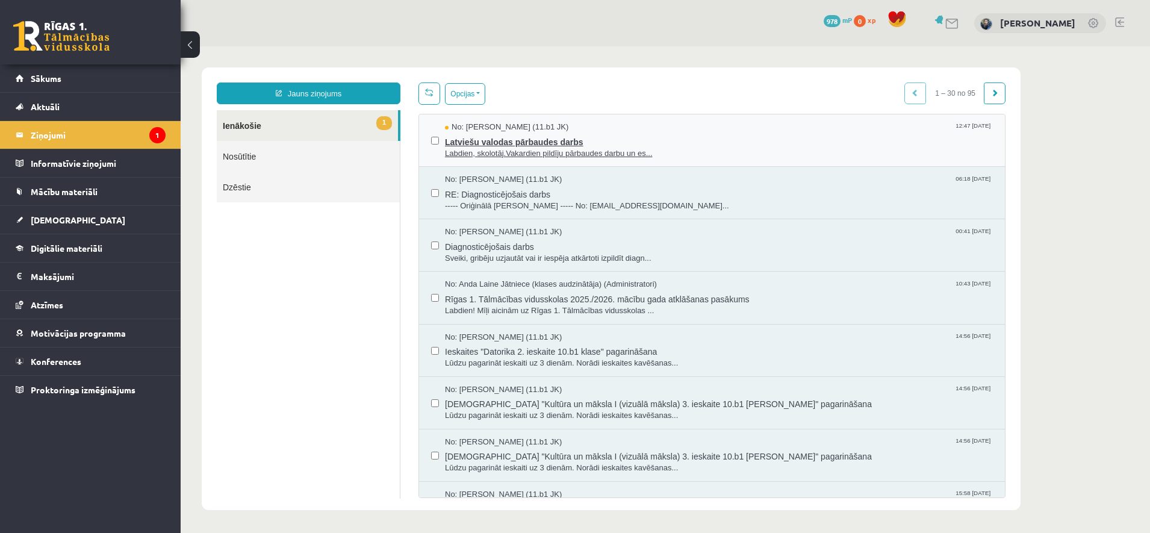
click at [678, 138] on span "Latviešu valodas pārbaudes darbs" at bounding box center [719, 140] width 548 height 15
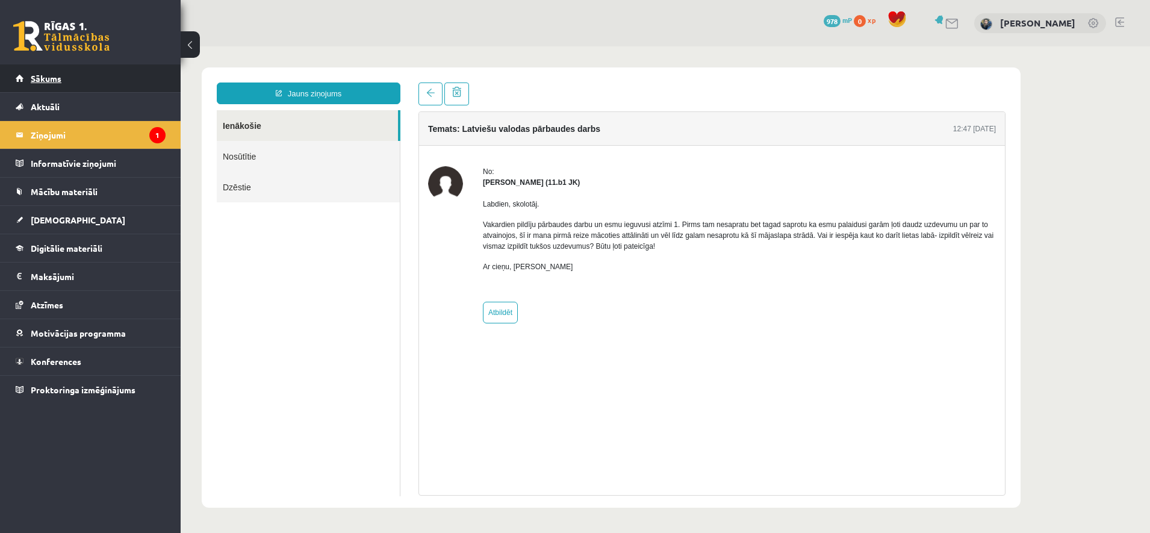
click at [41, 83] on span "Sākums" at bounding box center [46, 78] width 31 height 11
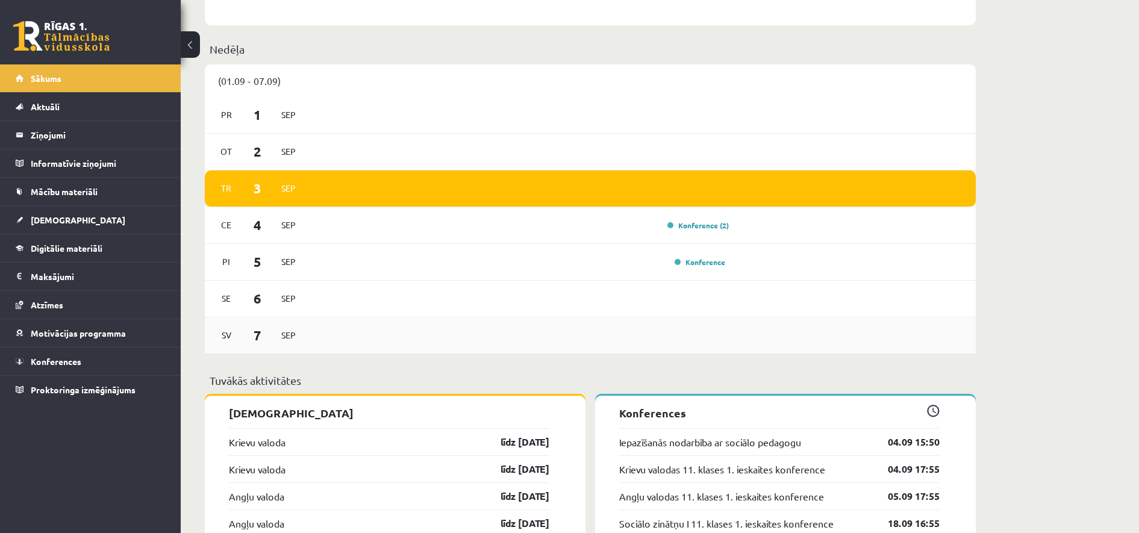
scroll to position [678, 0]
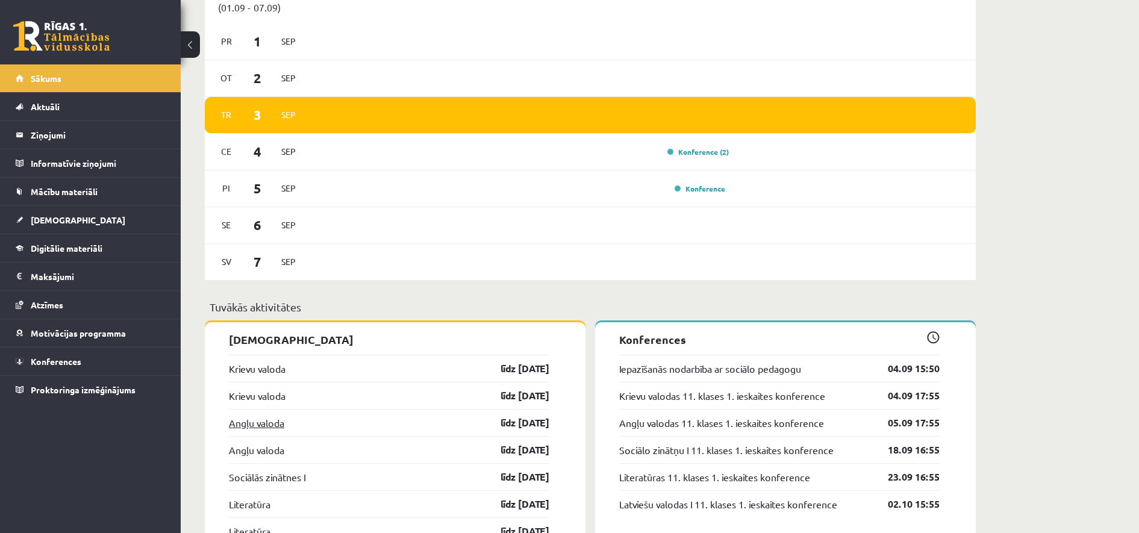
click at [259, 423] on link "Angļu valoda" at bounding box center [256, 423] width 55 height 14
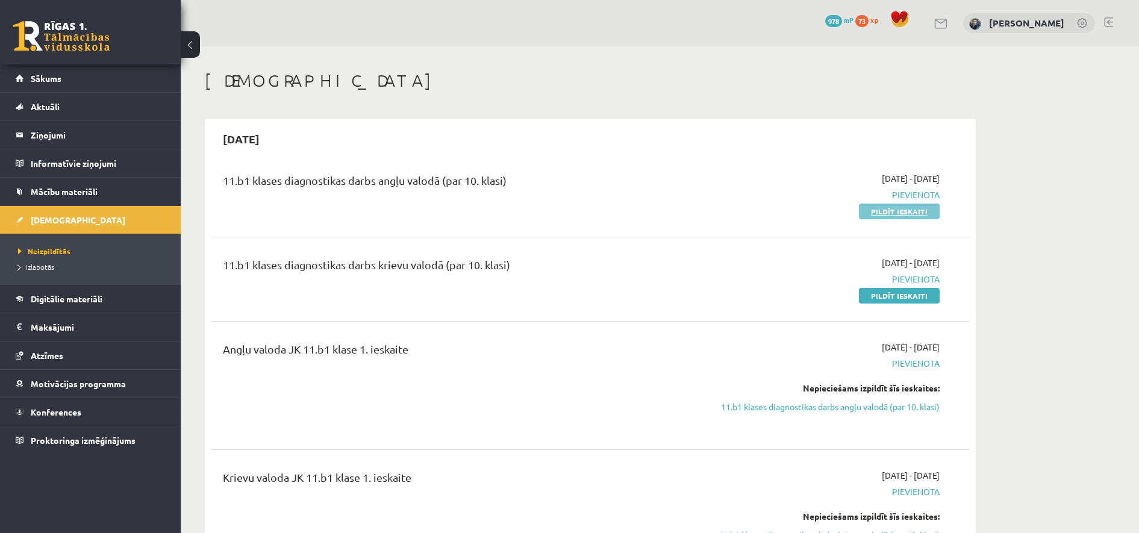
click at [882, 211] on link "Pildīt ieskaiti" at bounding box center [899, 212] width 81 height 16
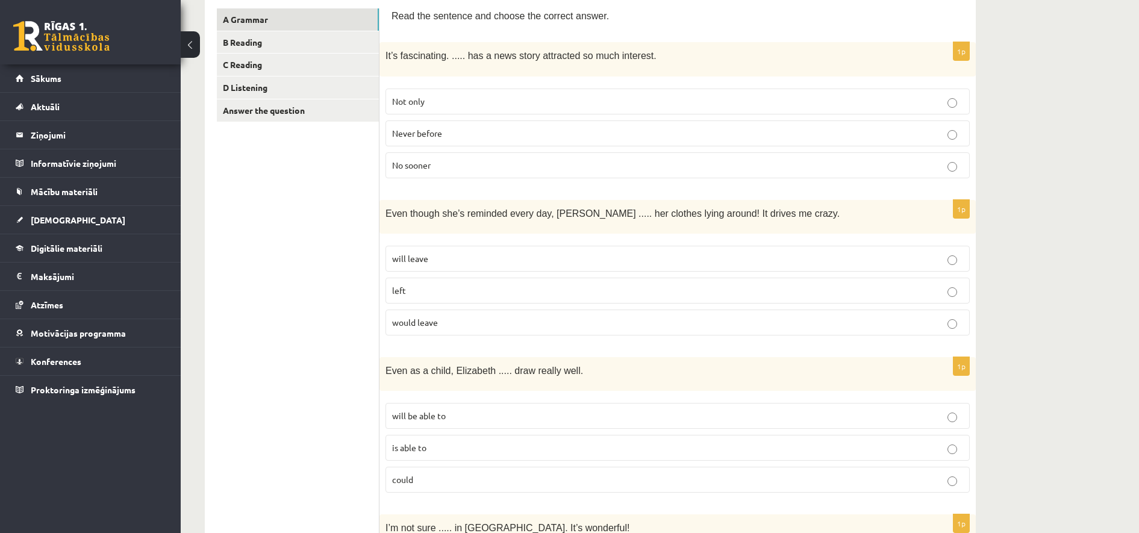
scroll to position [301, 0]
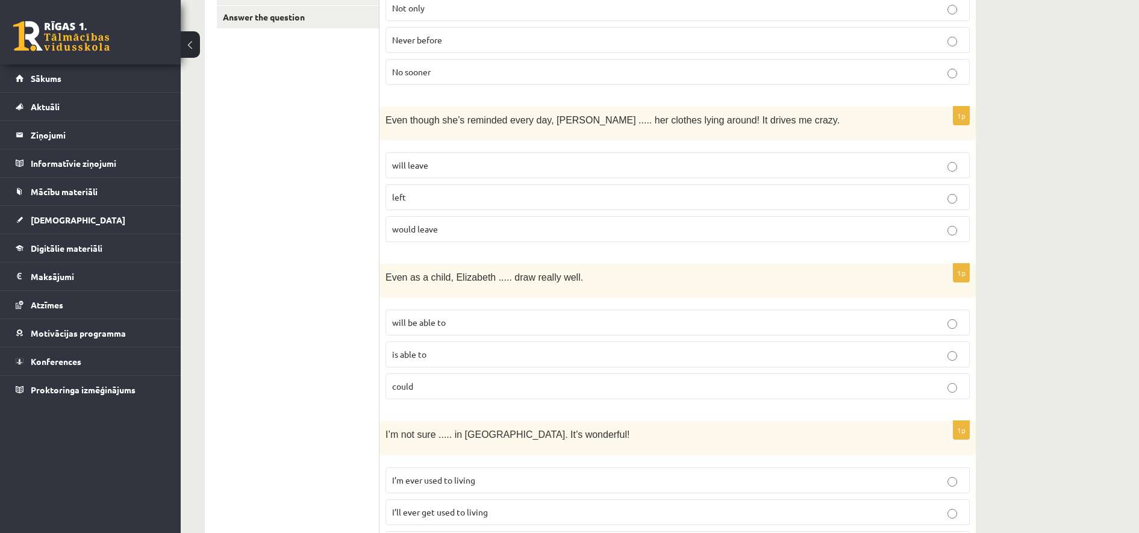
click at [523, 159] on p "will leave" at bounding box center [677, 165] width 571 height 13
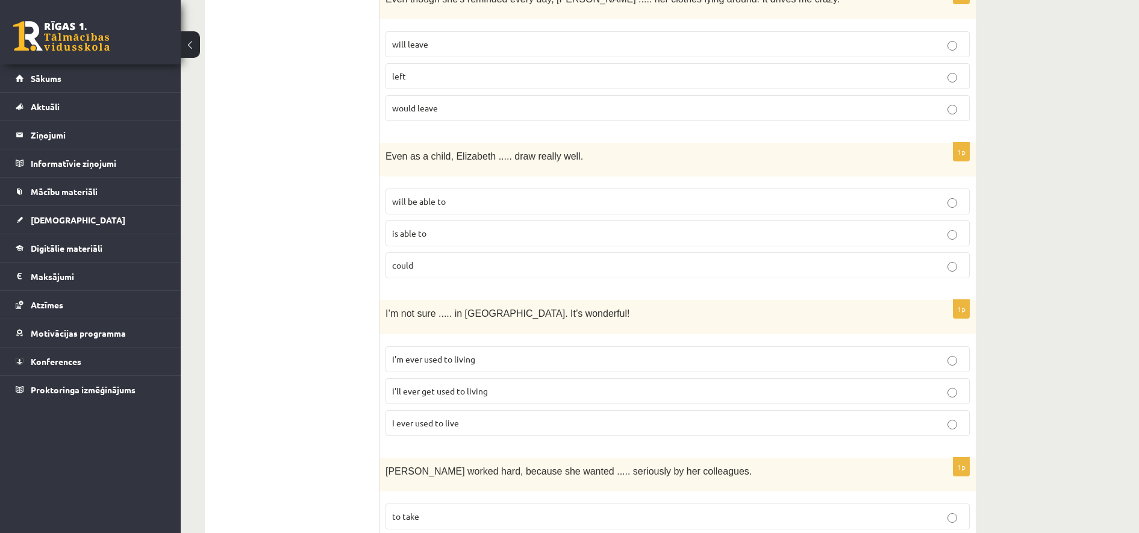
scroll to position [452, 0]
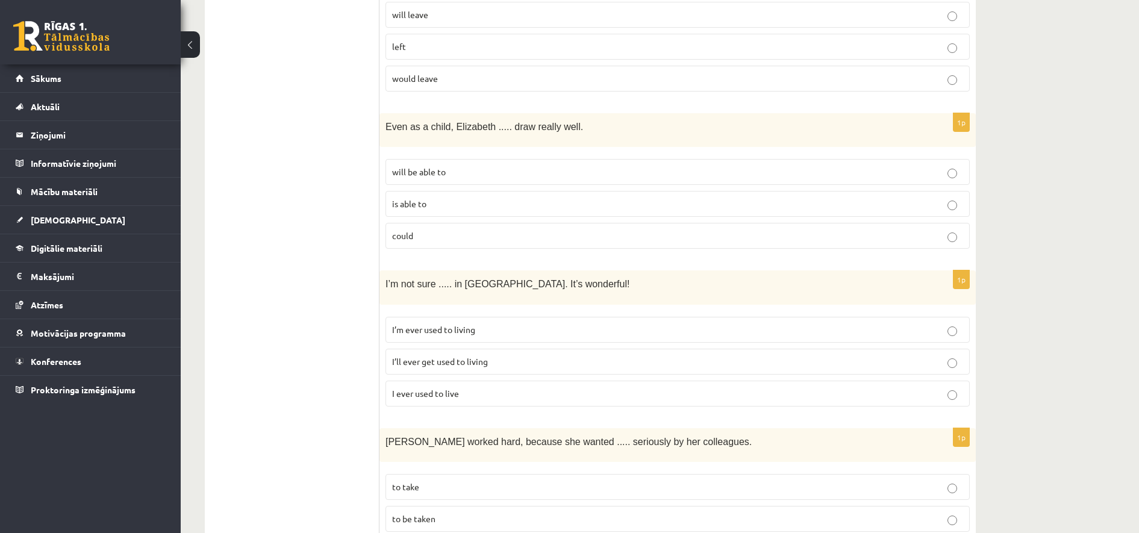
click at [443, 226] on label "could" at bounding box center [677, 236] width 584 height 26
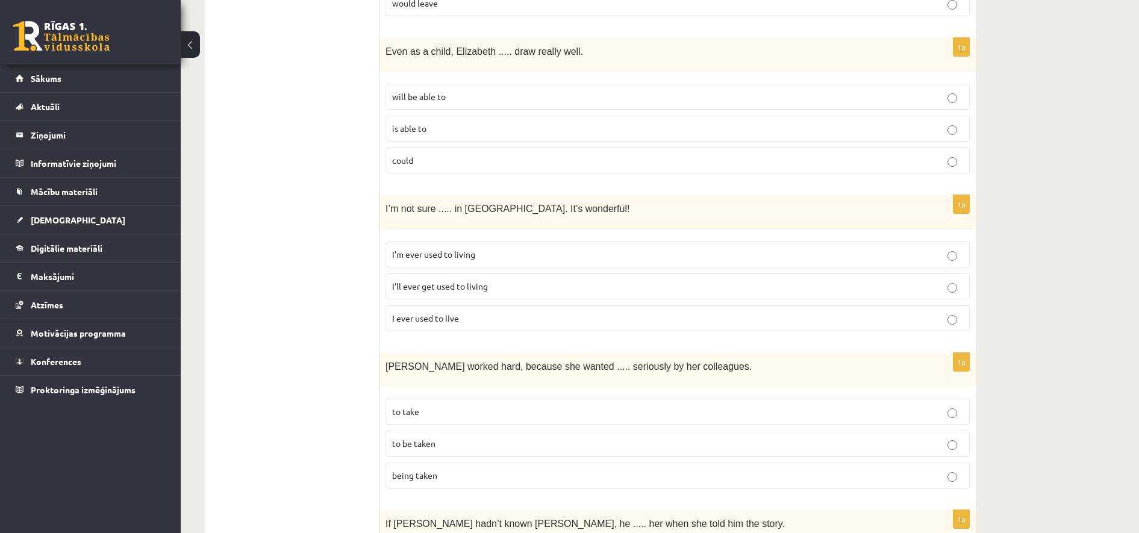
scroll to position [602, 0]
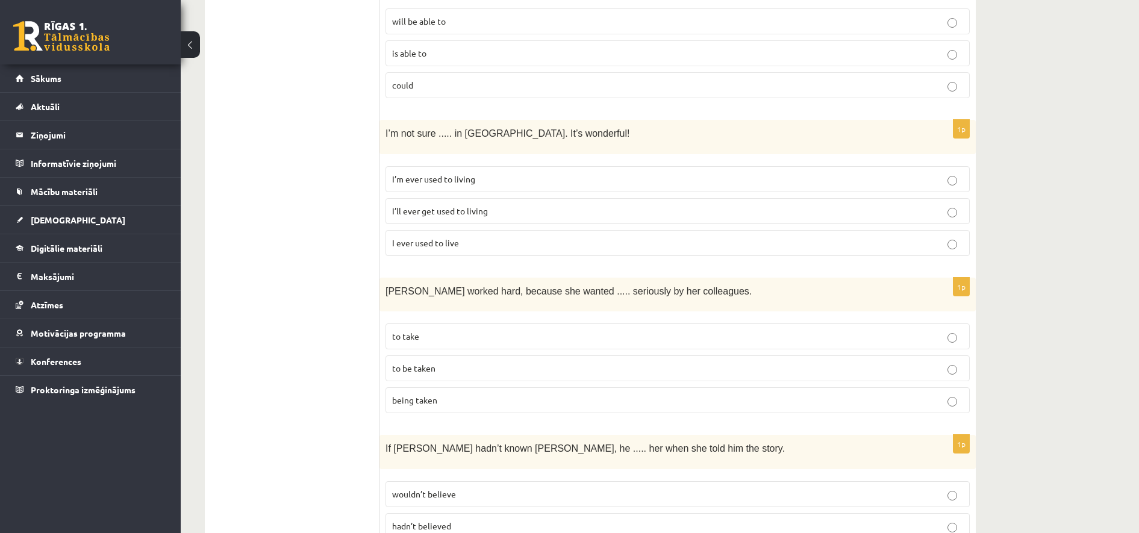
click at [441, 208] on span "I’ll ever get used to living" at bounding box center [440, 210] width 96 height 11
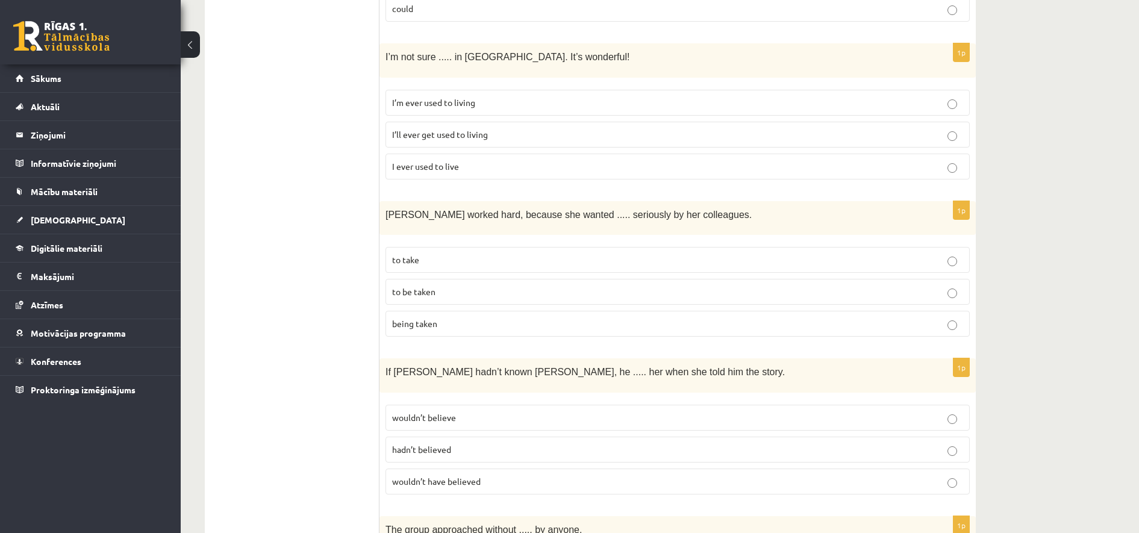
scroll to position [753, 0]
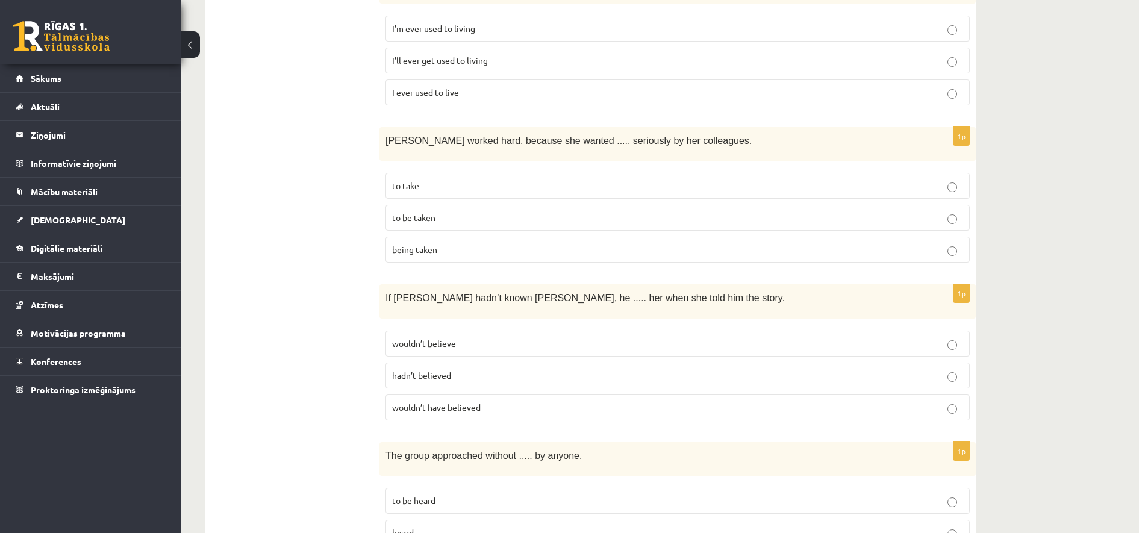
click at [428, 211] on p "to be taken" at bounding box center [677, 217] width 571 height 13
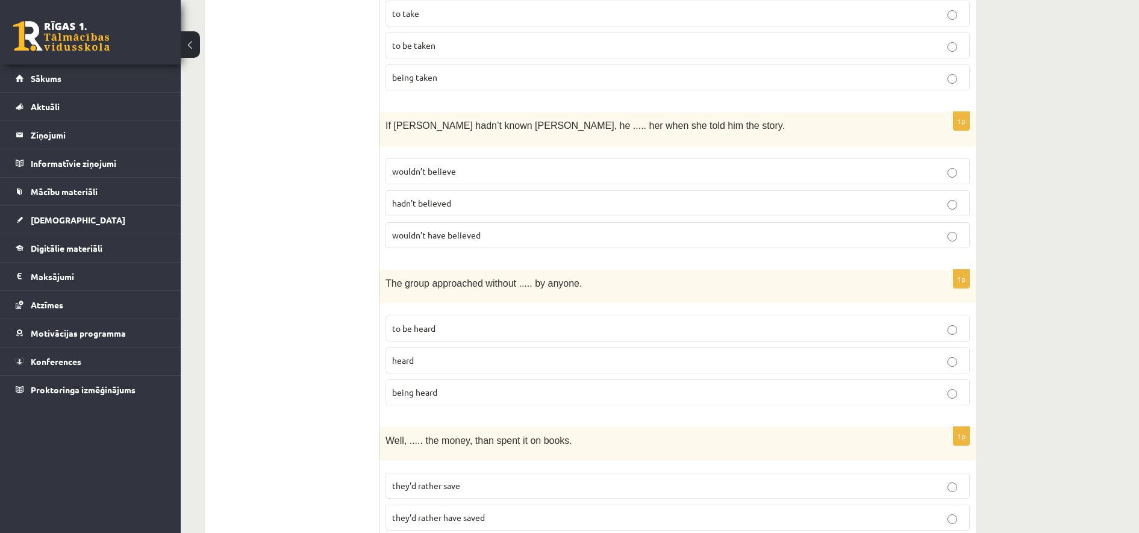
scroll to position [979, 0]
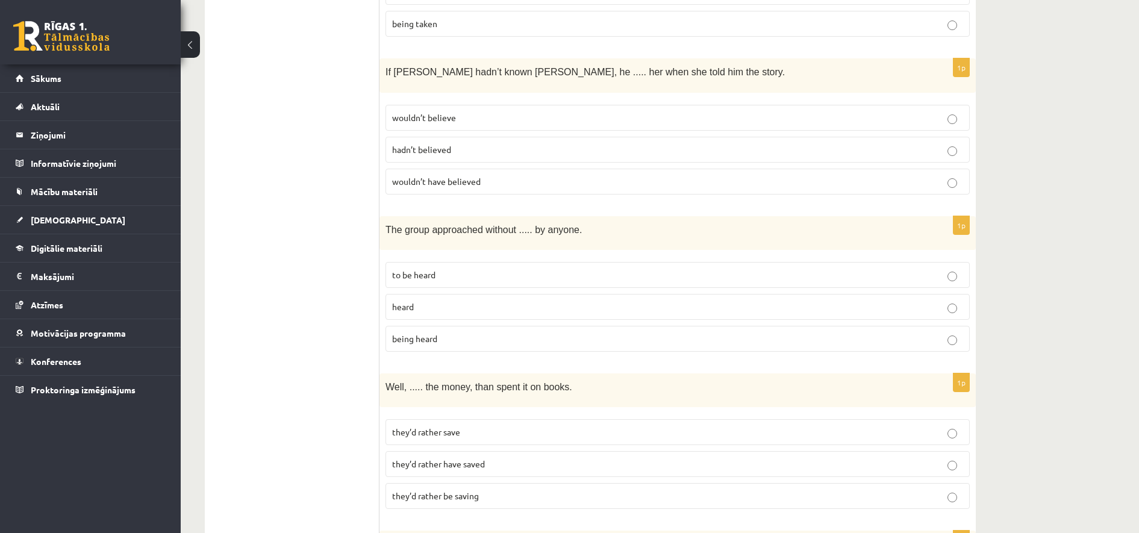
click at [442, 177] on span "wouldn’t have believed" at bounding box center [436, 181] width 89 height 11
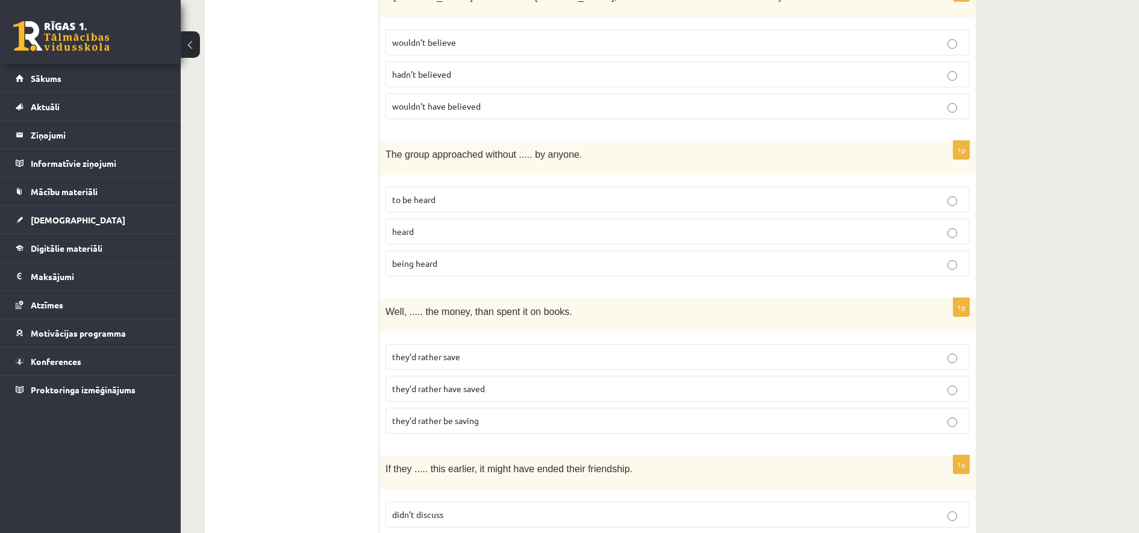
click at [453, 257] on p "being heard" at bounding box center [677, 263] width 571 height 13
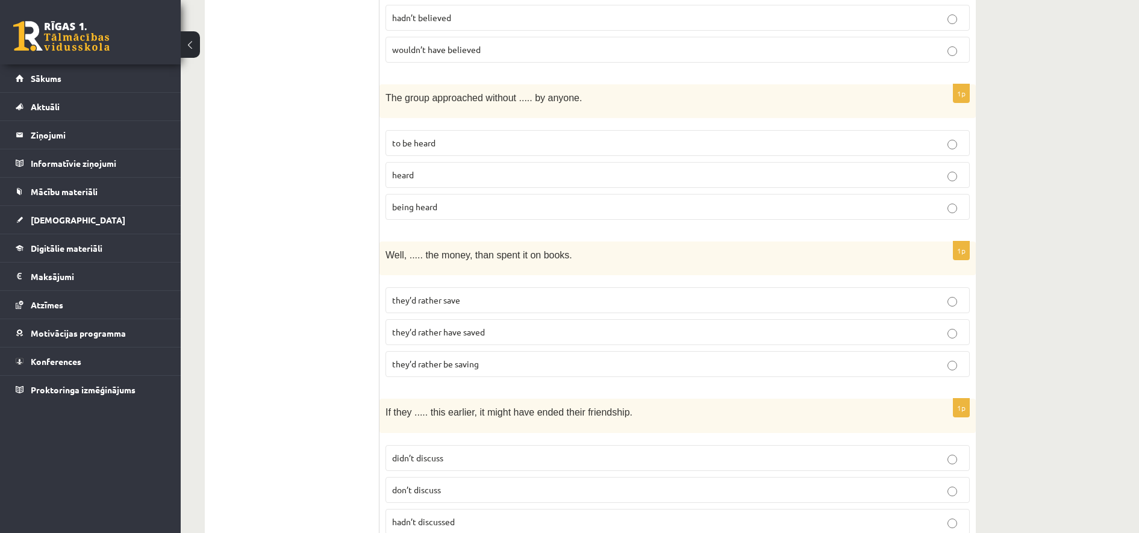
scroll to position [1205, 0]
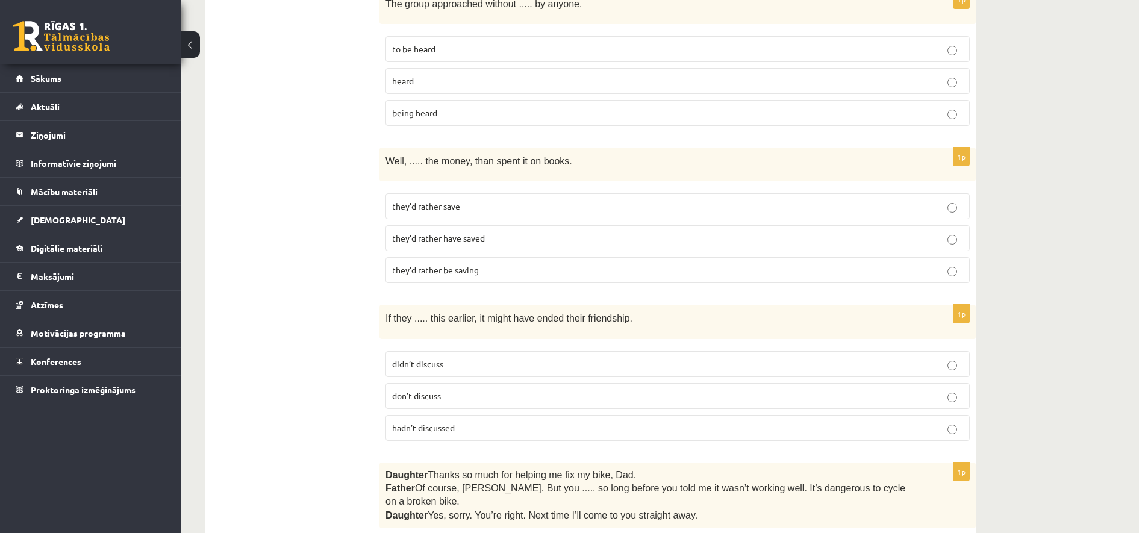
click at [441, 266] on span "they’d rather be saving" at bounding box center [435, 269] width 87 height 11
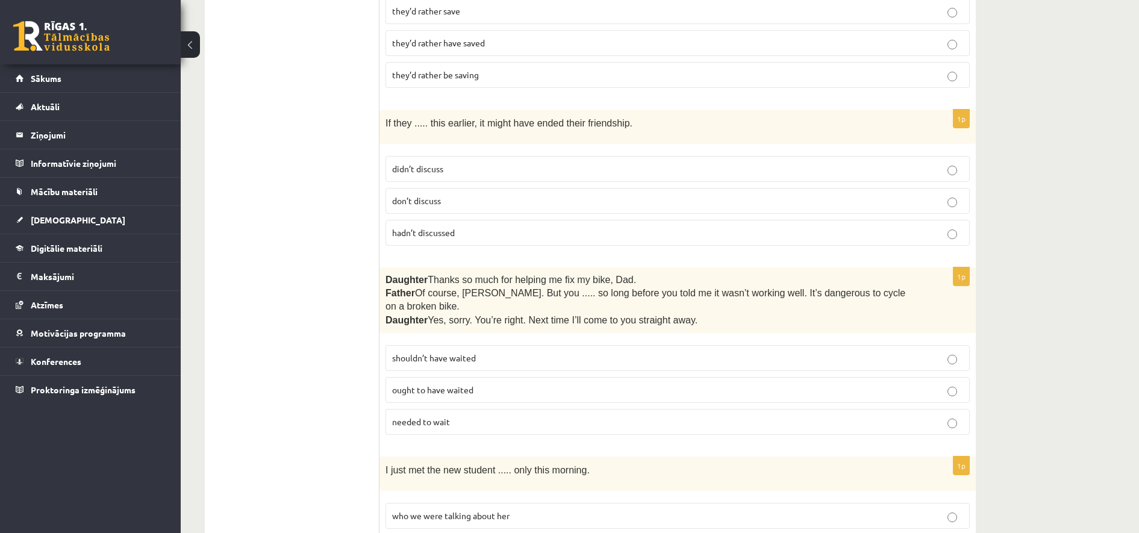
scroll to position [1430, 0]
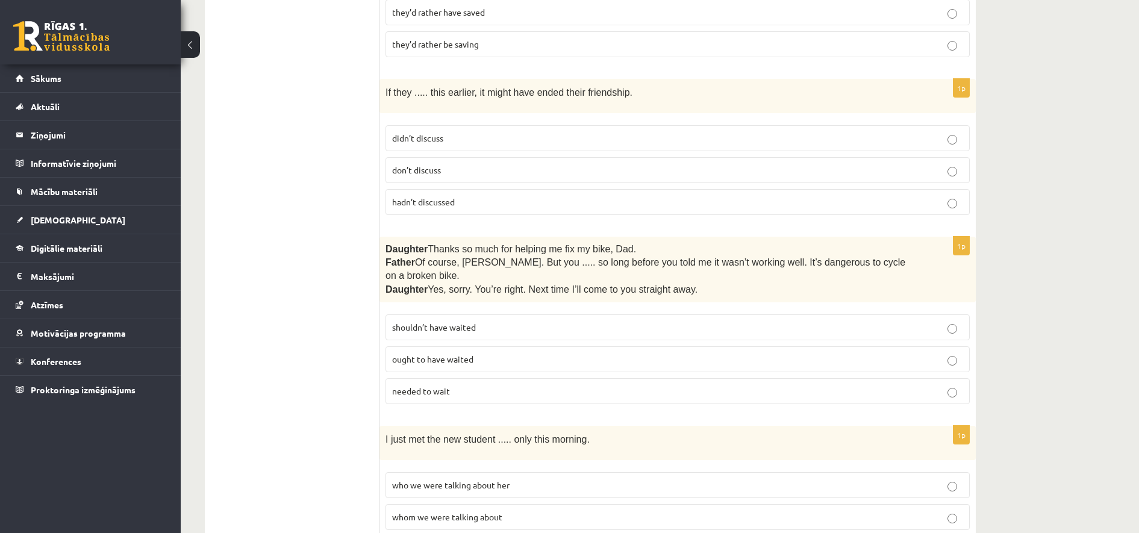
click at [410, 196] on span "hadn’t discussed" at bounding box center [423, 201] width 63 height 11
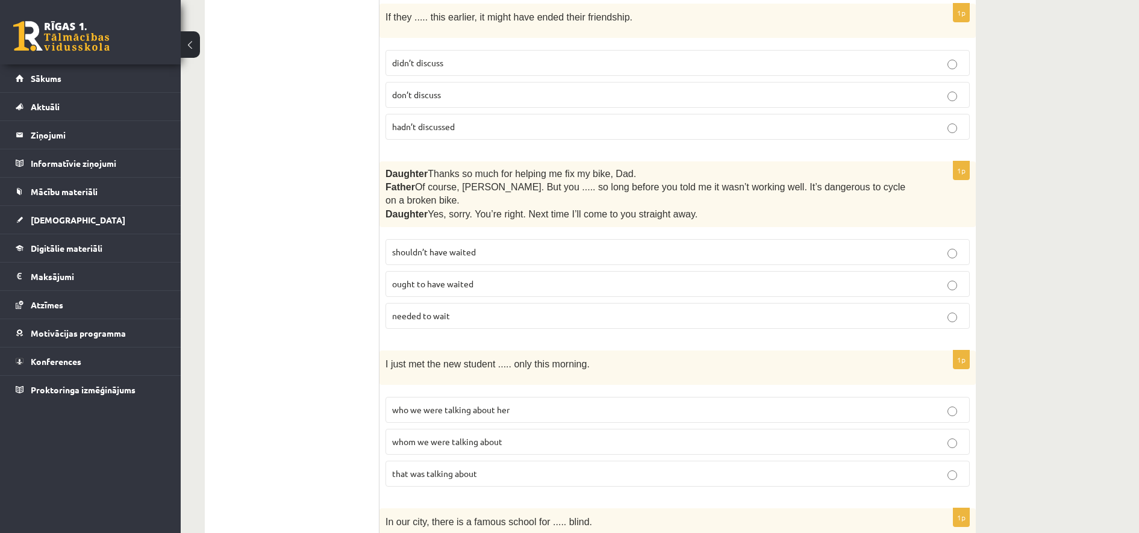
scroll to position [1581, 0]
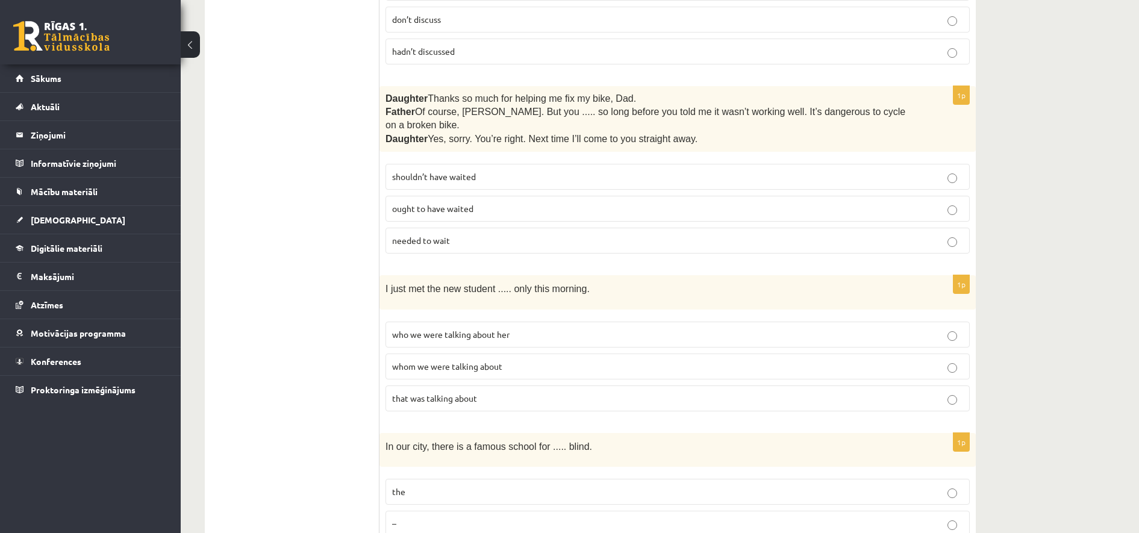
click at [481, 170] on p "shouldn’t have waited" at bounding box center [677, 176] width 571 height 13
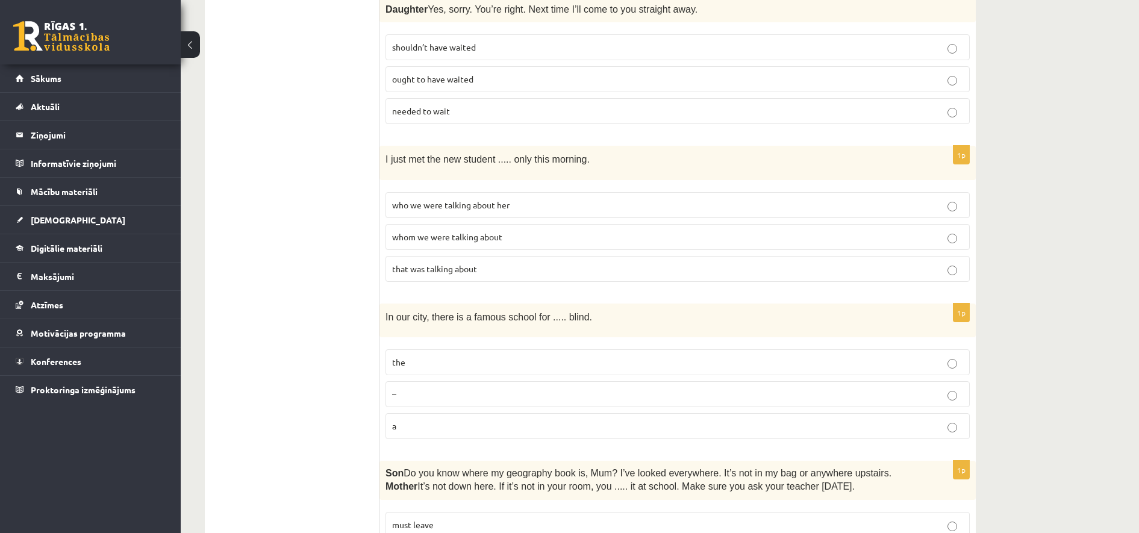
scroll to position [1732, 0]
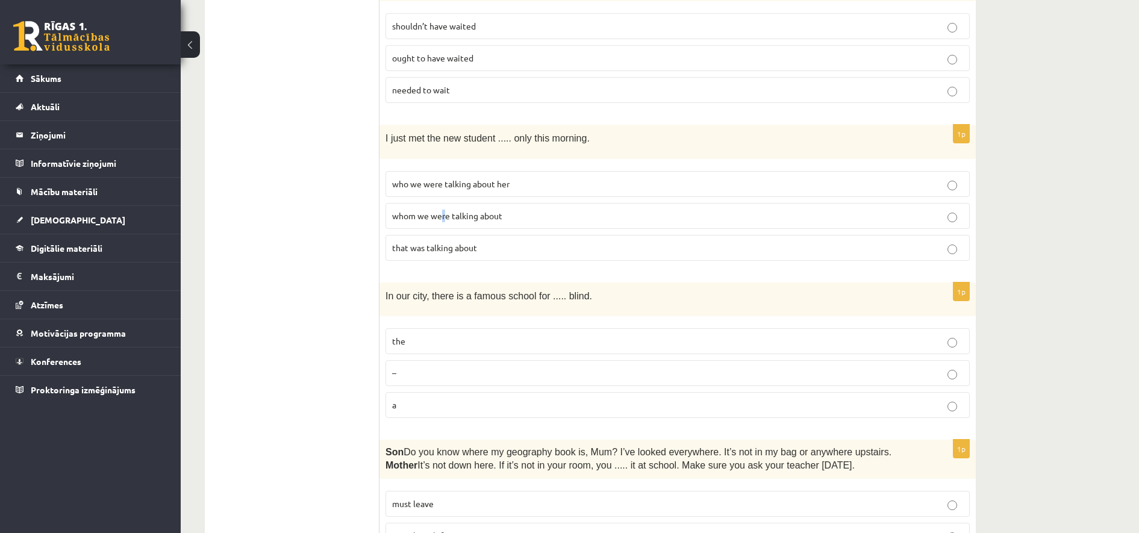
drag, startPoint x: 443, startPoint y: 202, endPoint x: 447, endPoint y: 209, distance: 8.4
click at [447, 209] on label "whom we were talking about" at bounding box center [677, 216] width 584 height 26
drag, startPoint x: 447, startPoint y: 209, endPoint x: 566, endPoint y: 214, distance: 119.4
click at [566, 214] on fieldset "who we were talking about her whom we were talking about that was talking about" at bounding box center [677, 214] width 584 height 99
click at [558, 210] on p "whom we were talking about" at bounding box center [677, 216] width 571 height 13
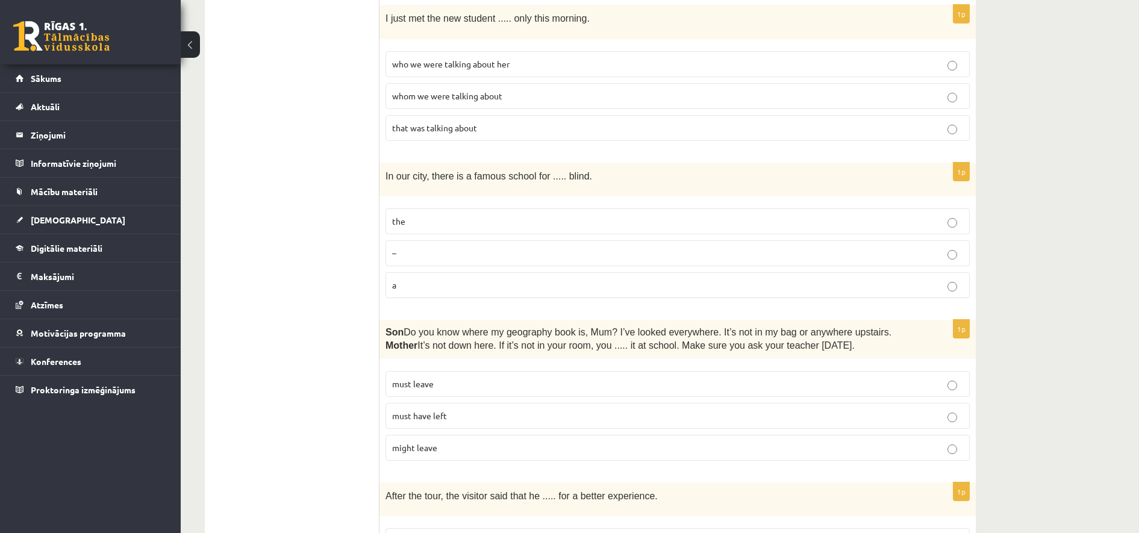
scroll to position [1882, 0]
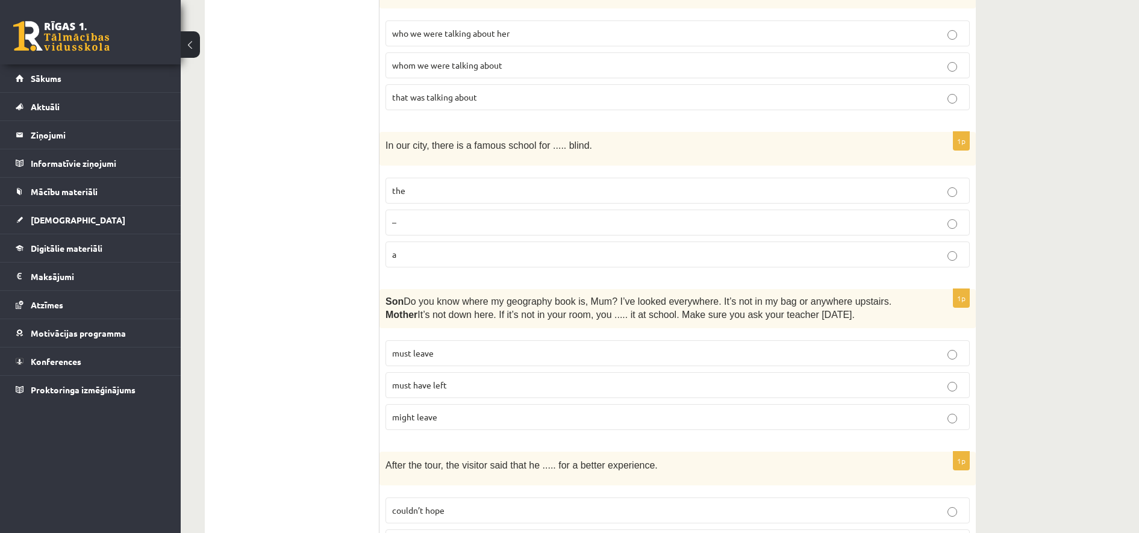
click at [487, 184] on p "the" at bounding box center [677, 190] width 571 height 13
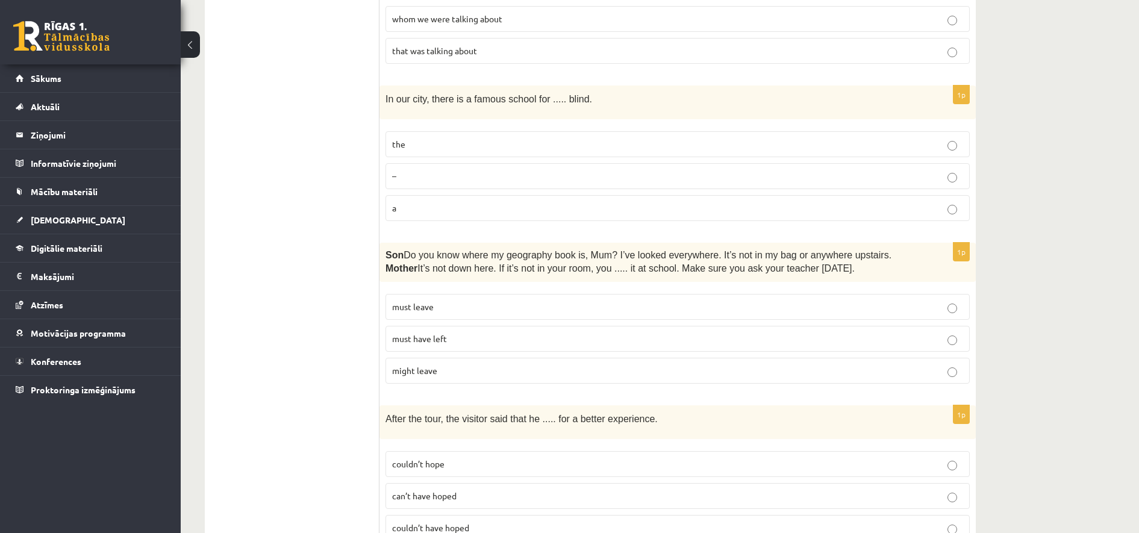
scroll to position [1957, 0]
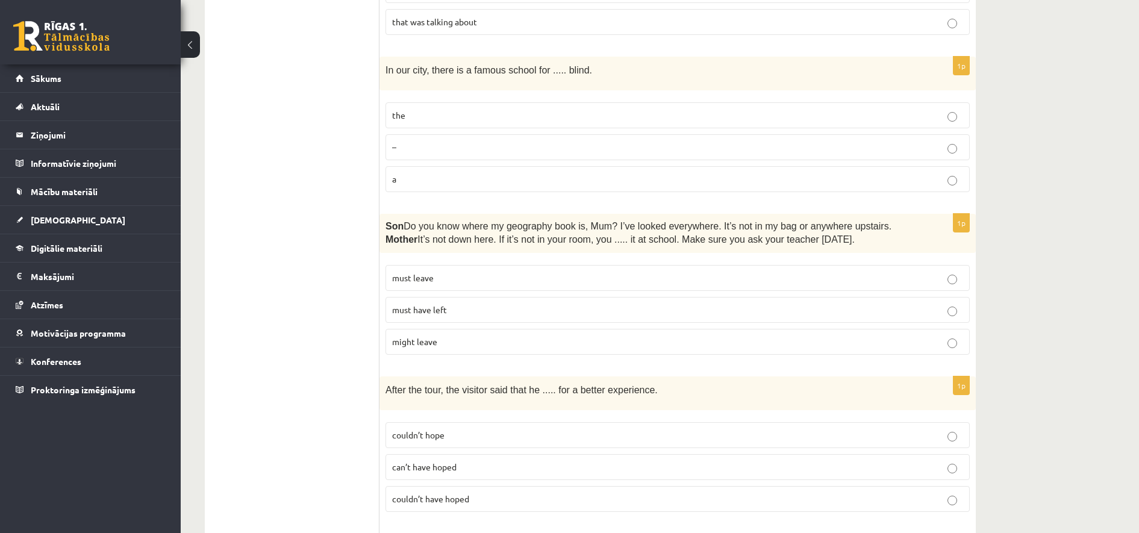
click at [579, 297] on label "must have left" at bounding box center [677, 310] width 584 height 26
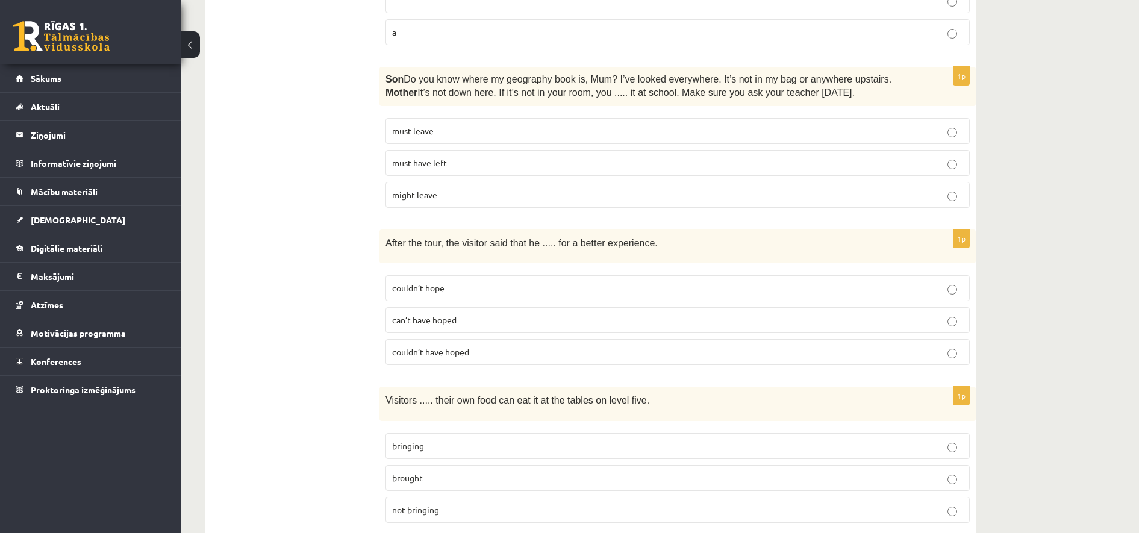
scroll to position [2108, 0]
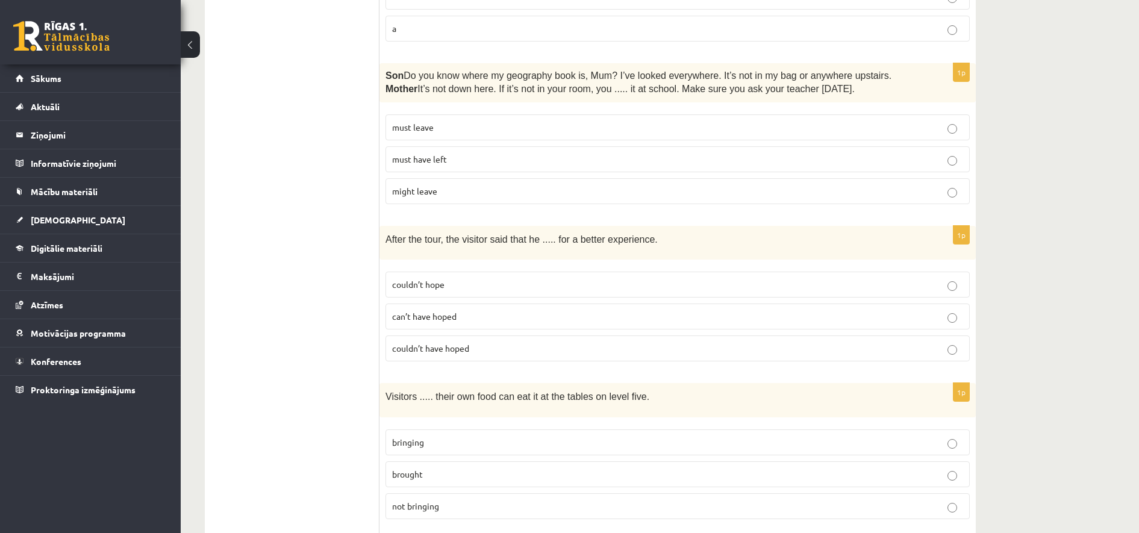
click at [475, 314] on fieldset "couldn’t hope can’t have hoped couldn’t have hoped" at bounding box center [677, 315] width 584 height 99
click at [475, 342] on p "couldn’t have hoped" at bounding box center [677, 348] width 571 height 13
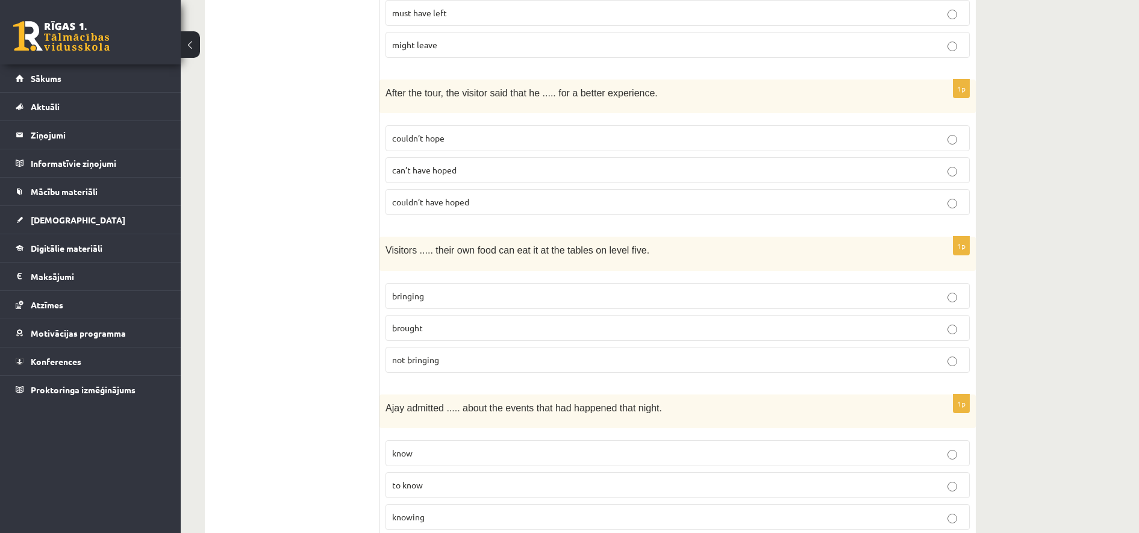
scroll to position [2259, 0]
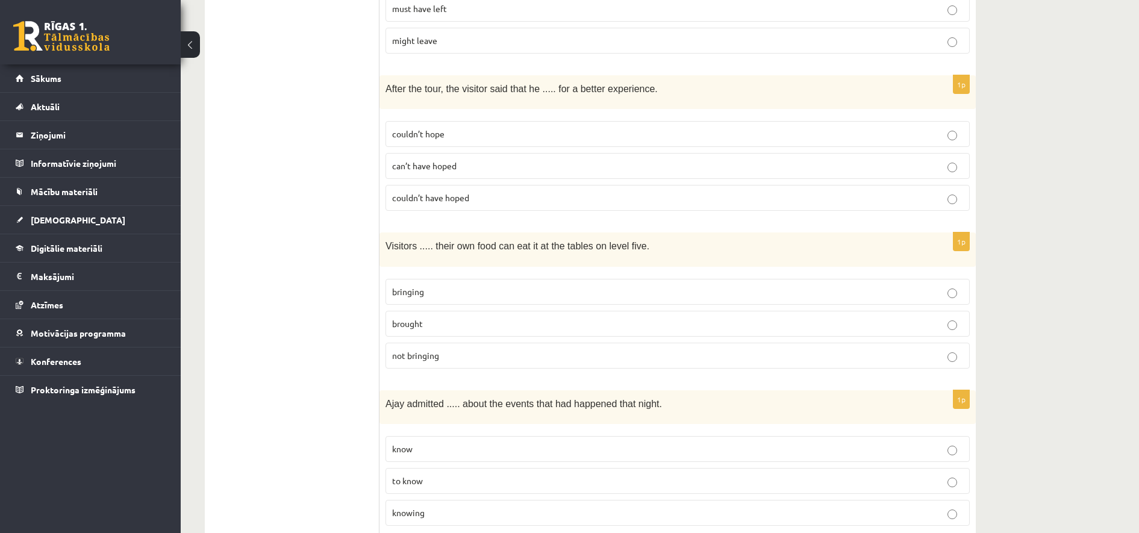
click at [469, 285] on p "bringing" at bounding box center [677, 291] width 571 height 13
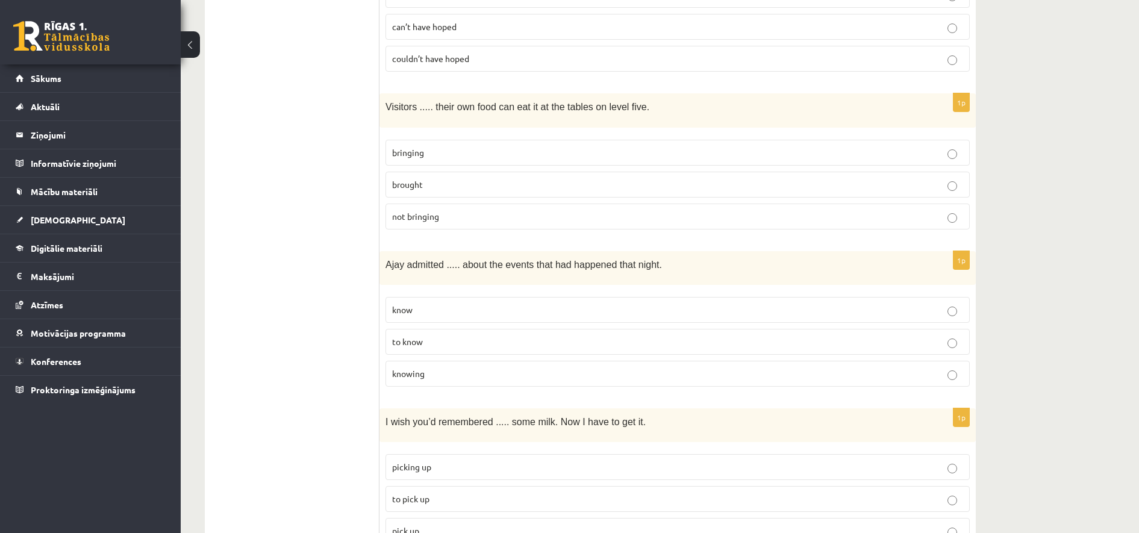
scroll to position [2484, 0]
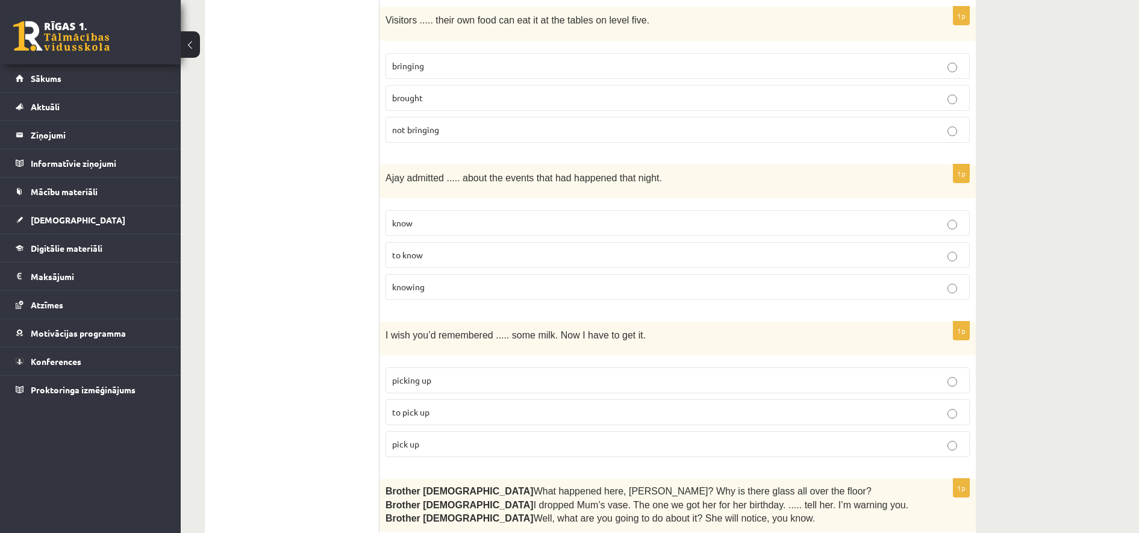
click at [425, 242] on label "to know" at bounding box center [677, 255] width 584 height 26
click at [475, 281] on p "knowing" at bounding box center [677, 287] width 571 height 13
click at [447, 406] on p "to pick up" at bounding box center [677, 412] width 571 height 13
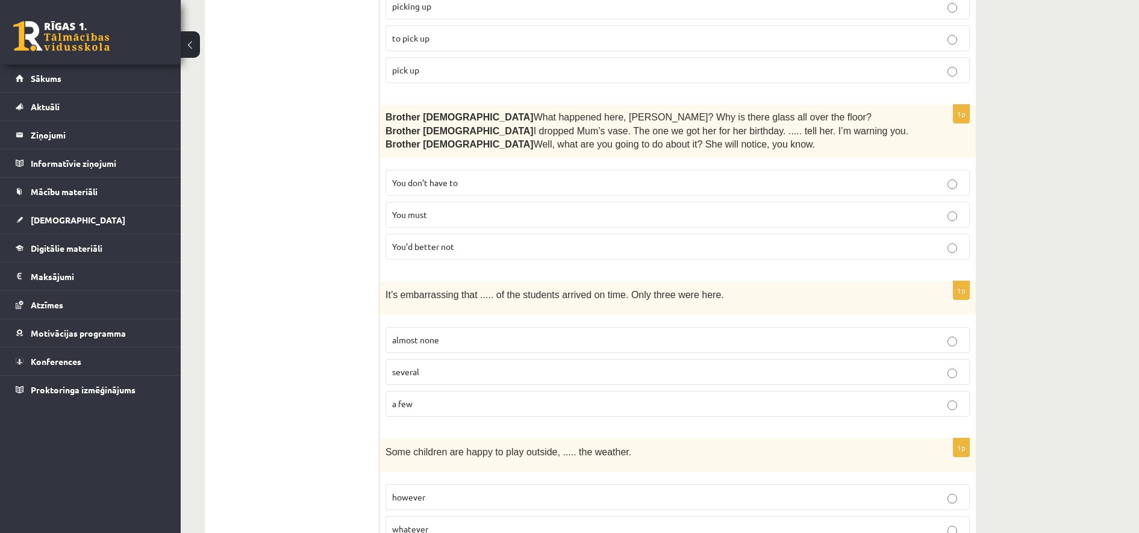
scroll to position [2861, 0]
click at [451, 239] on span "You’d better not" at bounding box center [423, 244] width 62 height 11
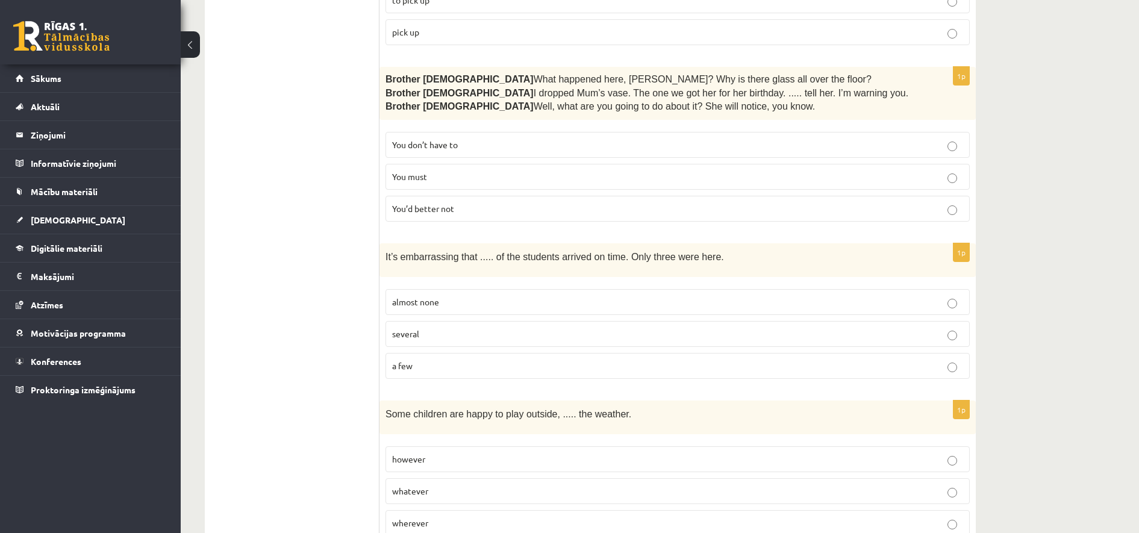
scroll to position [2922, 0]
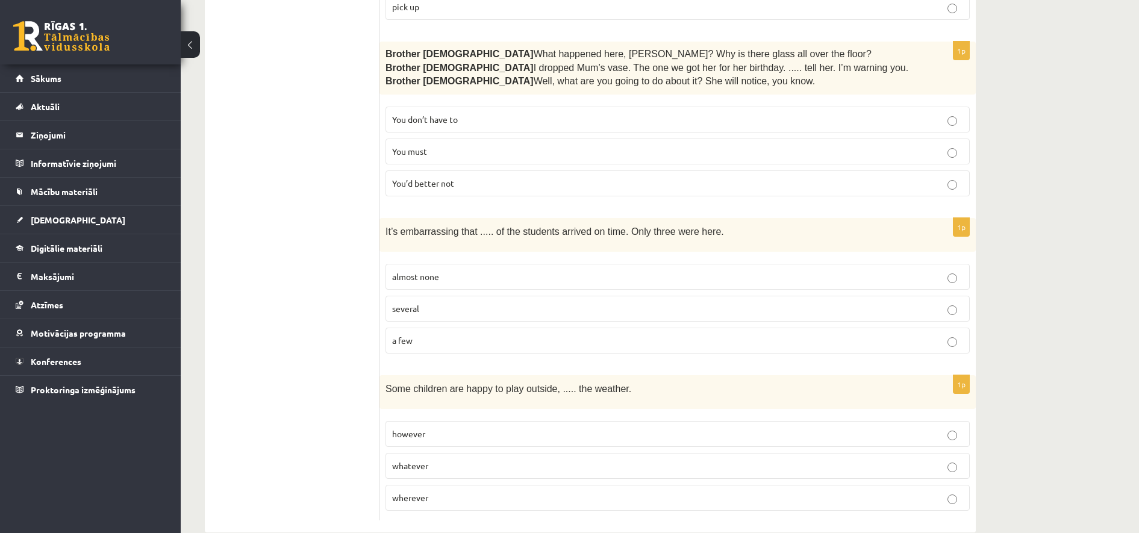
click at [608, 264] on label "almost none" at bounding box center [677, 277] width 584 height 26
drag, startPoint x: 454, startPoint y: 435, endPoint x: 461, endPoint y: 419, distance: 17.0
click at [454, 453] on label "whatever" at bounding box center [677, 466] width 584 height 26
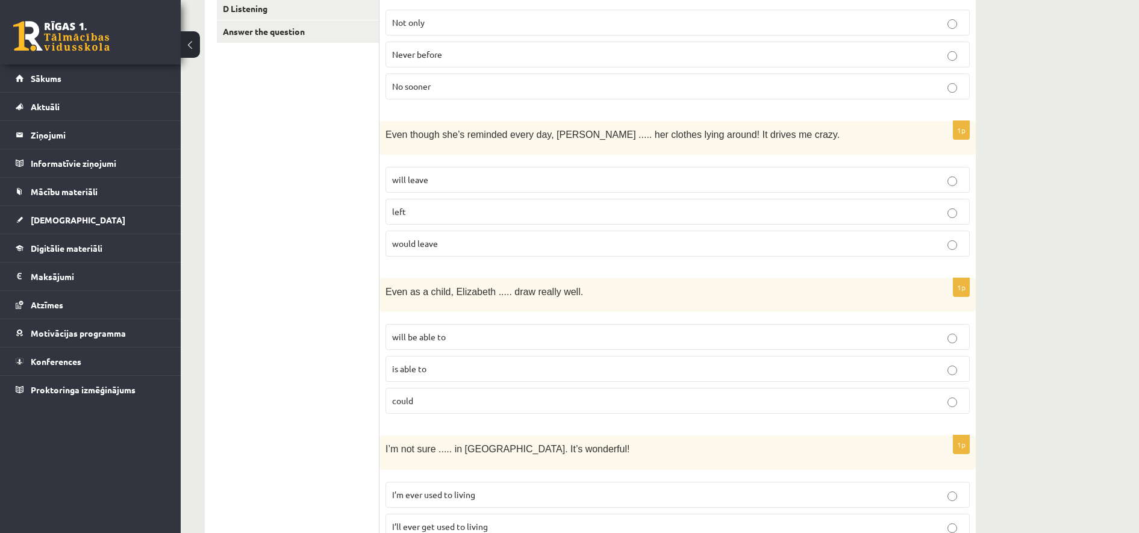
scroll to position [0, 0]
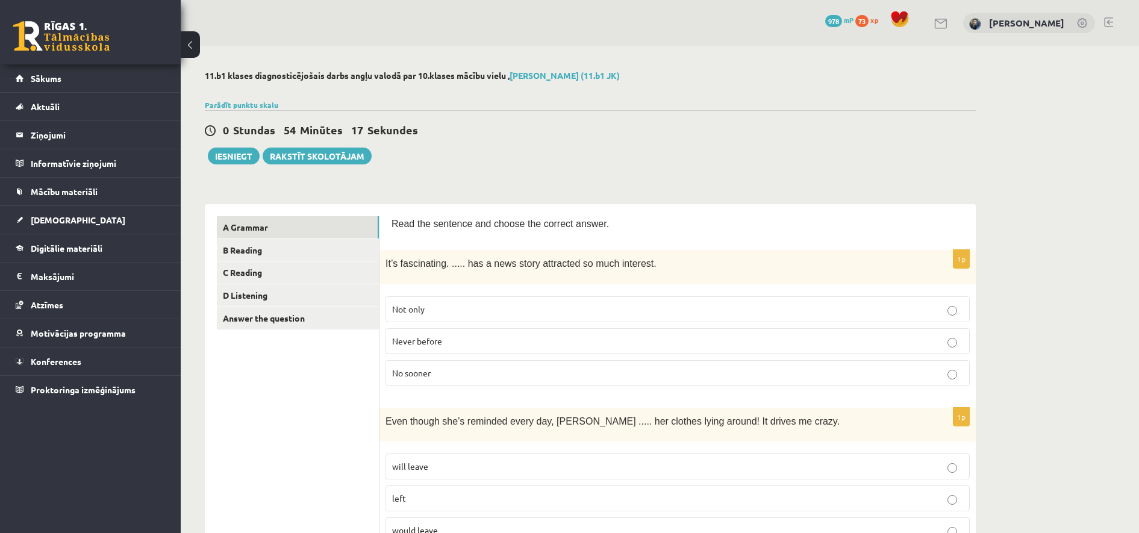
click at [432, 335] on span "Never before" at bounding box center [417, 340] width 50 height 11
click at [292, 255] on link "B Reading" at bounding box center [298, 250] width 162 height 22
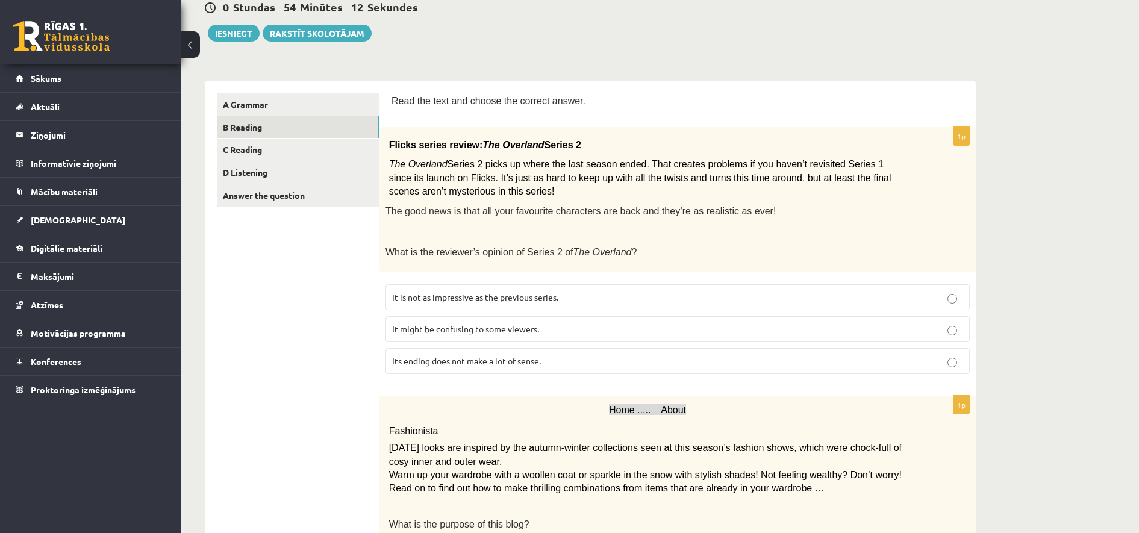
scroll to position [151, 0]
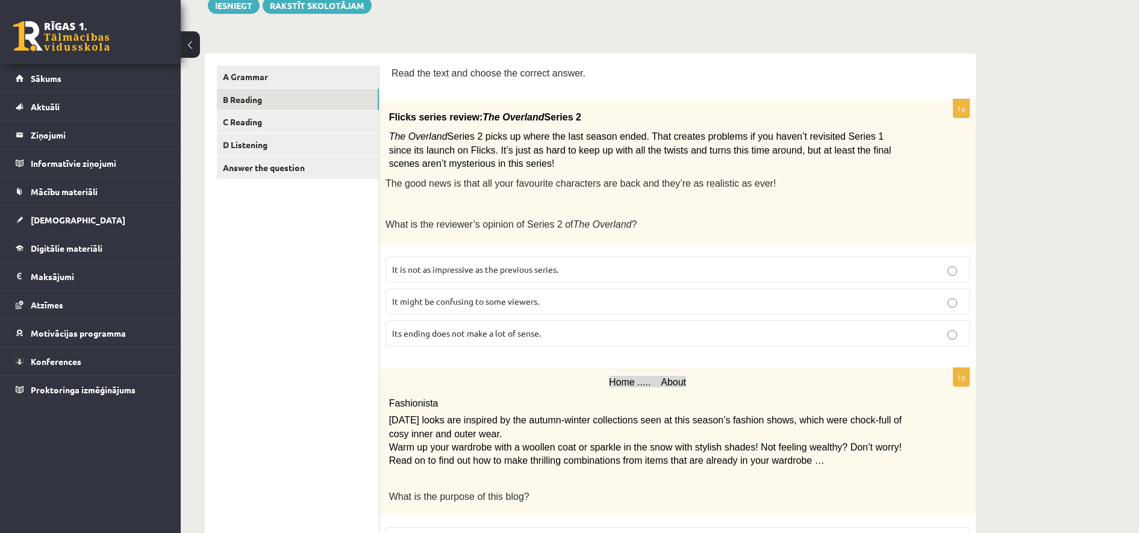
click at [602, 297] on p "It might be confusing to some viewers." at bounding box center [677, 301] width 571 height 13
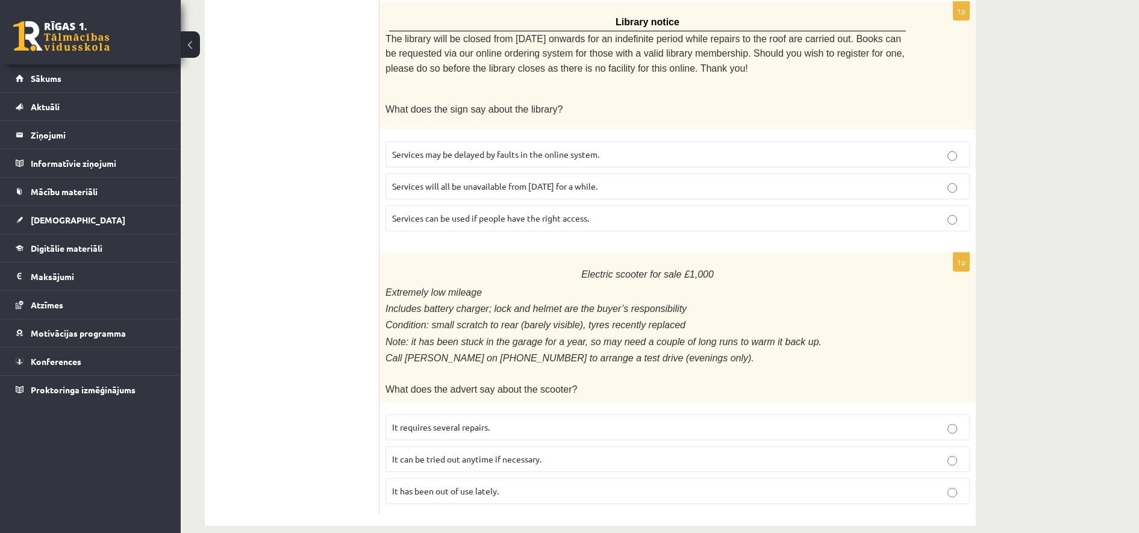
scroll to position [1309, 0]
click at [541, 476] on label "It has been out of use lately." at bounding box center [677, 489] width 584 height 26
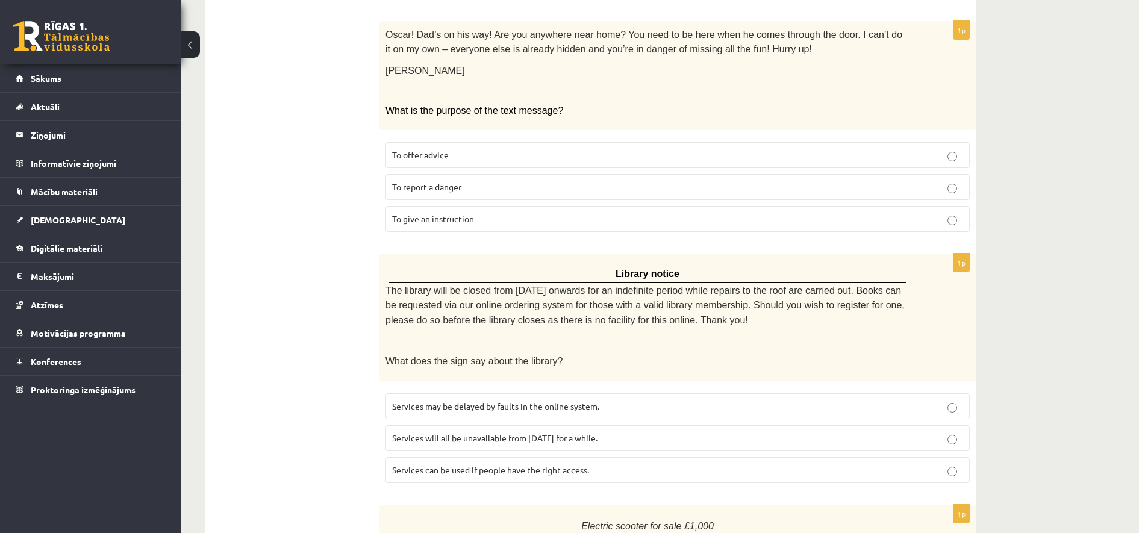
scroll to position [1158, 0]
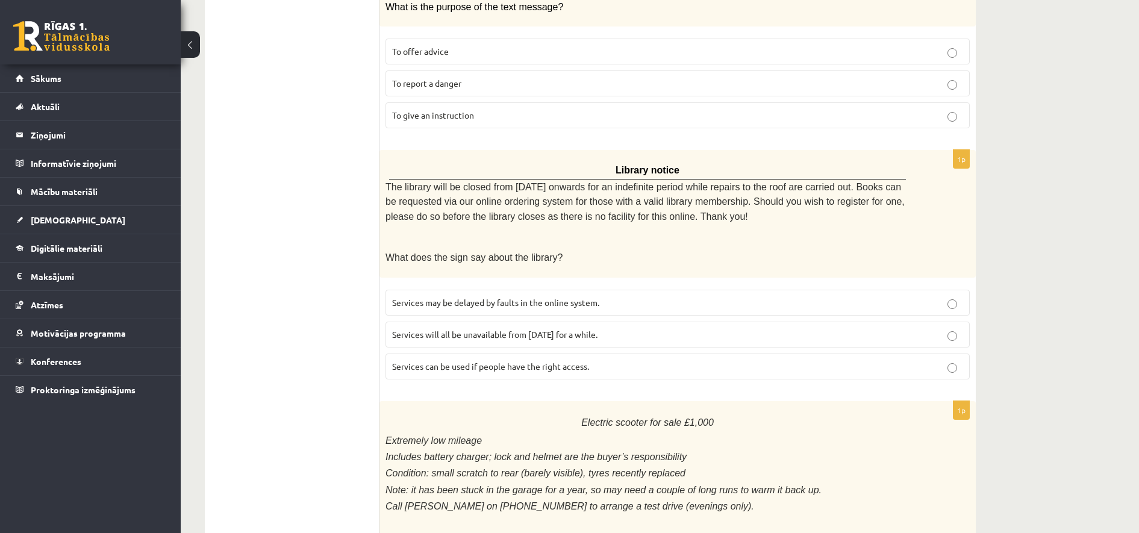
click at [481, 329] on p "Services will all be unavailable from [DATE] for a while." at bounding box center [677, 334] width 571 height 13
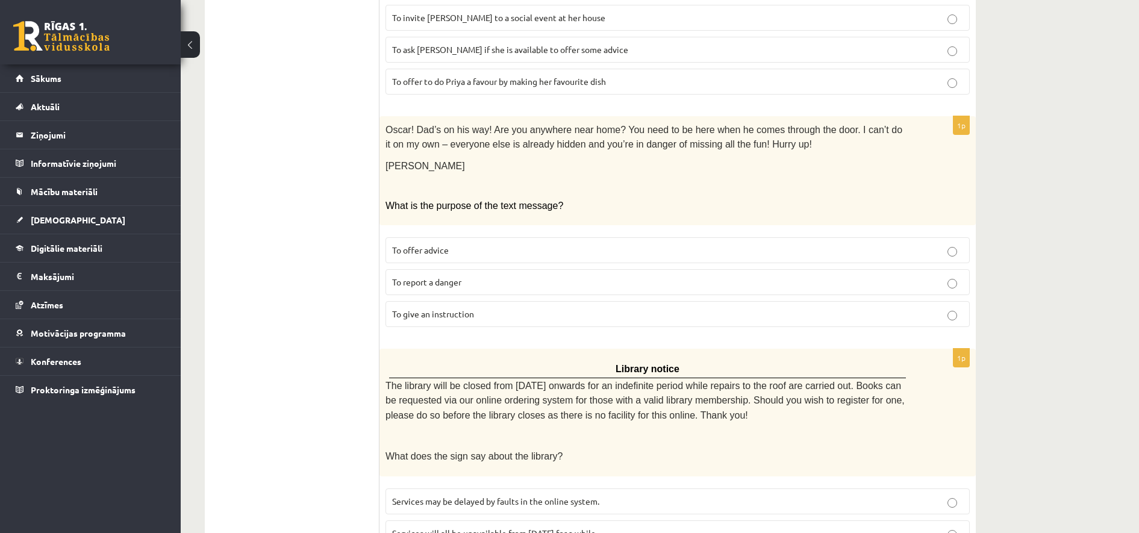
scroll to position [857, 0]
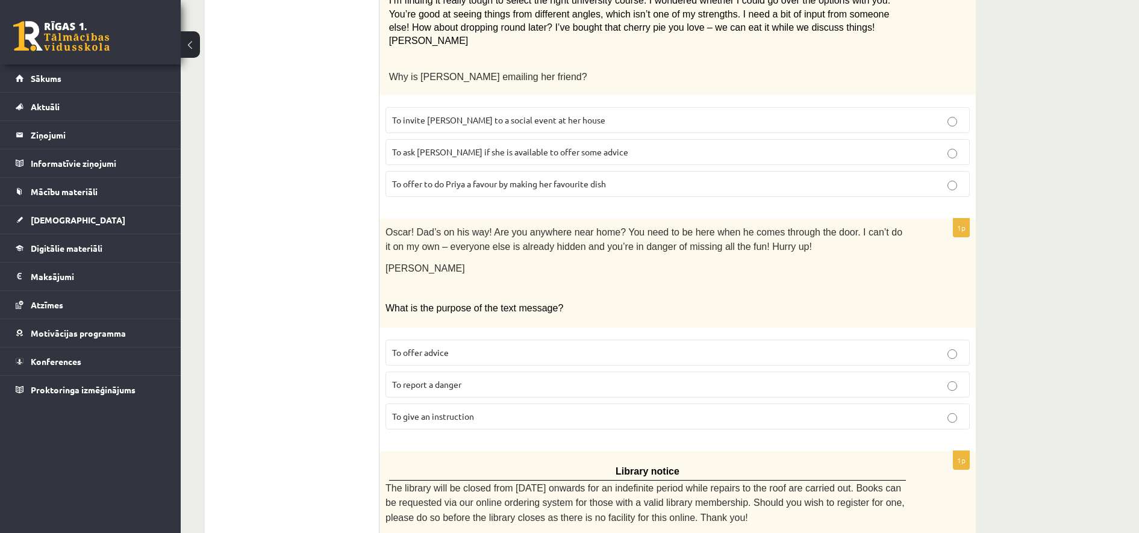
click at [497, 378] on p "To report a danger" at bounding box center [677, 384] width 571 height 13
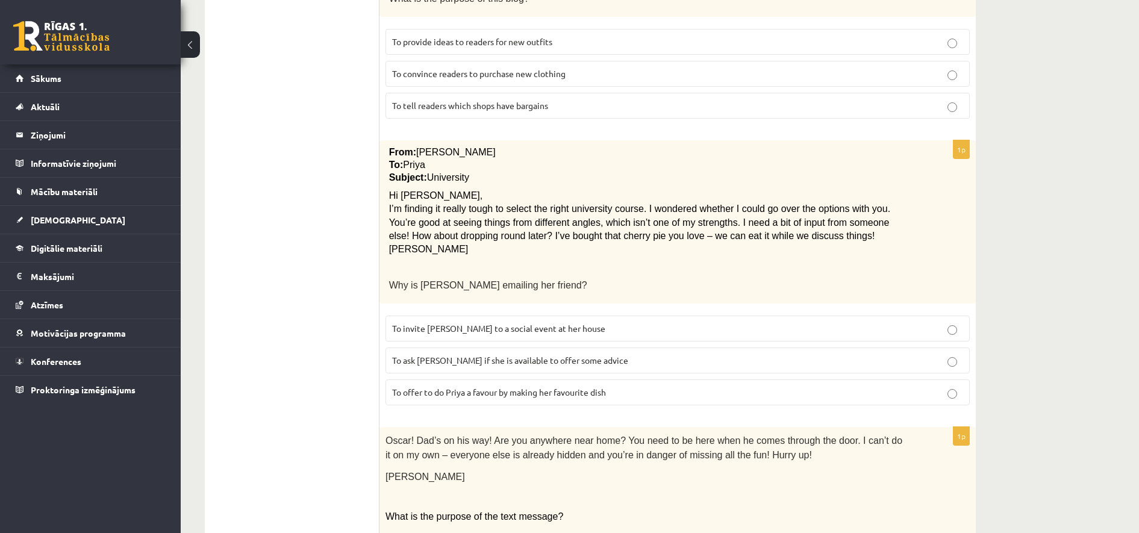
scroll to position [631, 0]
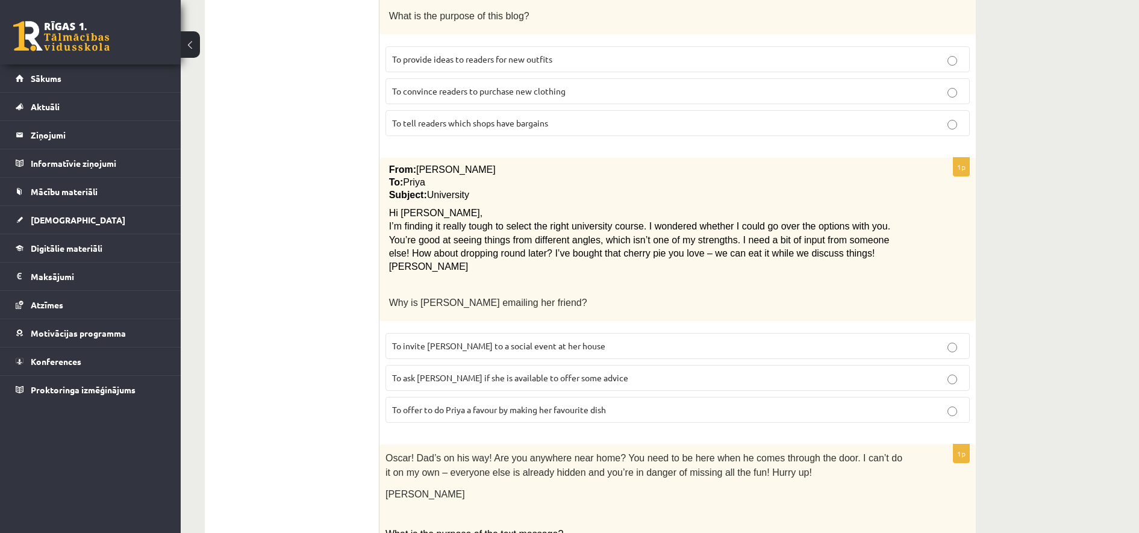
click at [430, 372] on span "To ask [PERSON_NAME] if she is available to offer some advice" at bounding box center [510, 377] width 236 height 11
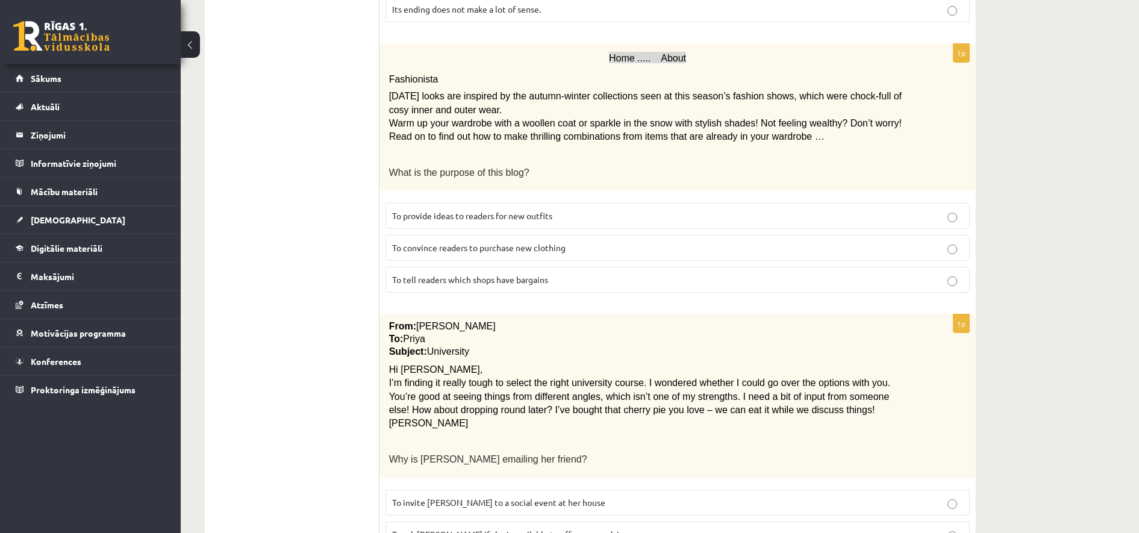
scroll to position [481, 0]
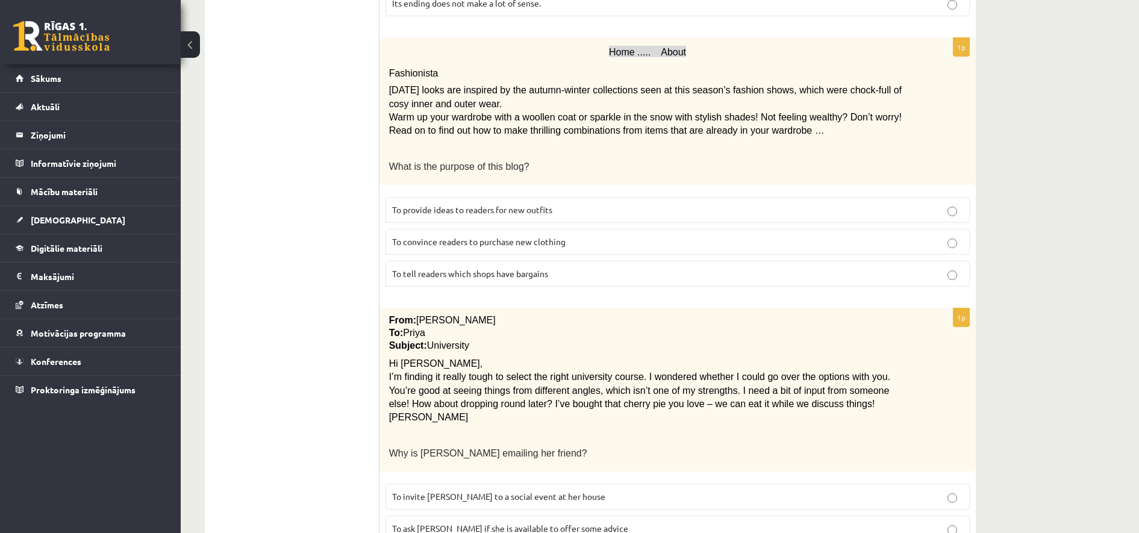
click at [536, 209] on span "To provide ideas to readers for new outfits" at bounding box center [472, 209] width 160 height 11
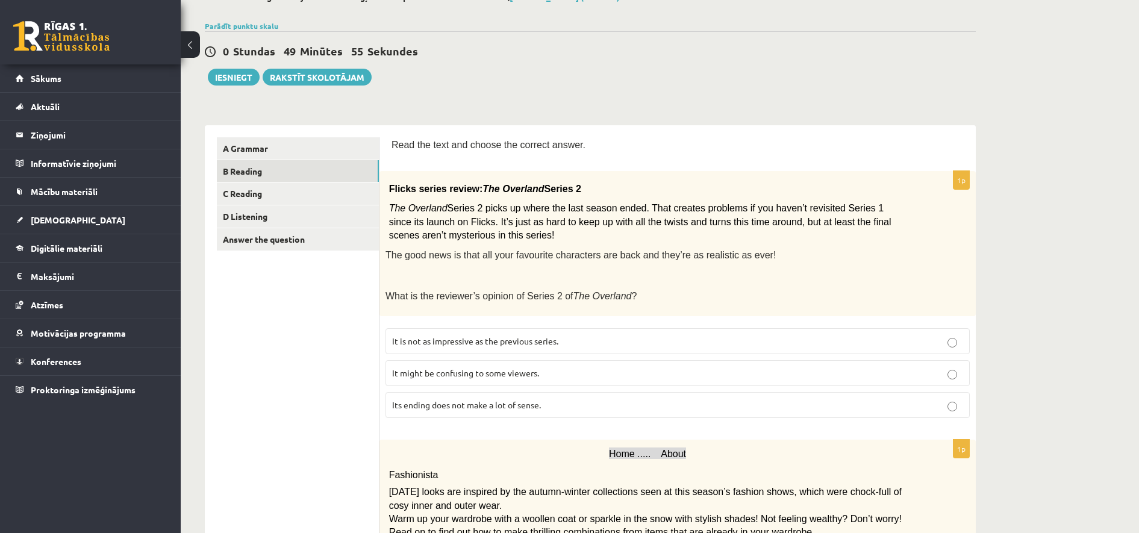
scroll to position [0, 0]
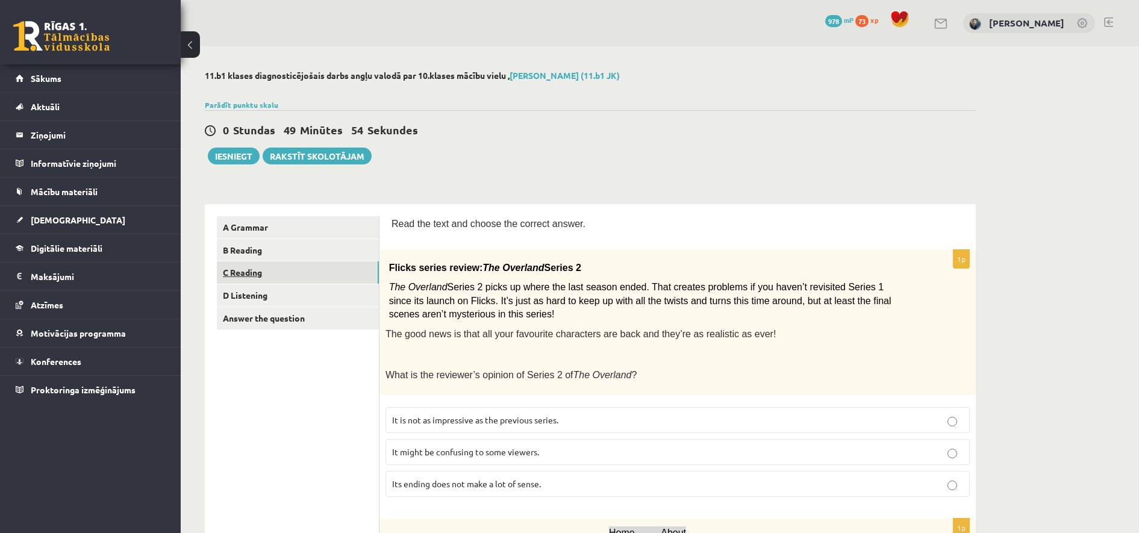
click at [242, 273] on link "C Reading" at bounding box center [298, 272] width 162 height 22
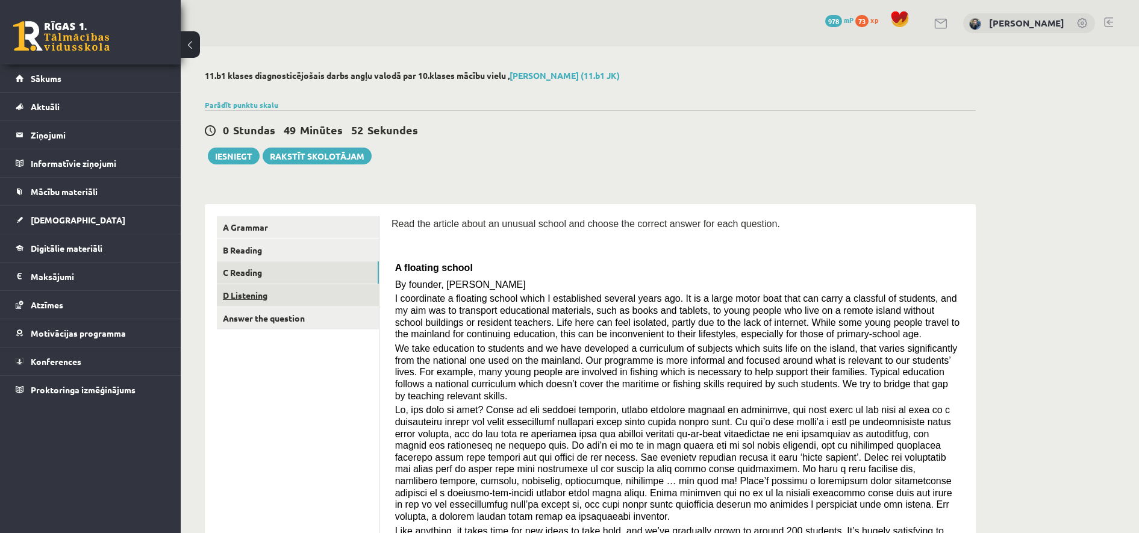
click at [315, 295] on link "D Listening" at bounding box center [298, 295] width 162 height 22
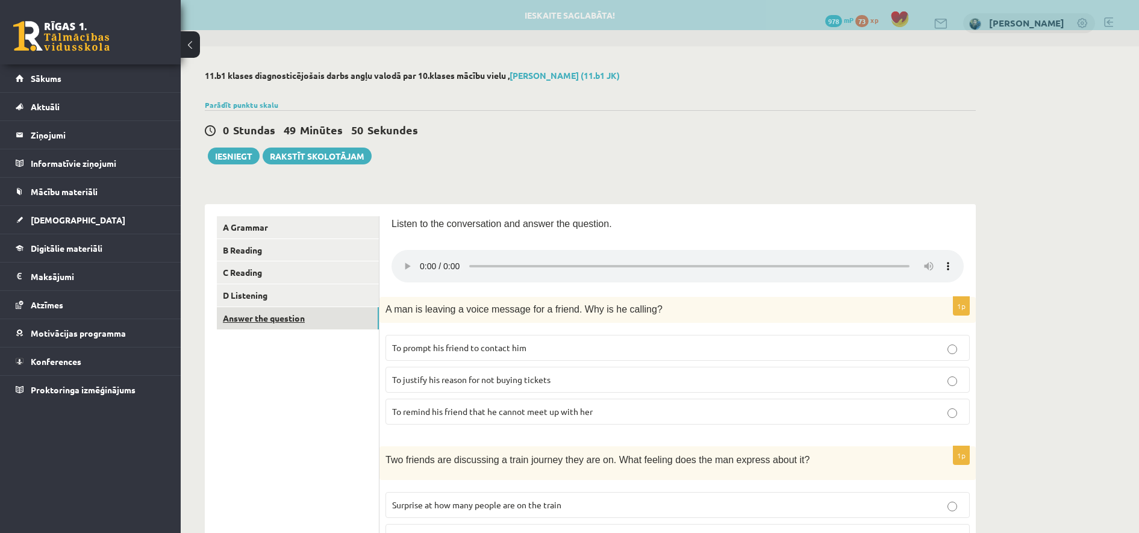
click at [314, 316] on link "Answer the question" at bounding box center [298, 318] width 162 height 22
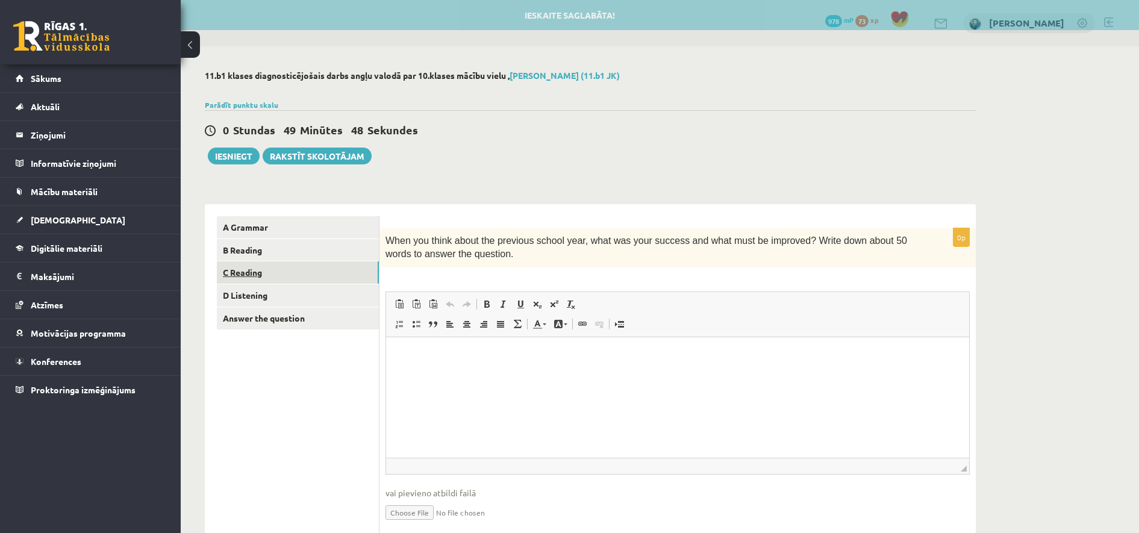
click at [292, 270] on link "C Reading" at bounding box center [298, 272] width 162 height 22
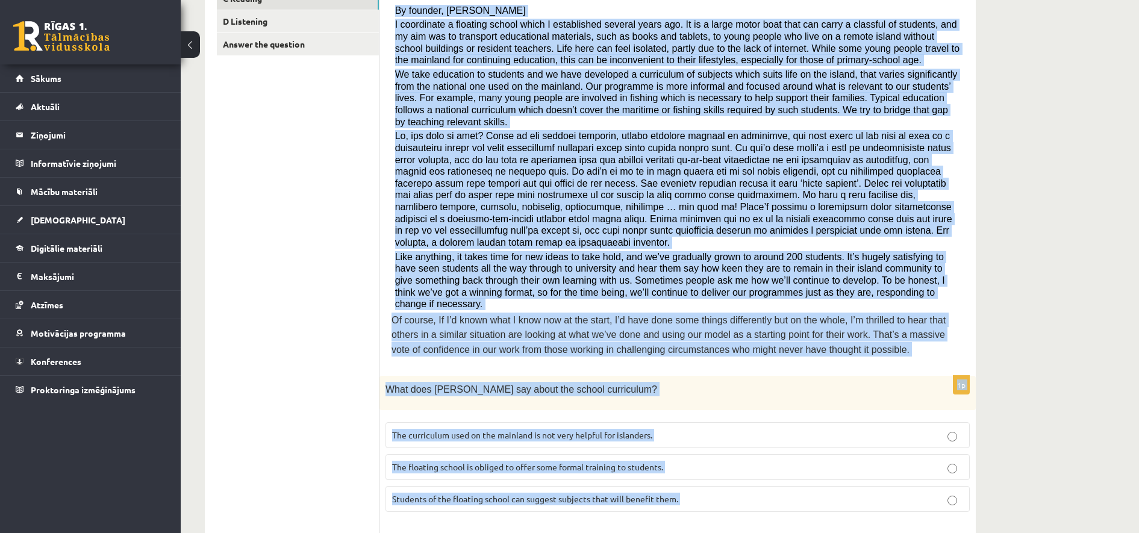
scroll to position [340, 0]
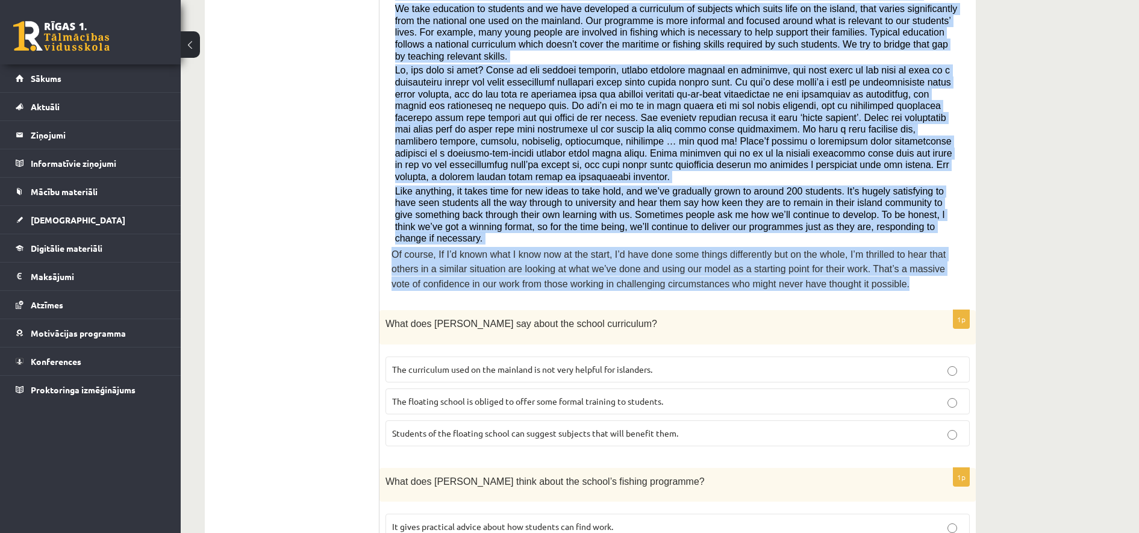
drag, startPoint x: 394, startPoint y: 137, endPoint x: 803, endPoint y: 249, distance: 424.4
click at [803, 249] on div "Read the article about an unusual school and choose the correct answer for each…" at bounding box center [677, 88] width 572 height 422
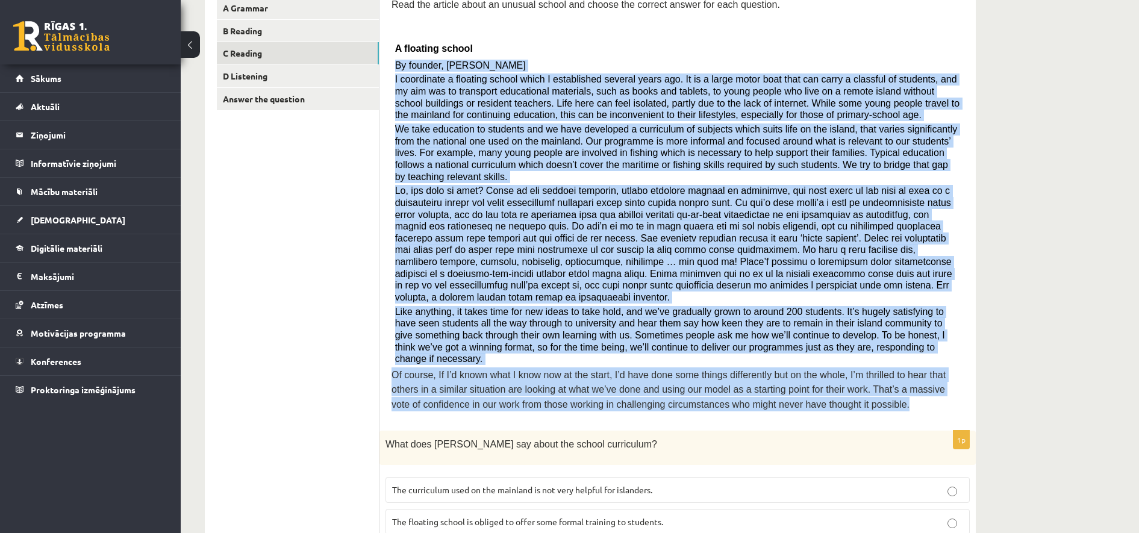
scroll to position [189, 0]
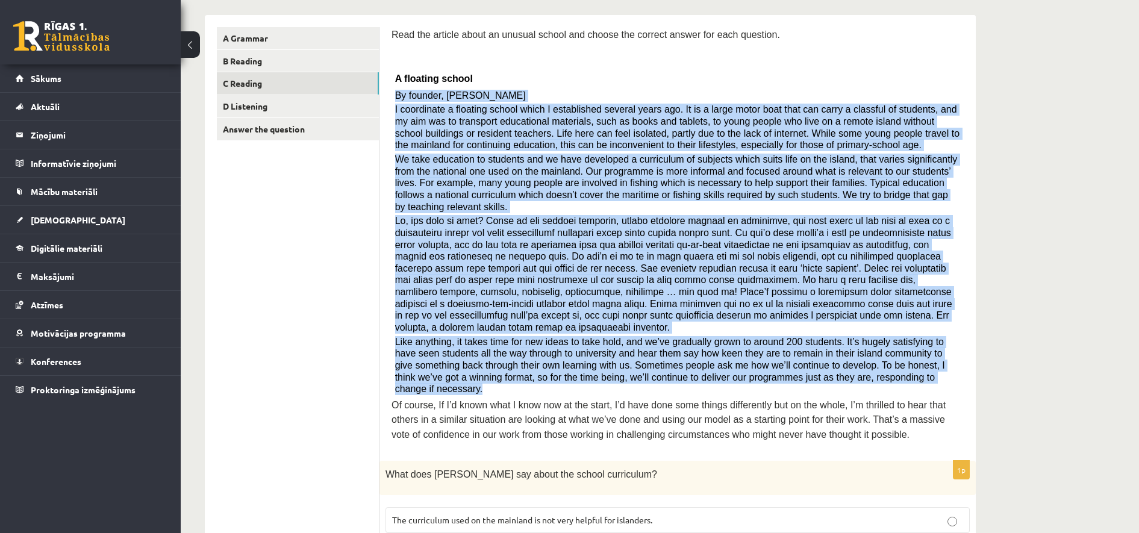
copy div "By founder, Anna Domingo I coordinate a floating school which I established sev…"
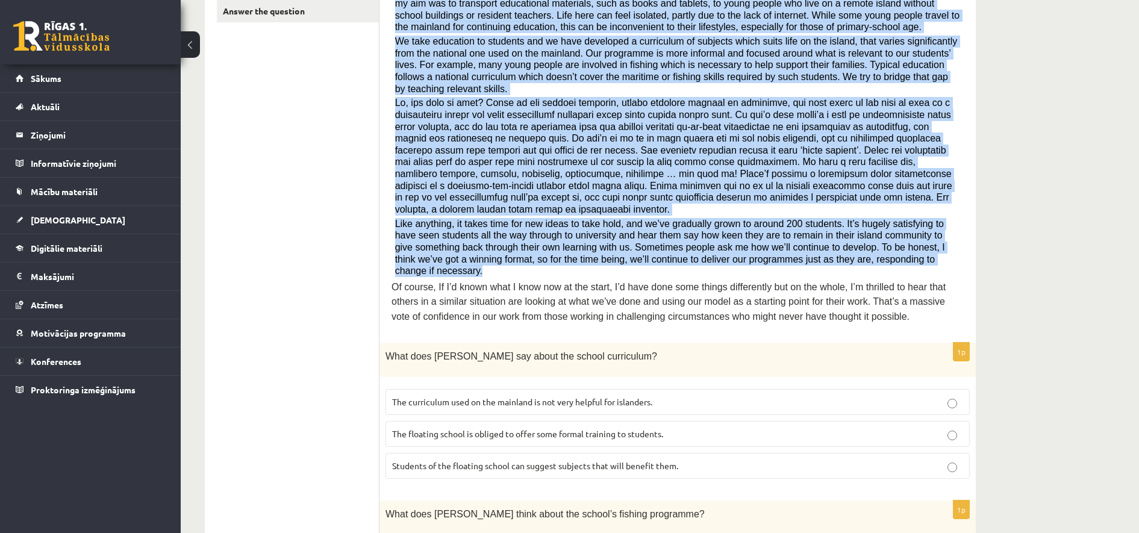
scroll to position [264, 0]
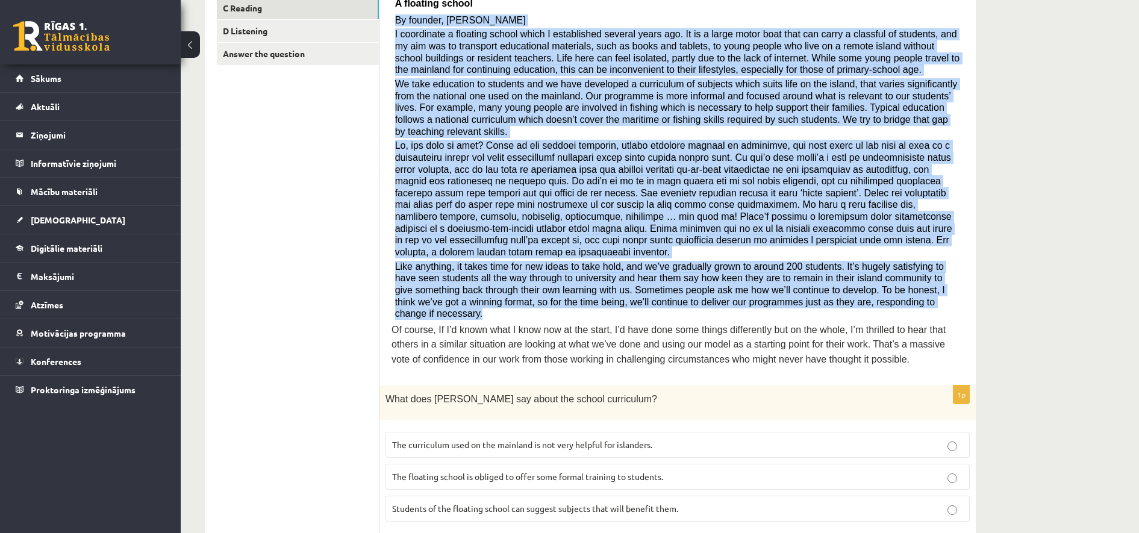
copy div "By founder, Anna Domingo I coordinate a floating school which I established sev…"
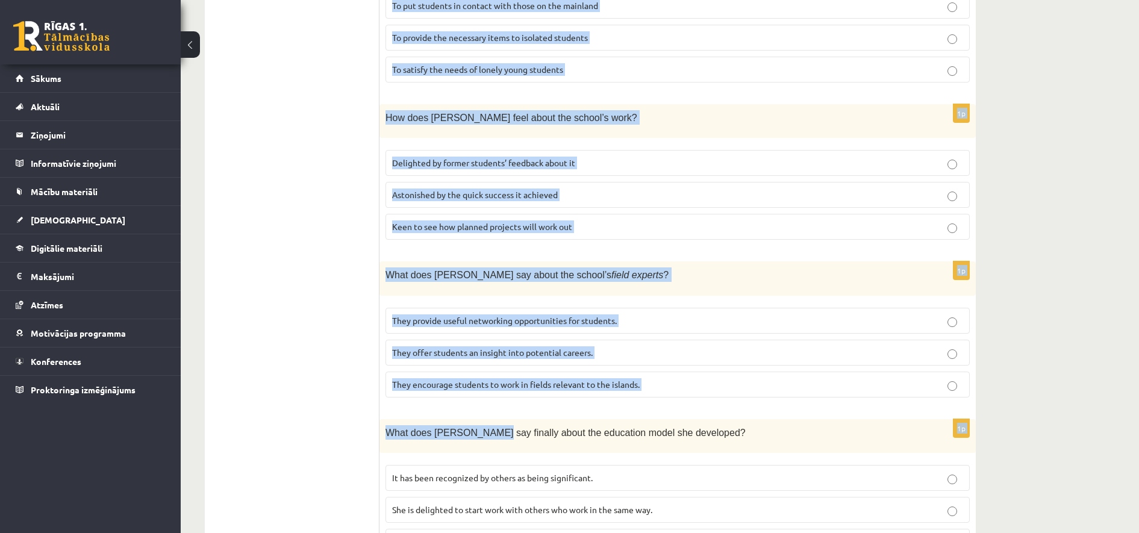
scroll to position [1045, 0]
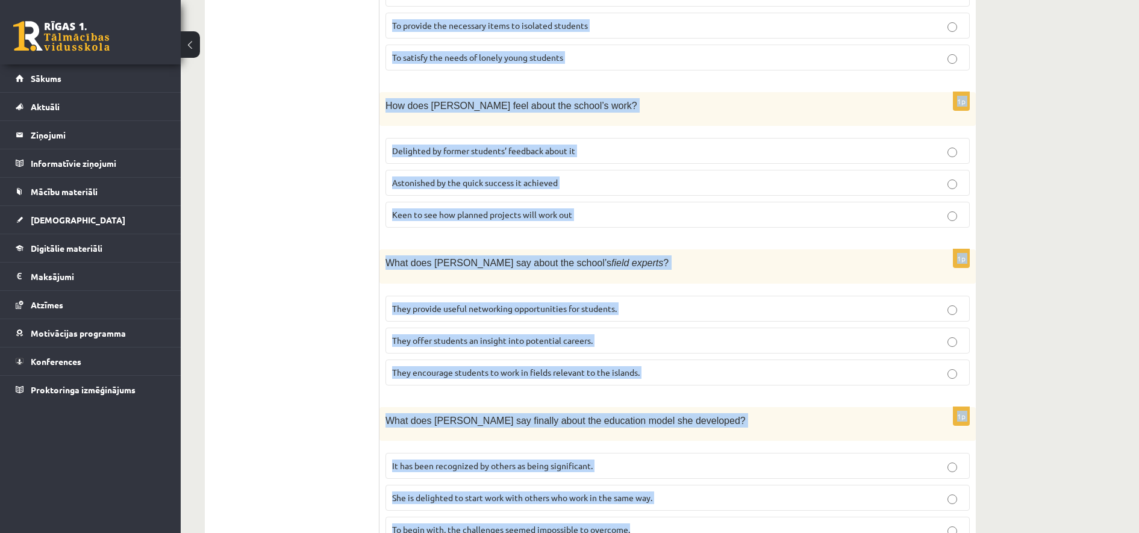
drag, startPoint x: 384, startPoint y: 131, endPoint x: 636, endPoint y: 466, distance: 418.8
drag, startPoint x: 636, startPoint y: 466, endPoint x: 574, endPoint y: 476, distance: 62.9
copy form "What does Anna say about the school curriculum? The curriculum used on the main…"
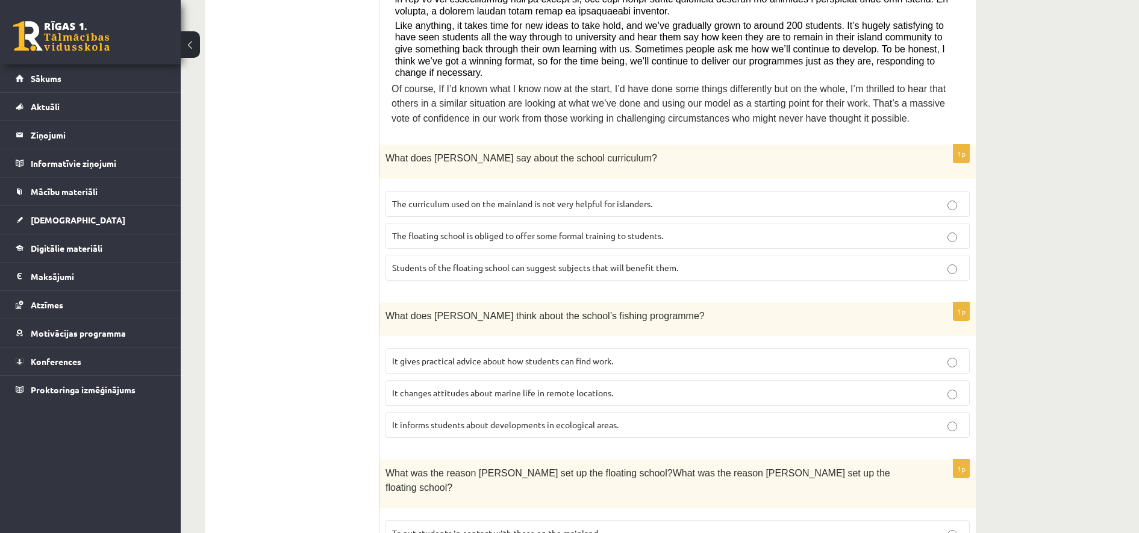
scroll to position [518, 0]
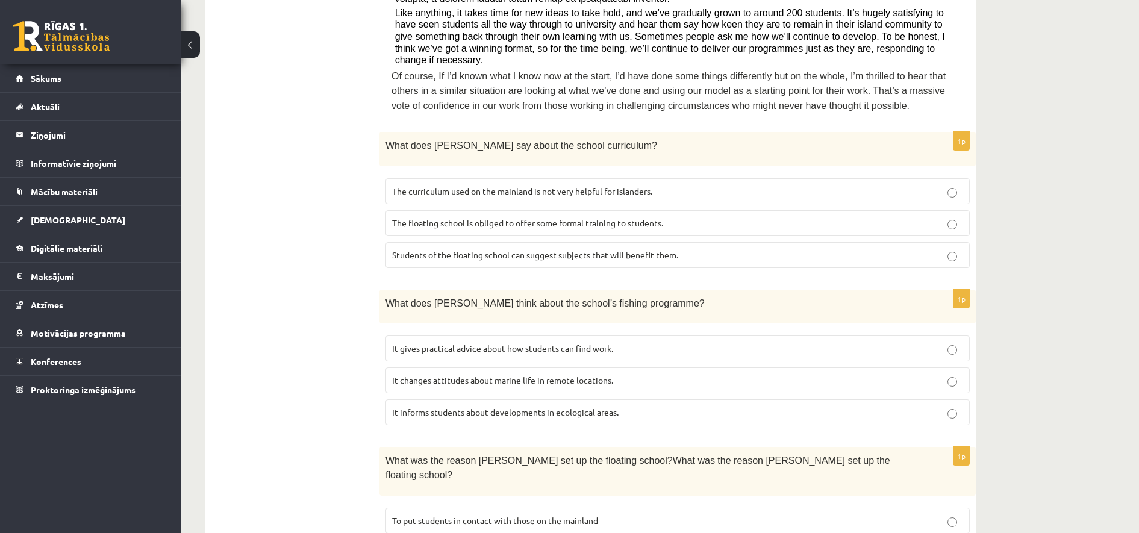
click at [608, 186] on span "The curriculum used on the mainland is not very helpful for islanders." at bounding box center [522, 191] width 260 height 11
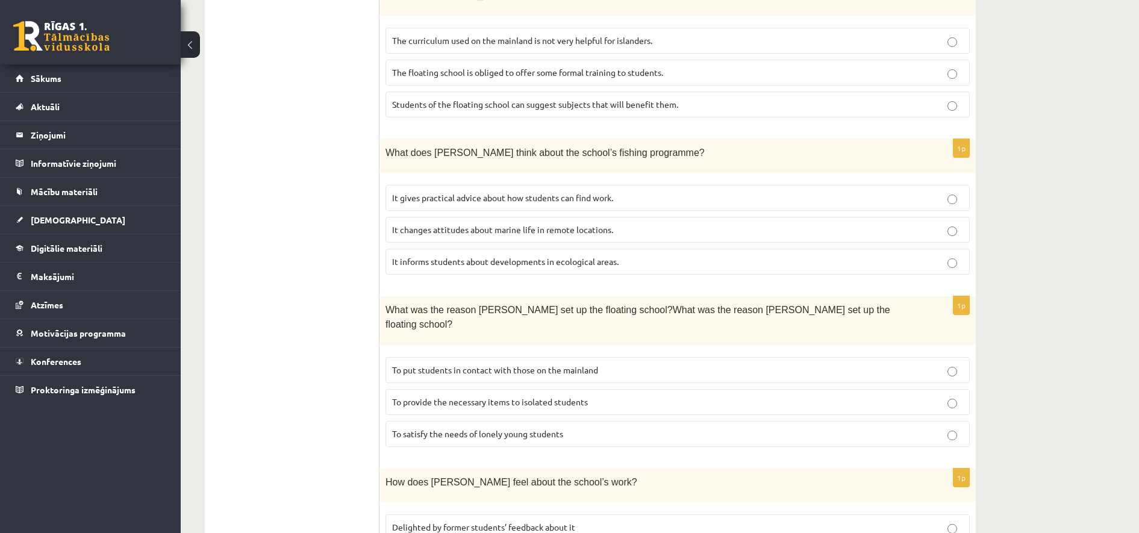
scroll to position [744, 0]
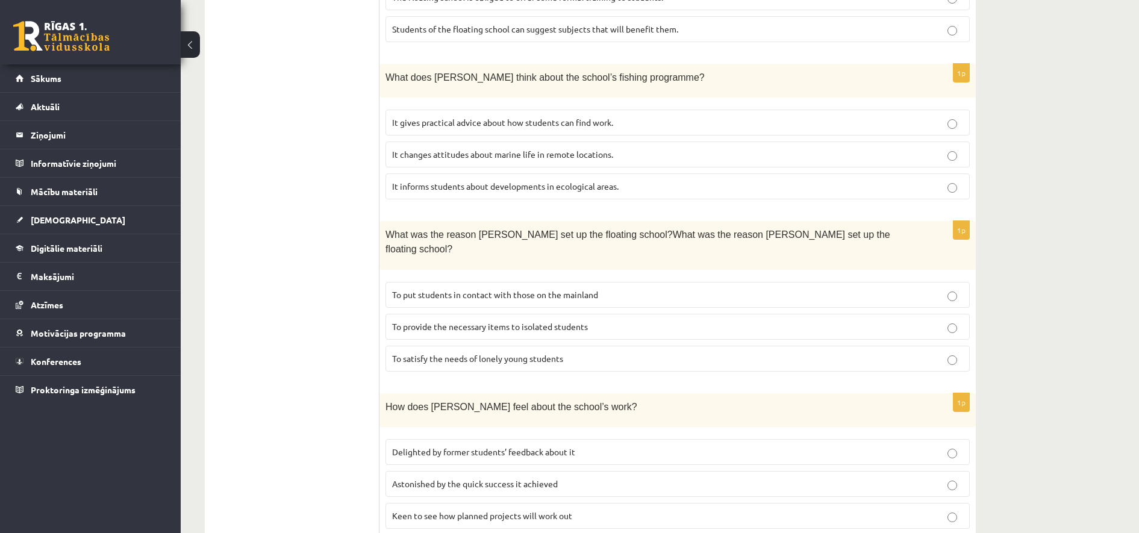
click at [613, 181] on span "It informs students about developments in ecological areas." at bounding box center [505, 186] width 226 height 11
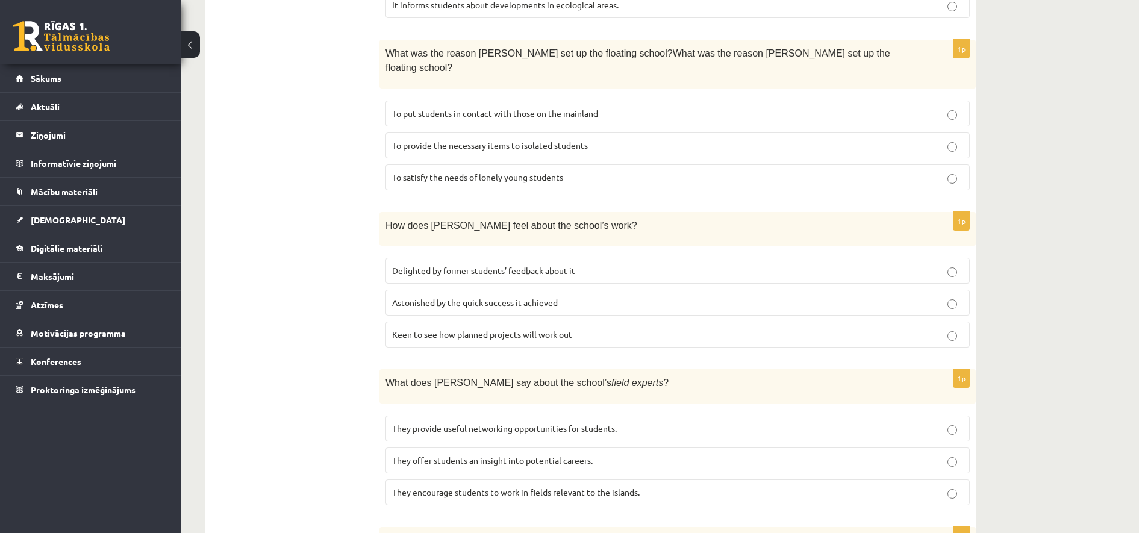
scroll to position [894, 0]
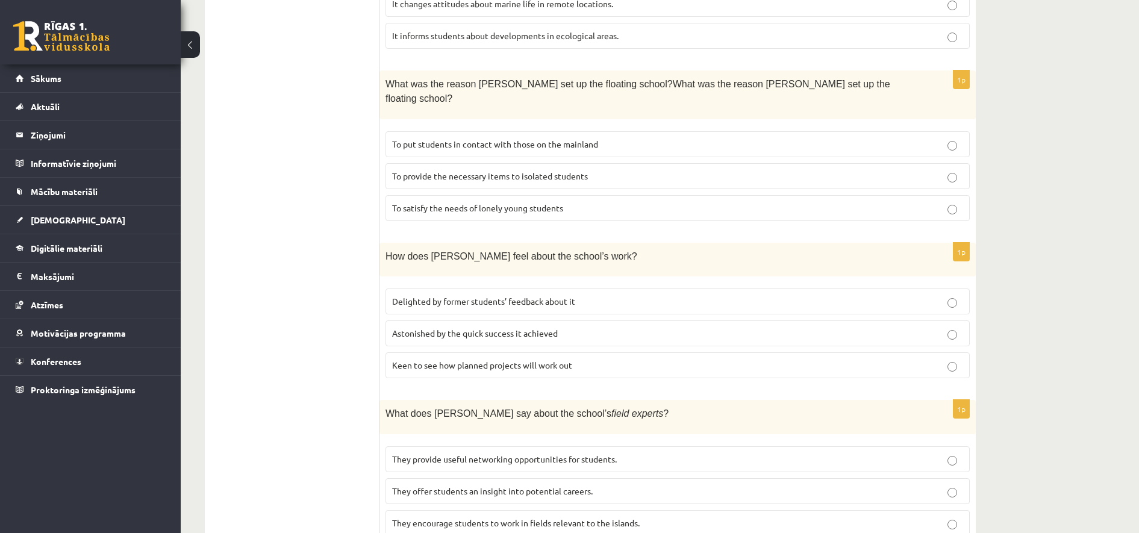
click at [461, 170] on span "To provide the necessary items to isolated students" at bounding box center [490, 175] width 196 height 11
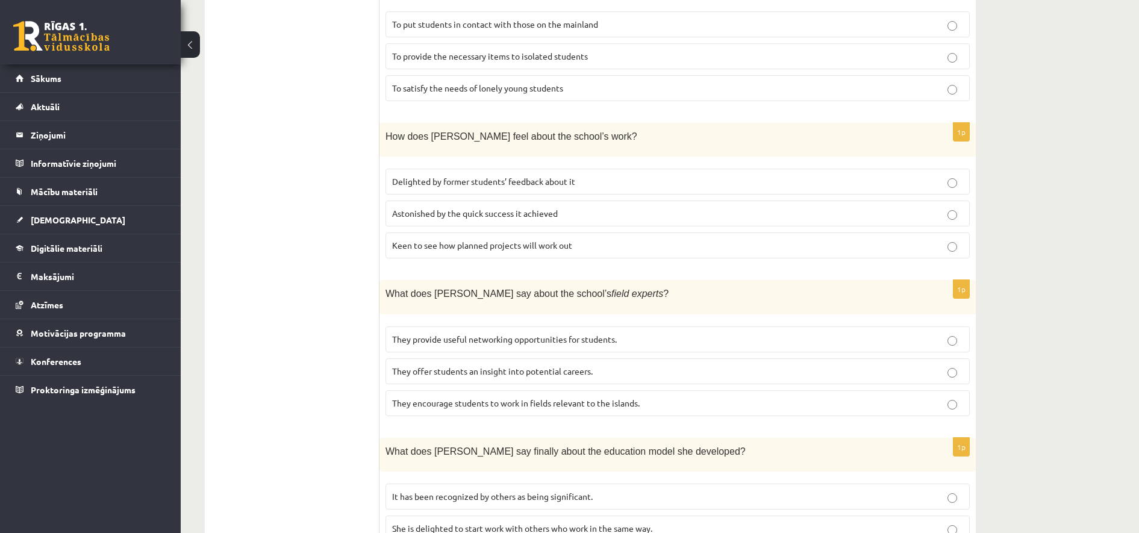
scroll to position [1045, 0]
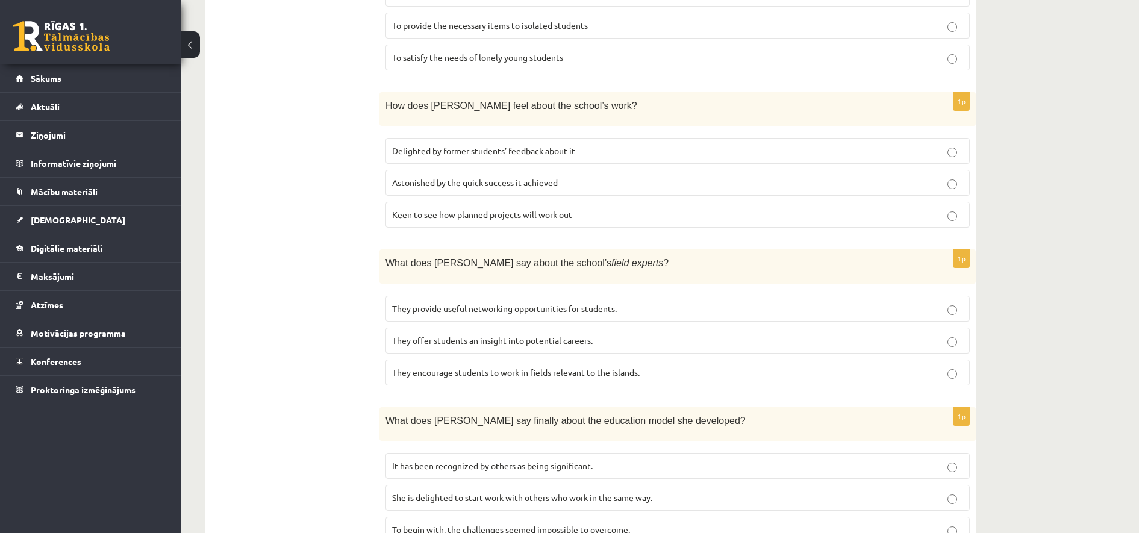
click at [533, 145] on span "Delighted by former students’ feedback about it" at bounding box center [483, 150] width 183 height 11
click at [470, 334] on p "They offer students an insight into potential careers." at bounding box center [677, 340] width 571 height 13
click at [501, 460] on p "It has been recognized by others as being significant." at bounding box center [677, 466] width 571 height 13
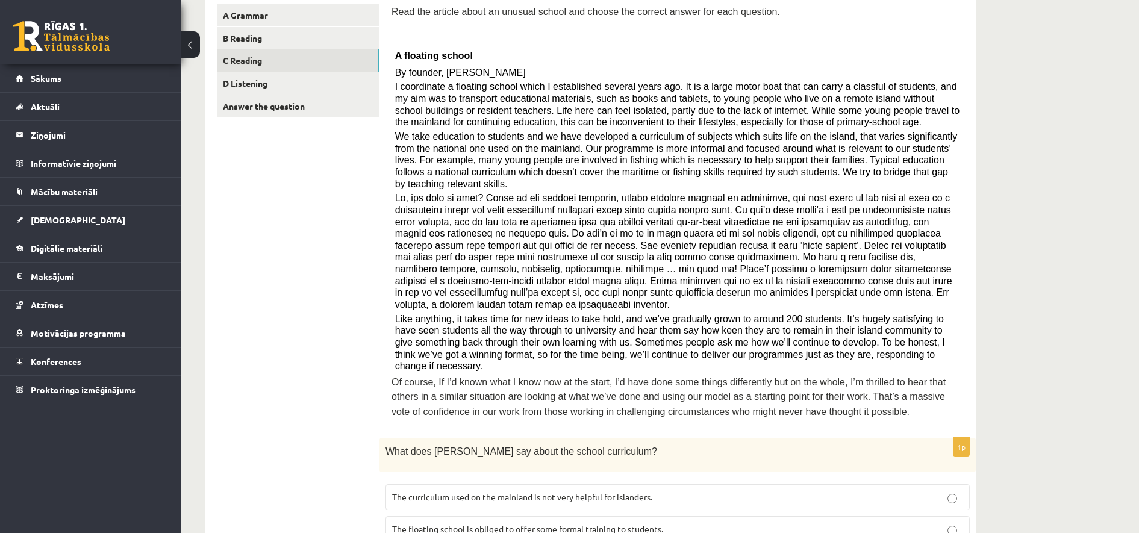
scroll to position [226, 0]
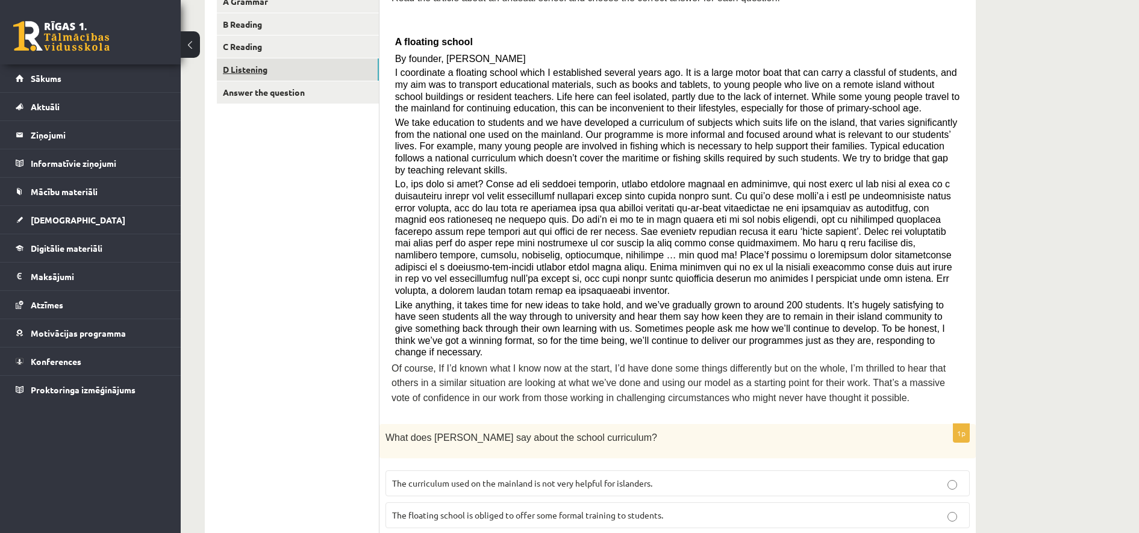
click at [316, 67] on link "D Listening" at bounding box center [298, 69] width 162 height 22
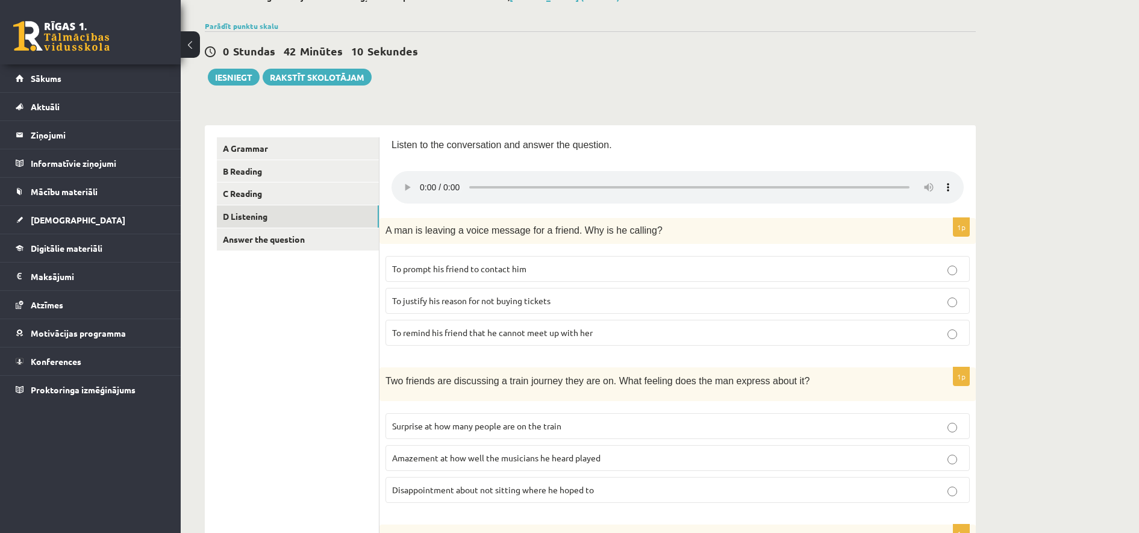
scroll to position [75, 0]
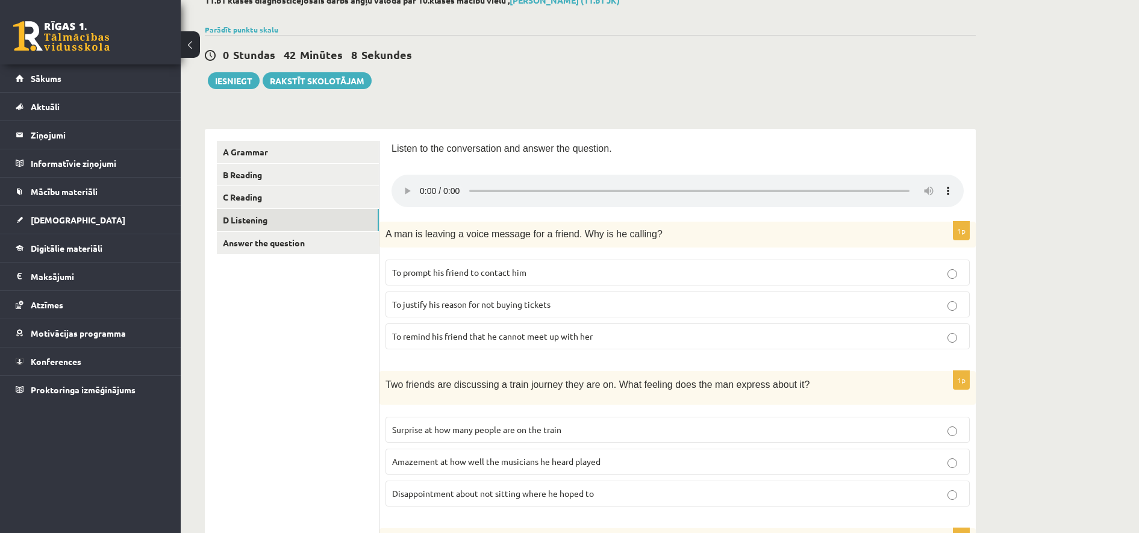
click at [566, 257] on fieldset "To prompt his friend to contact him To justify his reason for not buying ticket…" at bounding box center [677, 303] width 584 height 99
click at [570, 269] on p "To prompt his friend to contact him" at bounding box center [677, 272] width 571 height 13
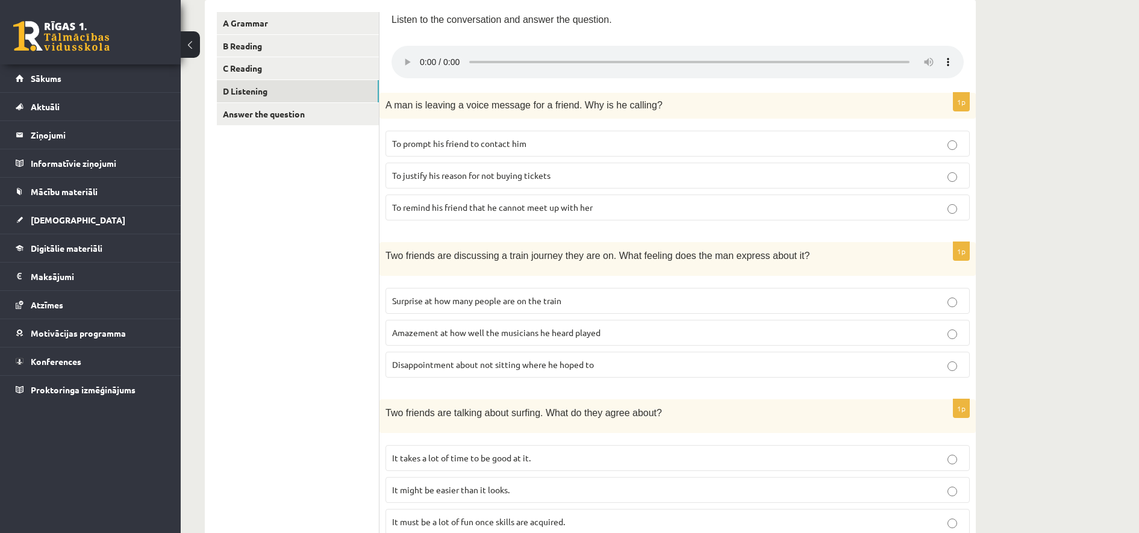
scroll to position [226, 0]
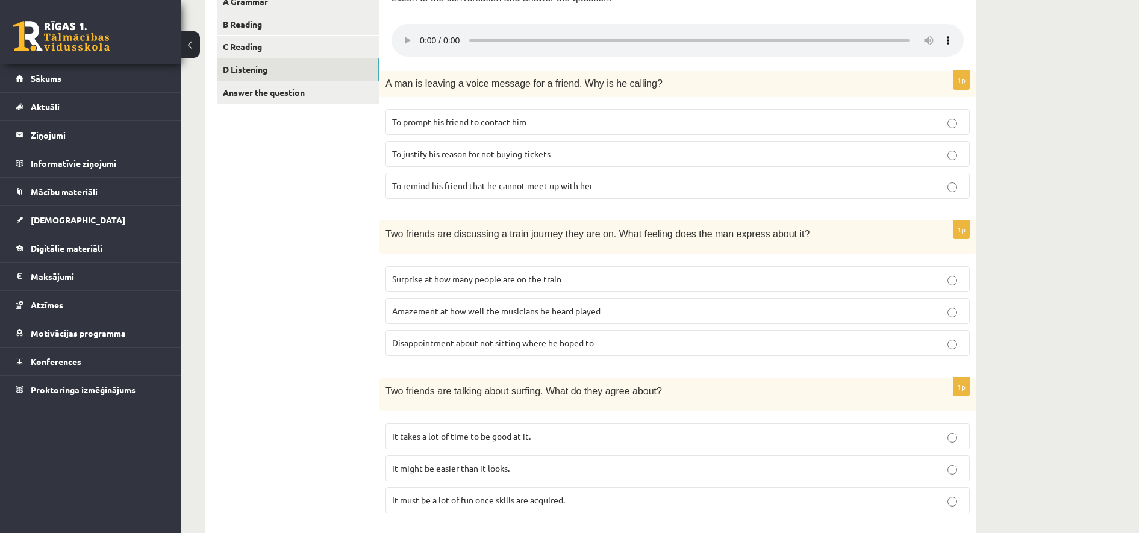
click at [613, 348] on p "Disappointment about not sitting where he hoped to" at bounding box center [677, 343] width 571 height 13
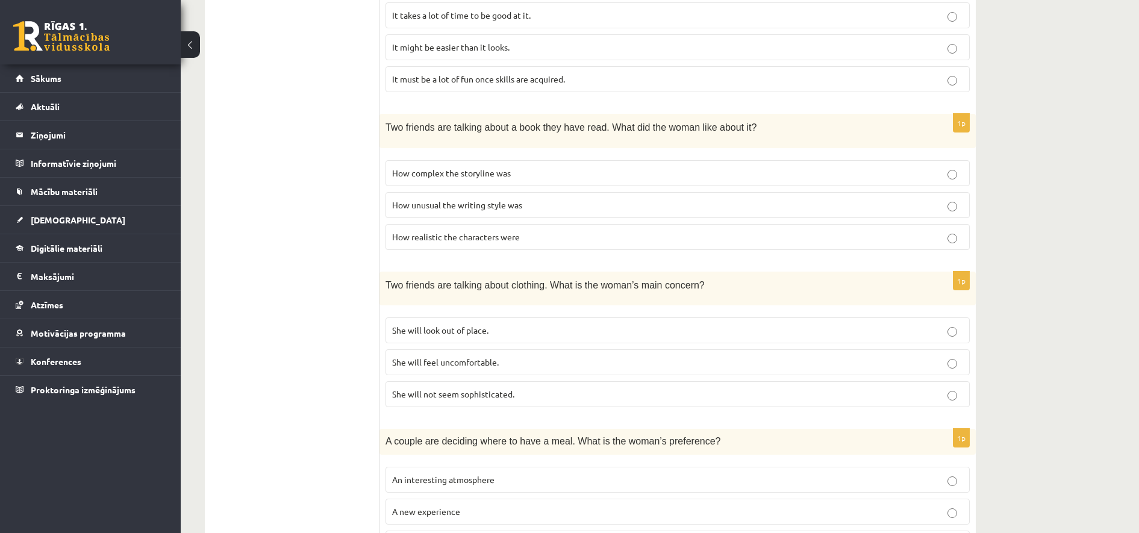
scroll to position [715, 0]
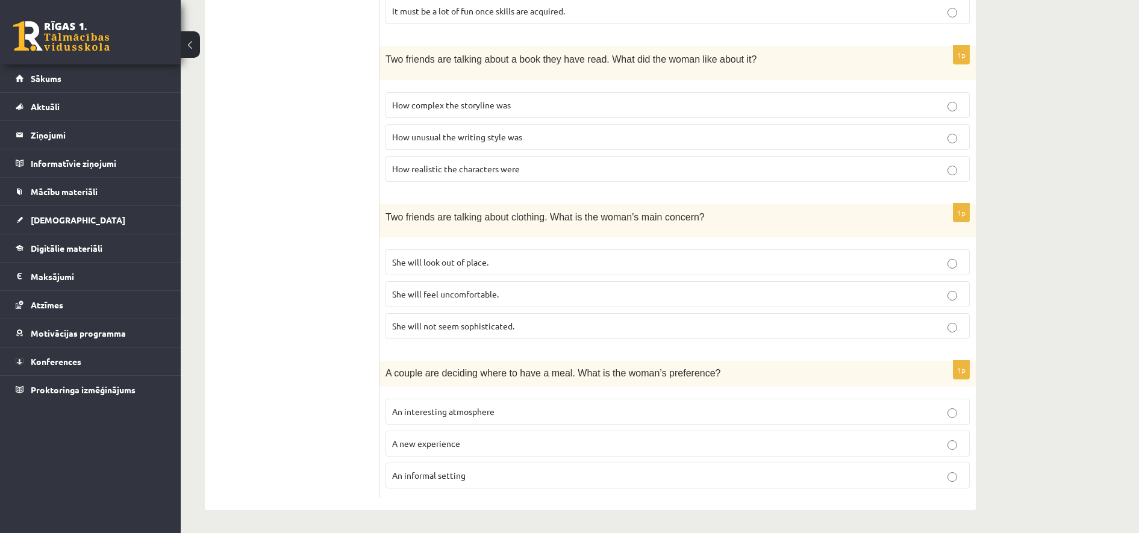
click at [435, 402] on label "An interesting atmosphere" at bounding box center [677, 412] width 584 height 26
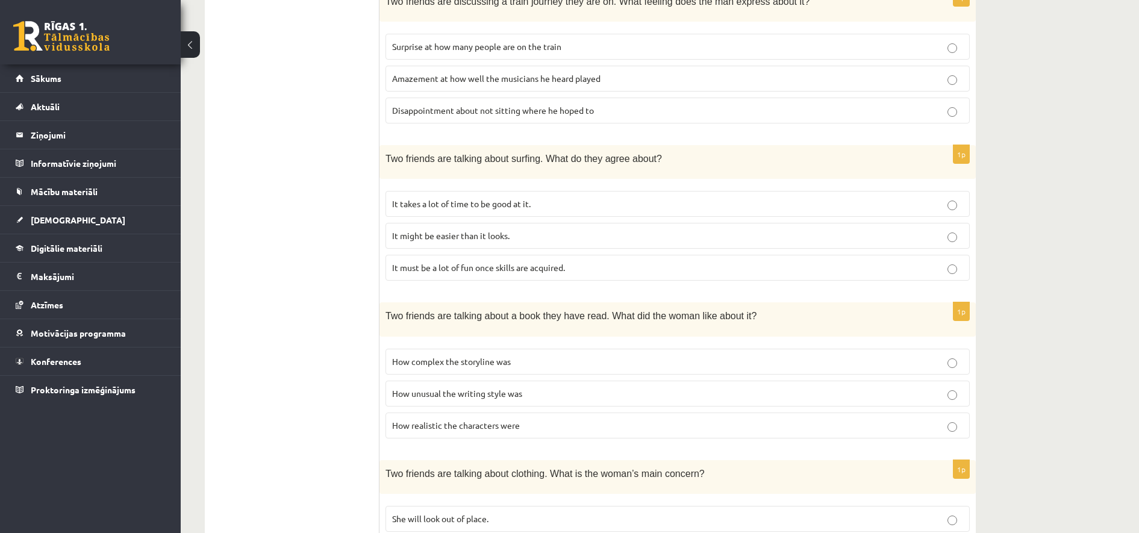
scroll to position [489, 0]
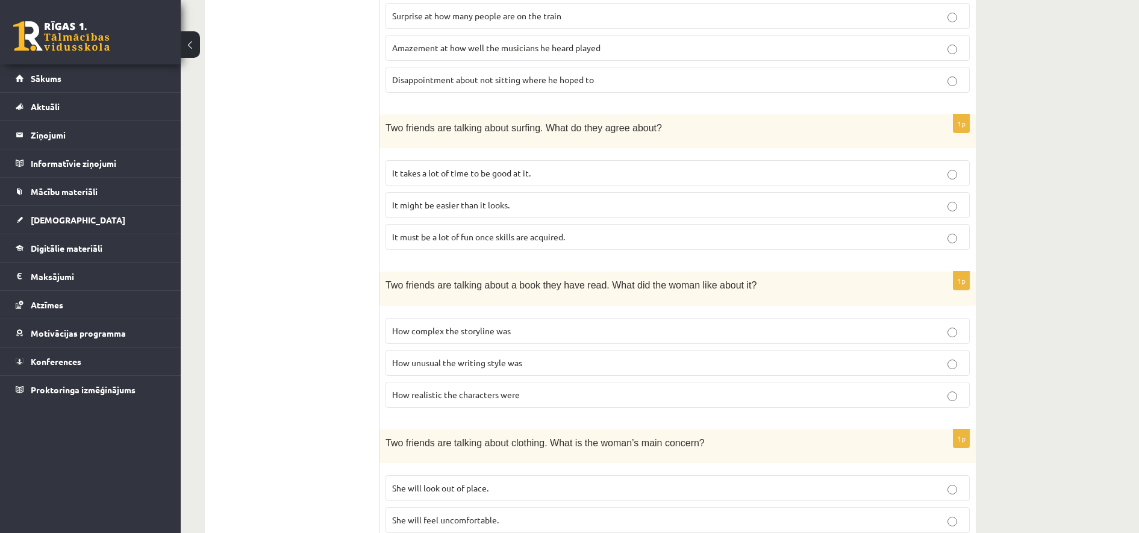
click at [514, 179] on p "It takes a lot of time to be good at it." at bounding box center [677, 173] width 571 height 13
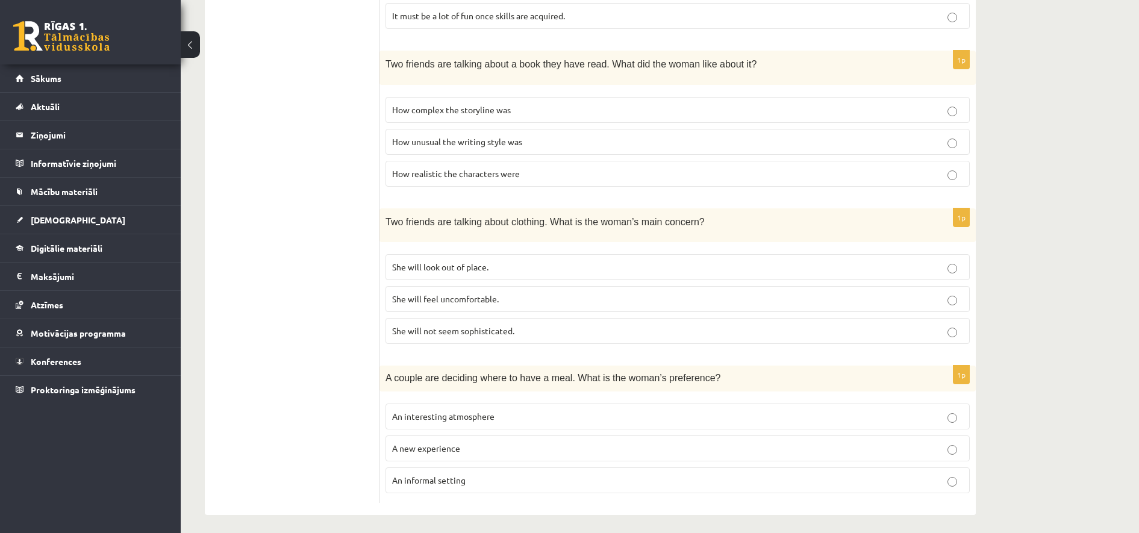
scroll to position [715, 0]
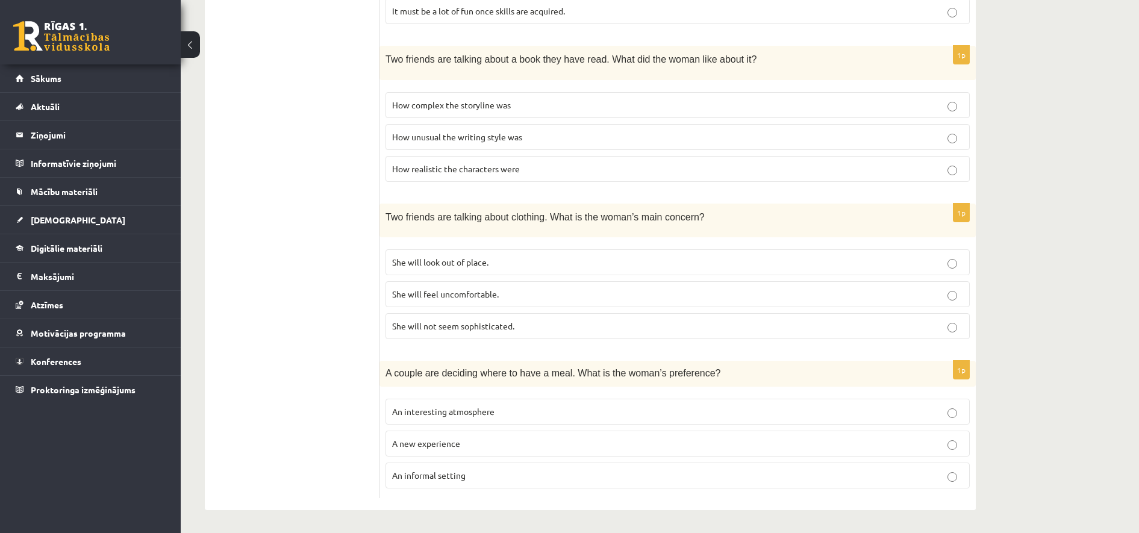
click at [491, 139] on span "How unusual the writing style was" at bounding box center [457, 136] width 130 height 11
drag, startPoint x: 377, startPoint y: 322, endPoint x: 499, endPoint y: 316, distance: 121.8
click at [499, 316] on div "**********" at bounding box center [590, -1] width 771 height 1021
drag, startPoint x: 499, startPoint y: 316, endPoint x: 537, endPoint y: 358, distance: 57.1
click at [537, 358] on form "Listen to the conversation and answer the question. 1p A man is leaving a voice…" at bounding box center [677, -1] width 572 height 997
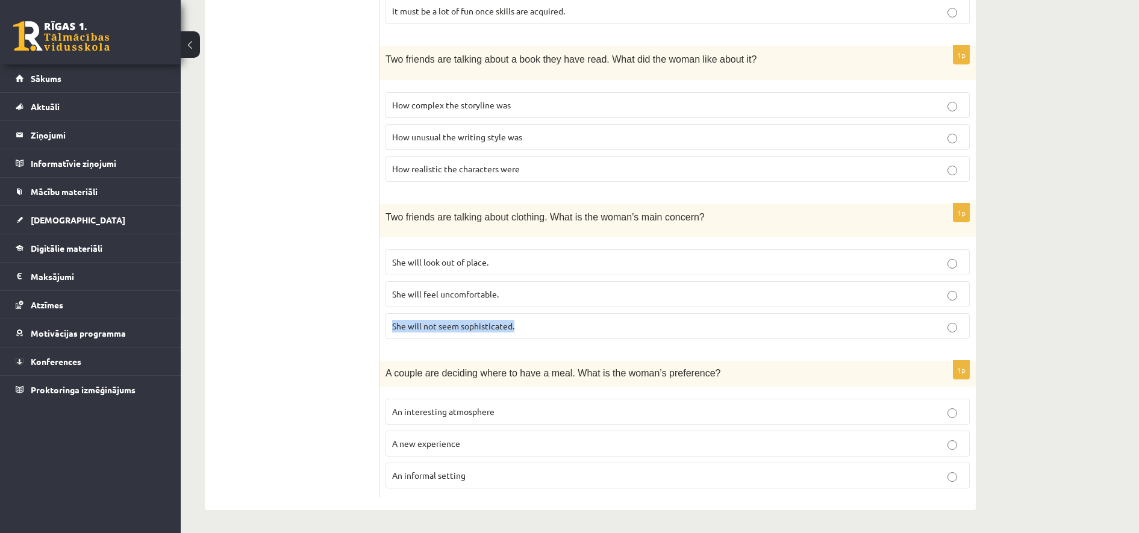
drag, startPoint x: 542, startPoint y: 333, endPoint x: 393, endPoint y: 327, distance: 149.5
click at [393, 327] on label "She will not seem sophisticated." at bounding box center [677, 326] width 584 height 26
drag, startPoint x: 393, startPoint y: 327, endPoint x: 410, endPoint y: 351, distance: 29.3
click at [410, 351] on form "Listen to the conversation and answer the question. 1p A man is leaving a voice…" at bounding box center [677, -1] width 572 height 997
drag, startPoint x: 410, startPoint y: 351, endPoint x: 345, endPoint y: 319, distance: 72.7
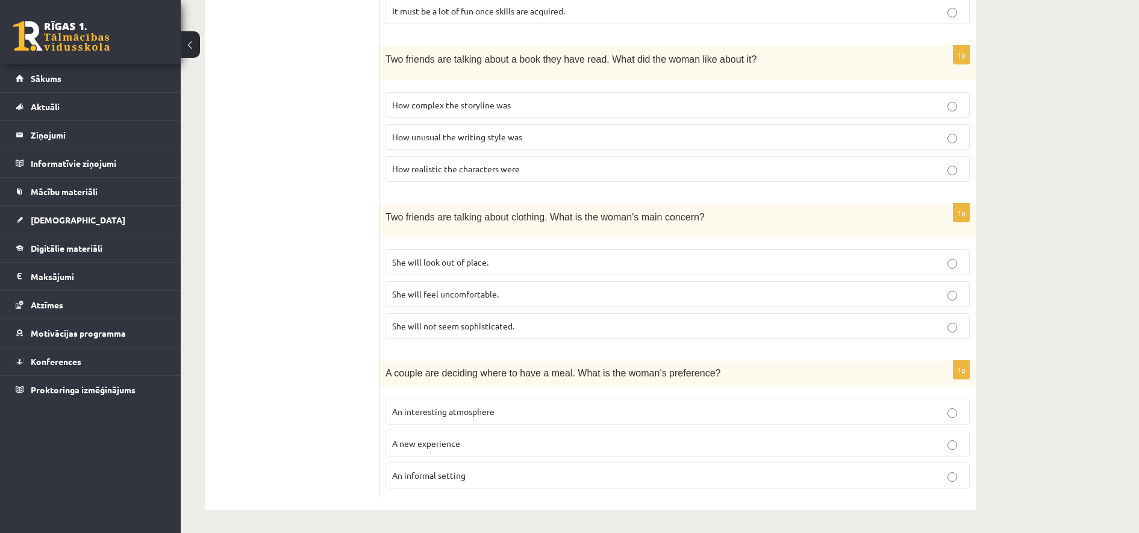
click at [345, 320] on ul "A Grammar B Reading C Reading D Listening Answer the question" at bounding box center [298, -1] width 163 height 997
click at [570, 325] on p "She will not seem sophisticated." at bounding box center [677, 326] width 571 height 13
click at [565, 253] on label "She will look out of place." at bounding box center [677, 262] width 584 height 26
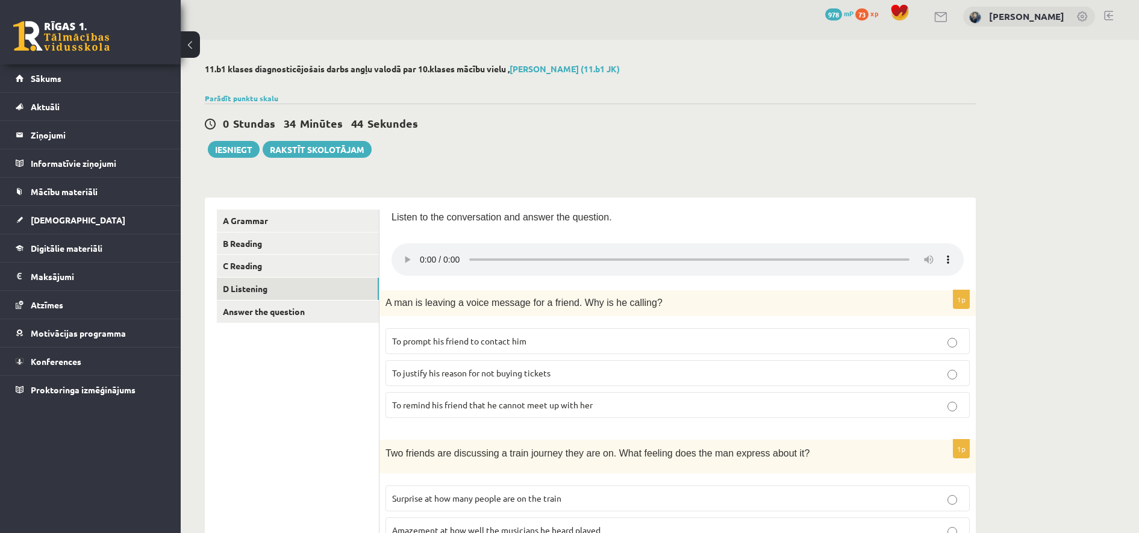
scroll to position [0, 0]
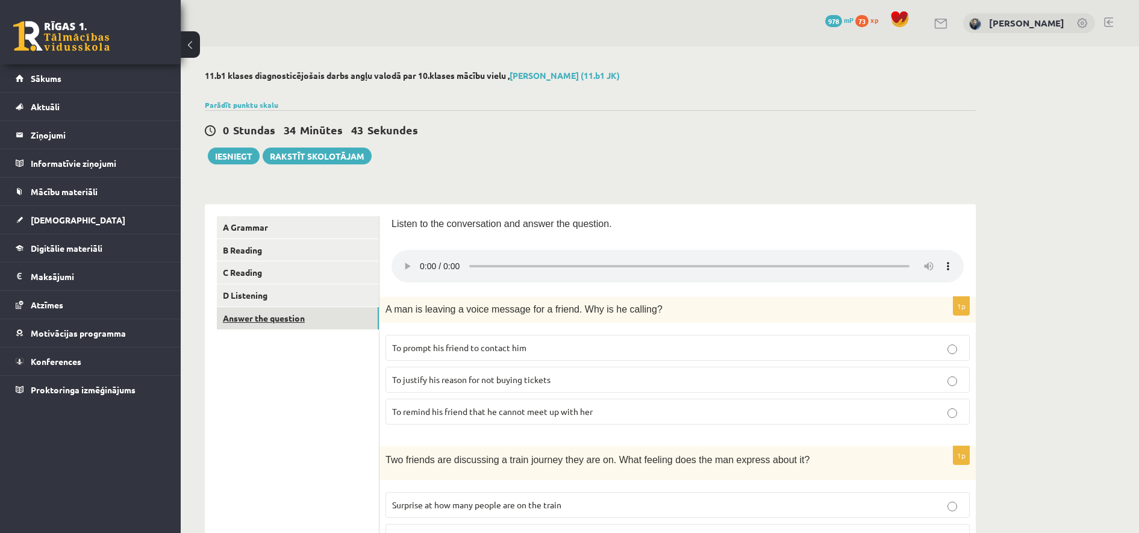
click at [275, 322] on link "Answer the question" at bounding box center [298, 318] width 162 height 22
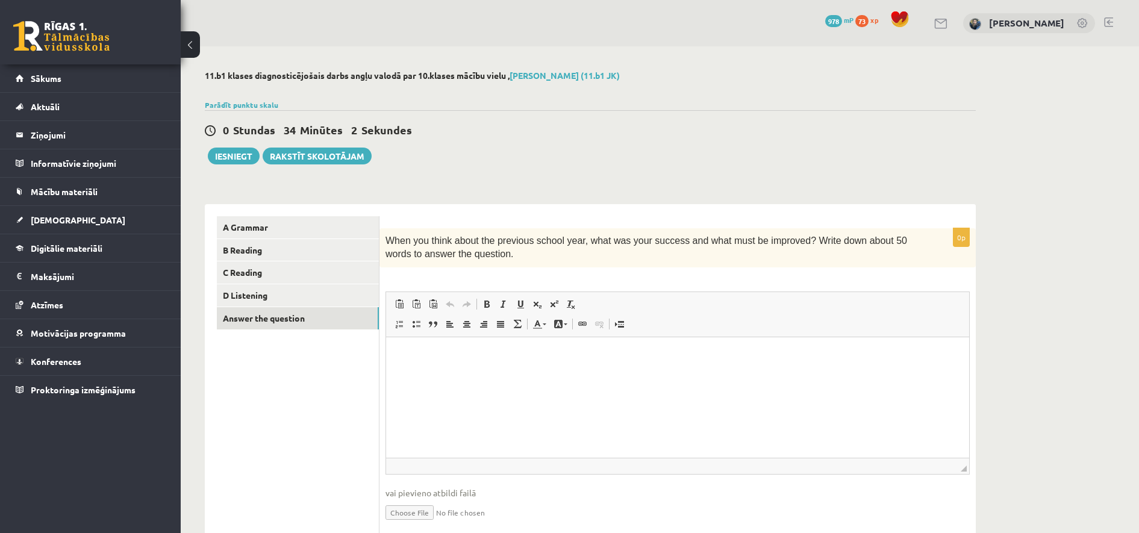
click at [504, 194] on div "**********" at bounding box center [590, 373] width 771 height 362
click at [517, 373] on html at bounding box center [677, 355] width 583 height 37
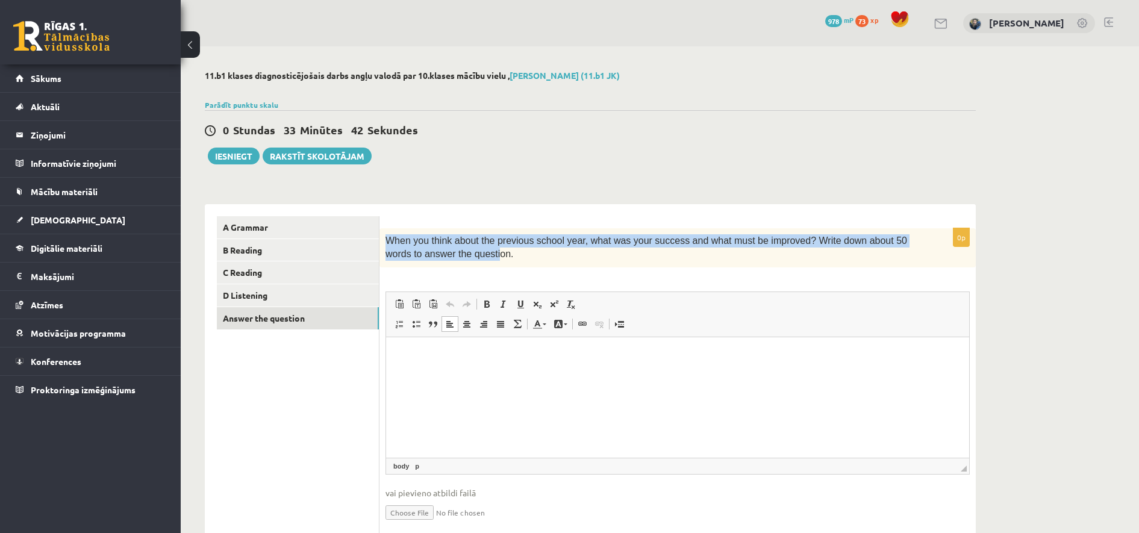
drag, startPoint x: 388, startPoint y: 240, endPoint x: 456, endPoint y: 263, distance: 71.4
click at [456, 263] on div "When you think about the previous school year, what was your success and what m…" at bounding box center [677, 247] width 596 height 39
drag, startPoint x: 456, startPoint y: 263, endPoint x: 387, endPoint y: 232, distance: 75.2
click at [387, 232] on div "When you think about the previous school year, what was your success and what m…" at bounding box center [677, 247] width 596 height 39
drag, startPoint x: 387, startPoint y: 232, endPoint x: 421, endPoint y: 243, distance: 35.4
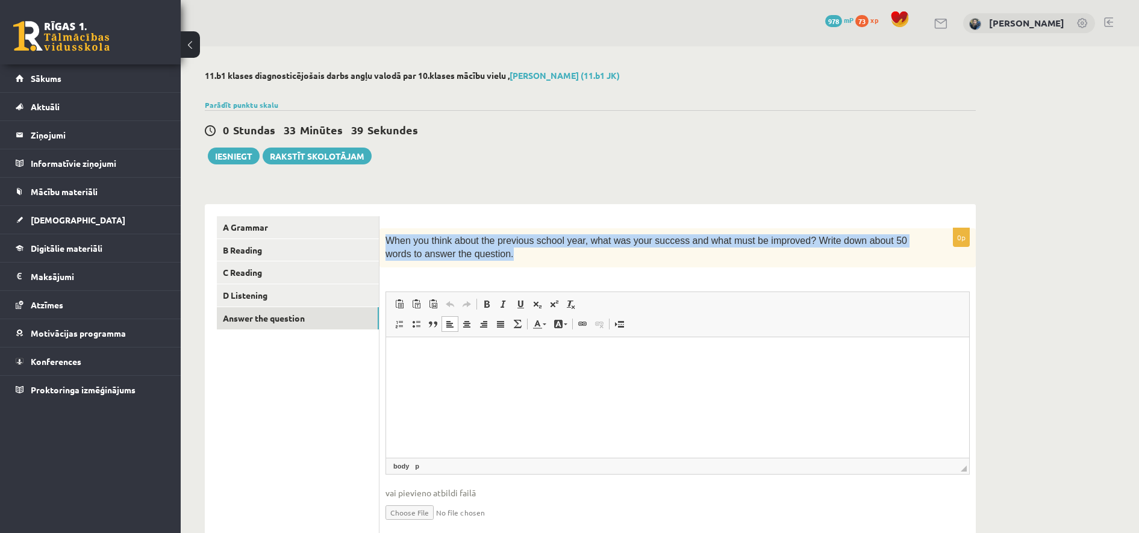
copy span "When you think about the previous school year, what was your success and what m…"
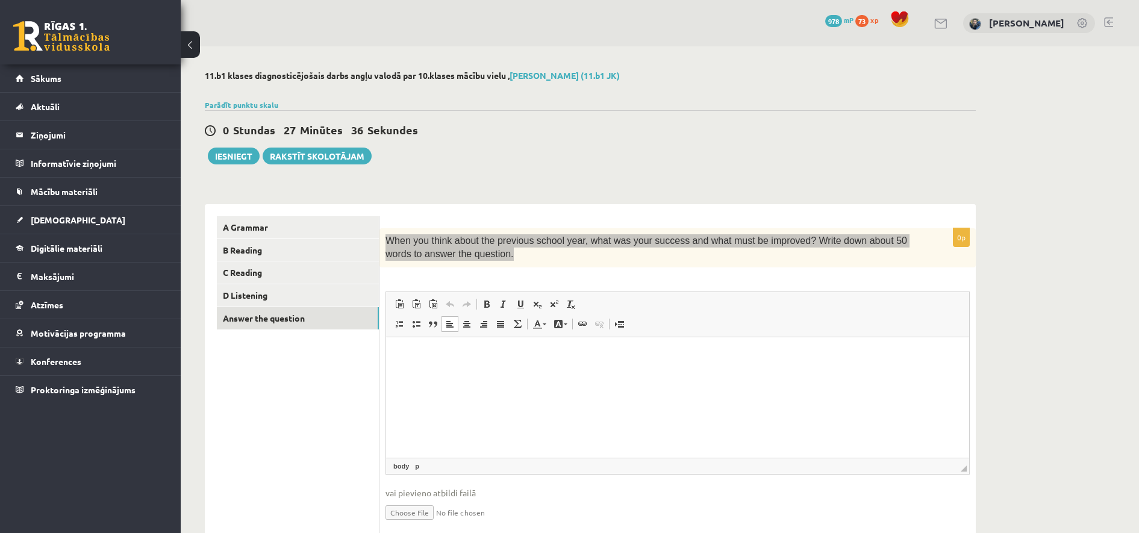
click at [560, 349] on p "Bagātinātā teksta redaktors, wiswyg-editor-user-answer-47363701017640" at bounding box center [677, 355] width 559 height 13
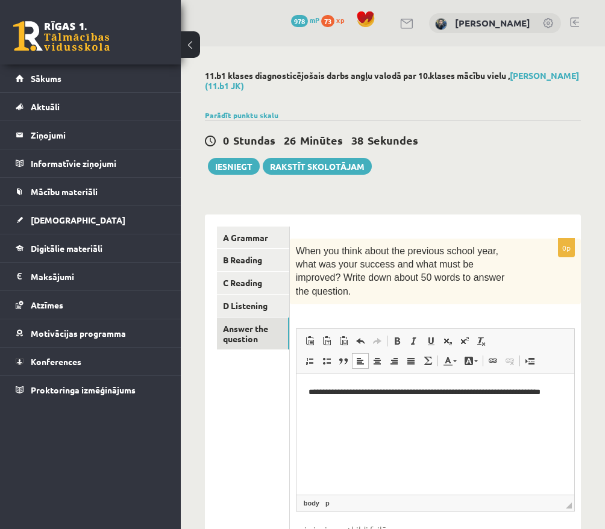
drag, startPoint x: 126, startPoint y: 5, endPoint x: 100, endPoint y: 14, distance: 27.4
click at [126, 5] on div "0 Dāvanas 978 mP 73 xp" at bounding box center [90, 32] width 181 height 64
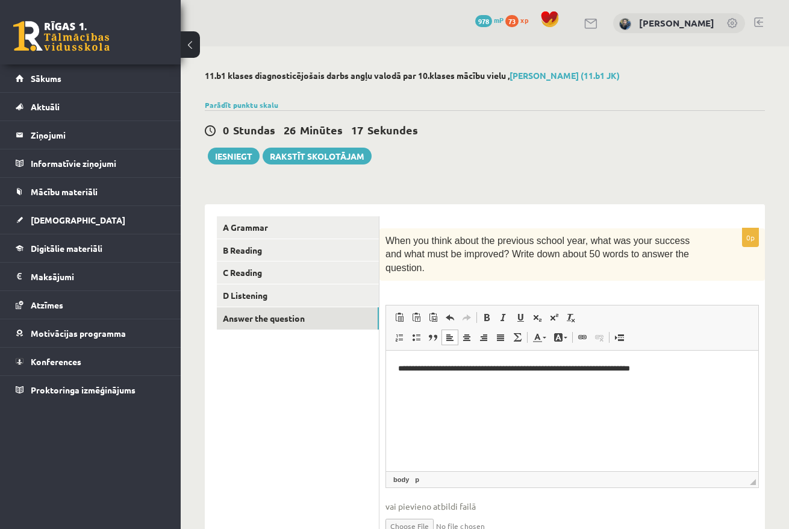
click at [703, 373] on p "**********" at bounding box center [572, 368] width 348 height 13
click at [193, 51] on button at bounding box center [190, 44] width 19 height 27
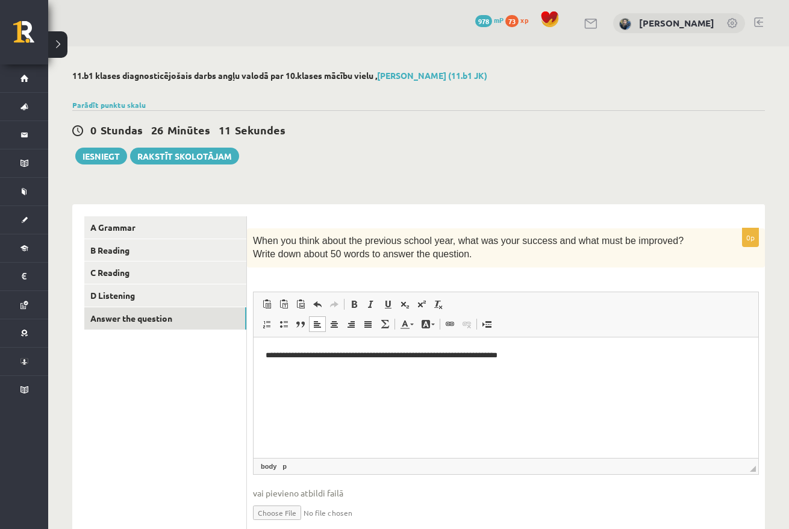
click at [417, 359] on p "**********" at bounding box center [506, 355] width 481 height 13
click at [461, 355] on p "**********" at bounding box center [506, 355] width 481 height 13
click at [463, 355] on p "**********" at bounding box center [506, 355] width 481 height 13
click at [596, 355] on p "**********" at bounding box center [506, 355] width 481 height 13
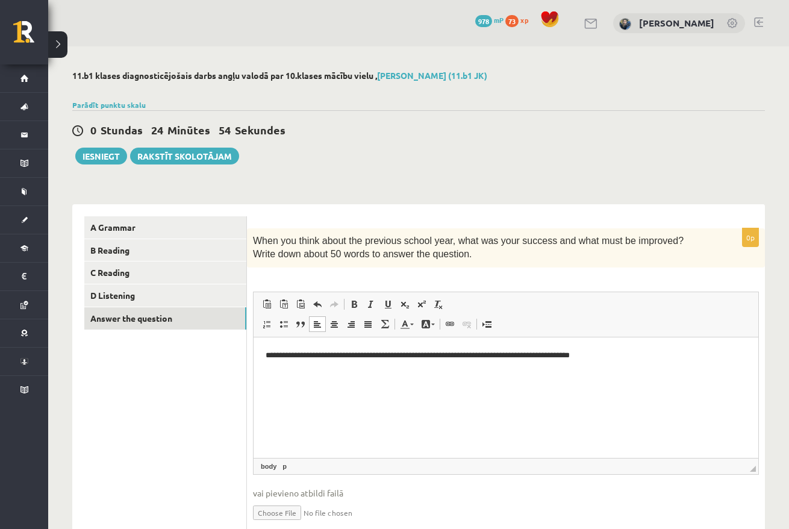
click at [553, 223] on form "**********" at bounding box center [506, 379] width 494 height 326
click at [644, 348] on html "**********" at bounding box center [506, 355] width 505 height 37
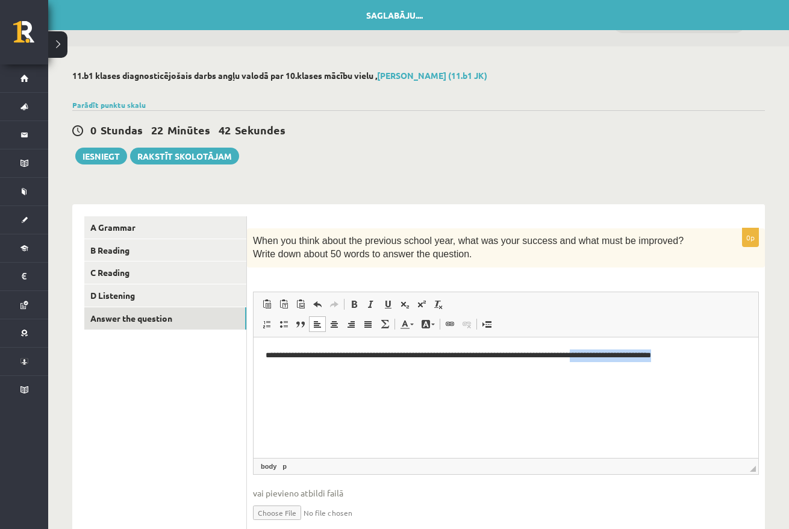
drag, startPoint x: 636, startPoint y: 354, endPoint x: 776, endPoint y: 347, distance: 139.9
click at [758, 347] on html "**********" at bounding box center [506, 355] width 505 height 37
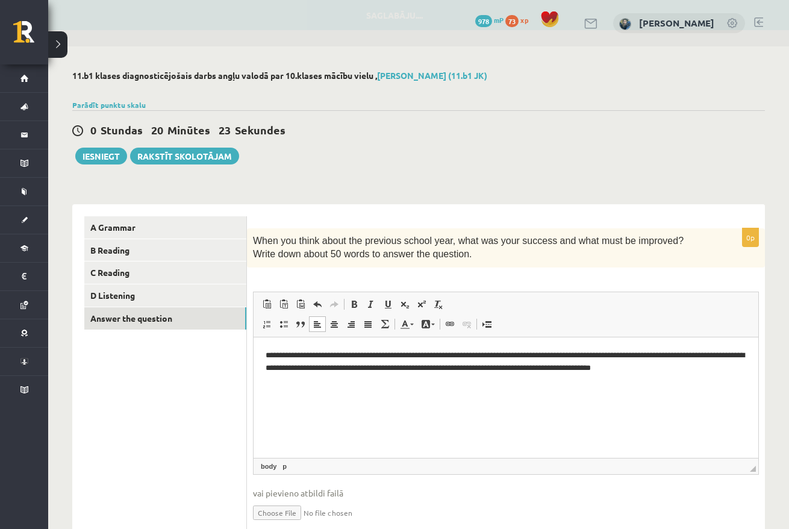
click at [709, 367] on p "**********" at bounding box center [506, 361] width 481 height 25
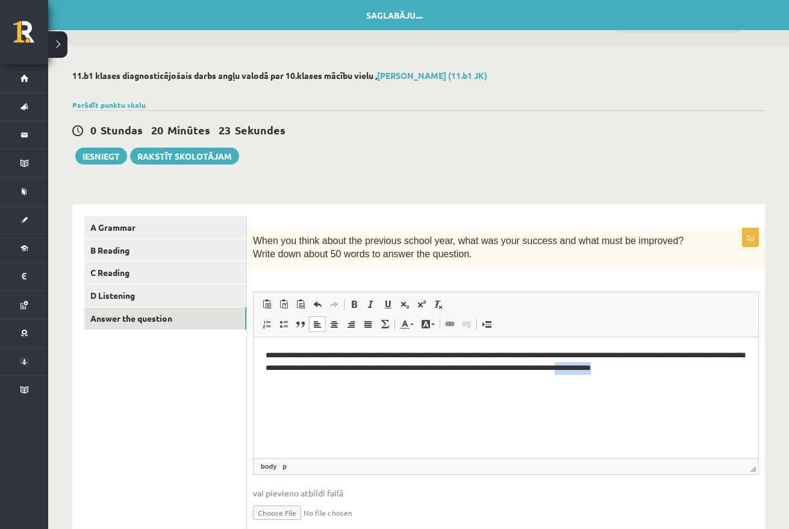
click at [709, 367] on p "**********" at bounding box center [506, 361] width 481 height 25
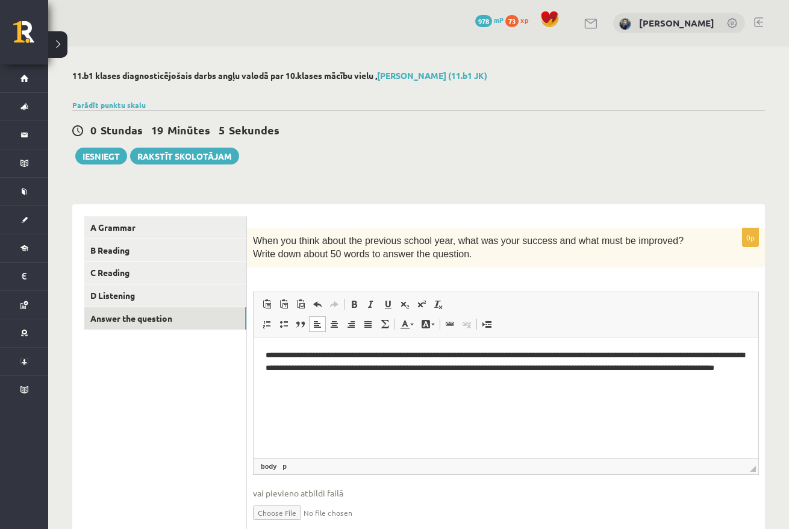
click at [533, 353] on p "**********" at bounding box center [506, 367] width 481 height 37
click at [445, 367] on p "**********" at bounding box center [506, 367] width 481 height 37
click at [540, 366] on p "**********" at bounding box center [506, 367] width 481 height 37
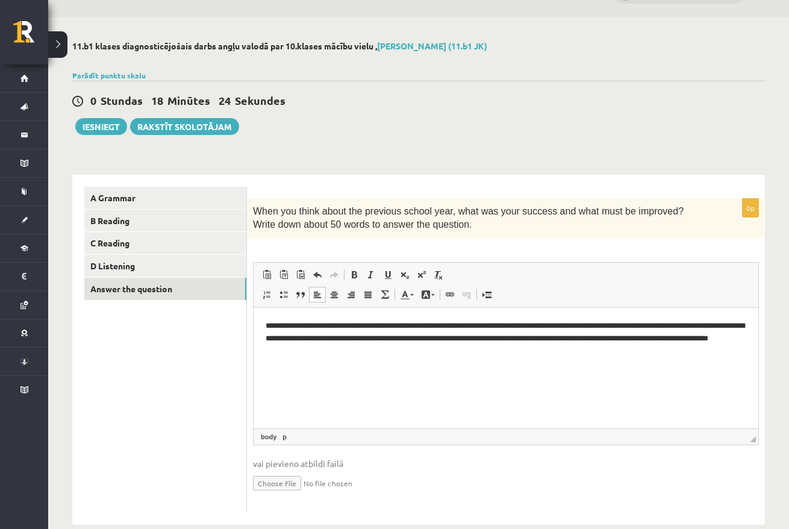
scroll to position [51, 0]
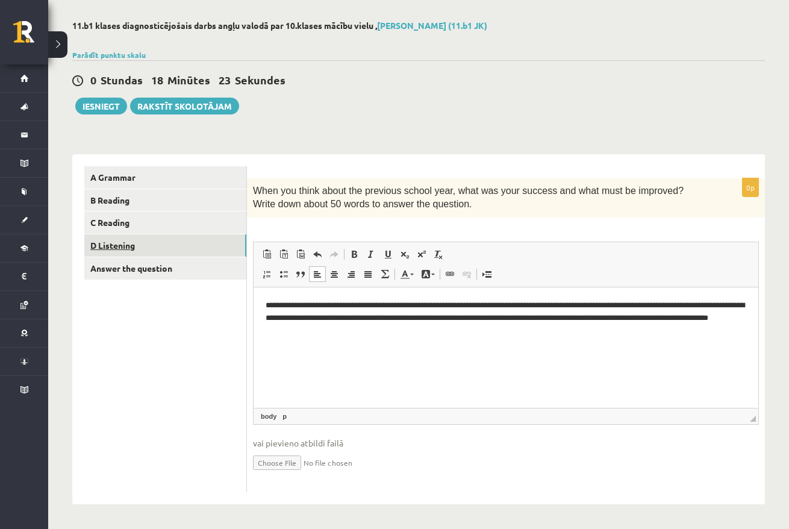
click at [158, 252] on link "D Listening" at bounding box center [165, 245] width 162 height 22
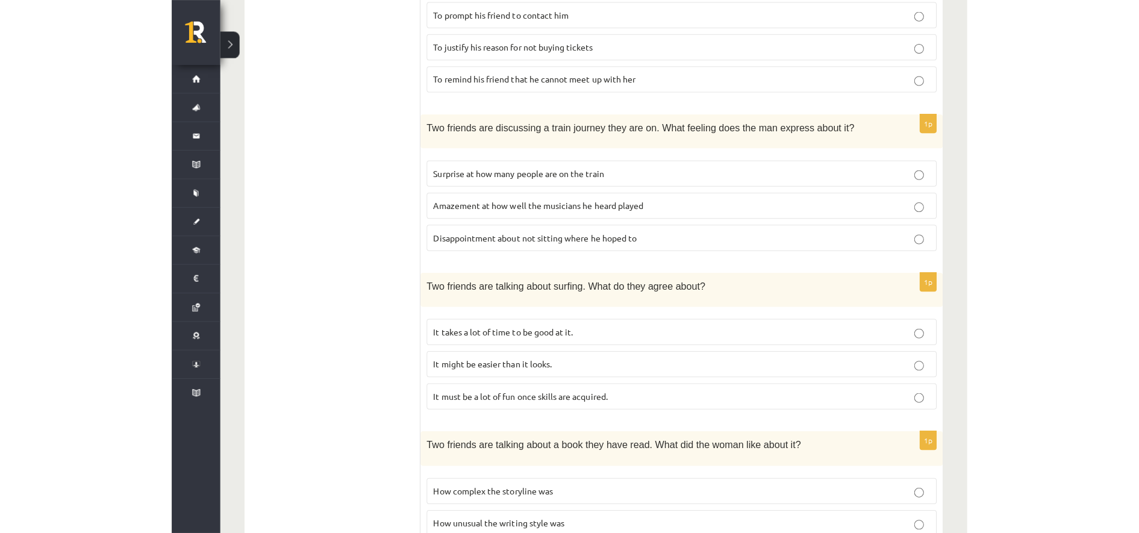
scroll to position [0, 0]
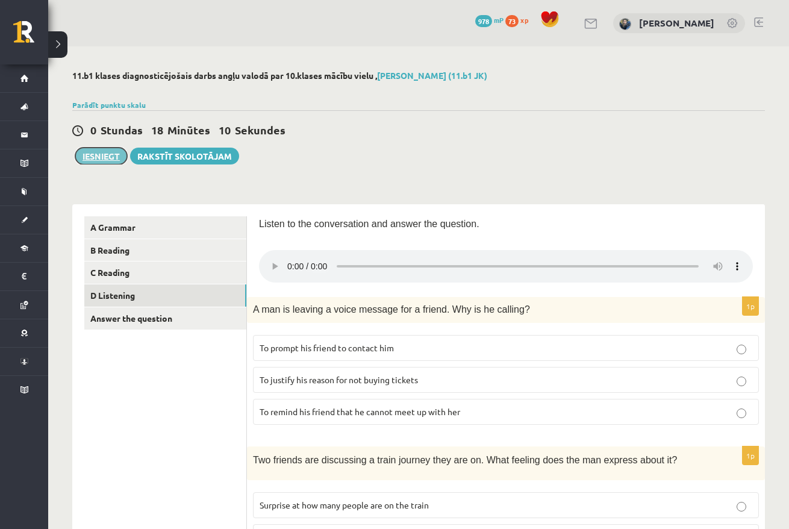
click at [102, 161] on button "Iesniegt" at bounding box center [101, 156] width 52 height 17
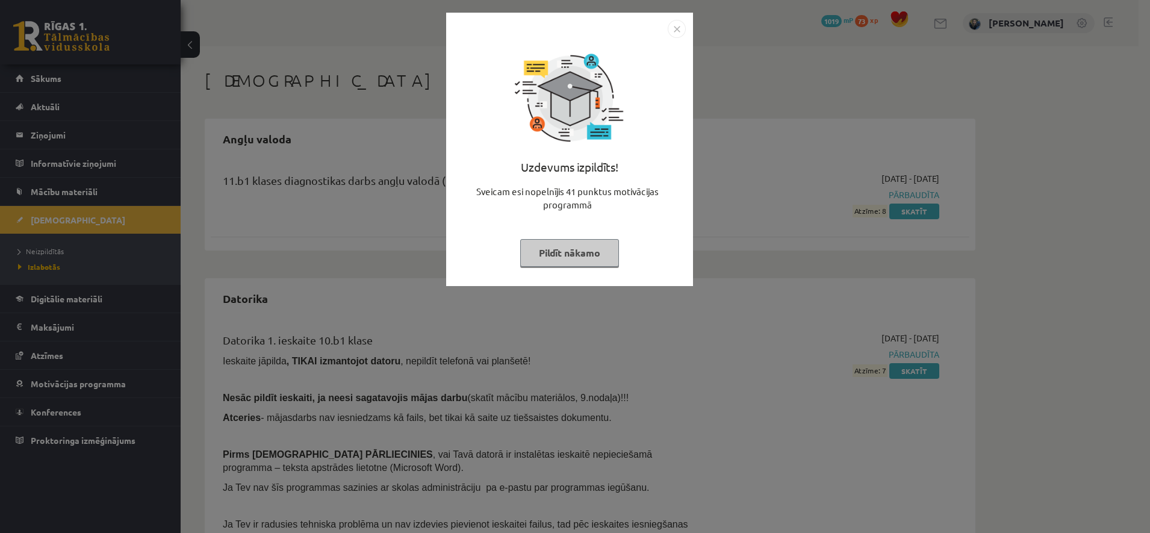
click at [675, 28] on img "Close" at bounding box center [677, 29] width 18 height 18
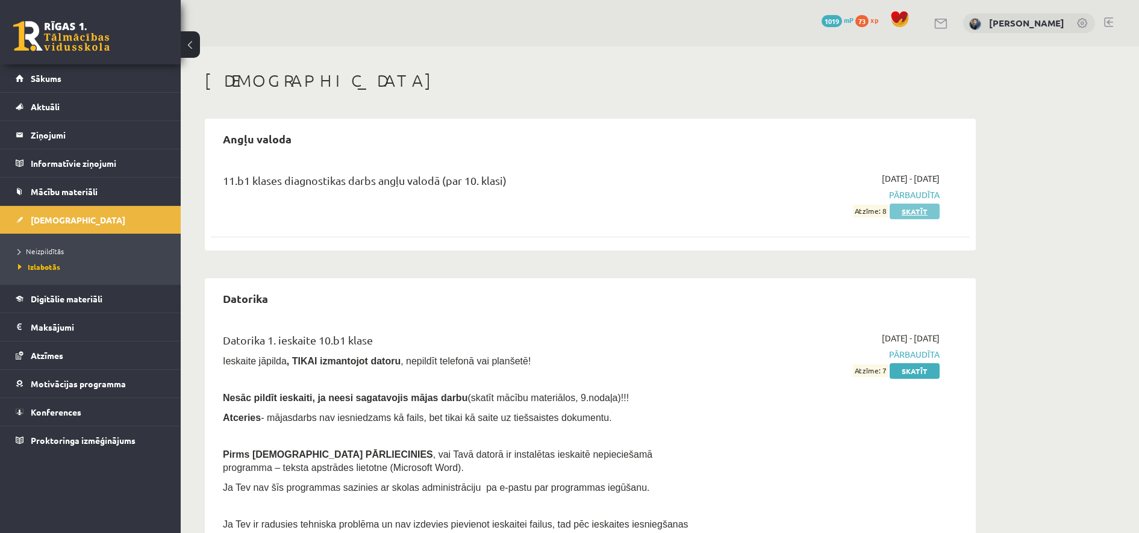
click at [921, 217] on link "Skatīt" at bounding box center [915, 212] width 50 height 16
click at [913, 207] on link "Skatīt" at bounding box center [915, 212] width 50 height 16
click at [916, 208] on link "Skatīt" at bounding box center [915, 212] width 50 height 16
click at [891, 243] on div "11.b1 klases diagnostikas darbs angļu valodā (par 10. klasi) 2025-09-01 - 2025-…" at bounding box center [590, 202] width 759 height 84
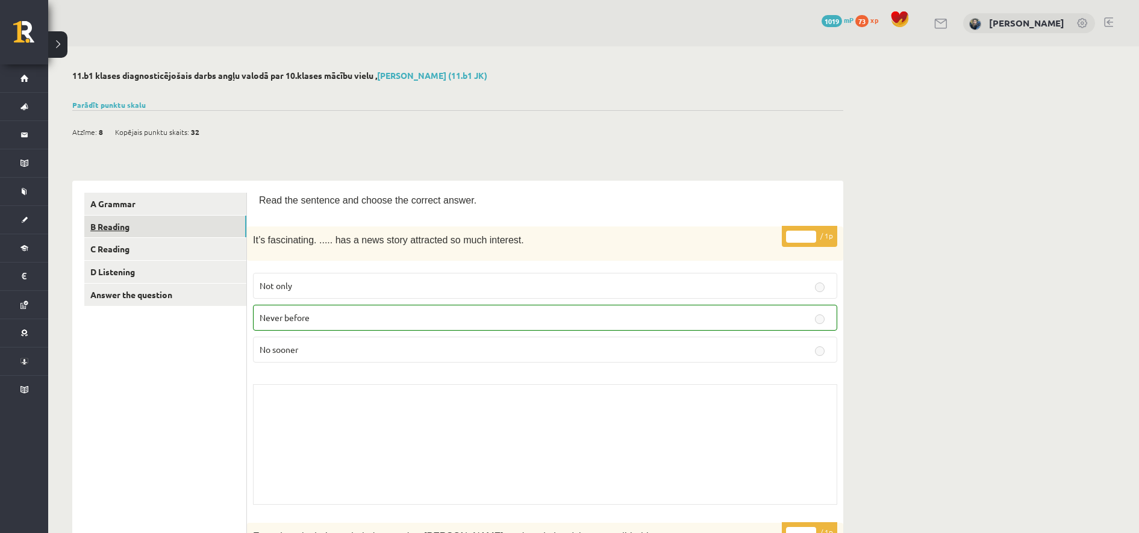
click at [111, 234] on link "B Reading" at bounding box center [165, 227] width 162 height 22
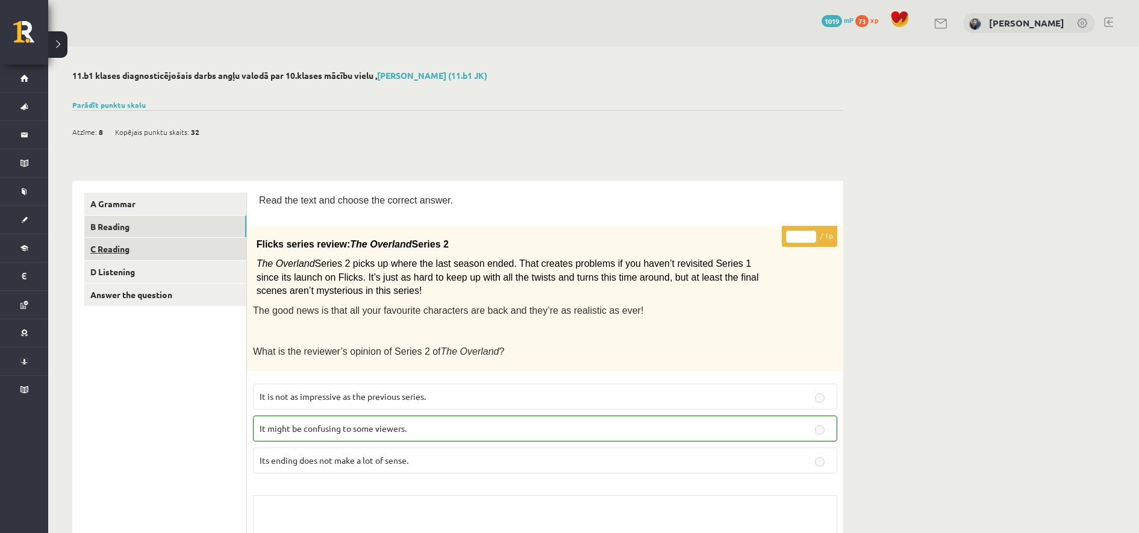
click at [161, 255] on link "C Reading" at bounding box center [165, 249] width 162 height 22
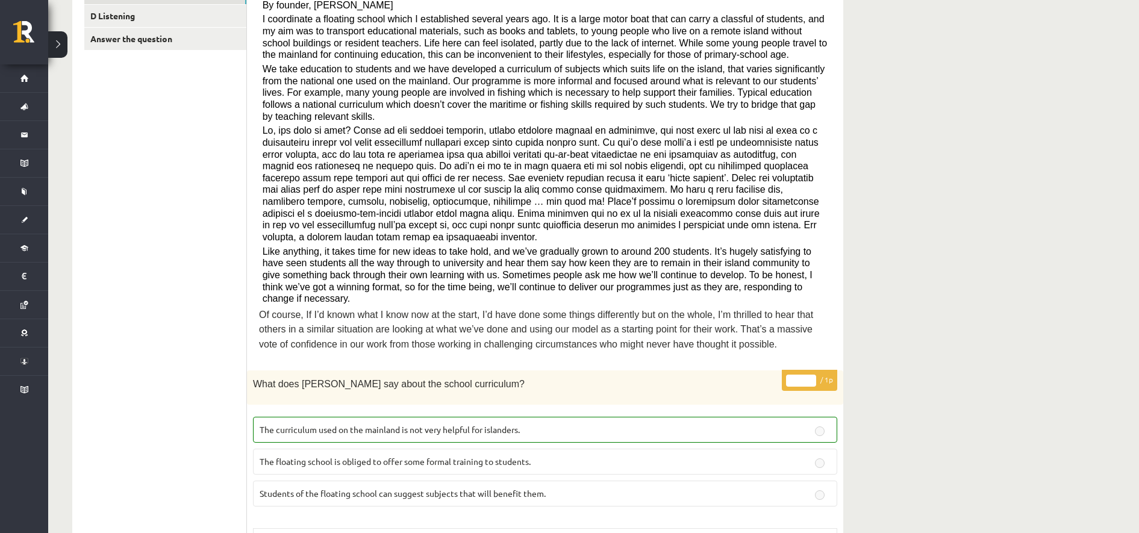
scroll to position [45, 0]
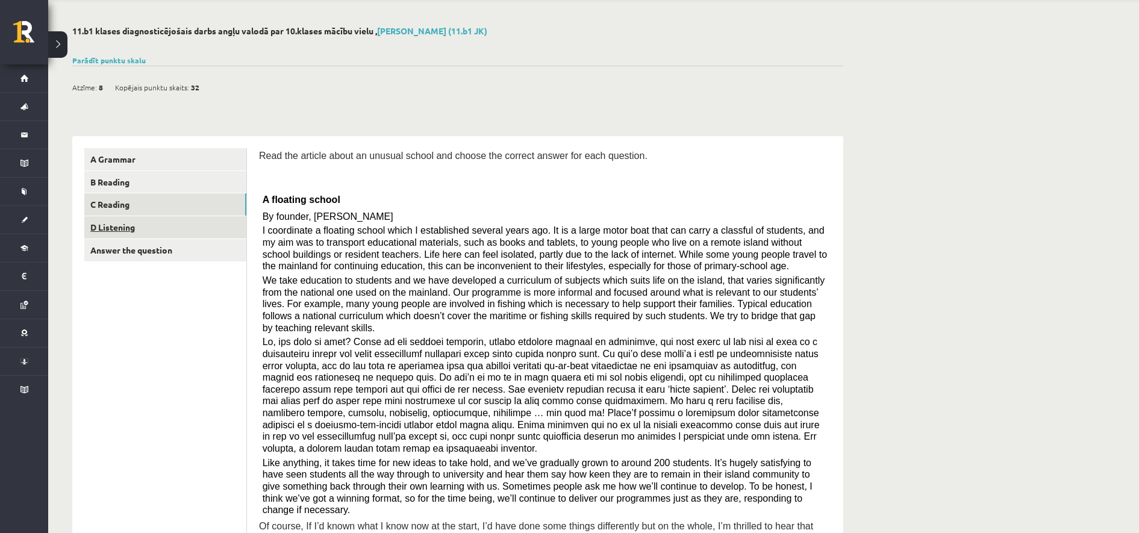
click at [125, 221] on link "D Listening" at bounding box center [165, 227] width 162 height 22
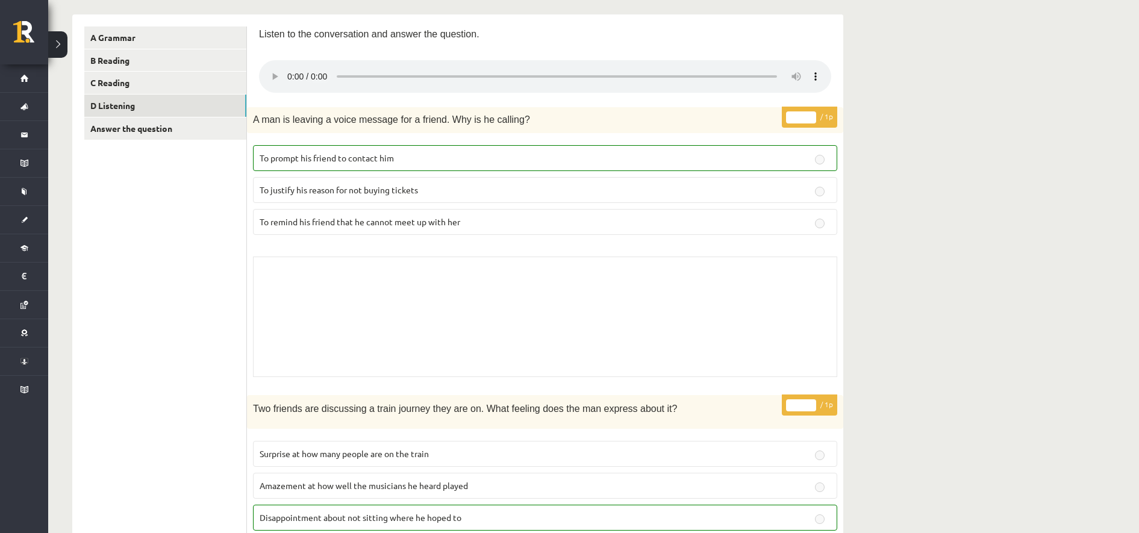
scroll to position [0, 0]
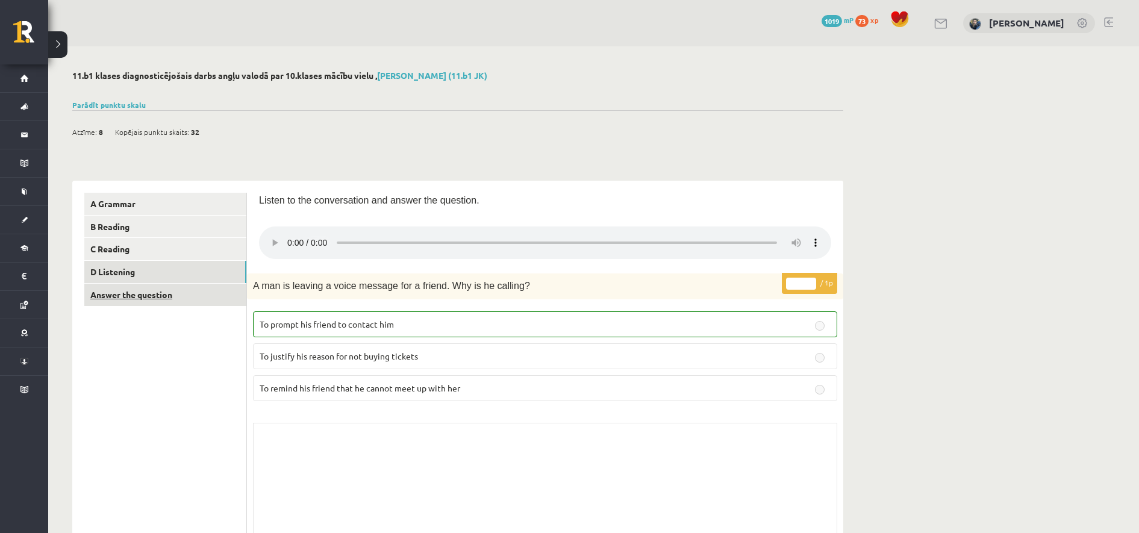
click at [127, 298] on link "Answer the question" at bounding box center [165, 295] width 162 height 22
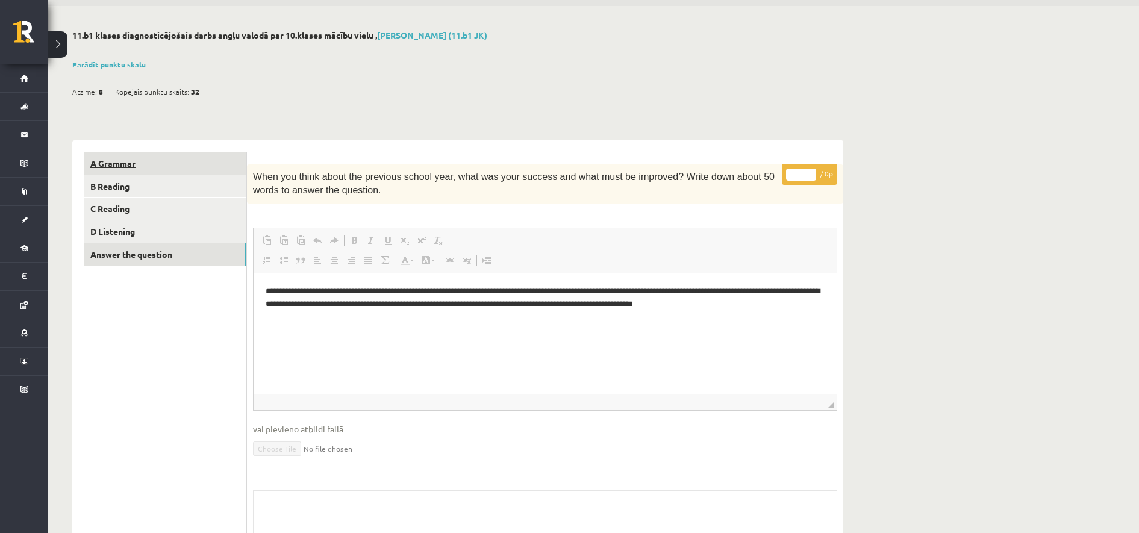
click at [128, 167] on link "A Grammar" at bounding box center [165, 163] width 162 height 22
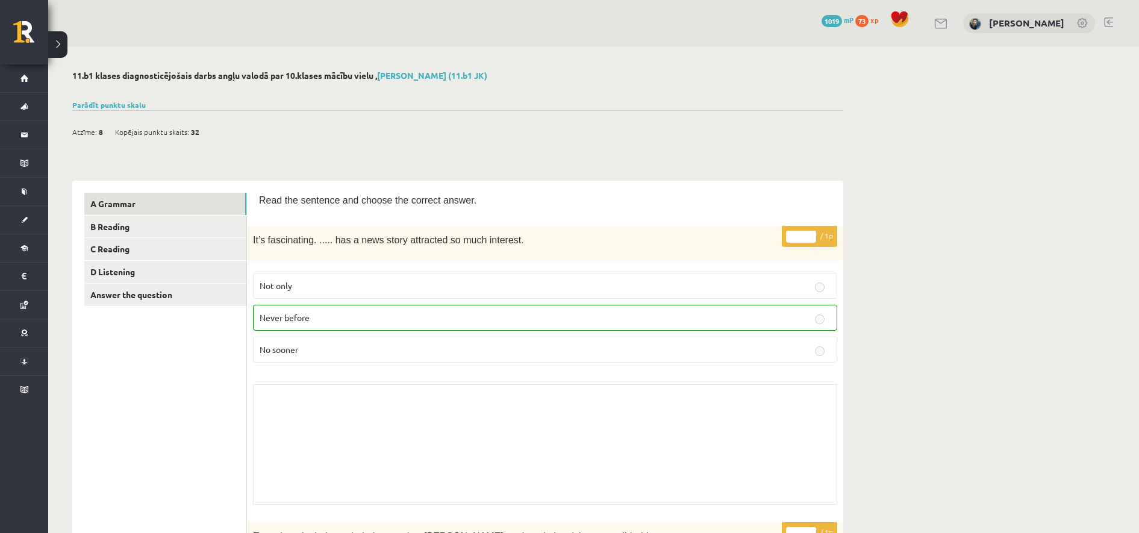
click at [109, 112] on div "Atzīme: 8 Kopējais punktu skaits: 32" at bounding box center [457, 125] width 771 height 31
click at [112, 108] on link "Parādīt punktu skalu" at bounding box center [108, 105] width 73 height 10
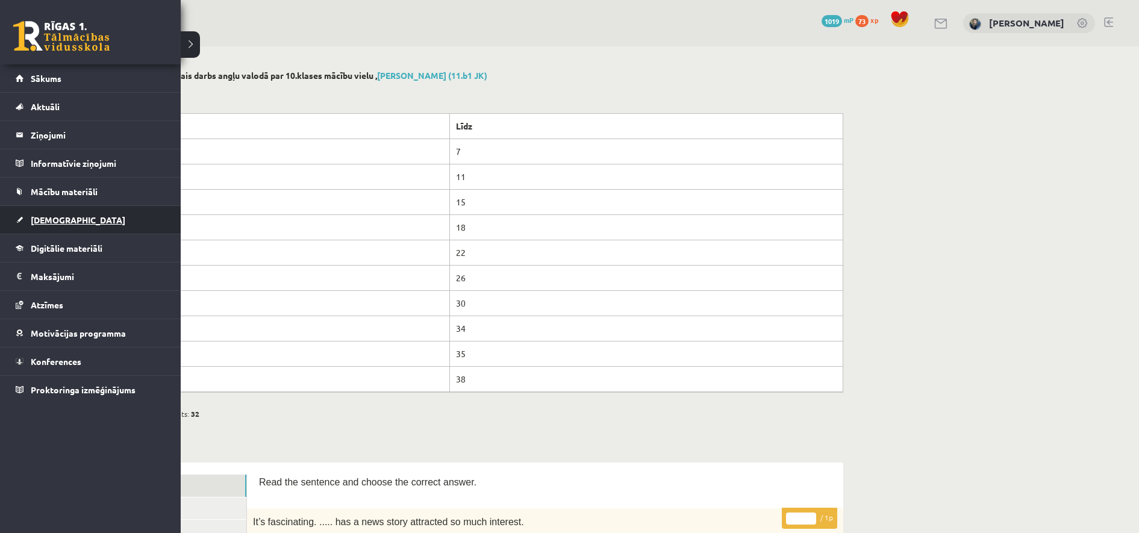
click at [53, 228] on link "[DEMOGRAPHIC_DATA]" at bounding box center [91, 220] width 150 height 28
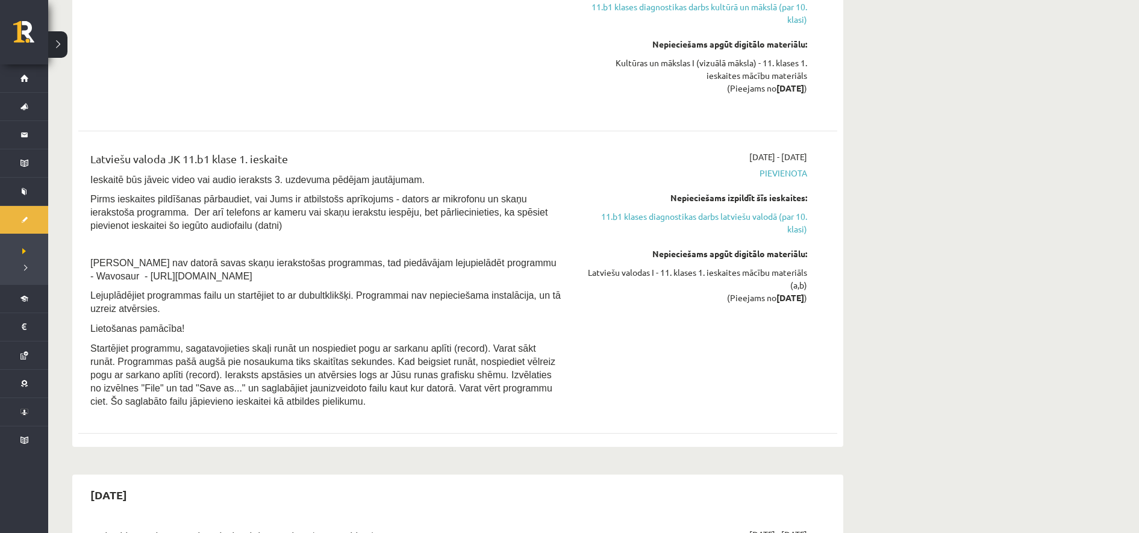
scroll to position [1392, 0]
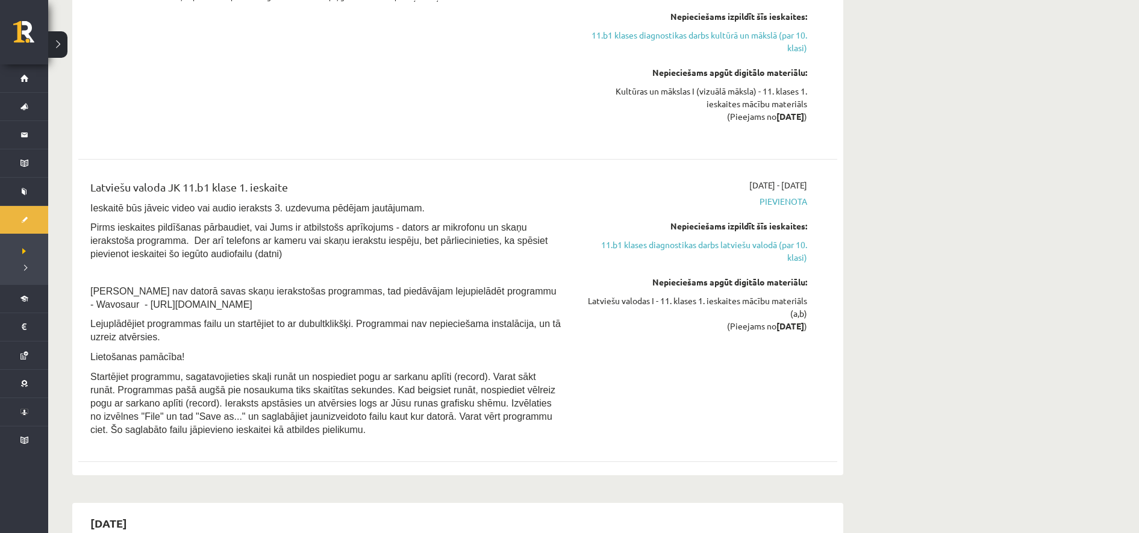
click at [551, 136] on div "Kultūra un māksla (vizuālā māksla) JK 11.b1 [PERSON_NAME] 1. [DEMOGRAPHIC_DATA]…" at bounding box center [326, 54] width 490 height 170
